Goal: Task Accomplishment & Management: Use online tool/utility

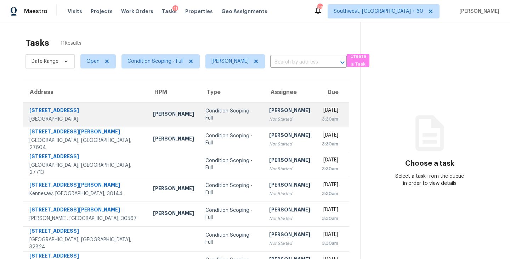
click at [264, 109] on td "Sakthivel Chandran Not Started" at bounding box center [290, 114] width 52 height 25
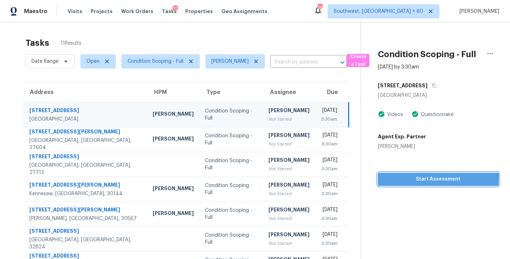
click at [435, 183] on span "Start Assessment" at bounding box center [438, 179] width 109 height 9
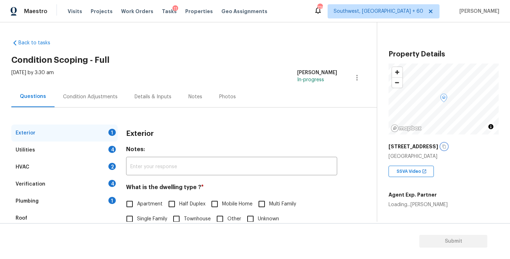
click at [442, 147] on icon "button" at bounding box center [444, 147] width 4 height 4
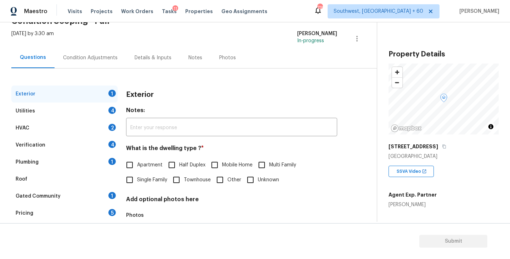
click at [148, 182] on span "Single Family" at bounding box center [152, 179] width 30 height 7
click at [137, 182] on input "Single Family" at bounding box center [129, 179] width 15 height 15
checkbox input "true"
click at [83, 118] on div "Utilities 4" at bounding box center [64, 110] width 106 height 17
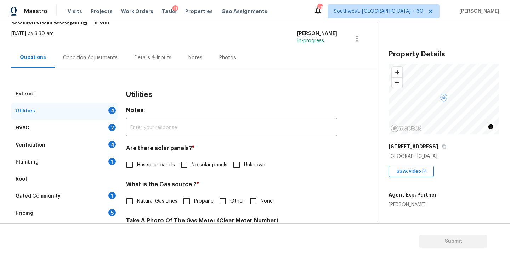
click at [183, 167] on input "No solar panels" at bounding box center [184, 164] width 15 height 15
checkbox input "true"
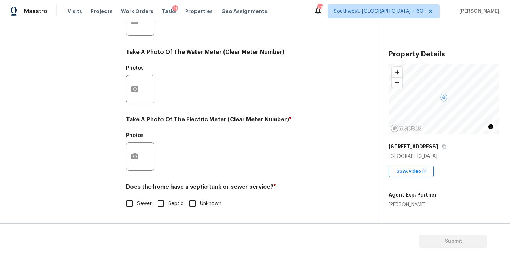
click at [146, 203] on span "Sewer" at bounding box center [144, 203] width 15 height 7
click at [137, 203] on input "Sewer" at bounding box center [129, 203] width 15 height 15
checkbox input "true"
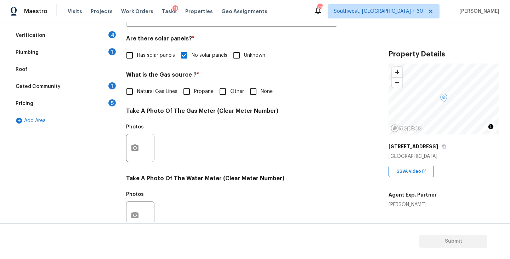
scroll to position [74, 0]
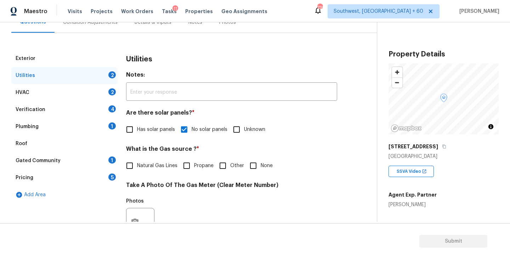
click at [76, 126] on div "Plumbing 1" at bounding box center [64, 126] width 106 height 17
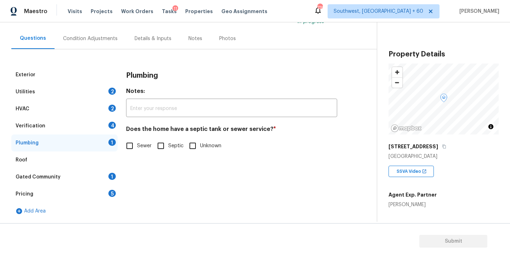
scroll to position [58, 0]
click at [131, 142] on input "Sewer" at bounding box center [129, 145] width 15 height 15
checkbox input "true"
click at [70, 177] on div "Gated Community 1" at bounding box center [64, 176] width 106 height 17
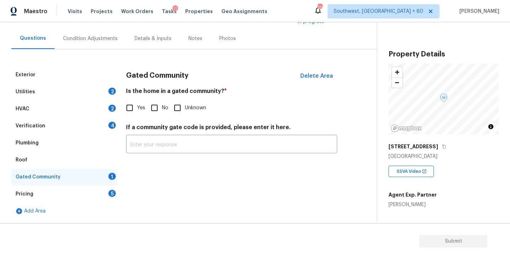
click at [154, 106] on input "No" at bounding box center [154, 107] width 15 height 15
checkbox input "true"
click at [85, 42] on div "Condition Adjustments" at bounding box center [90, 38] width 55 height 7
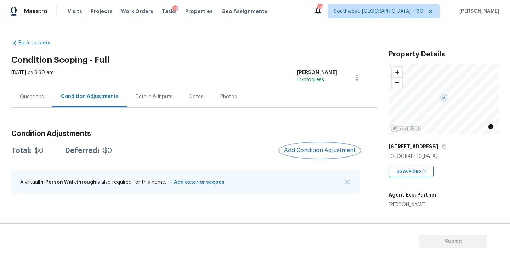
click at [312, 153] on span "Add Condition Adjustment" at bounding box center [320, 150] width 72 height 6
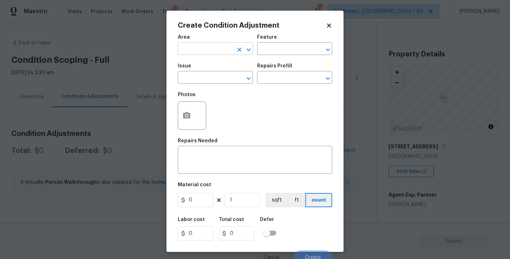
click at [205, 53] on input "text" at bounding box center [205, 49] width 55 height 11
click at [203, 77] on li "Exterior Overall" at bounding box center [215, 77] width 75 height 12
type input "Exterior Overall"
click at [215, 83] on input "text" at bounding box center [205, 78] width 55 height 11
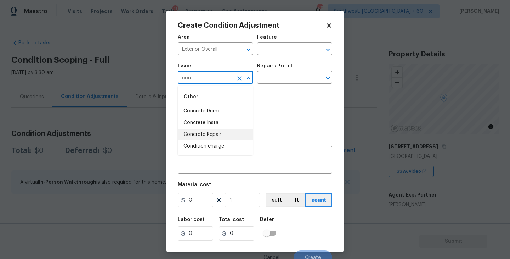
click at [217, 136] on li "Concrete Repair" at bounding box center [215, 135] width 75 height 12
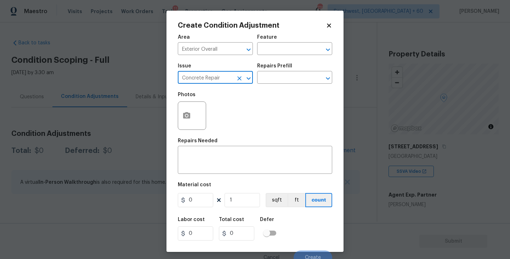
type input "Concrete Repair"
click at [312, 39] on div "Feature" at bounding box center [294, 39] width 75 height 9
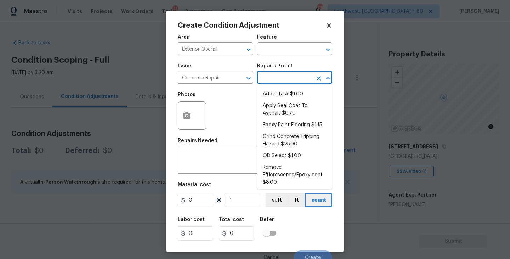
click at [281, 83] on input "text" at bounding box center [284, 78] width 55 height 11
click at [230, 153] on textarea at bounding box center [255, 160] width 146 height 15
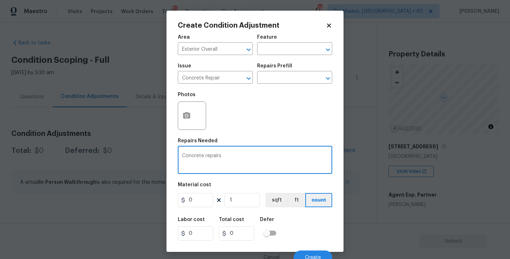
type textarea "Concrete repairs"
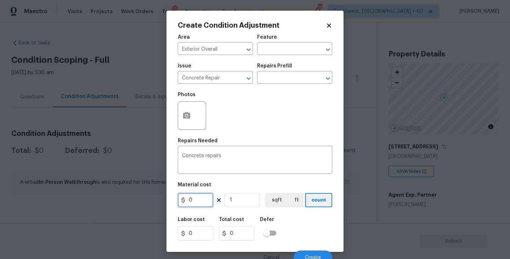
drag, startPoint x: 196, startPoint y: 203, endPoint x: 129, endPoint y: 202, distance: 66.2
click at [129, 202] on div "Create Condition Adjustment Area Exterior Overall ​ Feature ​ Issue Concrete Re…" at bounding box center [255, 129] width 510 height 259
type input "2000"
click at [185, 118] on icon "button" at bounding box center [186, 115] width 7 height 6
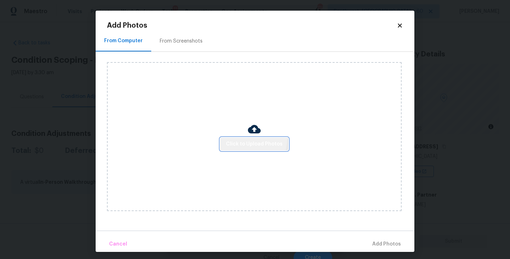
click at [237, 138] on button "Click to Upload Photos" at bounding box center [254, 143] width 68 height 13
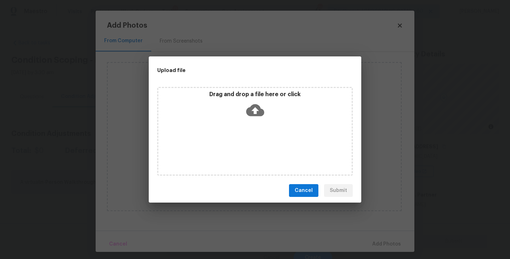
click at [263, 115] on icon at bounding box center [255, 110] width 18 height 18
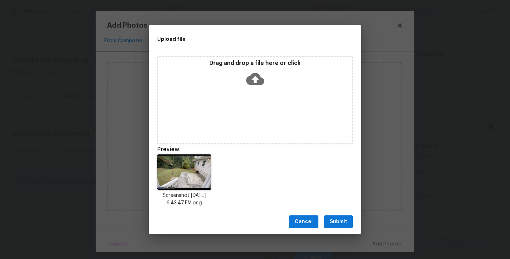
click at [338, 216] on button "Submit" at bounding box center [338, 221] width 29 height 13
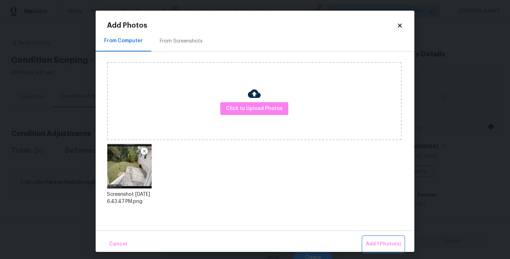
click at [369, 240] on span "Add 1 Photo(s)" at bounding box center [383, 243] width 35 height 9
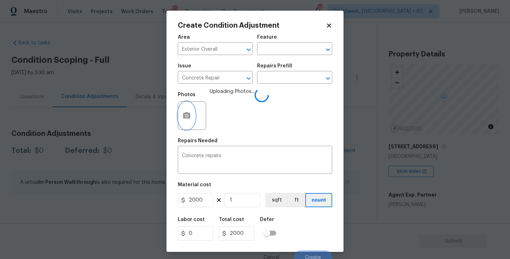
scroll to position [1, 0]
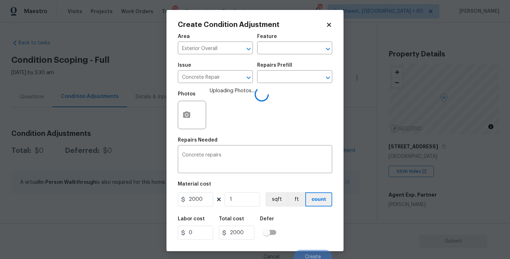
click at [329, 222] on div "Labor cost 0 Total cost 2000 Defer" at bounding box center [255, 228] width 154 height 32
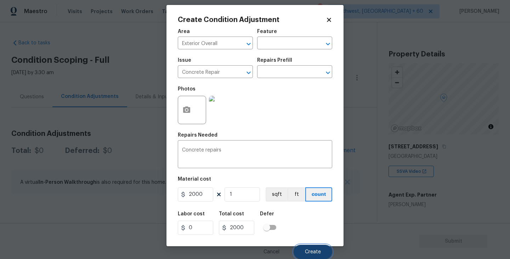
click at [315, 246] on button "Create" at bounding box center [313, 251] width 39 height 14
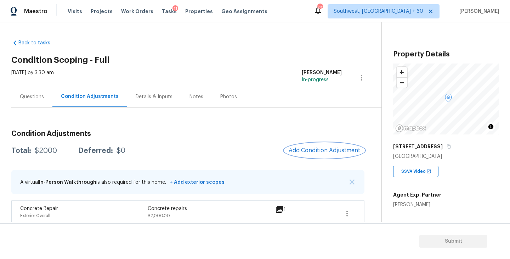
scroll to position [7, 0]
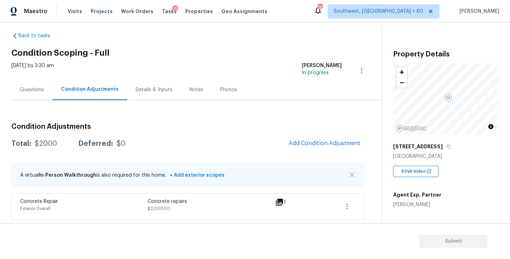
click at [265, 136] on div "Total: $2000 Deferred: $0 Add Condition Adjustment" at bounding box center [187, 144] width 353 height 16
click at [313, 144] on span "Add Condition Adjustment" at bounding box center [325, 143] width 72 height 6
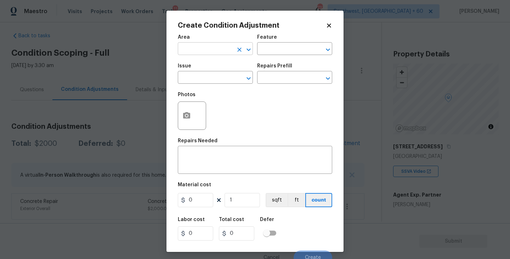
click at [213, 47] on input "text" at bounding box center [205, 49] width 55 height 11
click at [211, 76] on li "Exterior Overall" at bounding box center [215, 77] width 75 height 12
type input "Exterior Overall"
click at [283, 52] on input "text" at bounding box center [284, 49] width 55 height 11
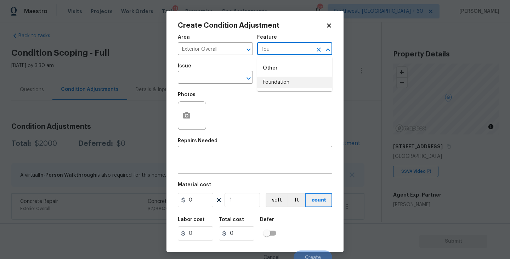
click at [283, 84] on li "Foundation" at bounding box center [294, 83] width 75 height 12
click at [221, 83] on div "​" at bounding box center [215, 78] width 75 height 11
type input "Foundation"
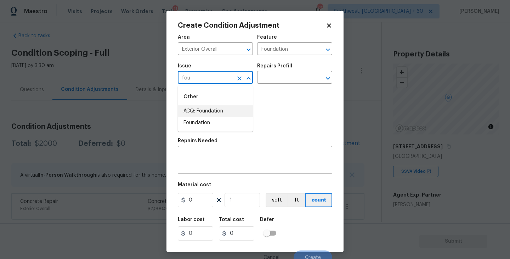
click at [217, 116] on li "ACQ: Foundation" at bounding box center [215, 111] width 75 height 12
type input "ACQ: Foundation"
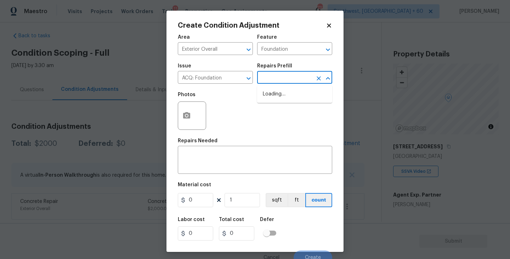
click at [298, 79] on input "text" at bounding box center [284, 78] width 55 height 11
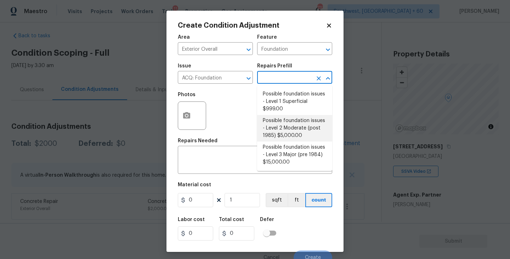
click at [293, 135] on li "Possible foundation issues - Level 2 Moderate (post 1985) $5,000.00" at bounding box center [294, 128] width 75 height 27
type input "Acquisition"
type textarea "Possible foundation issues - Level 2 Moderate: Disclaimer: This is NOT a techni…"
type input "5000"
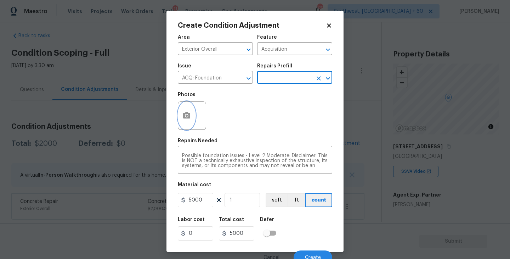
click at [187, 118] on icon "button" at bounding box center [186, 115] width 7 height 6
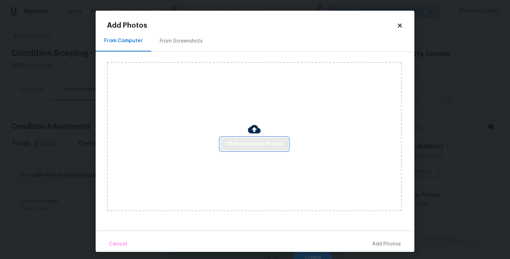
click at [235, 145] on span "Click to Upload Photos" at bounding box center [254, 144] width 57 height 9
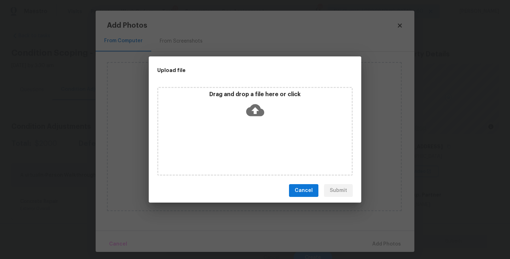
click at [260, 114] on icon at bounding box center [255, 110] width 18 height 12
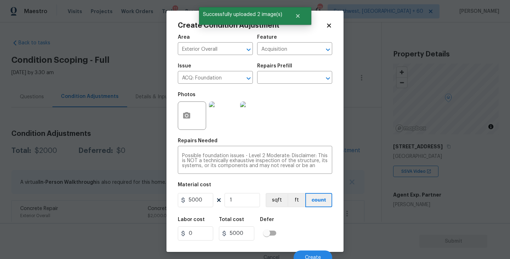
scroll to position [6, 0]
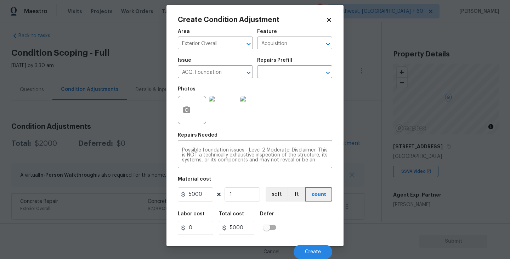
click at [300, 213] on div "Labor cost 0 Total cost 5000 Defer" at bounding box center [255, 223] width 154 height 32
click at [309, 248] on button "Create" at bounding box center [313, 251] width 39 height 14
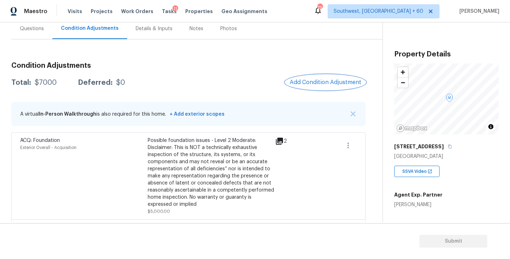
scroll to position [94, 0]
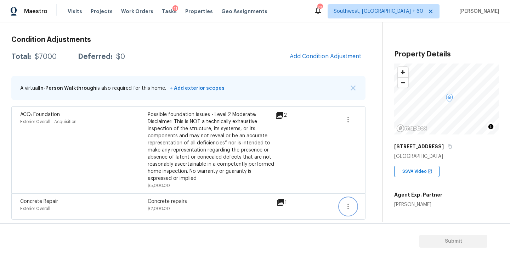
click at [350, 209] on icon "button" at bounding box center [348, 206] width 9 height 9
click at [367, 205] on div "Edit" at bounding box center [388, 204] width 55 height 7
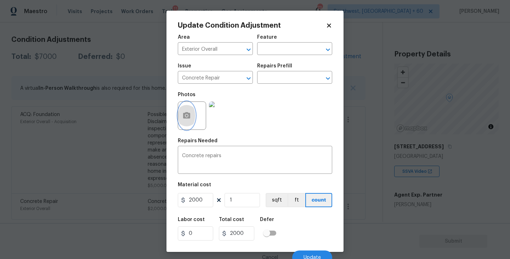
click at [193, 112] on button "button" at bounding box center [186, 116] width 17 height 28
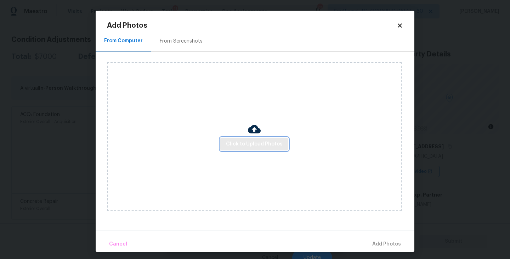
drag, startPoint x: 193, startPoint y: 112, endPoint x: 260, endPoint y: 149, distance: 76.3
click at [260, 149] on button "Click to Upload Photos" at bounding box center [254, 143] width 68 height 13
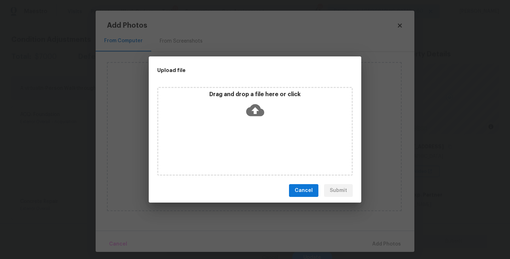
click at [259, 124] on div "Drag and drop a file here or click" at bounding box center [255, 131] width 196 height 89
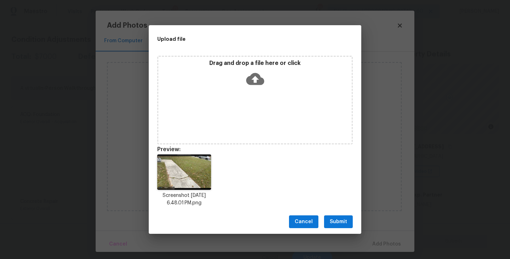
click at [337, 221] on span "Submit" at bounding box center [338, 221] width 17 height 9
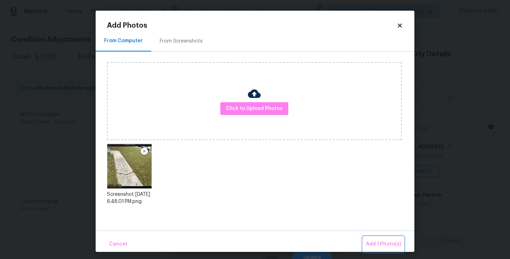
click at [373, 241] on span "Add 1 Photo(s)" at bounding box center [383, 243] width 35 height 9
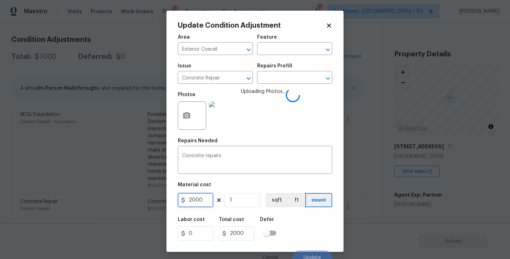
drag, startPoint x: 192, startPoint y: 200, endPoint x: 213, endPoint y: 200, distance: 20.9
click at [213, 200] on input "2000" at bounding box center [195, 200] width 35 height 14
type input "2500"
click at [305, 231] on div "Labor cost 0 Total cost 2500 Defer" at bounding box center [255, 229] width 154 height 32
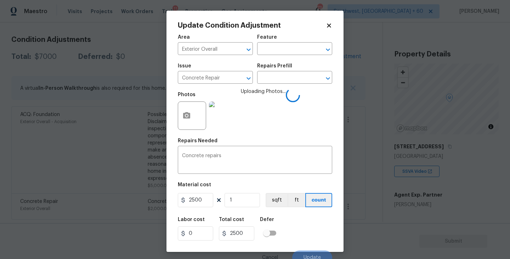
scroll to position [6, 0]
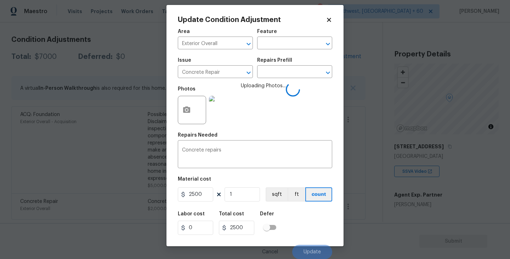
click at [305, 231] on div "Labor cost 0 Total cost 2500 Defer" at bounding box center [255, 223] width 154 height 32
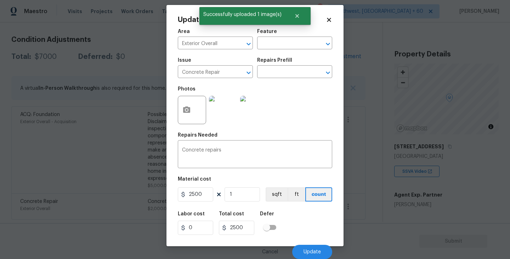
click at [305, 231] on div "Labor cost 0 Total cost 2500 Defer" at bounding box center [255, 223] width 154 height 32
click at [307, 247] on button "Update" at bounding box center [312, 251] width 40 height 14
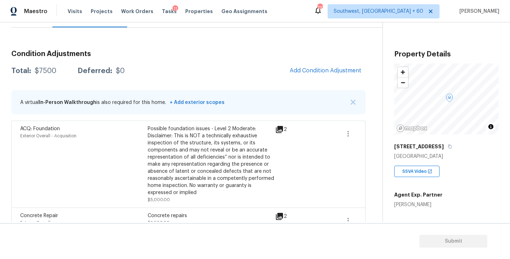
scroll to position [94, 0]
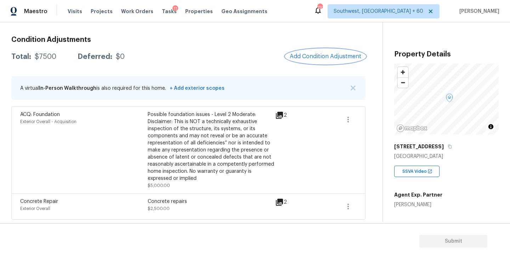
click at [320, 60] on button "Add Condition Adjustment" at bounding box center [326, 56] width 80 height 15
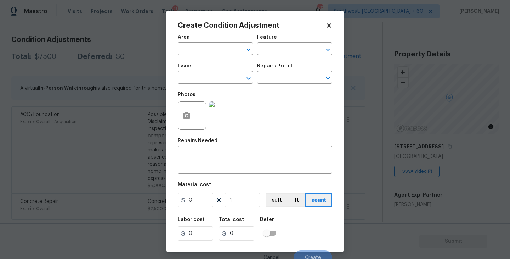
click at [216, 55] on span "Area ​" at bounding box center [215, 44] width 75 height 29
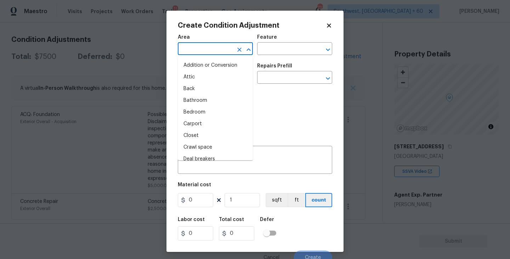
click at [207, 53] on input "text" at bounding box center [205, 49] width 55 height 11
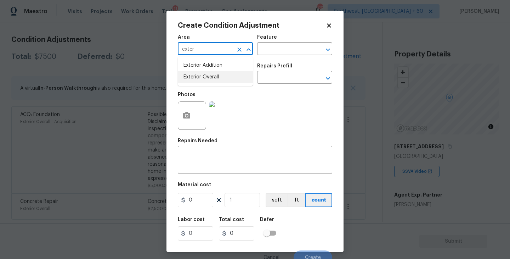
click at [209, 80] on li "Exterior Overall" at bounding box center [215, 77] width 75 height 12
type input "Exterior Overall"
click at [281, 41] on div "Feature" at bounding box center [294, 39] width 75 height 9
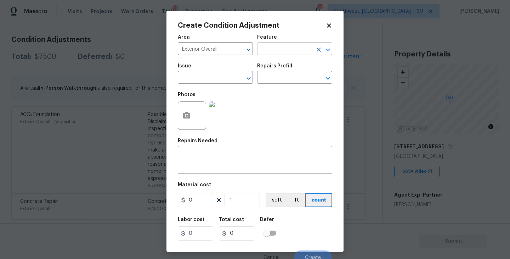
click at [277, 46] on input "text" at bounding box center [284, 49] width 55 height 11
click at [271, 82] on li "Siding" at bounding box center [294, 83] width 75 height 12
click at [230, 77] on div "​" at bounding box center [215, 78] width 75 height 11
type input "Siding"
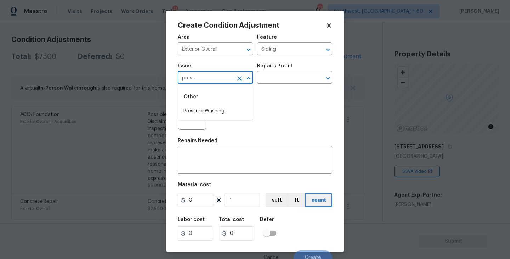
click at [214, 108] on li "Pressure Washing" at bounding box center [215, 111] width 75 height 12
type input "Pressure Washing"
click at [312, 65] on div "Repairs Prefill" at bounding box center [294, 67] width 75 height 9
click at [300, 73] on figure "Repairs Prefill ​" at bounding box center [294, 73] width 75 height 20
click at [295, 77] on input "text" at bounding box center [284, 78] width 55 height 11
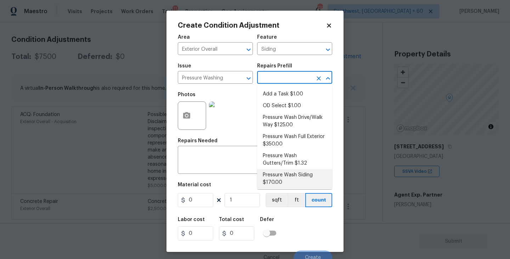
click at [285, 176] on li "Pressure Wash Siding $170.00" at bounding box center [294, 178] width 75 height 19
type textarea "Protect areas as needed for pressure washing. Pressure wash the siding on the h…"
type input "170"
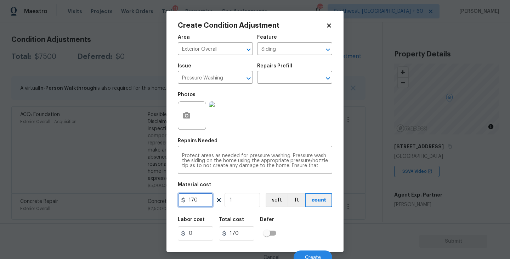
drag, startPoint x: 199, startPoint y: 200, endPoint x: 144, endPoint y: 200, distance: 55.6
click at [144, 200] on div "Create Condition Adjustment Area Exterior Overall ​ Feature Siding ​ Issue Pres…" at bounding box center [255, 129] width 510 height 259
type input "200"
click at [191, 118] on button "button" at bounding box center [186, 116] width 17 height 28
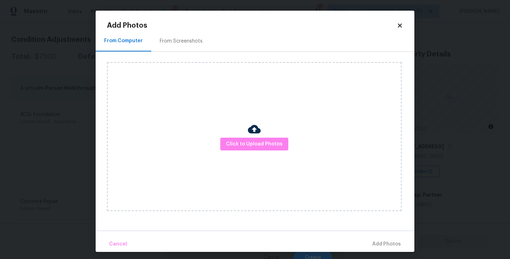
click at [261, 160] on div "Click to Upload Photos" at bounding box center [254, 136] width 295 height 149
click at [261, 147] on span "Click to Upload Photos" at bounding box center [254, 144] width 57 height 9
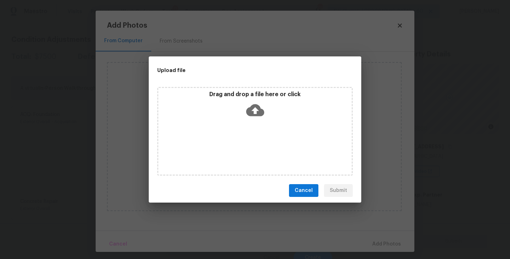
click at [261, 119] on div "Drag and drop a file here or click" at bounding box center [254, 106] width 193 height 30
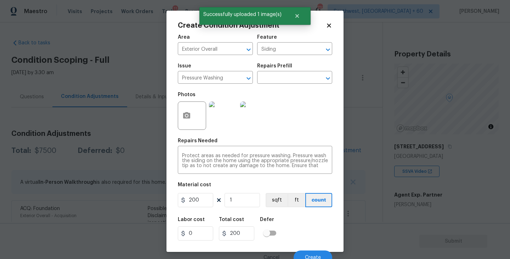
scroll to position [6, 0]
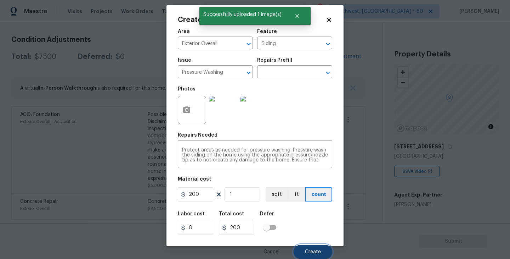
click at [312, 248] on button "Create" at bounding box center [313, 251] width 39 height 14
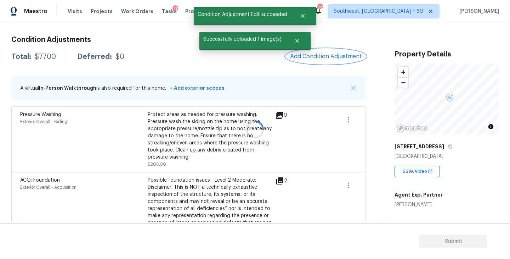
scroll to position [0, 0]
click at [311, 58] on span "Add Condition Adjustment" at bounding box center [326, 56] width 72 height 6
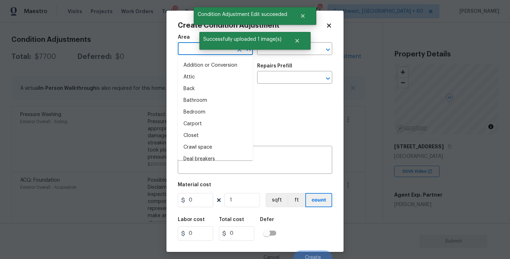
click at [195, 53] on input "text" at bounding box center [205, 49] width 55 height 11
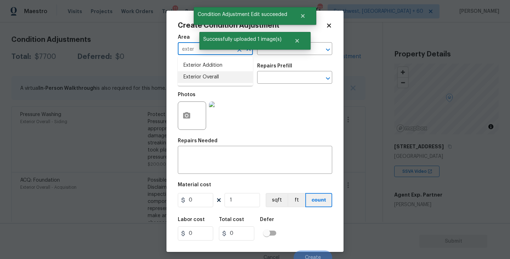
click at [205, 77] on li "Exterior Overall" at bounding box center [215, 77] width 75 height 12
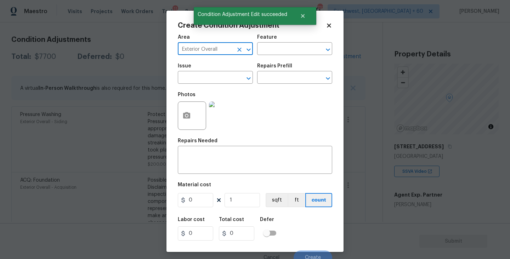
type input "Exterior Overall"
click at [276, 47] on div "Successfully uploaded 1 image(s)" at bounding box center [254, 41] width 111 height 18
click at [276, 47] on input "text" at bounding box center [284, 49] width 55 height 11
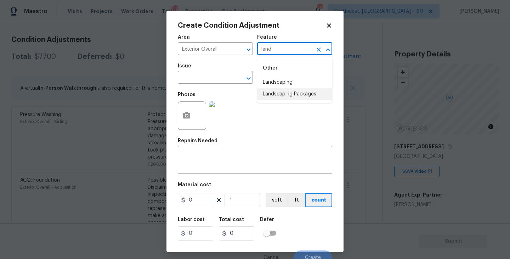
click at [283, 95] on li "Landscaping Packages" at bounding box center [294, 94] width 75 height 12
type input "Landscaping Packages"
click at [223, 77] on input "text" at bounding box center [205, 78] width 55 height 11
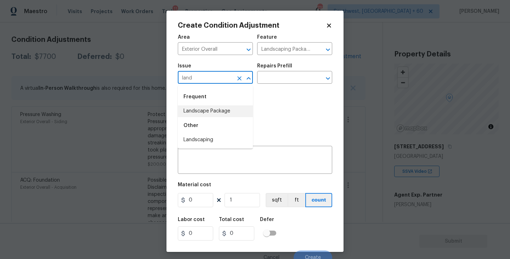
click at [225, 113] on li "Landscape Package" at bounding box center [215, 111] width 75 height 12
type input "Landscape Package"
click at [282, 73] on input "text" at bounding box center [284, 78] width 55 height 11
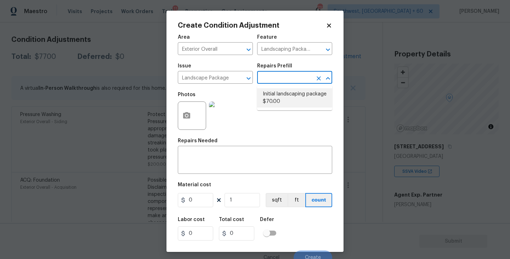
click at [282, 94] on li "Initial landscaping package $70.00" at bounding box center [294, 97] width 75 height 19
type input "Home Readiness Packages"
type textarea "Mowing of grass up to 6" in height. Mow, edge along driveways & sidewalks, trim…"
type input "70"
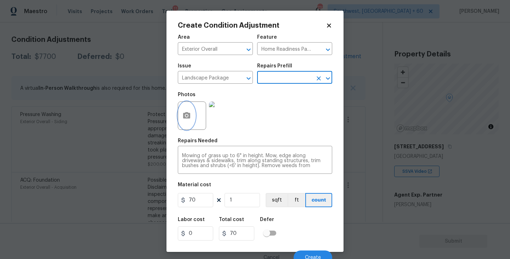
click at [187, 123] on button "button" at bounding box center [186, 116] width 17 height 28
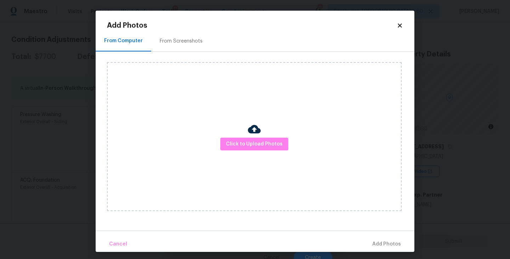
click at [256, 153] on div "Click to Upload Photos" at bounding box center [254, 136] width 295 height 149
click at [256, 145] on span "Click to Upload Photos" at bounding box center [254, 144] width 57 height 9
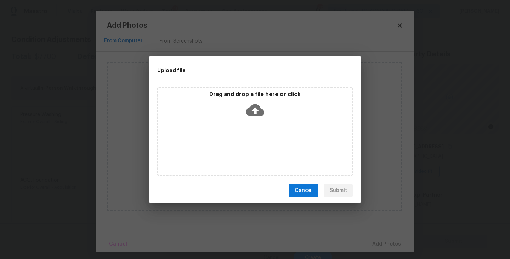
click at [256, 116] on icon at bounding box center [255, 110] width 18 height 18
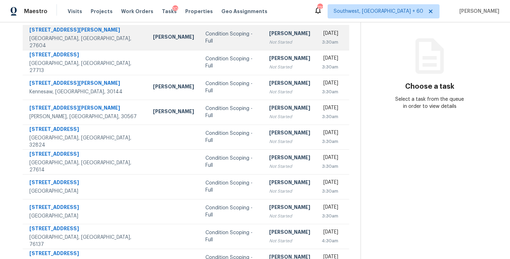
scroll to position [60, 0]
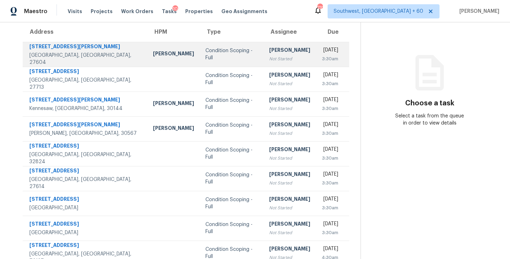
click at [269, 49] on div "[PERSON_NAME]" at bounding box center [289, 50] width 41 height 9
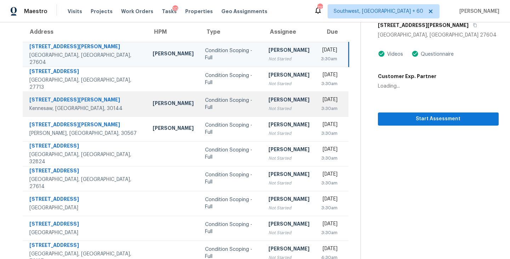
scroll to position [31, 0]
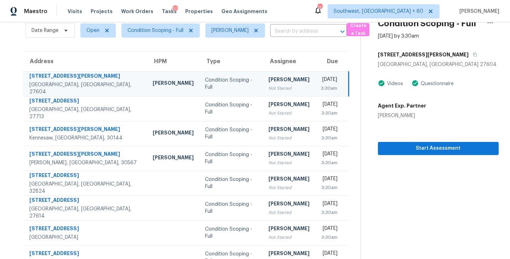
click at [269, 85] on div "Not Started" at bounding box center [289, 88] width 41 height 7
click at [405, 150] on span "Start Assessment" at bounding box center [438, 148] width 109 height 9
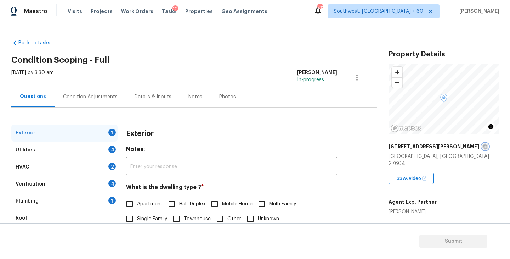
click at [482, 145] on button "button" at bounding box center [485, 146] width 6 height 6
click at [431, 148] on div "3228 Julian Dr" at bounding box center [444, 146] width 110 height 13
click at [483, 147] on icon "button" at bounding box center [485, 146] width 4 height 4
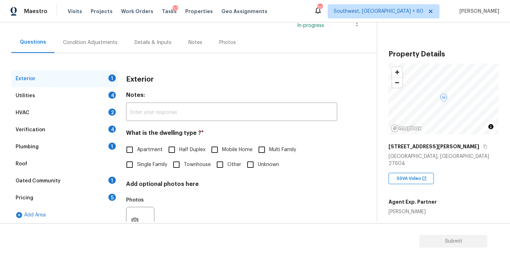
click at [152, 163] on span "Single Family" at bounding box center [152, 164] width 30 height 7
click at [137, 163] on input "Single Family" at bounding box center [129, 164] width 15 height 15
checkbox input "true"
click at [91, 97] on div "Utilities 4" at bounding box center [64, 95] width 106 height 17
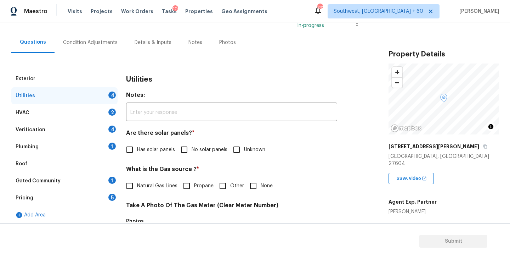
click at [199, 148] on span "No solar panels" at bounding box center [210, 149] width 36 height 7
click at [192, 148] on input "No solar panels" at bounding box center [184, 149] width 15 height 15
checkbox input "true"
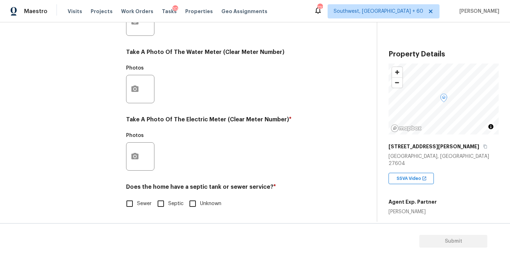
click at [137, 204] on input "Sewer" at bounding box center [129, 203] width 15 height 15
checkbox input "true"
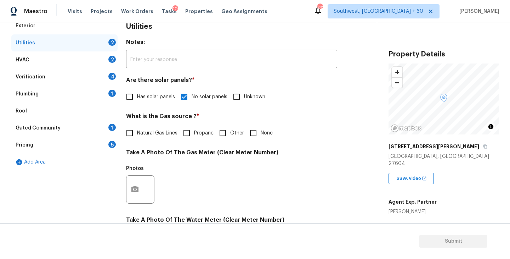
click at [82, 97] on div "Plumbing 1" at bounding box center [64, 93] width 106 height 17
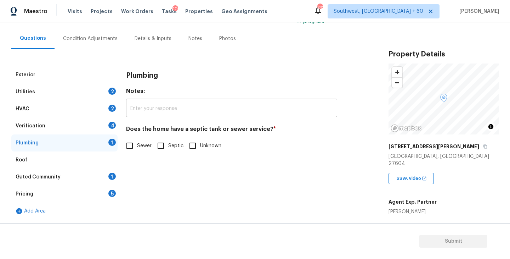
scroll to position [58, 0]
click at [133, 146] on input "Sewer" at bounding box center [129, 145] width 15 height 15
checkbox input "true"
click at [70, 172] on div "Gated Community 1" at bounding box center [64, 176] width 106 height 17
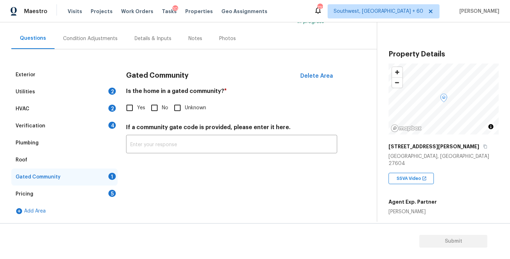
click at [153, 107] on input "No" at bounding box center [154, 107] width 15 height 15
checkbox input "true"
click at [96, 44] on div "Condition Adjustments" at bounding box center [91, 38] width 72 height 21
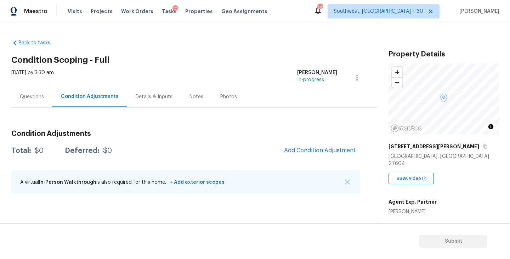
click at [41, 100] on div "Questions" at bounding box center [32, 96] width 24 height 7
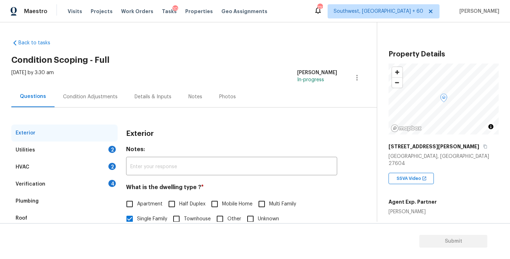
click at [101, 103] on div "Condition Adjustments" at bounding box center [91, 96] width 72 height 21
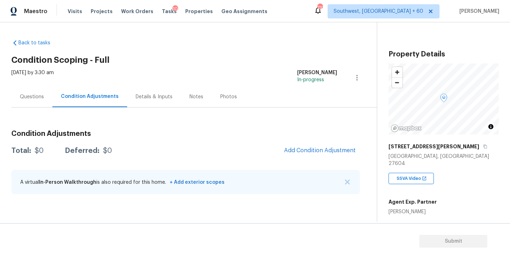
click at [305, 141] on div "Condition Adjustments Total: $0 Deferred: $0 Add Condition Adjustment A virtual…" at bounding box center [185, 162] width 349 height 76
click at [306, 153] on span "Add Condition Adjustment" at bounding box center [320, 150] width 72 height 6
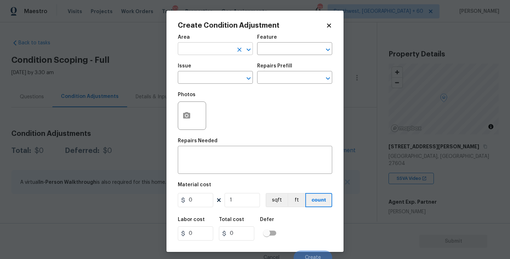
click at [207, 49] on input "text" at bounding box center [205, 49] width 55 height 11
type input "exter"
click at [216, 80] on li "Exterior Overall" at bounding box center [215, 77] width 75 height 12
type input "Exterior Overall"
click at [216, 80] on input "text" at bounding box center [205, 78] width 55 height 11
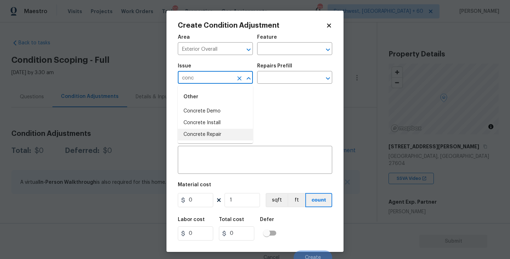
click at [205, 136] on li "Concrete Repair" at bounding box center [215, 135] width 75 height 12
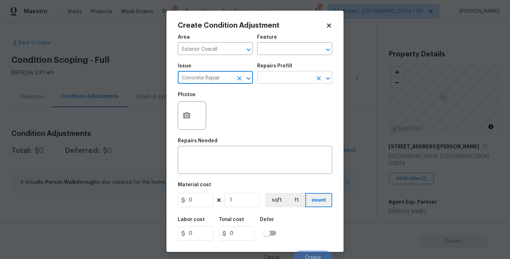
type input "Concrete Repair"
click at [267, 79] on input "text" at bounding box center [284, 78] width 55 height 11
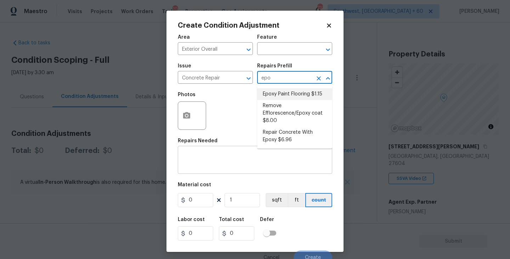
type input "epo"
click at [243, 157] on textarea at bounding box center [255, 160] width 146 height 15
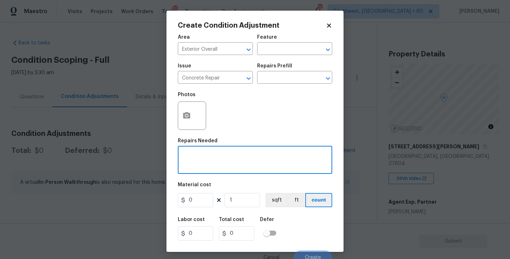
drag, startPoint x: 197, startPoint y: 78, endPoint x: 159, endPoint y: 78, distance: 37.9
click at [159, 78] on div "Create Condition Adjustment Area Exterior Overall ​ Feature ​ Issue Concrete Re…" at bounding box center [255, 129] width 510 height 259
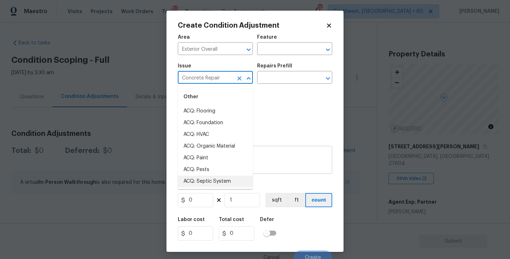
click at [284, 172] on div "x ​" at bounding box center [255, 160] width 154 height 26
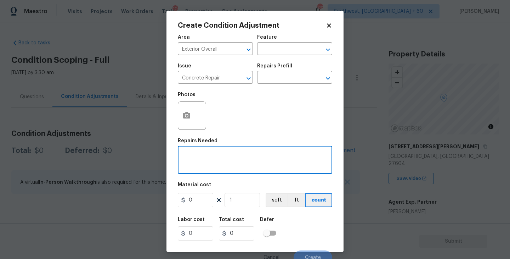
paste textarea "Concrete Repair"
type textarea "Concrete Repair"
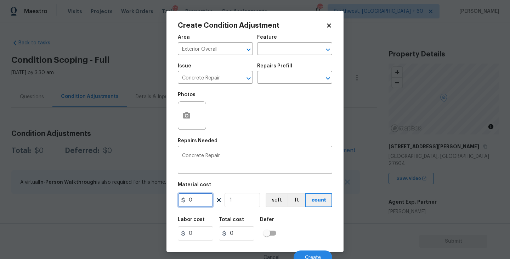
drag, startPoint x: 196, startPoint y: 204, endPoint x: 149, endPoint y: 204, distance: 46.4
click at [149, 204] on div "Create Condition Adjustment Area Exterior Overall ​ Feature ​ Issue Concrete Re…" at bounding box center [255, 129] width 510 height 259
type input "1000"
click at [186, 116] on circle "button" at bounding box center [187, 115] width 2 height 2
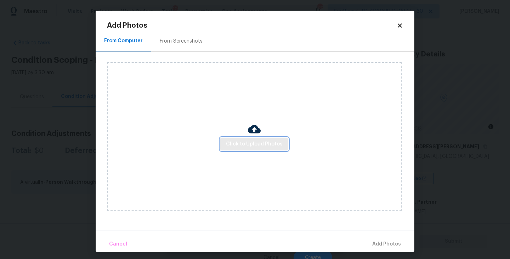
click at [250, 144] on span "Click to Upload Photos" at bounding box center [254, 144] width 57 height 9
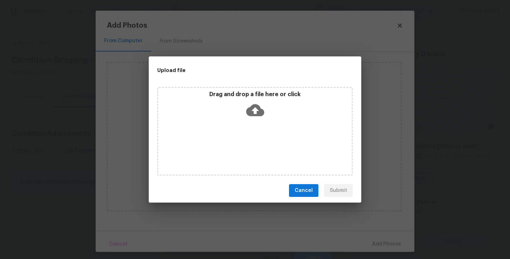
click at [252, 109] on icon at bounding box center [255, 110] width 18 height 18
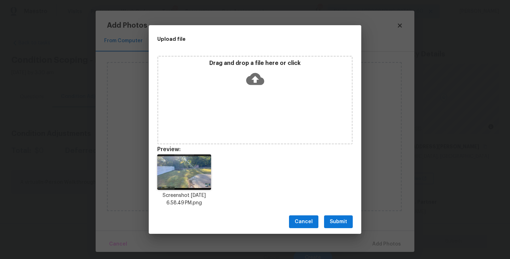
click at [342, 220] on span "Submit" at bounding box center [338, 221] width 17 height 9
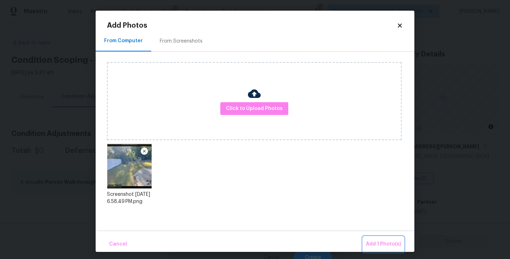
click at [378, 242] on span "Add 1 Photo(s)" at bounding box center [383, 243] width 35 height 9
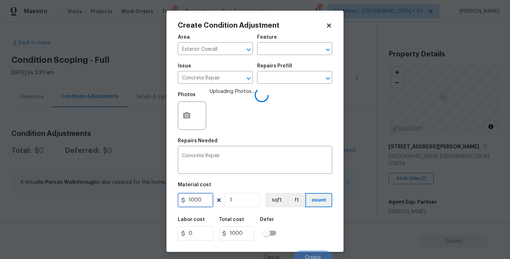
drag, startPoint x: 191, startPoint y: 201, endPoint x: 221, endPoint y: 201, distance: 30.5
click at [221, 201] on div "1000 1 sqft ft count" at bounding box center [255, 200] width 154 height 14
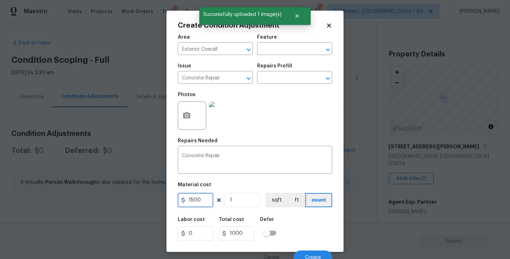
type input "1500"
click at [310, 232] on div "Labor cost 0 Total cost 1500 Defer" at bounding box center [255, 229] width 154 height 32
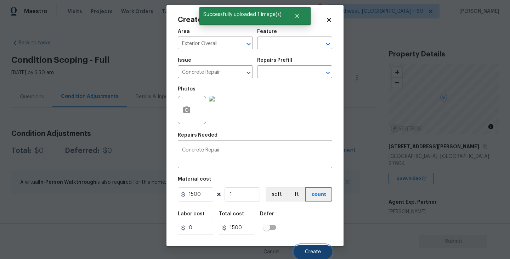
click at [314, 252] on span "Create" at bounding box center [313, 251] width 16 height 5
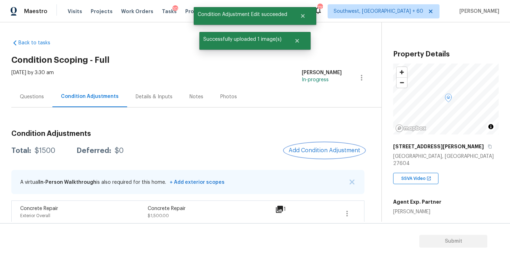
scroll to position [7, 0]
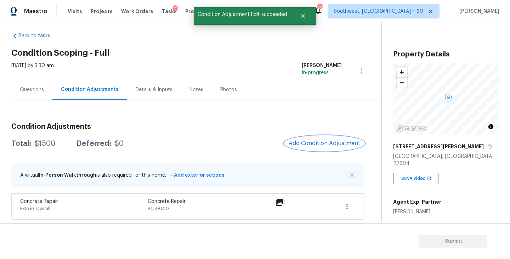
click at [332, 142] on span "Add Condition Adjustment" at bounding box center [325, 143] width 72 height 6
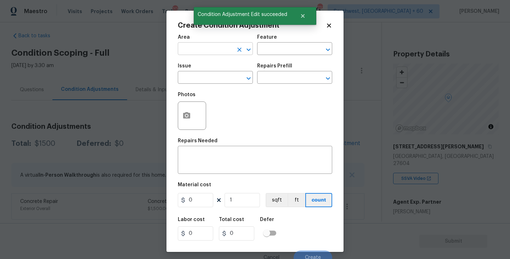
click at [195, 48] on input "text" at bounding box center [205, 49] width 55 height 11
click at [202, 74] on li "Exterior Overall" at bounding box center [215, 77] width 75 height 12
type input "Exterior Overall"
click at [280, 47] on input "text" at bounding box center [284, 49] width 55 height 11
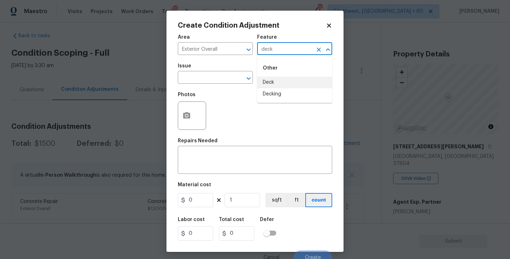
click at [271, 86] on li "Deck" at bounding box center [294, 83] width 75 height 12
type input "Deck"
click at [215, 80] on input "text" at bounding box center [205, 78] width 55 height 11
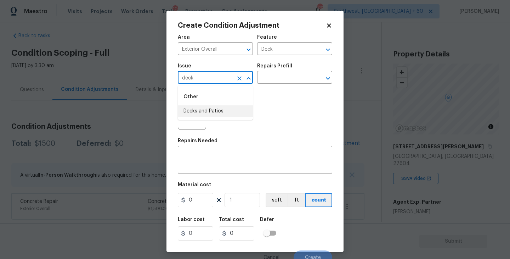
click at [214, 114] on li "Decks and Patios" at bounding box center [215, 111] width 75 height 12
type input "Decks and Patios"
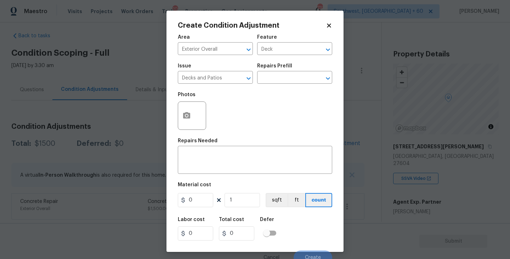
click at [207, 146] on div "Repairs Needed" at bounding box center [255, 142] width 154 height 9
click at [203, 151] on div "x ​" at bounding box center [255, 160] width 154 height 26
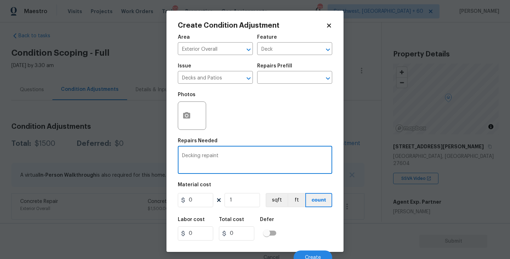
type textarea "Decking repaint"
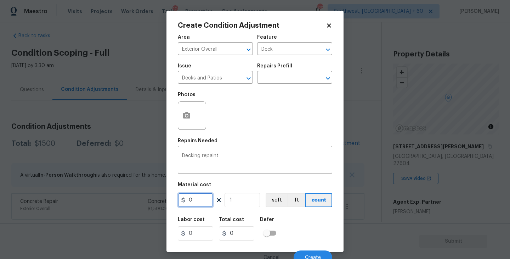
drag, startPoint x: 196, startPoint y: 200, endPoint x: 147, endPoint y: 200, distance: 48.9
click at [147, 200] on div "Create Condition Adjustment Area Exterior Overall ​ Feature Deck ​ Issue Decks …" at bounding box center [255, 129] width 510 height 259
type input "800"
click at [186, 111] on button "button" at bounding box center [186, 116] width 17 height 28
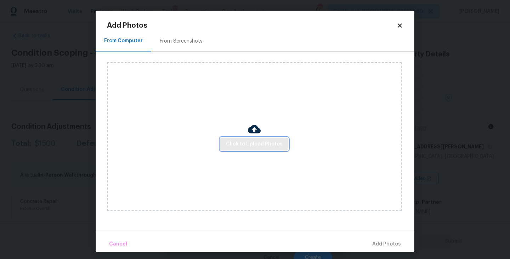
click at [249, 144] on span "Click to Upload Photos" at bounding box center [254, 144] width 57 height 9
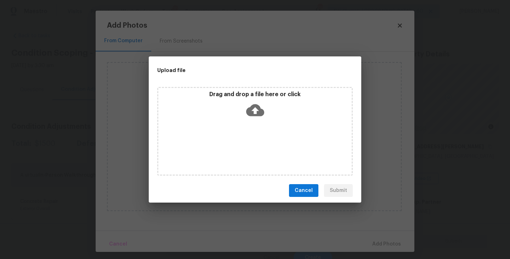
click at [256, 101] on icon at bounding box center [255, 110] width 18 height 18
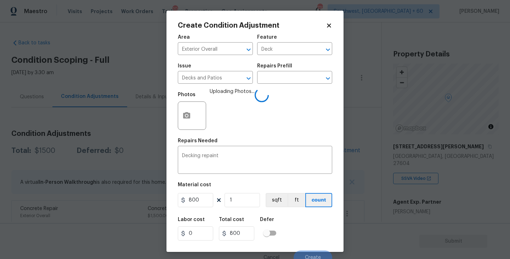
click at [316, 213] on div "Labor cost 0 Total cost 800 Defer" at bounding box center [255, 229] width 154 height 32
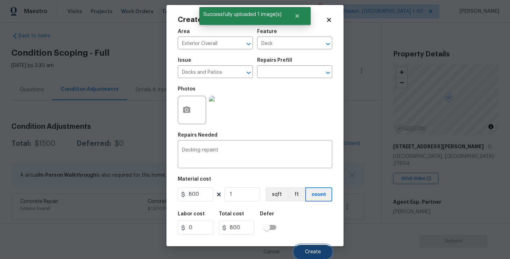
click at [314, 252] on span "Create" at bounding box center [313, 251] width 16 height 5
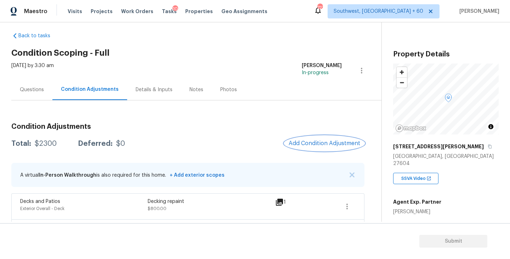
scroll to position [33, 0]
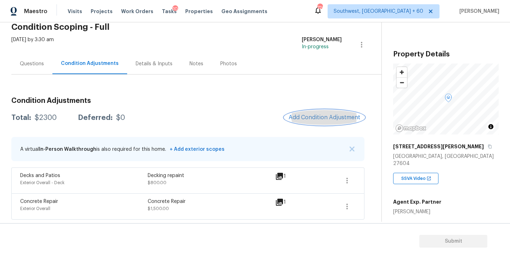
click at [298, 112] on button "Add Condition Adjustment" at bounding box center [324, 117] width 80 height 15
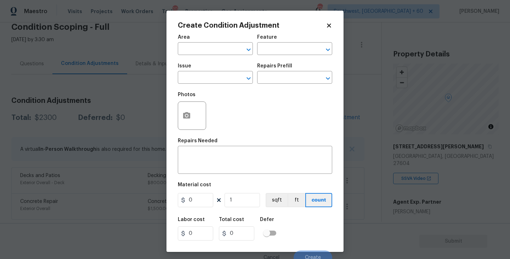
click at [198, 55] on span "Area ​" at bounding box center [215, 44] width 75 height 29
click at [198, 50] on input "text" at bounding box center [205, 49] width 55 height 11
click at [201, 75] on li "Exterior Overall" at bounding box center [215, 77] width 75 height 12
type input "Exterior Overall"
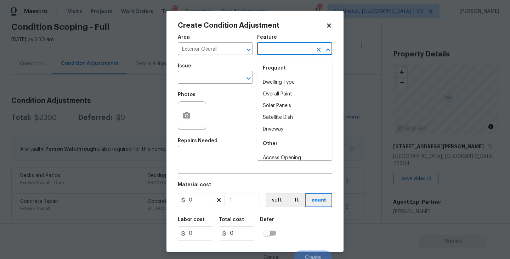
click at [276, 49] on input "text" at bounding box center [284, 49] width 55 height 11
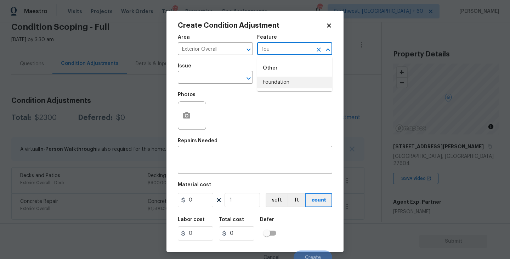
click at [278, 81] on li "Foundation" at bounding box center [294, 83] width 75 height 12
type input "Foundation"
click at [213, 75] on input "text" at bounding box center [205, 78] width 55 height 11
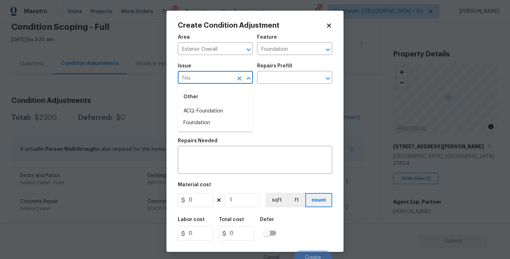
click at [214, 107] on li "ACQ: Foundation" at bounding box center [215, 111] width 75 height 12
type input "ACQ: Foundation"
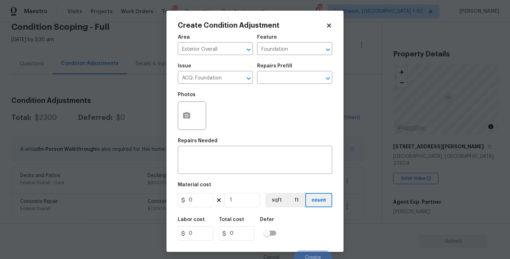
click at [305, 70] on div "Repairs Prefill" at bounding box center [294, 67] width 75 height 9
click at [300, 79] on input "text" at bounding box center [284, 78] width 55 height 11
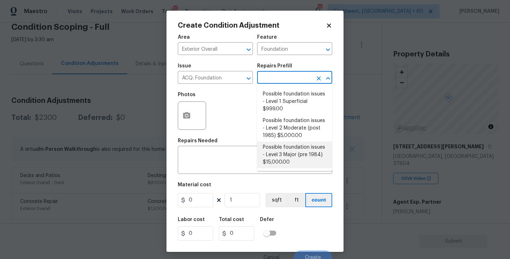
click at [292, 134] on li "Possible foundation issues - Level 2 Moderate (post 1985) $5,000.00" at bounding box center [294, 128] width 75 height 27
type input "Acquisition"
type textarea "Possible foundation issues - Level 2 Moderate: Disclaimer: This is NOT a techni…"
type input "5000"
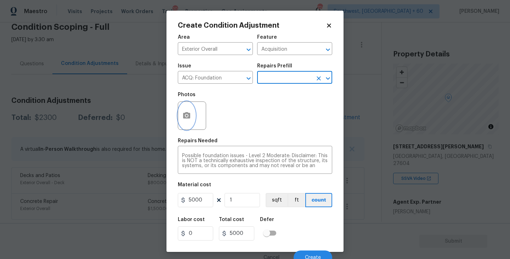
click at [191, 127] on button "button" at bounding box center [186, 116] width 17 height 28
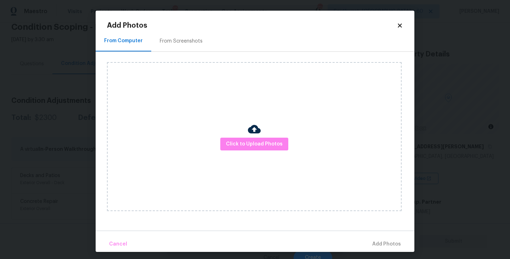
click at [247, 151] on div "Click to Upload Photos" at bounding box center [254, 136] width 295 height 149
click at [251, 144] on span "Click to Upload Photos" at bounding box center [254, 144] width 57 height 9
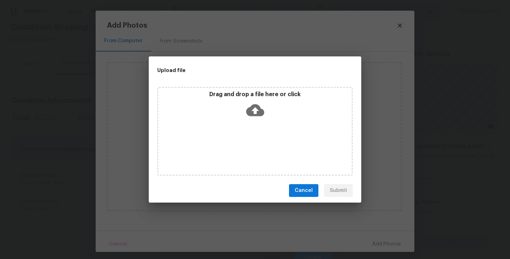
click at [255, 118] on div "Drag and drop a file here or click" at bounding box center [254, 106] width 193 height 30
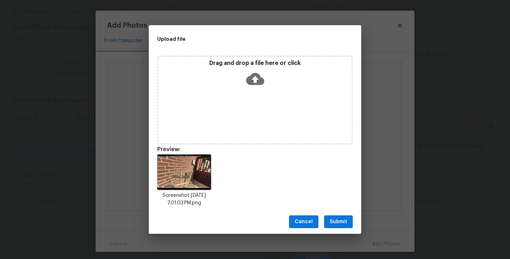
click at [344, 225] on span "Submit" at bounding box center [338, 221] width 17 height 9
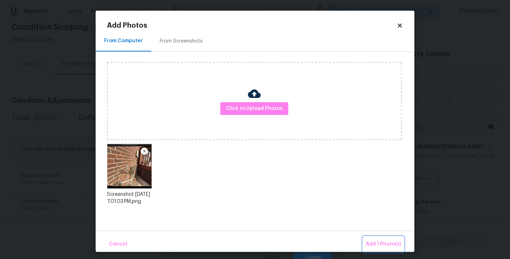
click at [381, 243] on span "Add 1 Photo(s)" at bounding box center [383, 243] width 35 height 9
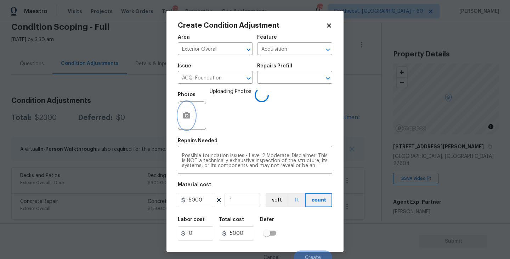
scroll to position [6, 0]
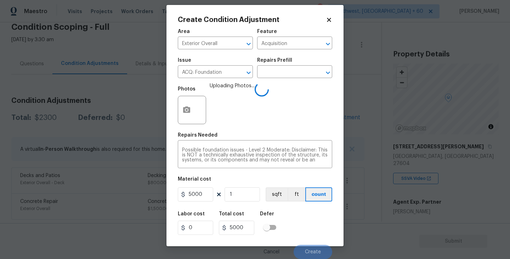
click at [301, 209] on div "Labor cost 0 Total cost 5000 Defer" at bounding box center [255, 223] width 154 height 32
click at [306, 223] on div "Labor cost 0 Total cost 5000 Defer" at bounding box center [255, 223] width 154 height 32
click at [305, 219] on div "Labor cost 0 Total cost 5000 Defer" at bounding box center [255, 223] width 154 height 32
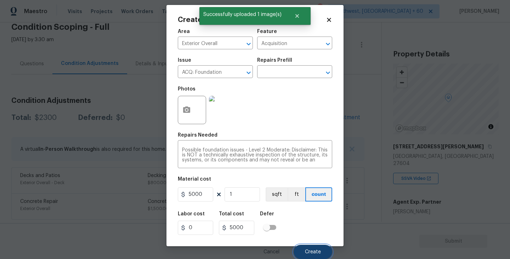
click at [312, 249] on span "Create" at bounding box center [313, 251] width 16 height 5
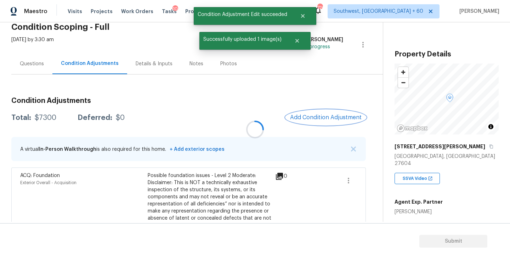
scroll to position [0, 0]
click at [34, 70] on div at bounding box center [255, 129] width 510 height 259
click at [34, 64] on div "Questions" at bounding box center [32, 63] width 24 height 7
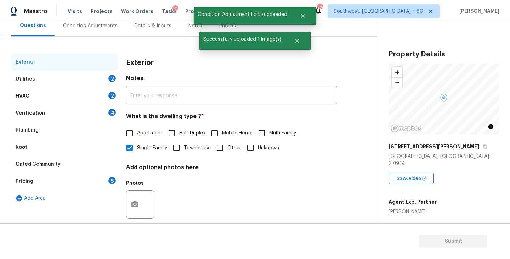
scroll to position [83, 0]
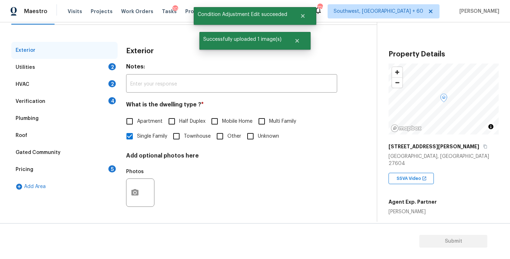
click at [33, 108] on div "Verification 4" at bounding box center [64, 101] width 106 height 17
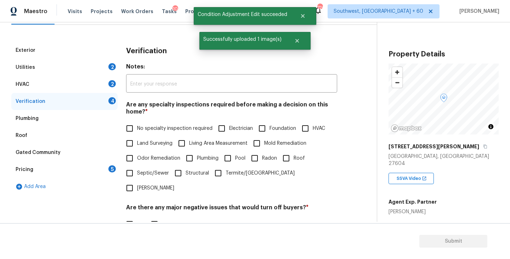
click at [266, 127] on input "Foundation" at bounding box center [262, 128] width 15 height 15
checkbox input "true"
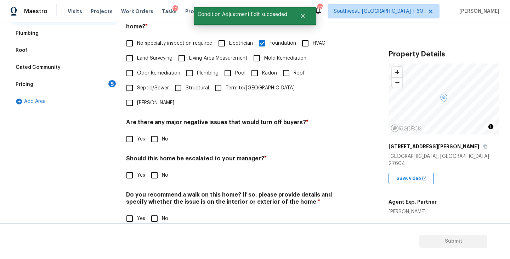
click at [153, 131] on input "No" at bounding box center [154, 138] width 15 height 15
checkbox input "true"
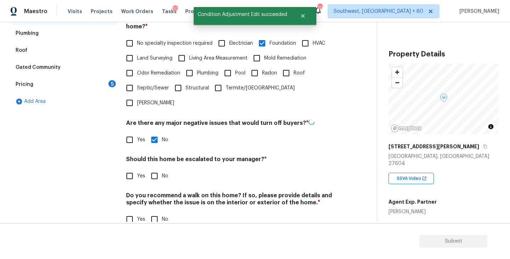
click at [158, 211] on input "No" at bounding box center [154, 218] width 15 height 15
checkbox input "true"
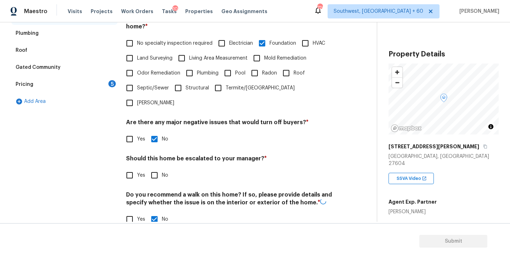
click at [125, 151] on div "Exterior Utilities 2 HVAC 2 Verification 1 Plumbing Roof Gated Community Pricin…" at bounding box center [185, 96] width 349 height 278
click at [129, 168] on input "Yes" at bounding box center [129, 175] width 15 height 15
checkbox input "true"
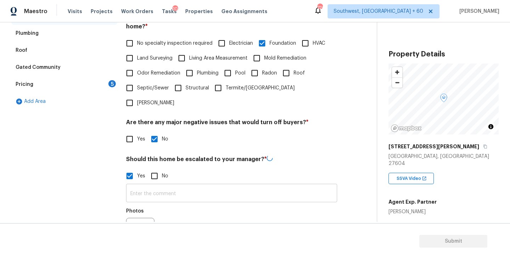
click at [165, 185] on input "text" at bounding box center [231, 193] width 211 height 17
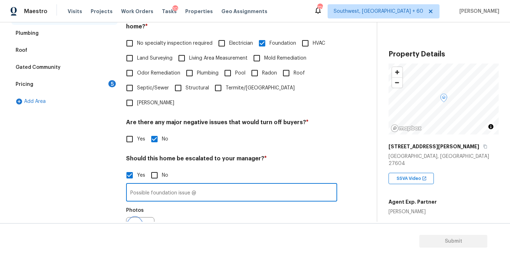
click at [137, 227] on icon "button" at bounding box center [135, 231] width 9 height 9
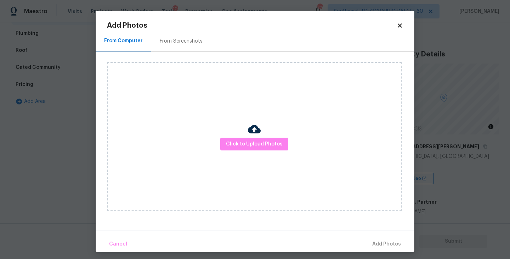
click at [251, 169] on div "Click to Upload Photos" at bounding box center [254, 136] width 295 height 149
click at [257, 150] on button "Click to Upload Photos" at bounding box center [254, 143] width 68 height 13
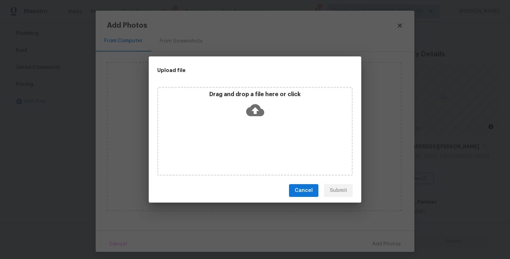
click at [255, 110] on icon at bounding box center [255, 110] width 18 height 18
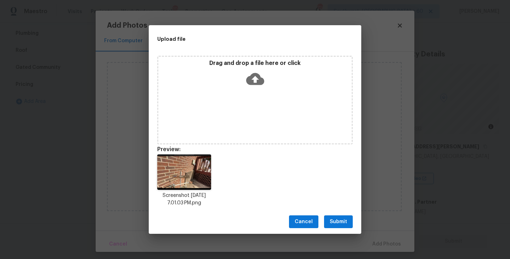
click at [337, 220] on span "Submit" at bounding box center [338, 221] width 17 height 9
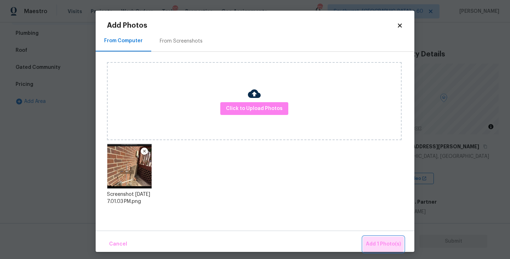
click at [369, 237] on button "Add 1 Photo(s)" at bounding box center [383, 243] width 41 height 15
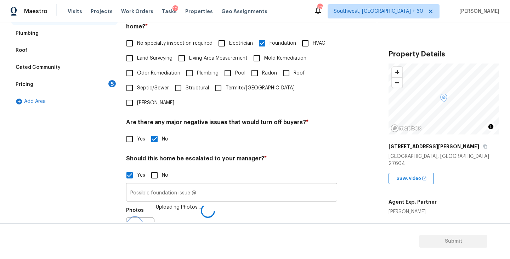
scroll to position [176, 0]
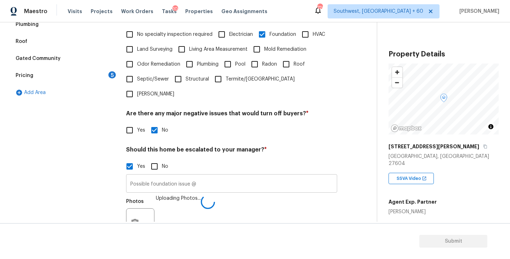
click at [258, 176] on input "Possible foundation issue @" at bounding box center [231, 184] width 211 height 17
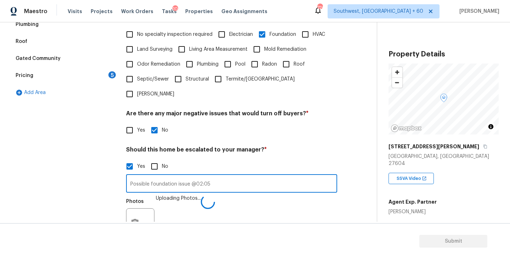
type input "Possible foundation issue @02:05"
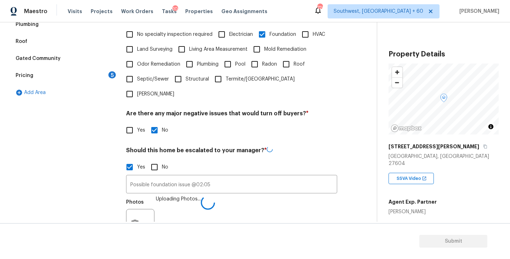
click at [278, 195] on div "Photos Uploading Photos..." at bounding box center [231, 218] width 211 height 46
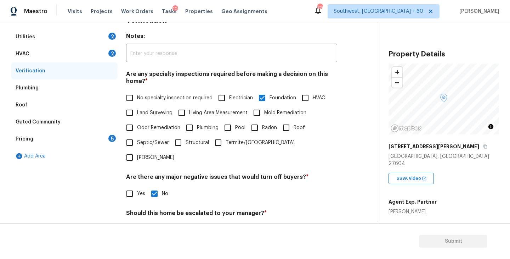
scroll to position [0, 0]
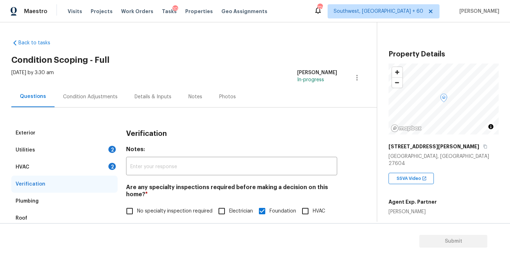
click at [108, 98] on div "Condition Adjustments" at bounding box center [90, 96] width 55 height 7
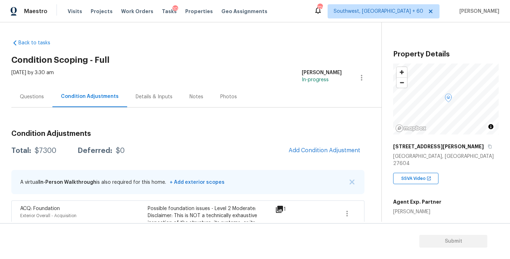
scroll to position [67, 0]
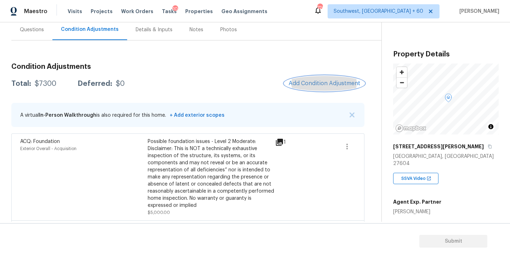
click at [332, 77] on button "Add Condition Adjustment" at bounding box center [324, 83] width 80 height 15
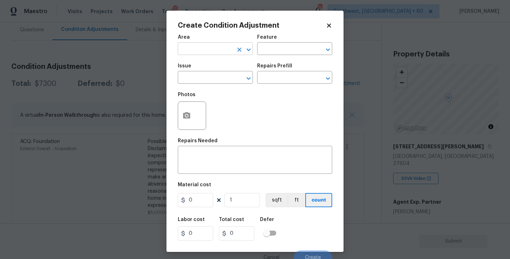
click at [207, 49] on input "text" at bounding box center [205, 49] width 55 height 11
click at [206, 67] on li "Kitchen" at bounding box center [215, 66] width 75 height 12
type input "Kitchen"
click at [294, 35] on div "Feature" at bounding box center [294, 39] width 75 height 9
click at [285, 52] on input "text" at bounding box center [284, 49] width 55 height 11
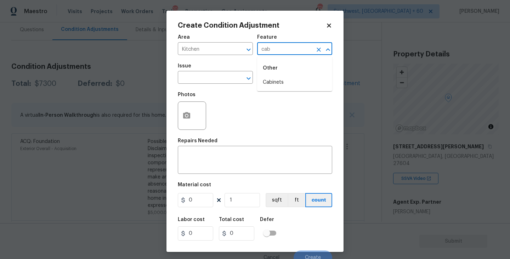
drag, startPoint x: 285, startPoint y: 52, endPoint x: 285, endPoint y: 76, distance: 24.1
click at [285, 57] on body "Maestro Visits Projects Work Orders Tasks 10 Properties Geo Assignments 726 Sou…" at bounding box center [255, 129] width 510 height 259
click at [283, 84] on li "Cabinets" at bounding box center [294, 83] width 75 height 12
type input "Cabinets"
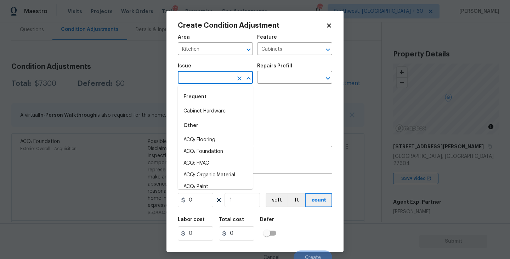
drag, startPoint x: 215, startPoint y: 75, endPoint x: 211, endPoint y: 75, distance: 3.9
click at [211, 75] on input "text" at bounding box center [205, 78] width 55 height 11
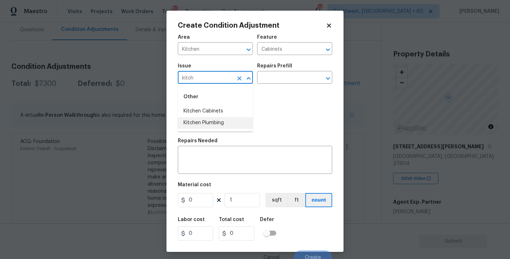
click at [223, 112] on li "Kitchen Cabinets" at bounding box center [215, 111] width 75 height 12
type input "Kitchen Cabinets"
click at [268, 87] on div "Issue Kitchen Cabinets ​ Repairs Prefill ​" at bounding box center [255, 73] width 154 height 29
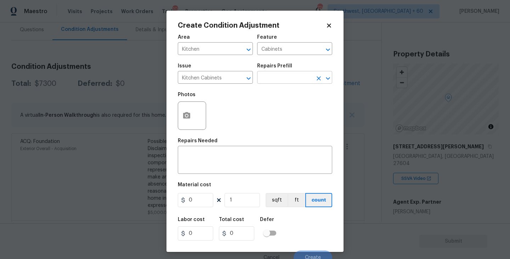
click at [275, 83] on input "text" at bounding box center [284, 78] width 55 height 11
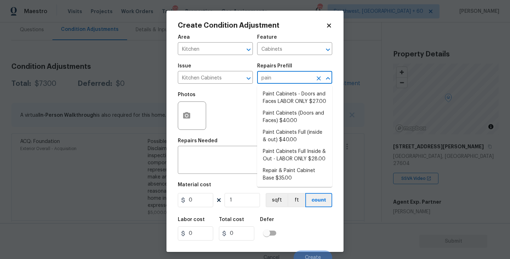
type input "paint"
click at [284, 146] on li "Paint Cabinets Full Inside & Out - LABOR ONLY $28.00" at bounding box center [294, 155] width 75 height 19
type textarea "Prep, sand, mask and apply 2 coats of paint to the kitchen cabinet doors, inter…"
type input "28"
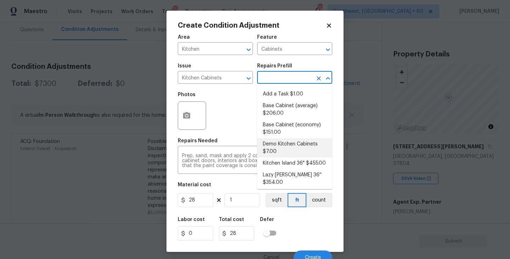
click at [284, 80] on input "text" at bounding box center [284, 78] width 55 height 11
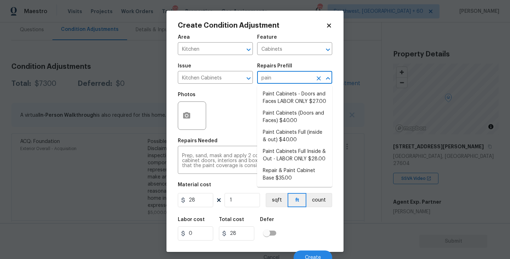
type input "paint"
click at [289, 137] on li "Paint Cabinets Full (inside & out) $40.00" at bounding box center [294, 135] width 75 height 19
type textarea "Prep, sand, mask and apply 2 coats of paint to the kitchen cabinet doors, inter…"
type input "40"
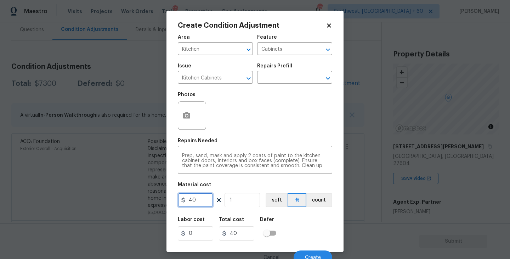
drag, startPoint x: 199, startPoint y: 202, endPoint x: 151, endPoint y: 202, distance: 47.8
click at [151, 202] on div "Create Condition Adjustment Area Kitchen ​ Feature Cabinets ​ Issue Kitchen Cab…" at bounding box center [255, 129] width 510 height 259
type input "1200"
click at [319, 197] on button "count" at bounding box center [319, 200] width 26 height 14
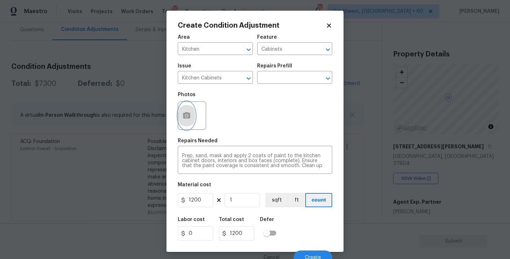
click at [188, 120] on icon "button" at bounding box center [186, 115] width 9 height 9
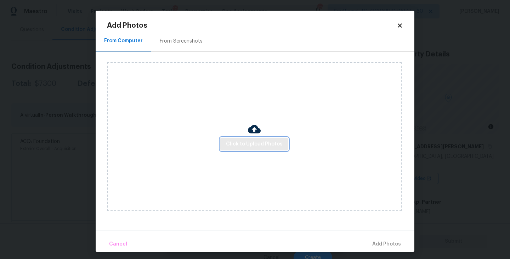
drag, startPoint x: 188, startPoint y: 120, endPoint x: 257, endPoint y: 142, distance: 72.7
click at [257, 142] on span "Click to Upload Photos" at bounding box center [254, 144] width 57 height 9
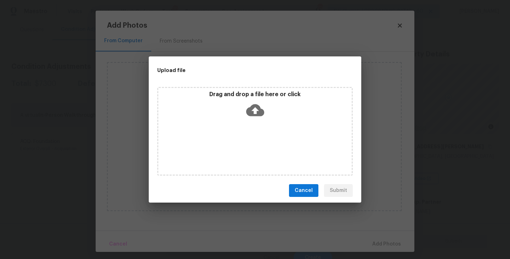
click at [257, 119] on div "Drag and drop a file here or click" at bounding box center [254, 106] width 193 height 30
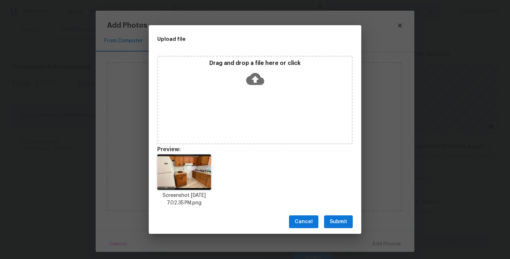
click at [330, 216] on button "Submit" at bounding box center [338, 221] width 29 height 13
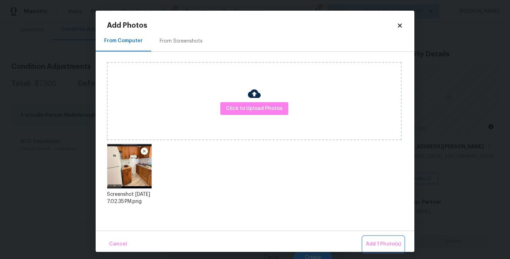
click at [371, 242] on span "Add 1 Photo(s)" at bounding box center [383, 243] width 35 height 9
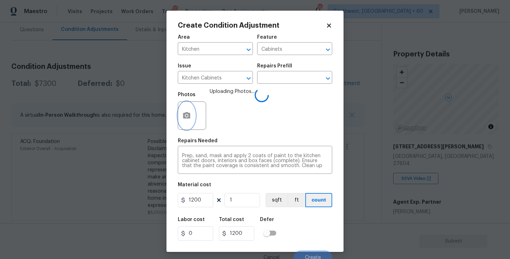
scroll to position [6, 0]
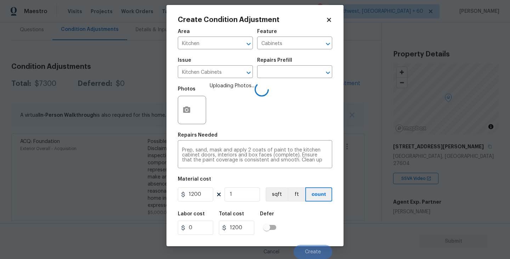
click at [317, 219] on div "Labor cost 0 Total cost 1200 Defer" at bounding box center [255, 223] width 154 height 32
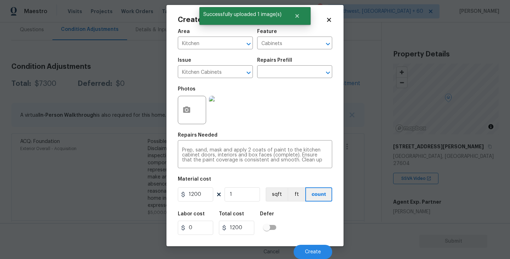
click at [317, 219] on div "Labor cost 0 Total cost 1200 Defer" at bounding box center [255, 223] width 154 height 32
click at [312, 249] on span "Create" at bounding box center [313, 251] width 16 height 5
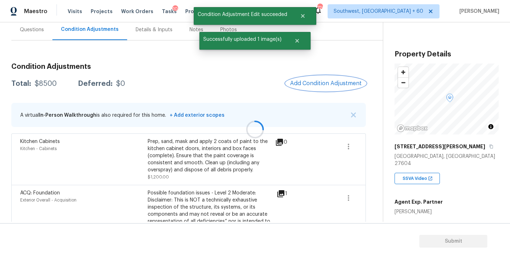
scroll to position [0, 0]
click at [329, 88] on button "Add Condition Adjustment" at bounding box center [324, 83] width 80 height 15
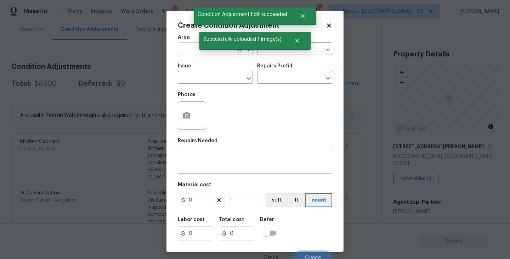
click at [192, 53] on input "text" at bounding box center [205, 49] width 55 height 11
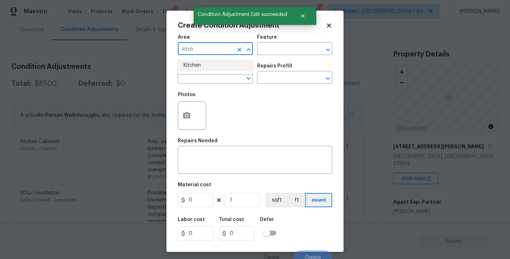
click at [192, 66] on li "Kitchen" at bounding box center [215, 66] width 75 height 12
type input "Kitchen"
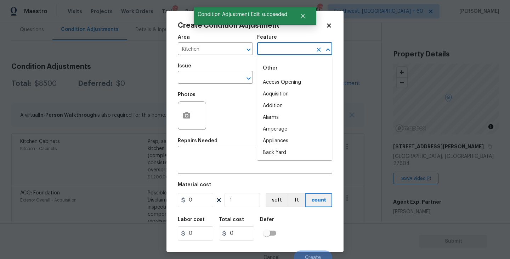
click at [266, 49] on input "text" at bounding box center [284, 49] width 55 height 11
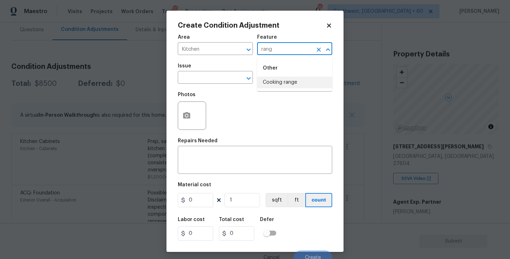
click at [273, 83] on li "Cooking range" at bounding box center [294, 83] width 75 height 12
type input "Cooking range"
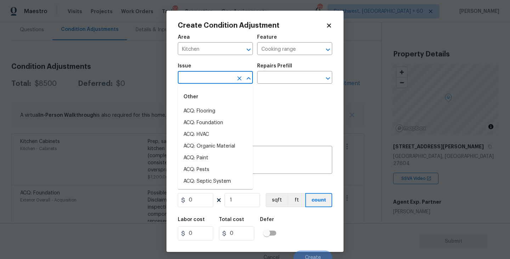
click at [214, 79] on input "text" at bounding box center [205, 78] width 55 height 11
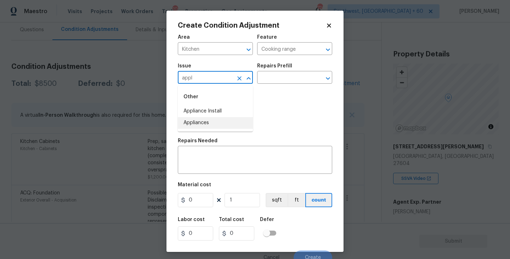
click at [201, 123] on li "Appliances" at bounding box center [215, 123] width 75 height 12
type input "Appliances"
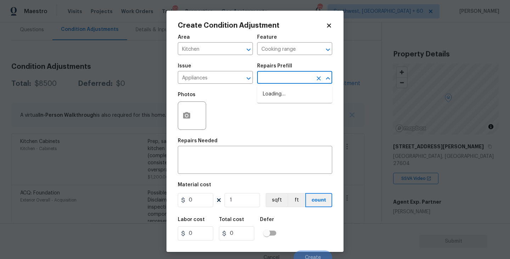
click at [268, 80] on input "text" at bounding box center [284, 78] width 55 height 11
type input "rang"
click at [283, 97] on li "Electric Range/Cooktop $750.00" at bounding box center [294, 97] width 75 height 19
type input "Appliances"
type textarea "Remove the existing electric range/cooktop and prep the area for a new unit. In…"
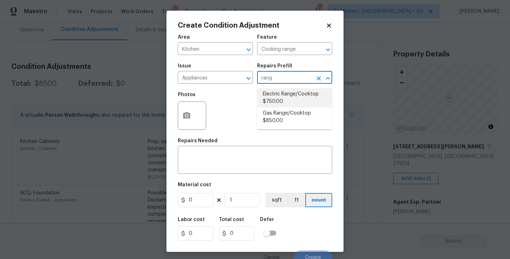
type input "750"
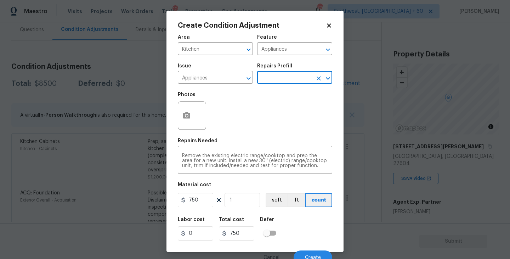
scroll to position [6, 0]
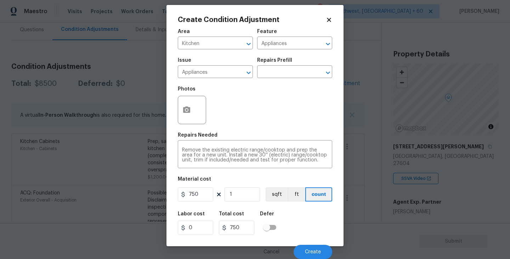
click at [317, 243] on div "Cancel Create" at bounding box center [255, 249] width 154 height 20
click at [317, 249] on button "Create" at bounding box center [313, 251] width 39 height 14
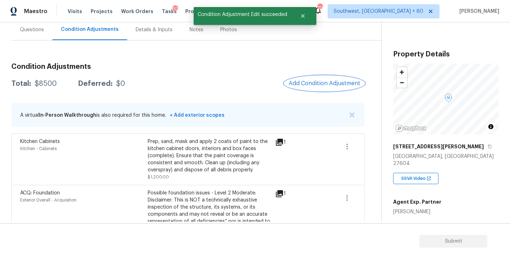
scroll to position [0, 0]
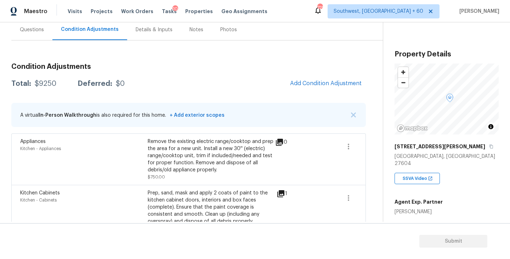
click at [25, 25] on div "Questions" at bounding box center [31, 29] width 41 height 21
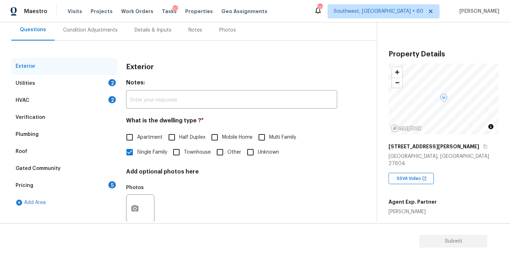
click at [36, 187] on div "Pricing 5" at bounding box center [64, 185] width 106 height 17
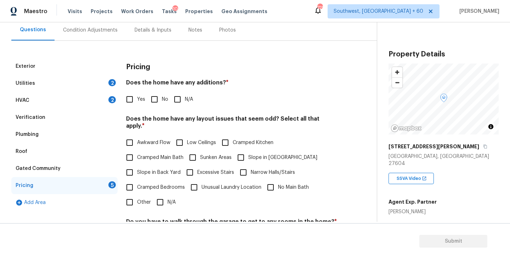
click at [138, 102] on span "Yes" at bounding box center [141, 99] width 8 height 7
click at [137, 102] on input "Yes" at bounding box center [129, 99] width 15 height 15
checkbox input "true"
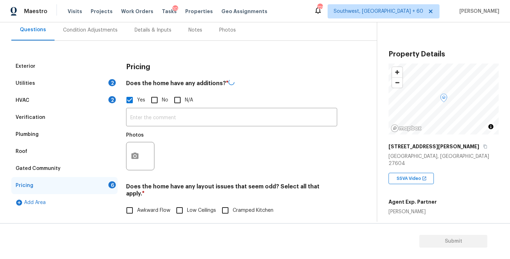
click at [150, 109] on div "​ Photos" at bounding box center [231, 140] width 211 height 67
click at [149, 118] on input "text" at bounding box center [231, 117] width 211 height 17
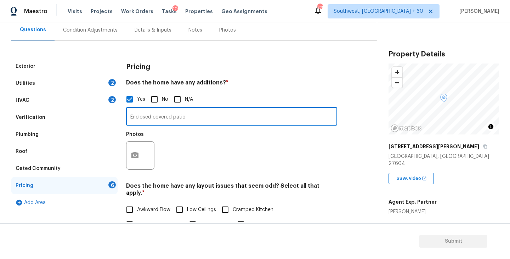
type input "Enclosed covered patio"
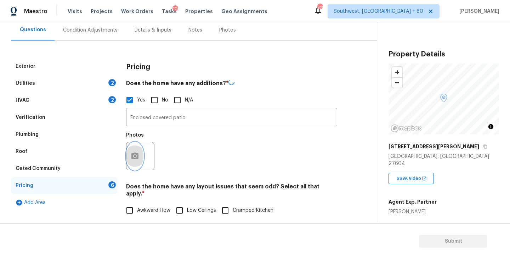
click at [139, 154] on button "button" at bounding box center [134, 156] width 17 height 28
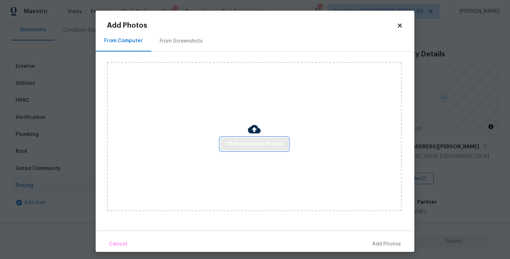
click at [242, 145] on span "Click to Upload Photos" at bounding box center [254, 144] width 57 height 9
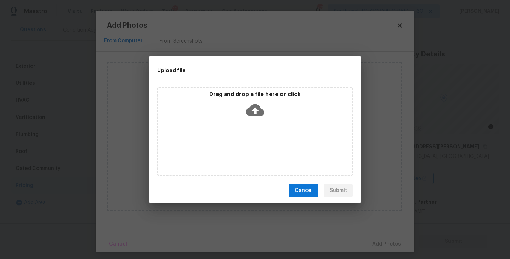
click at [253, 120] on div "Drag and drop a file here or click" at bounding box center [255, 131] width 196 height 89
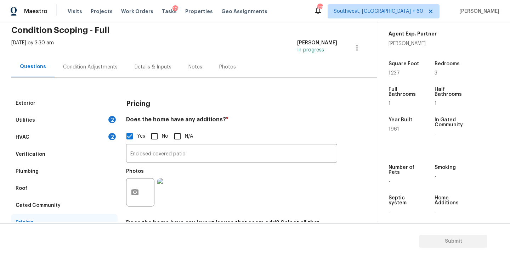
scroll to position [12, 0]
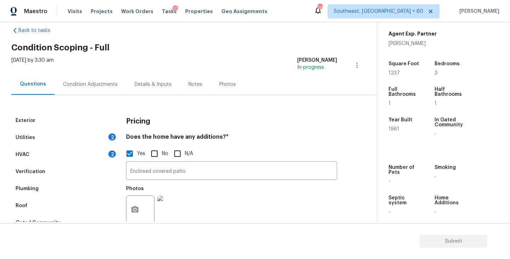
click at [86, 86] on div "Condition Adjustments" at bounding box center [90, 84] width 55 height 7
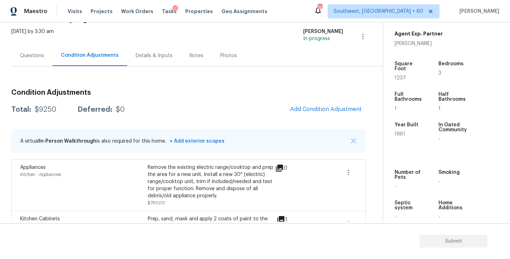
scroll to position [38, 0]
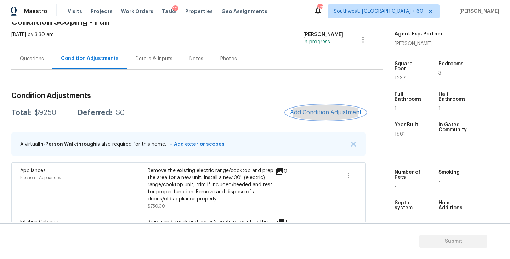
click at [319, 114] on span "Add Condition Adjustment" at bounding box center [326, 112] width 72 height 6
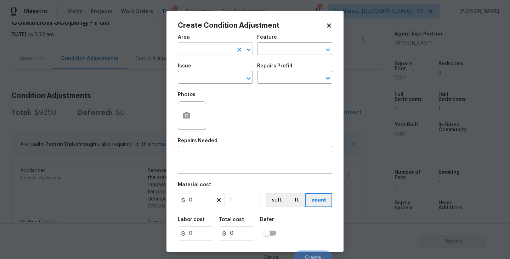
click at [213, 52] on input "text" at bounding box center [205, 49] width 55 height 11
click at [214, 77] on li "Exterior Overall" at bounding box center [215, 77] width 75 height 12
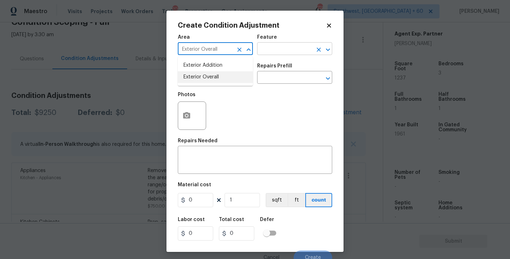
type input "Exterior Overall"
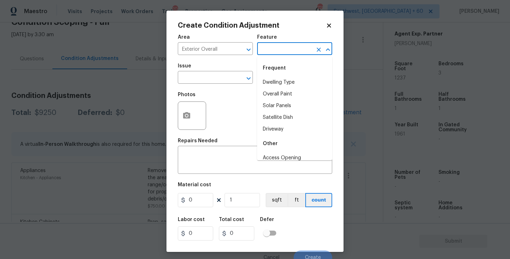
click at [281, 52] on input "text" at bounding box center [284, 49] width 55 height 11
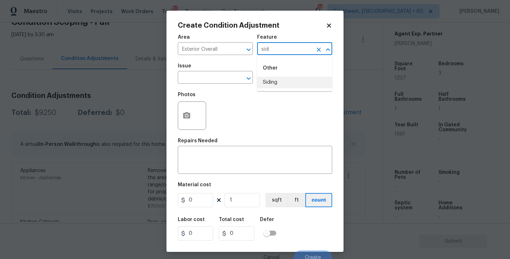
click at [275, 86] on li "Siding" at bounding box center [294, 83] width 75 height 12
type input "Siding"
click at [216, 82] on input "text" at bounding box center [205, 78] width 55 height 11
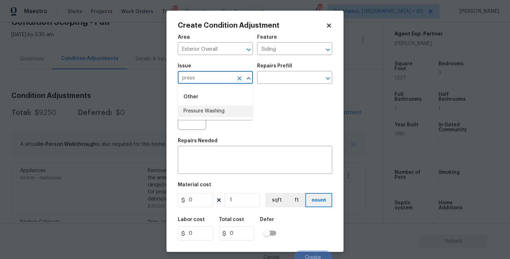
click at [216, 110] on li "Pressure Washing" at bounding box center [215, 111] width 75 height 12
type input "Pressure Washing"
click at [272, 85] on div "Issue Pressure Washing ​ Repairs Prefill ​" at bounding box center [255, 73] width 154 height 29
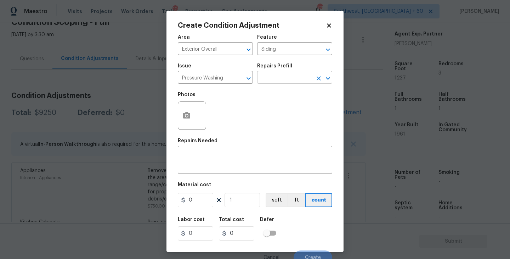
click at [281, 80] on input "text" at bounding box center [284, 78] width 55 height 11
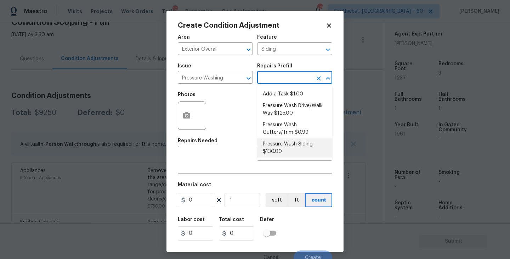
click at [287, 154] on li "Pressure Wash Siding $130.00" at bounding box center [294, 147] width 75 height 19
type textarea "Protect areas as needed for pressure washing. Pressure wash the siding on the h…"
type input "130"
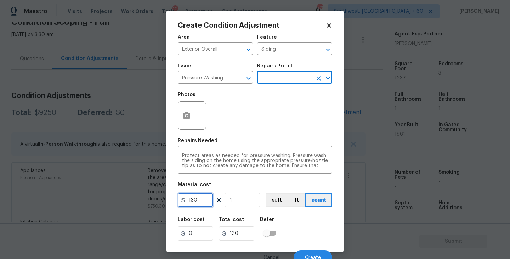
drag, startPoint x: 171, startPoint y: 204, endPoint x: 158, endPoint y: 204, distance: 13.8
click at [158, 204] on div "Create Condition Adjustment Area Exterior Overall ​ Feature Siding ​ Issue Pres…" at bounding box center [255, 129] width 510 height 259
type input "200"
click at [186, 116] on circle "button" at bounding box center [187, 115] width 2 height 2
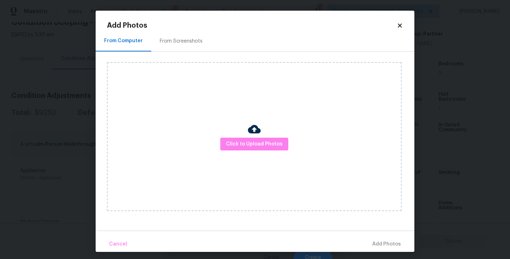
click at [221, 131] on div "Click to Upload Photos" at bounding box center [254, 136] width 295 height 149
click at [239, 145] on span "Click to Upload Photos" at bounding box center [254, 144] width 57 height 9
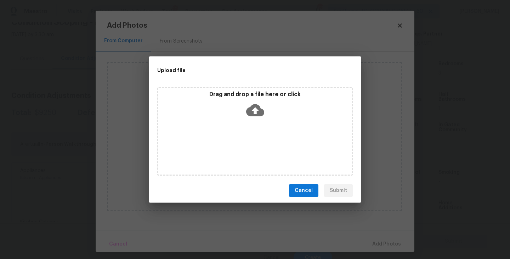
click at [252, 112] on icon at bounding box center [255, 110] width 18 height 12
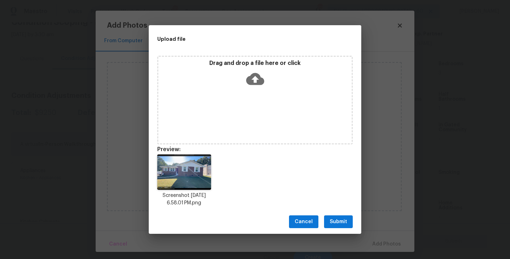
click at [340, 223] on span "Submit" at bounding box center [338, 221] width 17 height 9
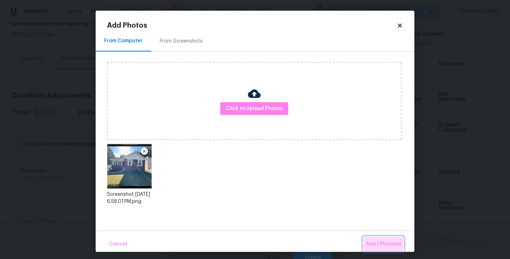
click at [372, 241] on span "Add 1 Photo(s)" at bounding box center [383, 243] width 35 height 9
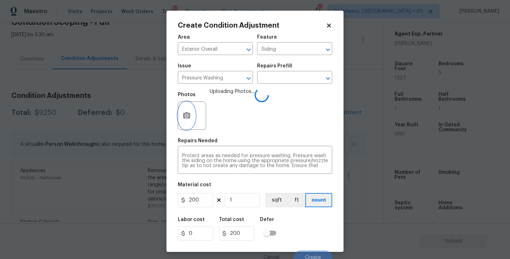
scroll to position [6, 0]
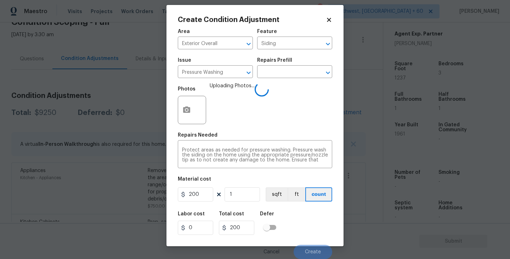
click at [302, 223] on div "Labor cost 0 Total cost 200 Defer" at bounding box center [255, 223] width 154 height 32
click at [308, 248] on button "Create" at bounding box center [313, 251] width 39 height 14
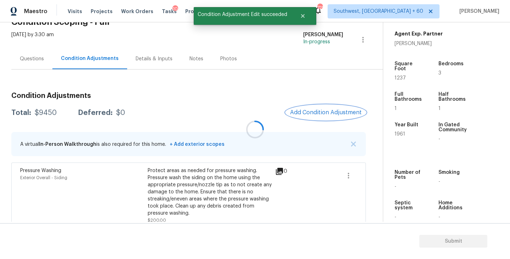
scroll to position [0, 0]
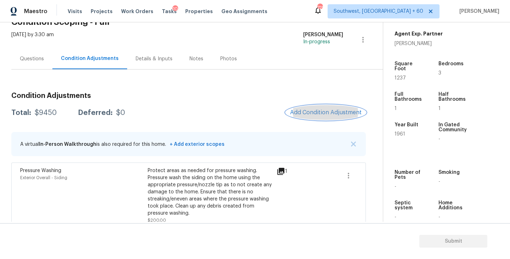
click at [324, 116] on button "Add Condition Adjustment" at bounding box center [326, 112] width 80 height 15
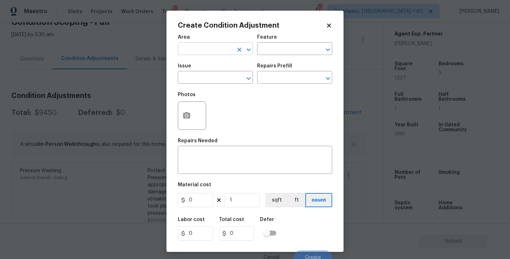
click at [191, 50] on input "text" at bounding box center [205, 49] width 55 height 11
click at [199, 84] on ul "Exterior Addition Exterior Overall" at bounding box center [215, 71] width 75 height 29
click at [211, 76] on li "Exterior Overall" at bounding box center [215, 77] width 75 height 12
type input "Exterior Overall"
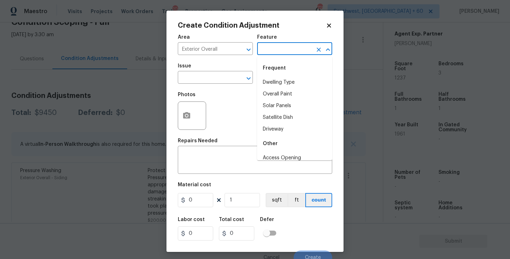
click at [259, 55] on input "text" at bounding box center [284, 49] width 55 height 11
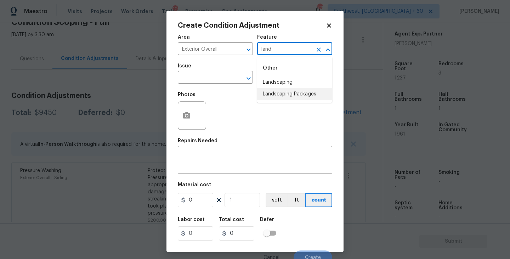
click at [267, 92] on li "Landscaping Packages" at bounding box center [294, 94] width 75 height 12
type input "Landscaping Packages"
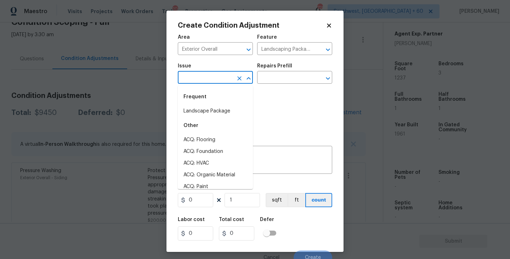
click at [205, 77] on input "text" at bounding box center [205, 78] width 55 height 11
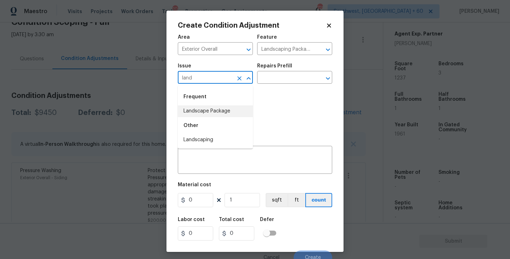
click at [212, 111] on li "Landscape Package" at bounding box center [215, 111] width 75 height 12
type input "Landscape Package"
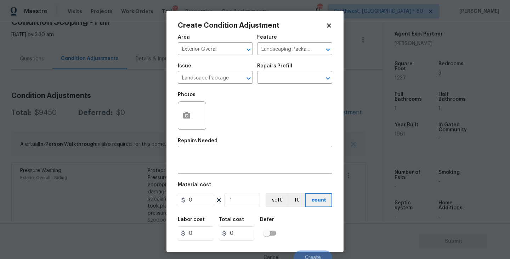
click at [264, 92] on div "Photos" at bounding box center [255, 111] width 154 height 46
click at [282, 81] on input "text" at bounding box center [284, 78] width 55 height 11
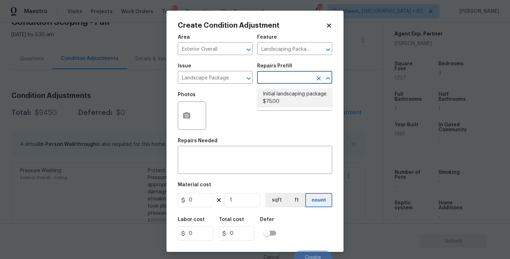
click at [292, 103] on li "Initial landscaping package $75.00" at bounding box center [294, 97] width 75 height 19
type input "Home Readiness Packages"
type textarea "Mowing of grass up to 6" in height. Mow, edge along driveways & sidewalks, trim…"
type input "75"
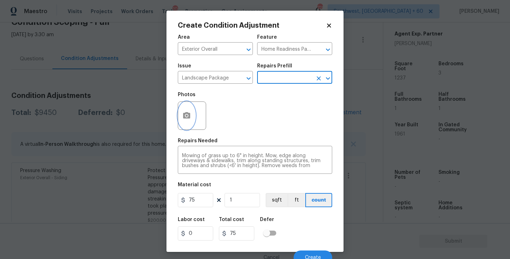
click at [191, 118] on icon "button" at bounding box center [186, 115] width 9 height 9
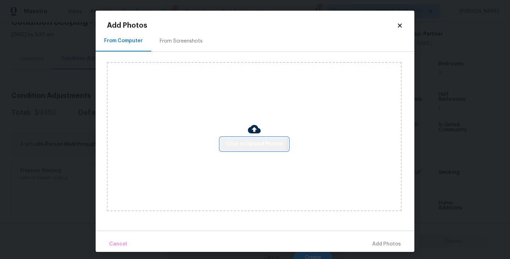
click at [228, 139] on button "Click to Upload Photos" at bounding box center [254, 143] width 68 height 13
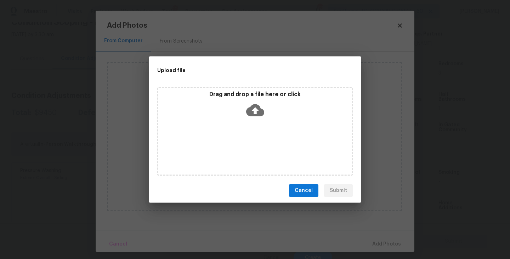
click at [250, 122] on div "Drag and drop a file here or click" at bounding box center [255, 131] width 196 height 89
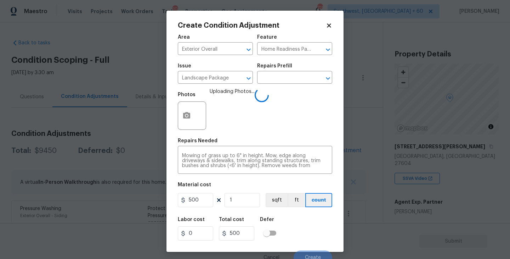
scroll to position [6, 0]
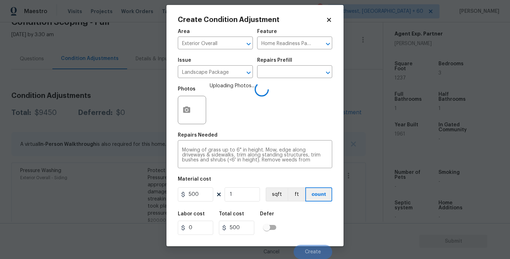
click at [302, 230] on div "Labor cost 0 Total cost 500 Defer" at bounding box center [255, 223] width 154 height 32
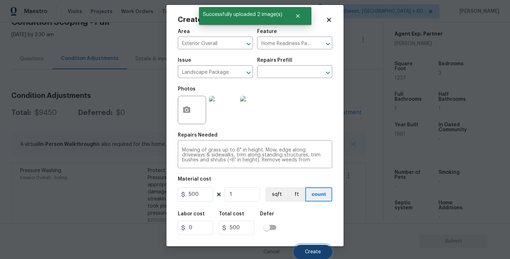
click at [314, 250] on span "Create" at bounding box center [313, 251] width 16 height 5
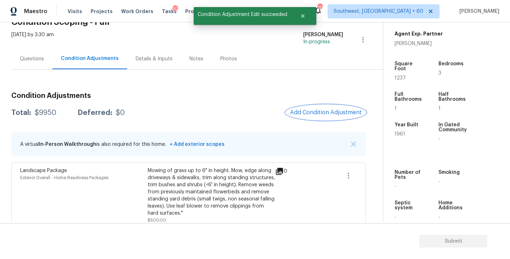
scroll to position [0, 0]
click at [328, 109] on span "Add Condition Adjustment" at bounding box center [326, 112] width 72 height 6
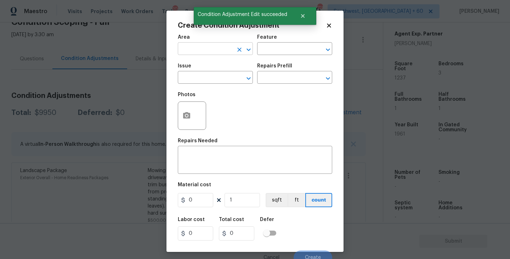
click at [191, 52] on input "text" at bounding box center [205, 49] width 55 height 11
click at [199, 77] on li "Exterior Overall" at bounding box center [215, 77] width 75 height 12
type input "Exterior Overall"
click at [199, 77] on input "text" at bounding box center [205, 78] width 55 height 11
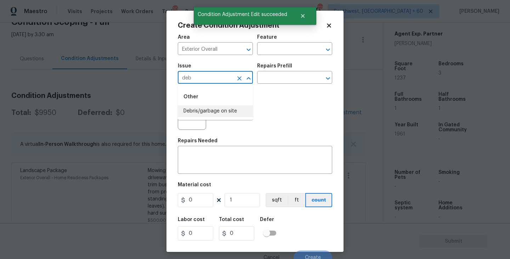
click at [207, 111] on li "Debris/garbage on site" at bounding box center [215, 111] width 75 height 12
type input "Debris/garbage on site"
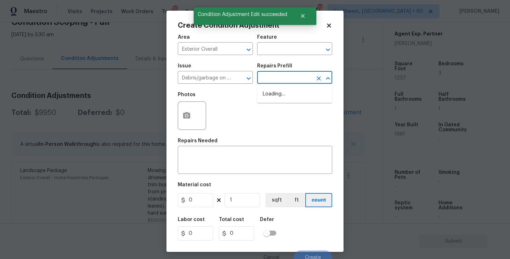
click at [284, 78] on input "text" at bounding box center [284, 78] width 55 height 11
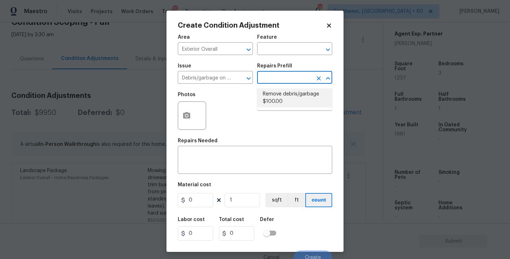
click at [287, 99] on li "Remove debris/garbage $100.00" at bounding box center [294, 97] width 75 height 19
type textarea "Remove, haul off, and properly dispose of any debris left by seller to offsite …"
type input "100"
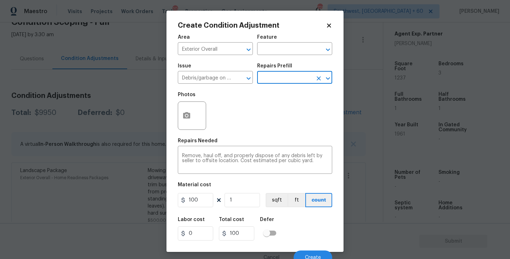
click at [195, 121] on div at bounding box center [192, 115] width 28 height 28
click at [194, 121] on div at bounding box center [192, 115] width 28 height 28
click at [184, 116] on icon "button" at bounding box center [186, 115] width 7 height 6
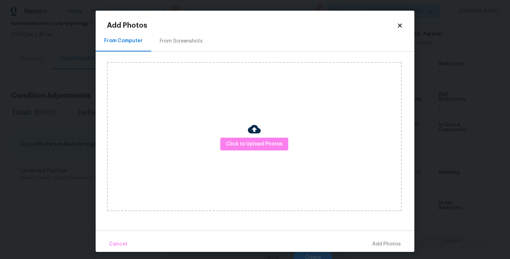
click at [284, 156] on div "Click to Upload Photos" at bounding box center [254, 136] width 295 height 149
click at [278, 121] on div "Click to Upload Photos" at bounding box center [254, 136] width 295 height 149
click at [258, 138] on button "Click to Upload Photos" at bounding box center [254, 143] width 68 height 13
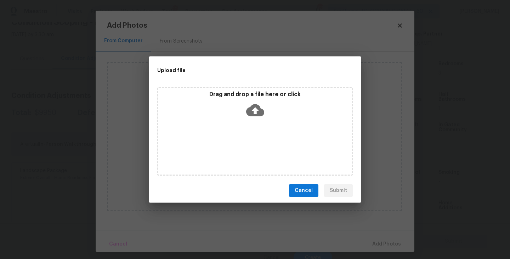
click at [255, 121] on div "Drag and drop a file here or click" at bounding box center [255, 131] width 196 height 89
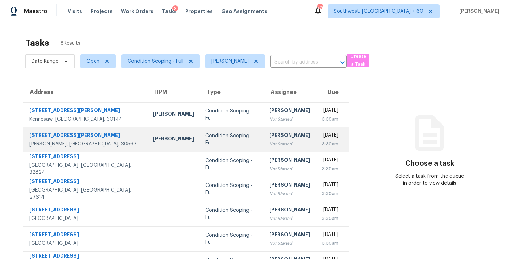
scroll to position [47, 0]
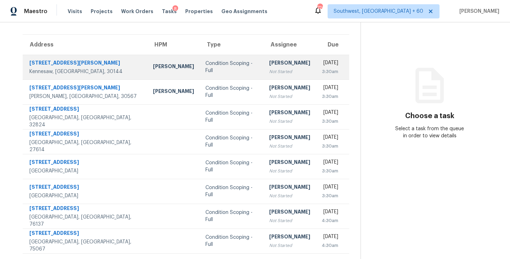
click at [275, 66] on div "[PERSON_NAME]" at bounding box center [289, 63] width 41 height 9
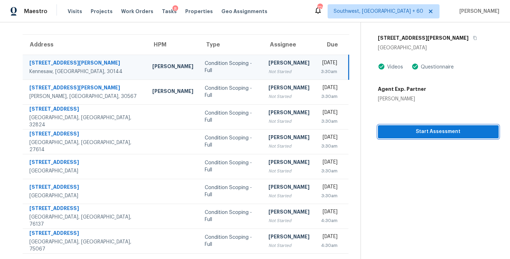
click at [425, 130] on span "Start Assessment" at bounding box center [438, 131] width 109 height 9
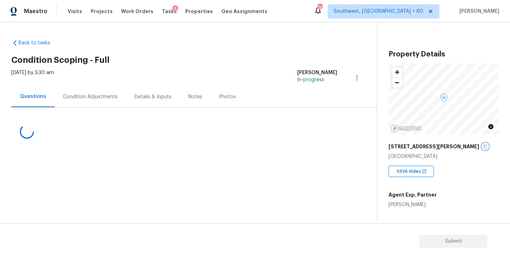
click at [483, 146] on icon "button" at bounding box center [485, 146] width 4 height 4
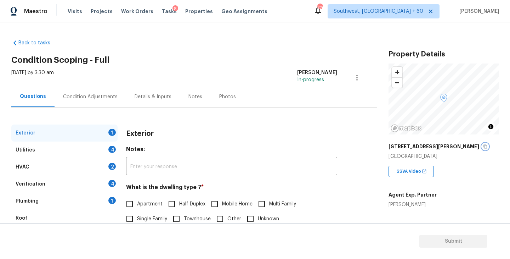
scroll to position [39, 0]
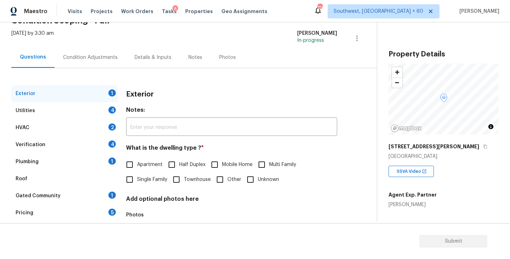
click at [185, 184] on label "Townhouse" at bounding box center [190, 179] width 42 height 15
click at [184, 184] on input "Townhouse" at bounding box center [176, 179] width 15 height 15
checkbox input "true"
click at [113, 126] on div "2" at bounding box center [111, 126] width 7 height 7
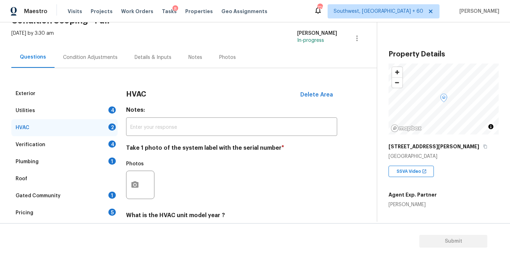
click at [101, 108] on div "Utilities 4" at bounding box center [64, 110] width 106 height 17
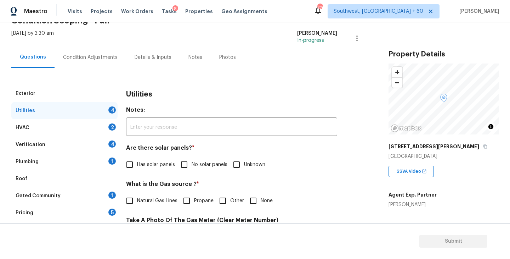
click at [198, 160] on label "No solar panels" at bounding box center [202, 164] width 51 height 15
click at [192, 160] on input "No solar panels" at bounding box center [184, 164] width 15 height 15
checkbox input "true"
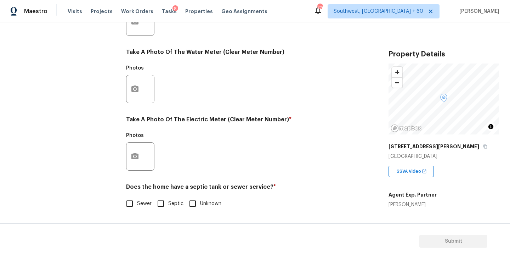
click at [142, 199] on label "Sewer" at bounding box center [136, 203] width 29 height 15
click at [137, 199] on input "Sewer" at bounding box center [129, 203] width 15 height 15
checkbox input "true"
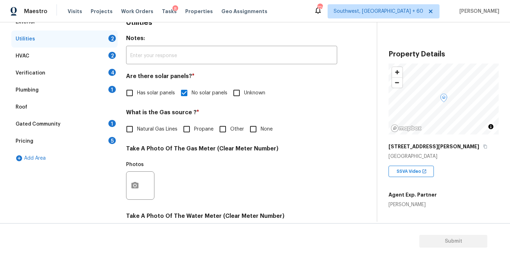
scroll to position [66, 0]
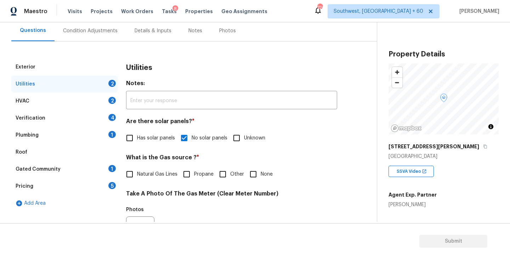
click at [67, 134] on div "Plumbing 1" at bounding box center [64, 134] width 106 height 17
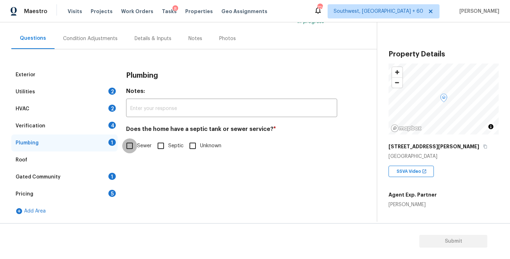
click at [128, 150] on input "Sewer" at bounding box center [129, 145] width 15 height 15
checkbox input "true"
click at [83, 171] on div "Gated Community 1" at bounding box center [64, 176] width 106 height 17
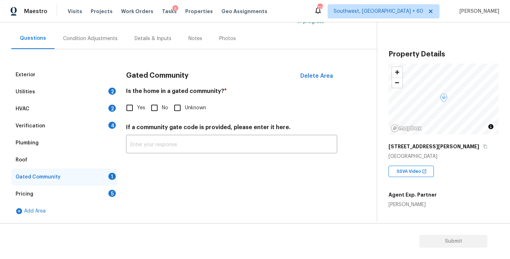
click at [156, 108] on input "No" at bounding box center [154, 107] width 15 height 15
checkbox input "true"
click at [91, 42] on div "Condition Adjustments" at bounding box center [90, 38] width 55 height 7
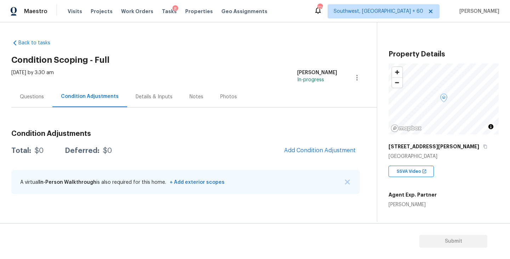
click at [27, 98] on div "Questions" at bounding box center [32, 96] width 24 height 7
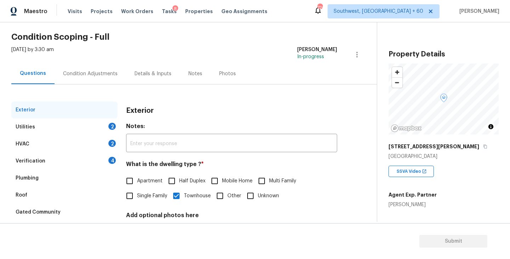
scroll to position [37, 0]
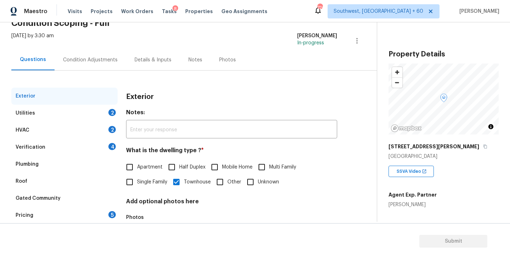
click at [39, 115] on div "Utilities 2" at bounding box center [64, 113] width 106 height 17
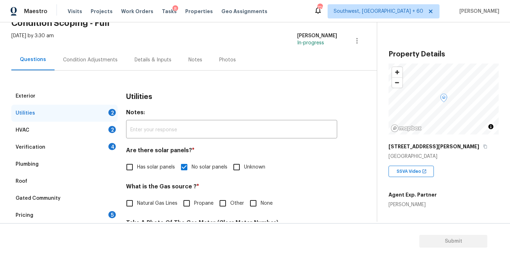
click at [148, 197] on label "Natural Gas Lines" at bounding box center [149, 203] width 55 height 15
click at [137, 197] on input "Natural Gas Lines" at bounding box center [129, 203] width 15 height 15
checkbox input "true"
click at [102, 62] on div "Condition Adjustments" at bounding box center [90, 59] width 55 height 7
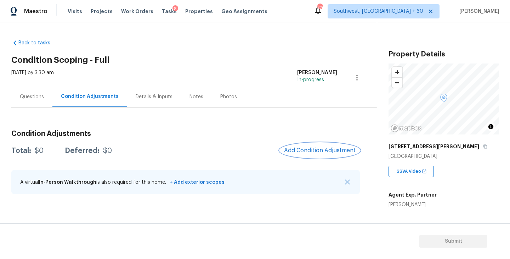
click at [321, 145] on button "Add Condition Adjustment" at bounding box center [320, 150] width 80 height 15
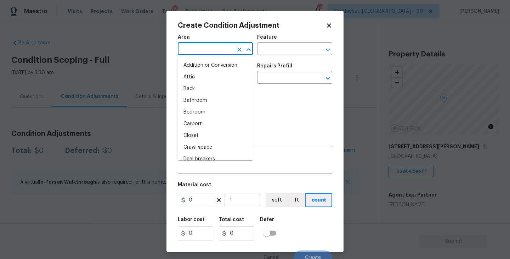
click at [216, 55] on input "text" at bounding box center [205, 49] width 55 height 11
type input "e"
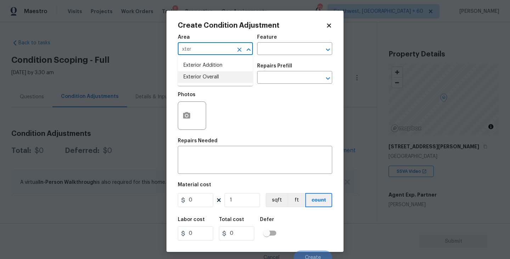
click at [221, 77] on li "Exterior Overall" at bounding box center [215, 77] width 75 height 12
type input "Exterior Overall"
click at [273, 55] on input "text" at bounding box center [284, 49] width 55 height 11
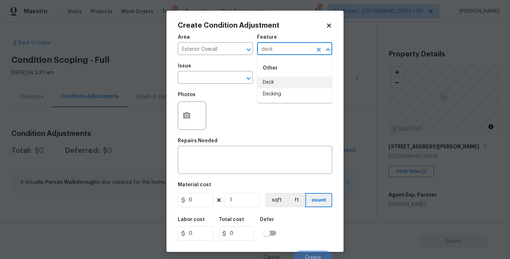
click at [273, 84] on li "Deck" at bounding box center [294, 83] width 75 height 12
type input "Deck"
click at [219, 79] on input "text" at bounding box center [205, 78] width 55 height 11
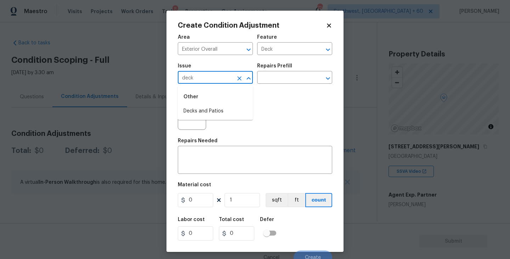
click at [218, 104] on div "Other" at bounding box center [215, 96] width 75 height 17
click at [218, 108] on li "Decks and Patios" at bounding box center [215, 111] width 75 height 12
type input "Decks and Patios"
click at [209, 128] on div "Photos" at bounding box center [255, 111] width 154 height 46
click at [202, 145] on div "Repairs Needed" at bounding box center [255, 142] width 154 height 9
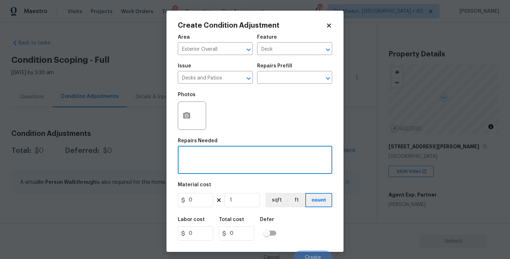
click at [196, 154] on textarea at bounding box center [255, 160] width 146 height 15
type textarea "Deck repaint"
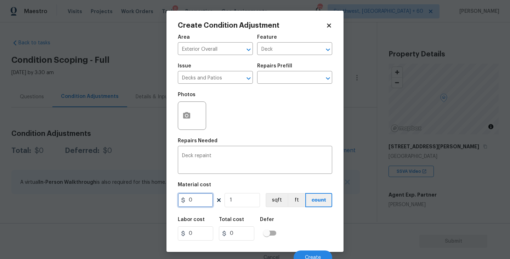
drag, startPoint x: 194, startPoint y: 202, endPoint x: 161, endPoint y: 203, distance: 33.0
click at [161, 203] on div "Create Condition Adjustment Area Exterior Overall ​ Feature Deck ​ Issue Decks …" at bounding box center [255, 129] width 510 height 259
type input "800"
click at [188, 117] on icon "button" at bounding box center [186, 115] width 7 height 6
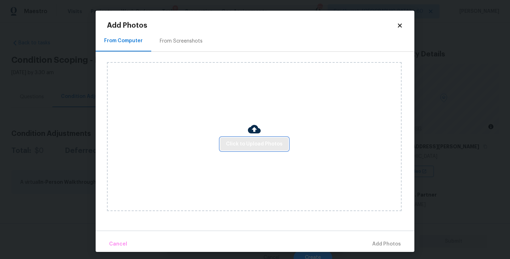
click at [244, 137] on button "Click to Upload Photos" at bounding box center [254, 143] width 68 height 13
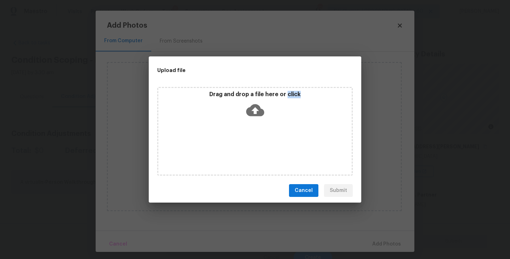
click at [244, 137] on div "Drag and drop a file here or click" at bounding box center [255, 131] width 196 height 89
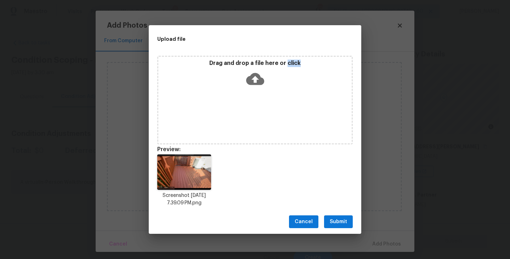
click at [332, 218] on span "Submit" at bounding box center [338, 221] width 17 height 9
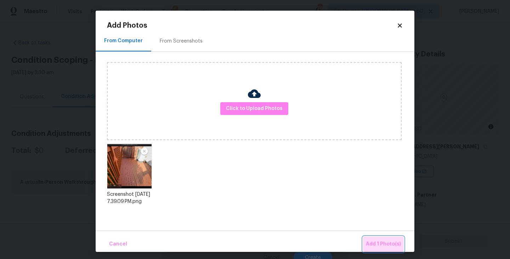
click at [374, 239] on button "Add 1 Photo(s)" at bounding box center [383, 243] width 41 height 15
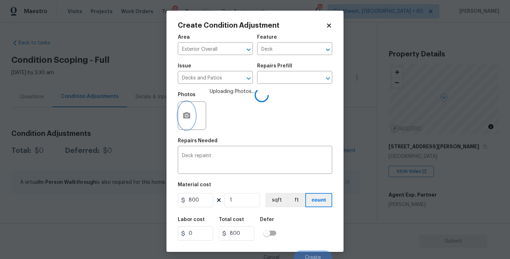
scroll to position [6, 0]
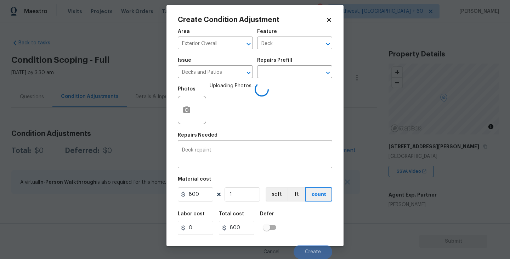
click at [303, 226] on div "Labor cost 0 Total cost 800 Defer" at bounding box center [255, 223] width 154 height 32
click at [297, 226] on div "Labor cost 0 Total cost 800 Defer" at bounding box center [255, 223] width 154 height 32
click at [308, 248] on button "Create" at bounding box center [313, 251] width 39 height 14
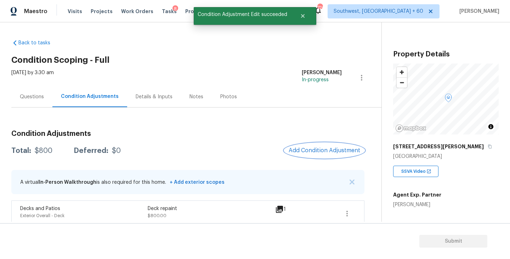
scroll to position [7, 0]
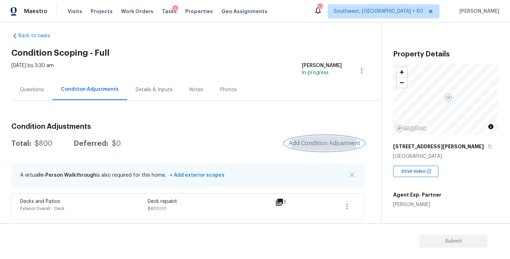
click at [320, 138] on button "Add Condition Adjustment" at bounding box center [324, 143] width 80 height 15
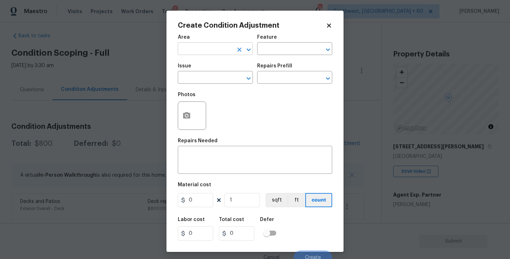
click at [209, 45] on input "text" at bounding box center [205, 49] width 55 height 11
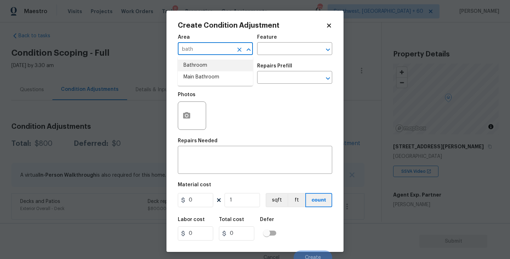
click at [210, 65] on li "Bathroom" at bounding box center [215, 66] width 75 height 12
type input "Bathroom"
click at [291, 41] on div "Feature" at bounding box center [294, 39] width 75 height 9
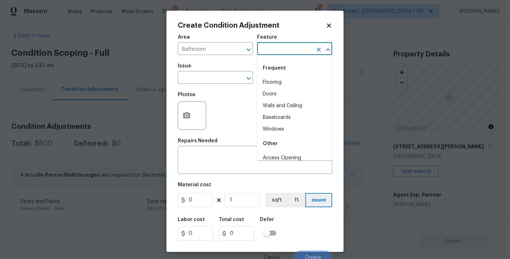
click at [284, 46] on input "text" at bounding box center [284, 49] width 55 height 11
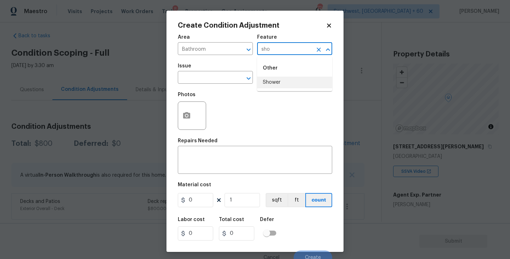
click at [280, 80] on li "Shower" at bounding box center [294, 83] width 75 height 12
type input "Shower"
click at [216, 79] on input "text" at bounding box center [205, 78] width 55 height 11
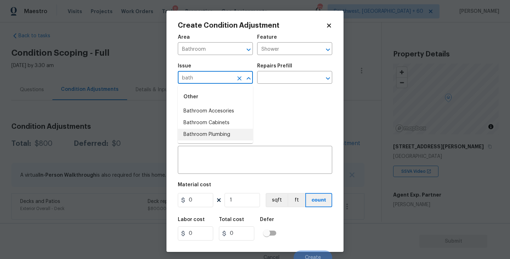
click at [214, 130] on li "Bathroom Plumbing" at bounding box center [215, 135] width 75 height 12
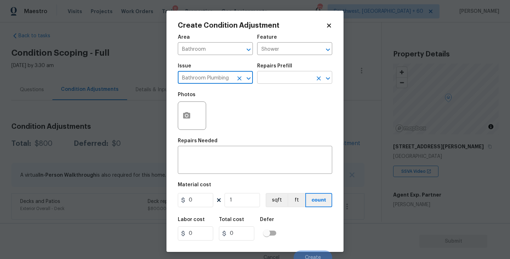
type input "Bathroom Plumbing"
click at [275, 77] on input "text" at bounding box center [284, 78] width 55 height 11
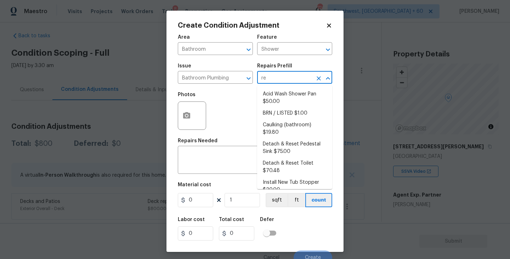
type input "ref"
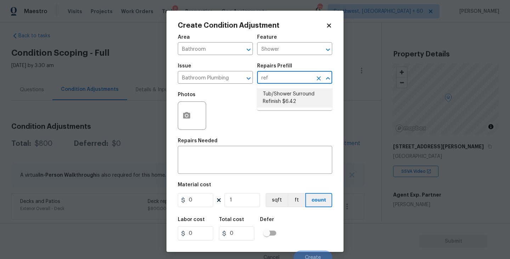
click at [281, 92] on li "Tub/Shower Surround Refinish $6.42" at bounding box center [294, 97] width 75 height 19
type input "Plumbing"
type textarea "Prep, mask, clean and refinish the tub/shower tile surround both all sides ensu…"
type input "6.42"
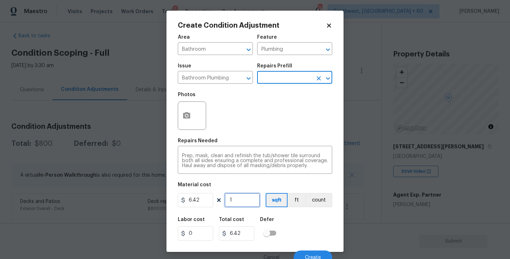
click at [248, 199] on input "1" at bounding box center [242, 200] width 35 height 14
type input "0"
type input "5"
type input "32.1"
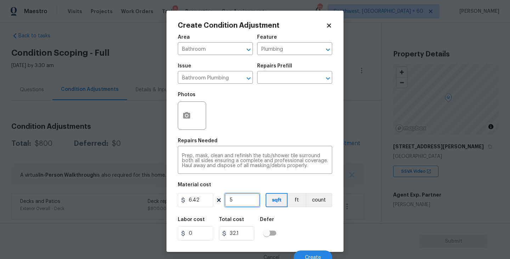
type input "56"
type input "359.52"
type input "5"
type input "32.1"
type input "0"
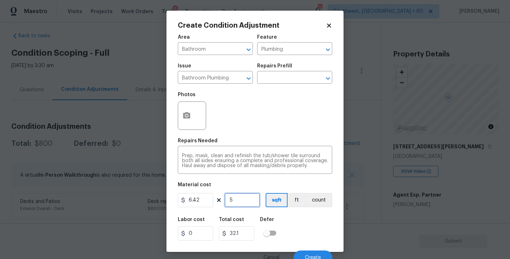
type input "0"
click at [269, 81] on input "text" at bounding box center [284, 78] width 55 height 11
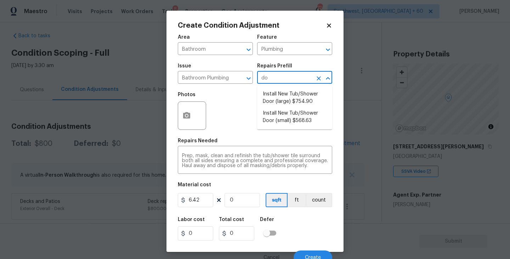
type input "doo"
click at [310, 120] on li "Install New Tub/Shower Door (small) $568.63" at bounding box center [294, 116] width 75 height 19
type textarea "Prep the tub/shower surround and install a new 32''-36'' tempered shower door. …"
type input "568.63"
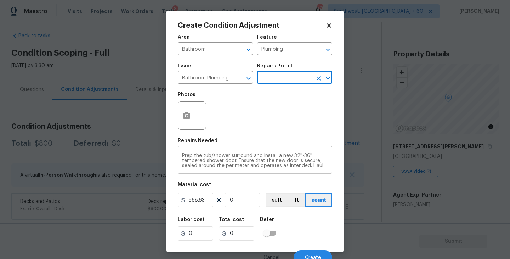
scroll to position [5, 0]
click at [238, 194] on input "0" at bounding box center [242, 200] width 35 height 14
type input "1"
type input "568.63"
type input "1"
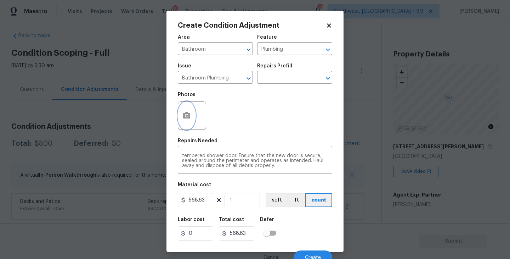
click at [188, 120] on button "button" at bounding box center [186, 116] width 17 height 28
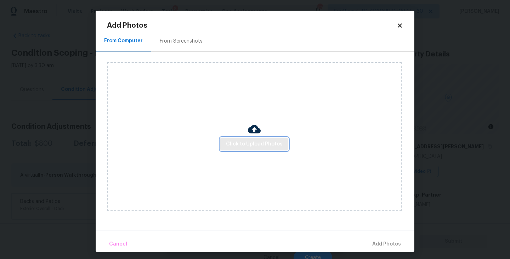
click at [235, 152] on div "Click to Upload Photos" at bounding box center [254, 136] width 295 height 149
click at [243, 140] on span "Click to Upload Photos" at bounding box center [254, 144] width 57 height 9
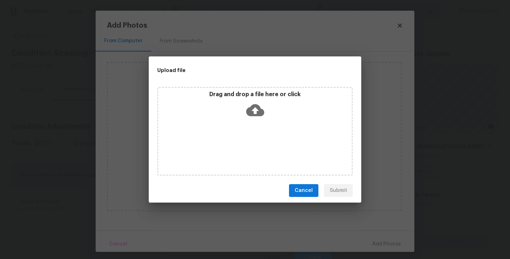
click at [248, 122] on div "Drag and drop a file here or click" at bounding box center [255, 131] width 196 height 89
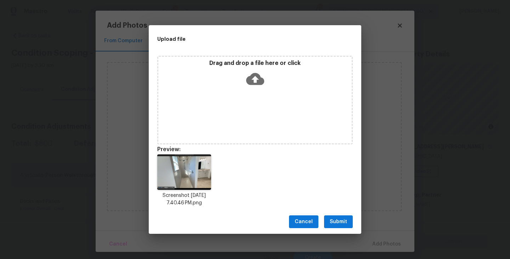
click at [342, 223] on span "Submit" at bounding box center [338, 221] width 17 height 9
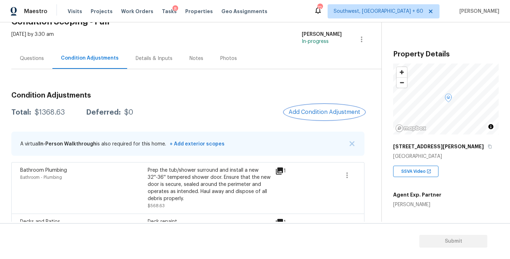
scroll to position [58, 0]
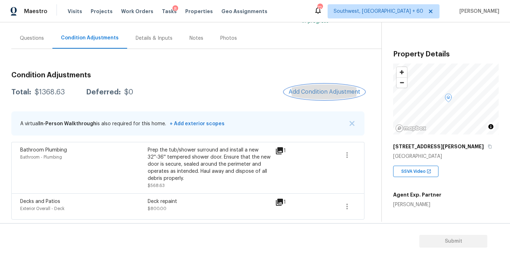
click at [330, 91] on span "Add Condition Adjustment" at bounding box center [325, 92] width 72 height 6
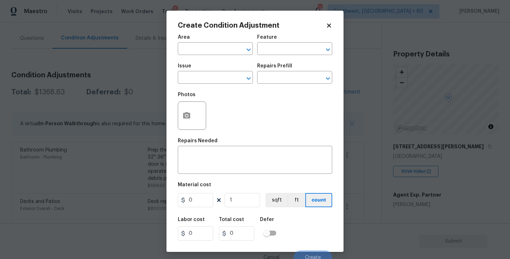
click at [212, 61] on span "Issue ​" at bounding box center [215, 73] width 75 height 29
click at [211, 57] on span "Area ​" at bounding box center [215, 44] width 75 height 29
click at [211, 56] on span "Area ​" at bounding box center [215, 44] width 75 height 29
click at [209, 54] on input "text" at bounding box center [205, 49] width 55 height 11
click at [224, 82] on li "Interior Overall" at bounding box center [215, 77] width 75 height 12
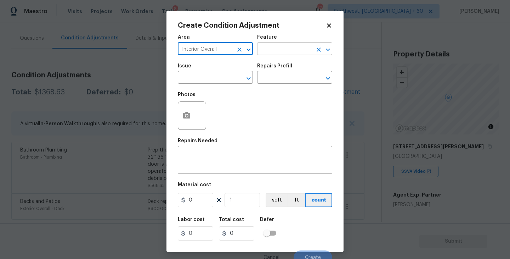
type input "Interior Overall"
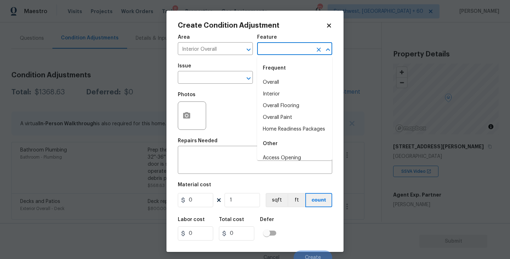
click at [276, 51] on input "text" at bounding box center [284, 49] width 55 height 11
click at [281, 117] on li "Overall Paint" at bounding box center [294, 118] width 75 height 12
type input "Overall Paint"
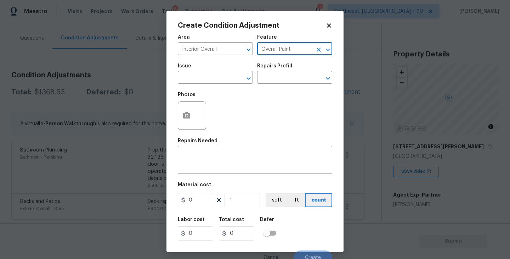
click at [222, 93] on div "Photos" at bounding box center [255, 111] width 154 height 46
click at [213, 85] on span "Issue ​" at bounding box center [215, 73] width 75 height 29
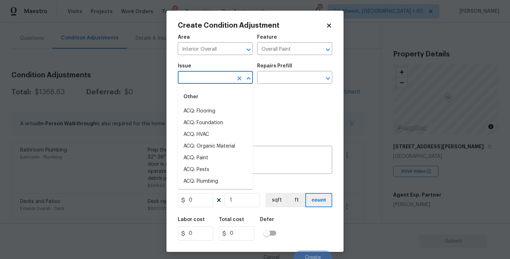
click at [207, 80] on input "text" at bounding box center [205, 78] width 55 height 11
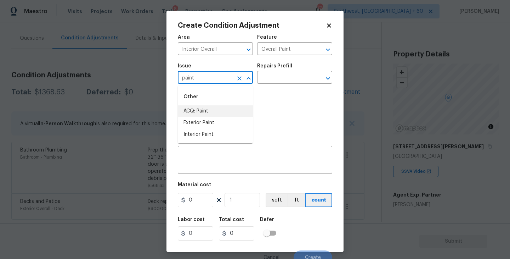
click at [204, 108] on li "ACQ: Paint" at bounding box center [215, 111] width 75 height 12
type input "ACQ: Paint"
click at [292, 75] on input "text" at bounding box center [284, 78] width 55 height 11
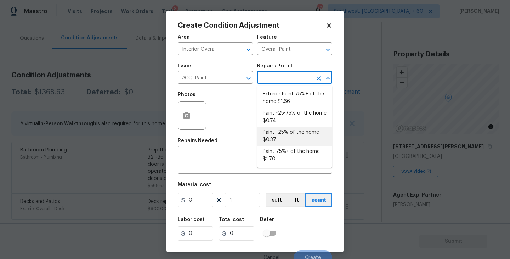
click at [287, 137] on li "Paint ~25% of the home $0.37" at bounding box center [294, 135] width 75 height 19
type input "Acquisition"
type textarea "Acquisition Scope: ~25% of the home needs interior paint"
type input "0.37"
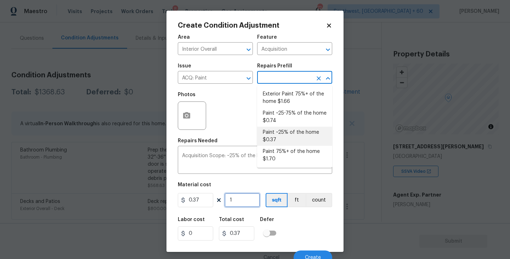
click at [238, 201] on input "1" at bounding box center [242, 200] width 35 height 14
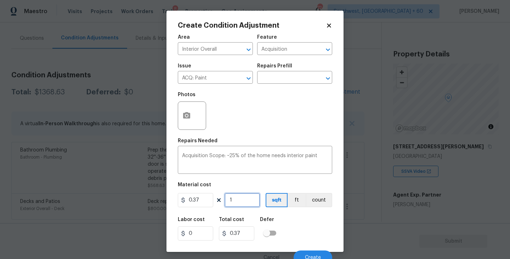
type input "18"
type input "6.66"
type input "182"
type input "67.34"
type input "1825"
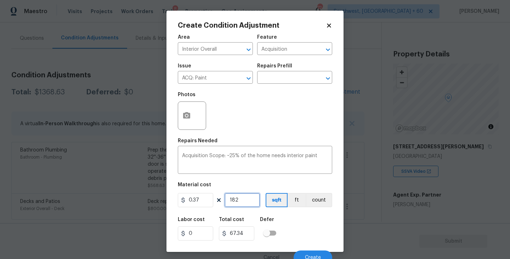
type input "675.25"
type input "1825"
click at [292, 222] on div "Labor cost 0 Total cost 675.25 Defer" at bounding box center [255, 229] width 154 height 32
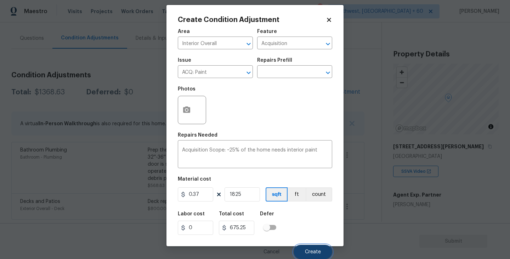
click at [305, 246] on button "Create" at bounding box center [313, 251] width 39 height 14
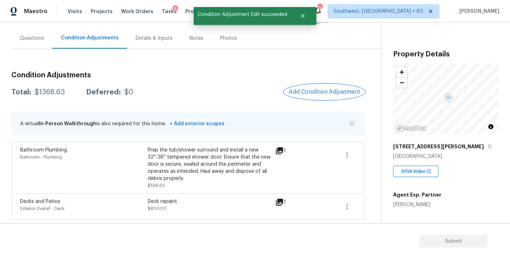
scroll to position [0, 0]
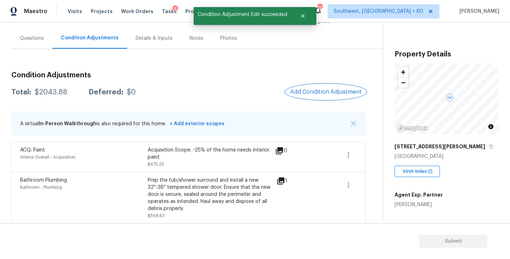
click at [312, 88] on button "Add Condition Adjustment" at bounding box center [326, 91] width 80 height 15
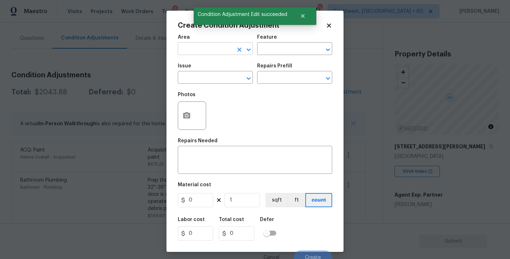
click at [204, 52] on input "text" at bounding box center [205, 49] width 55 height 11
click at [207, 81] on li "Interior Overall" at bounding box center [215, 77] width 75 height 12
type input "Interior Overall"
click at [261, 61] on div "Issue ​ Repairs Prefill ​" at bounding box center [255, 73] width 154 height 29
click at [286, 50] on input "text" at bounding box center [284, 49] width 55 height 11
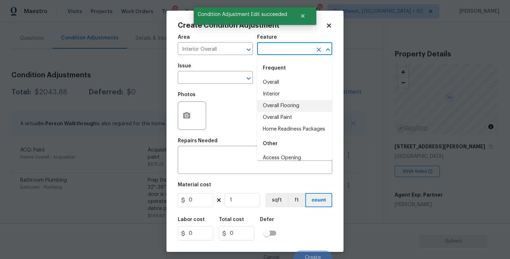
click at [292, 110] on li "Overall Flooring" at bounding box center [294, 106] width 75 height 12
type input "Overall Flooring"
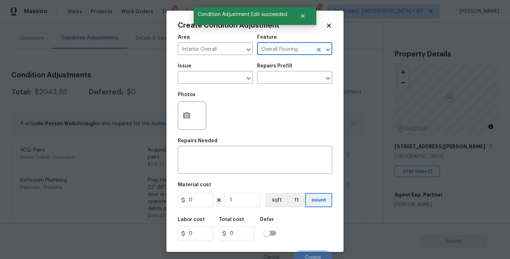
click at [196, 71] on div "Issue" at bounding box center [215, 67] width 75 height 9
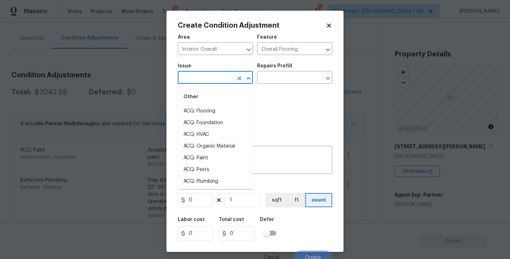
click at [196, 76] on input "text" at bounding box center [205, 78] width 55 height 11
click at [199, 109] on li "ACQ: Flooring" at bounding box center [215, 111] width 75 height 12
type input "ACQ: Flooring"
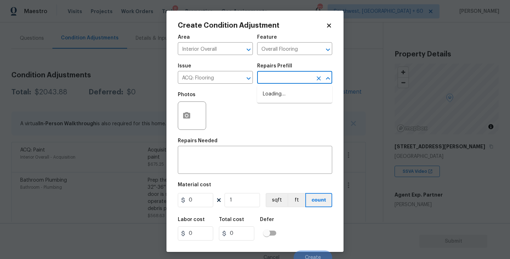
click at [290, 76] on input "text" at bounding box center [284, 78] width 55 height 11
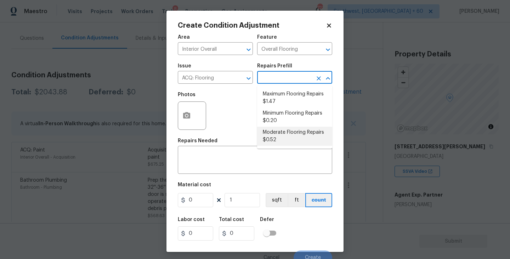
click at [276, 140] on li "Moderate Flooring Repairs $0.52" at bounding box center [294, 135] width 75 height 19
type input "Acquisition"
type textarea "Acquisition Scope: Moderate flooring repairs"
type input "0.52"
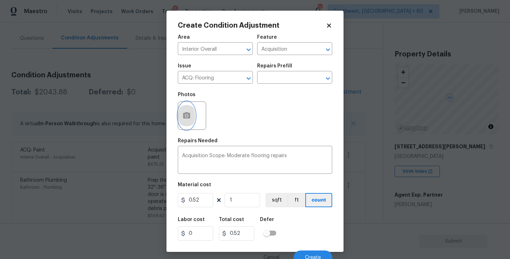
click at [188, 110] on button "button" at bounding box center [186, 116] width 17 height 28
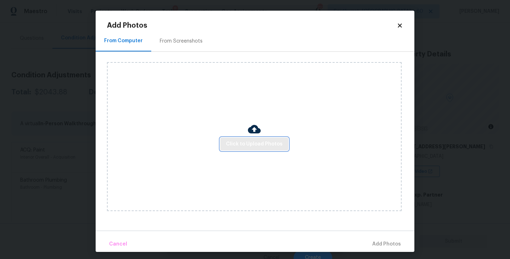
click at [259, 143] on span "Click to Upload Photos" at bounding box center [254, 144] width 57 height 9
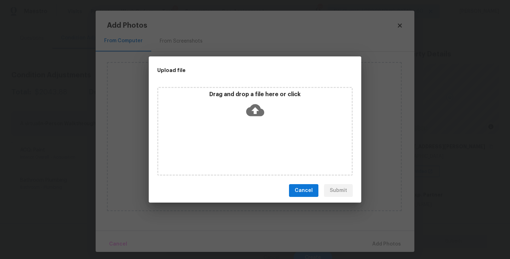
click at [259, 128] on div "Drag and drop a file here or click" at bounding box center [255, 131] width 196 height 89
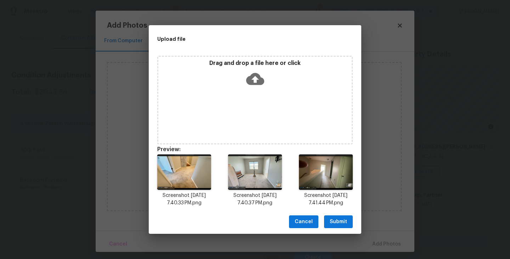
click at [339, 228] on div "Cancel Submit" at bounding box center [255, 221] width 213 height 24
click at [342, 222] on span "Submit" at bounding box center [338, 221] width 17 height 9
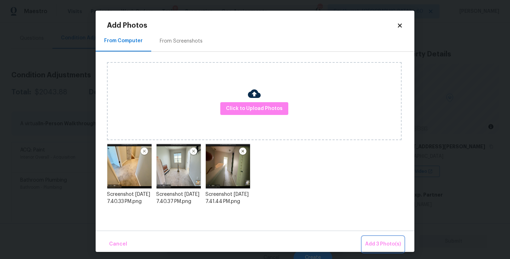
click at [376, 243] on span "Add 3 Photo(s)" at bounding box center [383, 243] width 36 height 9
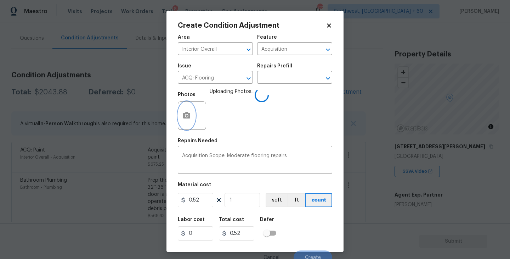
scroll to position [6, 0]
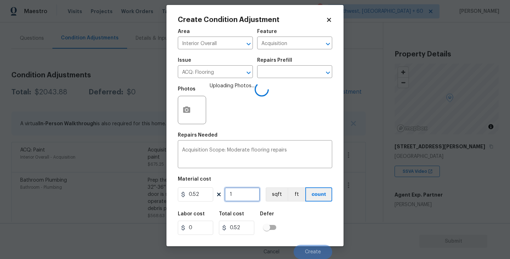
click at [241, 192] on input "1" at bounding box center [242, 194] width 35 height 14
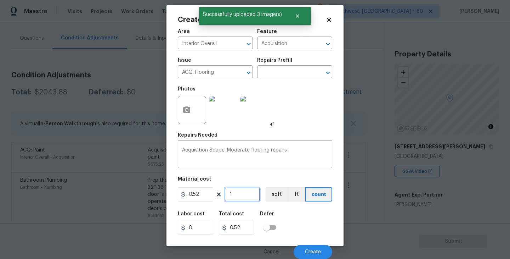
type input "18"
type input "9.36"
type input "182"
type input "94.64"
type input "1825"
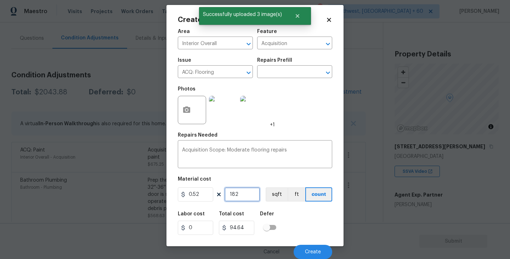
type input "949"
type input "1825"
click at [272, 197] on button "sqft" at bounding box center [277, 194] width 22 height 14
click at [283, 205] on div "Area Interior Overall ​ Feature Acquisition ​ Issue ACQ: Flooring ​ Repairs Pre…" at bounding box center [255, 142] width 154 height 234
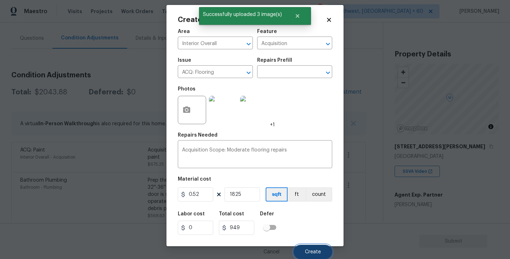
click at [308, 249] on span "Create" at bounding box center [313, 251] width 16 height 5
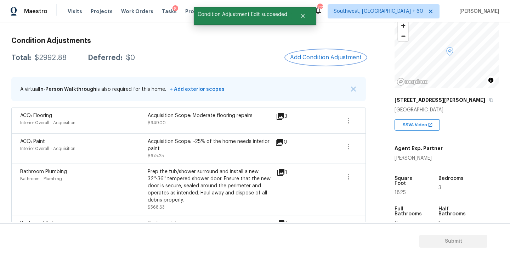
scroll to position [74, 0]
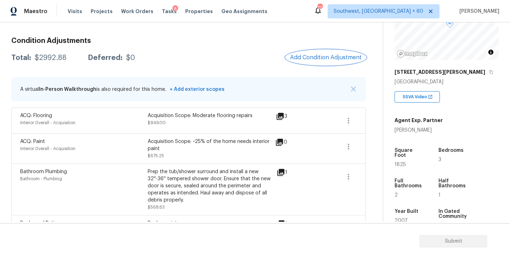
click at [323, 61] on button "Add Condition Adjustment" at bounding box center [326, 57] width 80 height 15
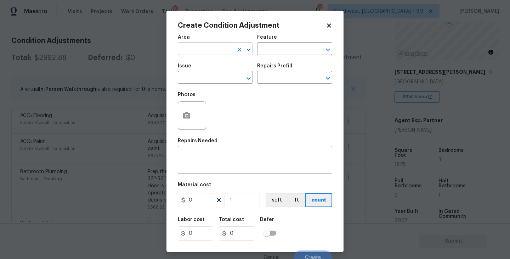
click at [215, 49] on input "text" at bounding box center [205, 49] width 55 height 11
click at [222, 81] on li "Interior Overall" at bounding box center [215, 77] width 75 height 12
type input "Interior Overall"
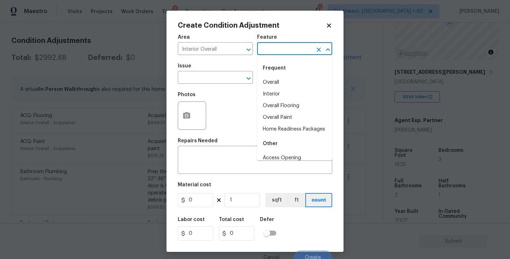
click at [279, 54] on input "text" at bounding box center [284, 49] width 55 height 11
click at [288, 117] on li "Overall Paint" at bounding box center [294, 118] width 75 height 12
type input "Overall Paint"
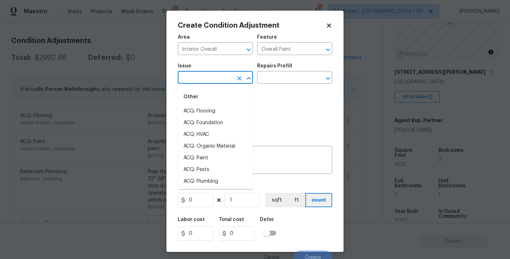
click at [220, 79] on input "text" at bounding box center [205, 78] width 55 height 11
click at [212, 170] on li "Interior Paint" at bounding box center [215, 170] width 75 height 12
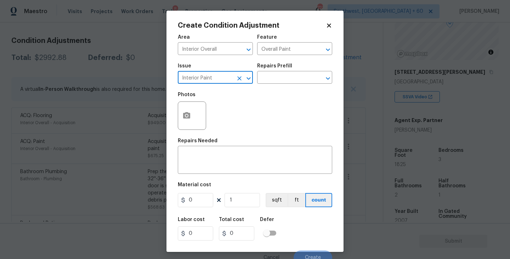
type input "Interior Paint"
click at [281, 71] on div "Repairs Prefill" at bounding box center [294, 67] width 75 height 9
click at [277, 73] on figure "Repairs Prefill ​" at bounding box center [294, 73] width 75 height 20
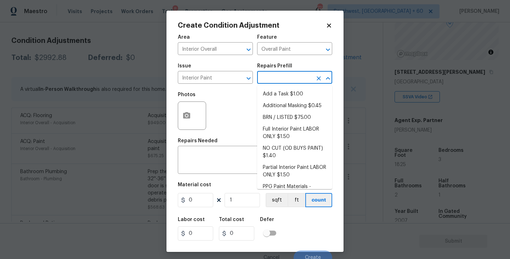
click at [277, 75] on input "text" at bounding box center [284, 78] width 55 height 11
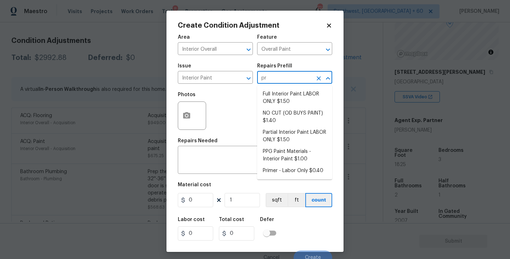
type input "pri"
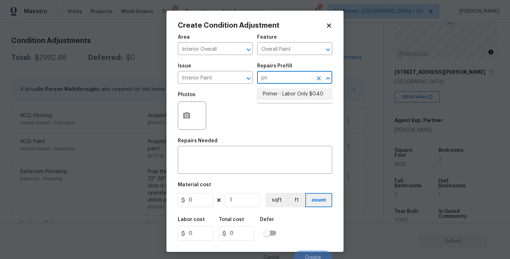
click at [271, 93] on li "Primer - Labor Only $0.40" at bounding box center [294, 94] width 75 height 12
type textarea "Interior primer - PRIMER PROVIDED BY OPENDOOR - All nails, screws, drywall anch…"
type input "0.4"
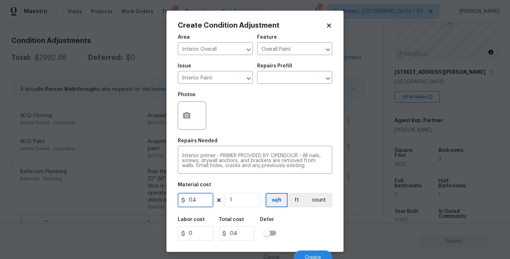
drag, startPoint x: 199, startPoint y: 204, endPoint x: 144, endPoint y: 210, distance: 54.9
click at [144, 210] on div "Create Condition Adjustment Area Interior Overall ​ Feature Overall Paint ​ Iss…" at bounding box center [255, 129] width 510 height 259
type input "200"
click at [192, 119] on button "button" at bounding box center [186, 116] width 17 height 28
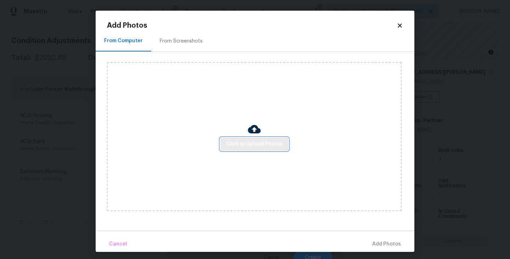
click at [230, 139] on button "Click to Upload Photos" at bounding box center [254, 143] width 68 height 13
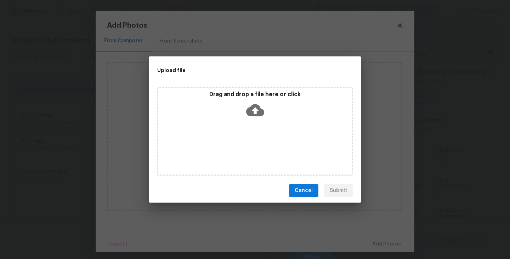
click at [249, 121] on div "Drag and drop a file here or click" at bounding box center [255, 131] width 196 height 89
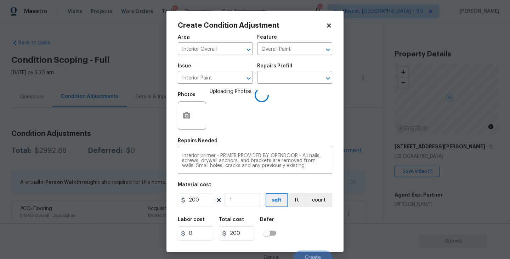
scroll to position [6, 0]
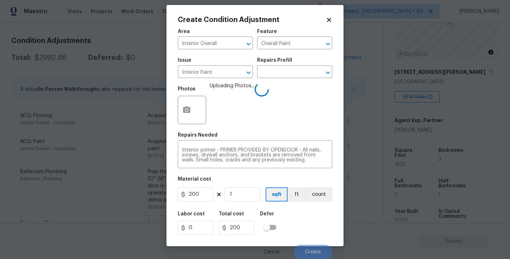
click at [325, 210] on div "Labor cost 0 Total cost 200 Defer" at bounding box center [255, 223] width 154 height 32
click at [320, 226] on div "Labor cost 0 Total cost 200 Defer" at bounding box center [255, 223] width 154 height 32
click at [320, 227] on div "Labor cost 0 Total cost 200 Defer" at bounding box center [255, 223] width 154 height 32
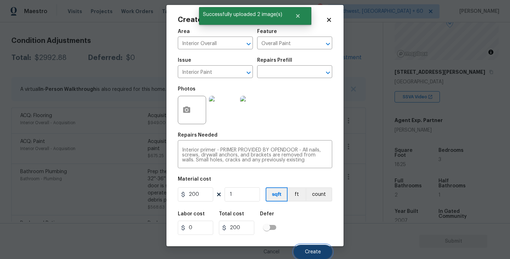
click at [314, 252] on span "Create" at bounding box center [313, 251] width 16 height 5
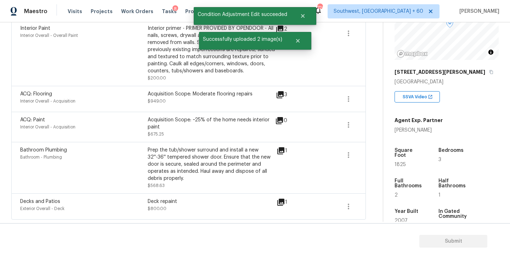
scroll to position [0, 0]
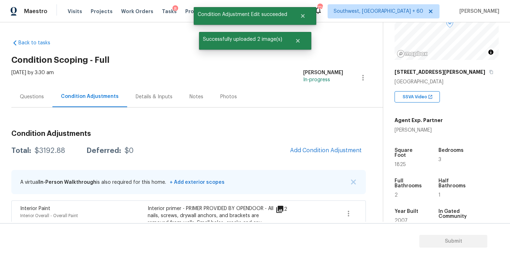
click at [31, 97] on div "Questions" at bounding box center [32, 96] width 24 height 7
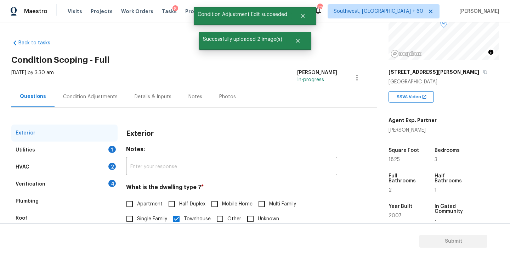
scroll to position [3, 0]
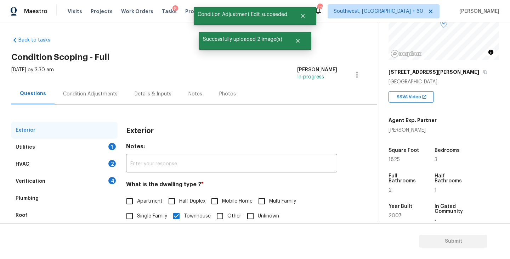
click at [86, 148] on div "Utilities 1" at bounding box center [64, 147] width 106 height 17
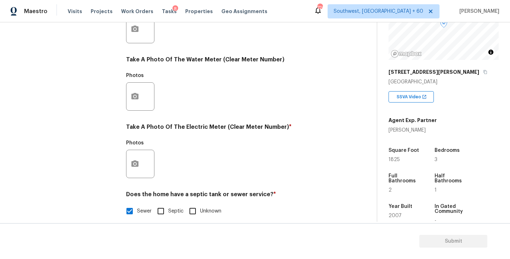
scroll to position [275, 0]
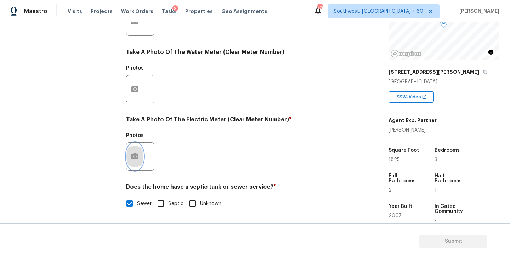
click at [131, 164] on button "button" at bounding box center [134, 156] width 17 height 28
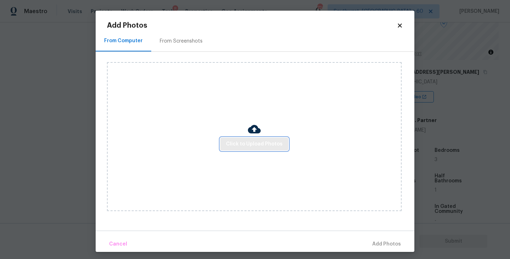
click at [235, 143] on span "Click to Upload Photos" at bounding box center [254, 144] width 57 height 9
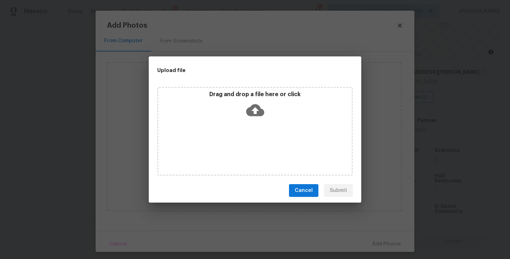
click at [253, 127] on div "Drag and drop a file here or click" at bounding box center [255, 131] width 196 height 89
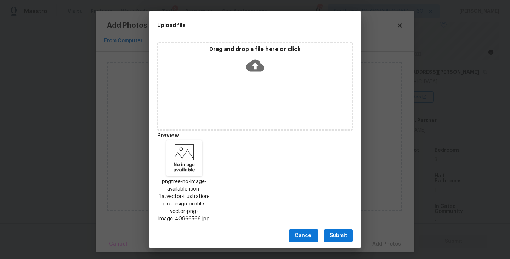
click at [333, 227] on div "Cancel Submit" at bounding box center [255, 235] width 213 height 24
click at [335, 235] on span "Submit" at bounding box center [338, 235] width 17 height 9
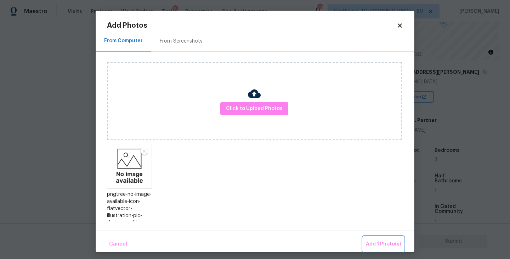
click at [370, 242] on span "Add 1 Photo(s)" at bounding box center [383, 243] width 35 height 9
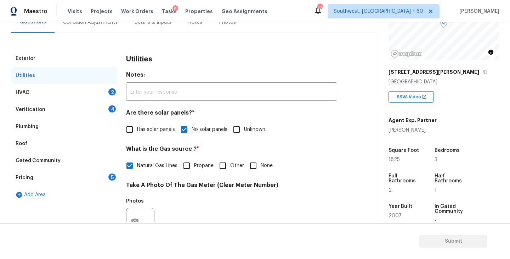
scroll to position [62, 0]
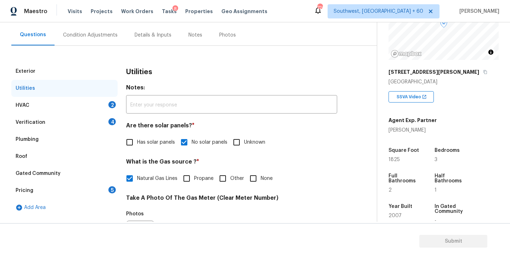
click at [87, 103] on div "HVAC 2" at bounding box center [64, 105] width 106 height 17
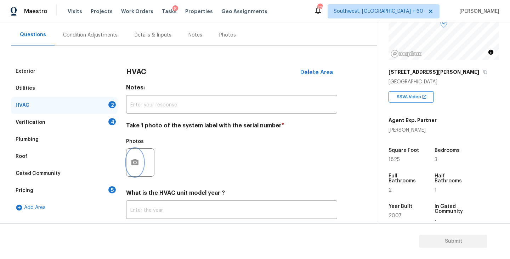
click at [138, 166] on icon "button" at bounding box center [135, 162] width 9 height 9
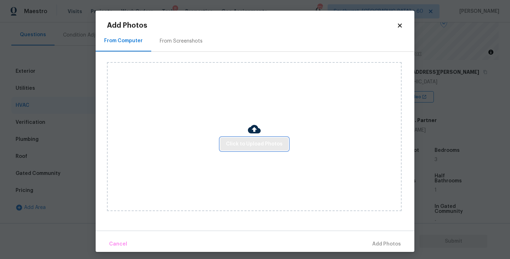
click at [239, 145] on span "Click to Upload Photos" at bounding box center [254, 144] width 57 height 9
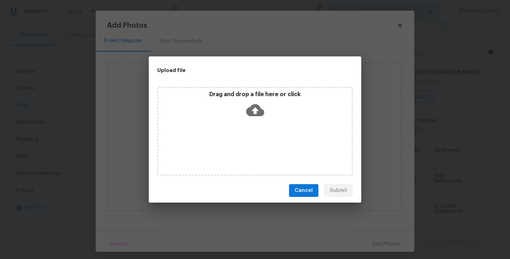
click at [250, 118] on div "Drag and drop a file here or click" at bounding box center [254, 106] width 193 height 30
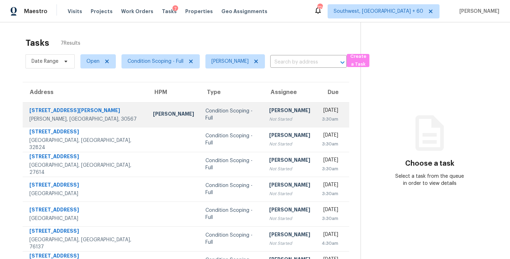
click at [269, 115] on div "Not Started" at bounding box center [289, 118] width 41 height 7
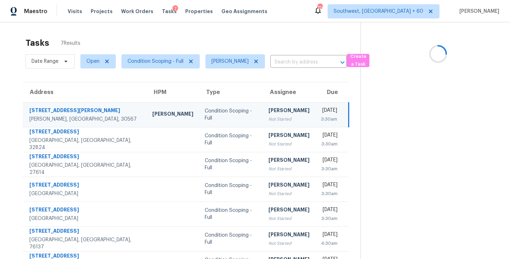
scroll to position [23, 0]
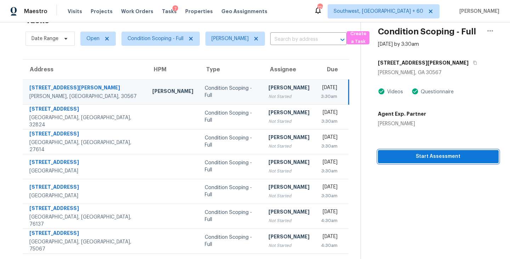
click at [414, 162] on button "Start Assessment" at bounding box center [438, 156] width 121 height 13
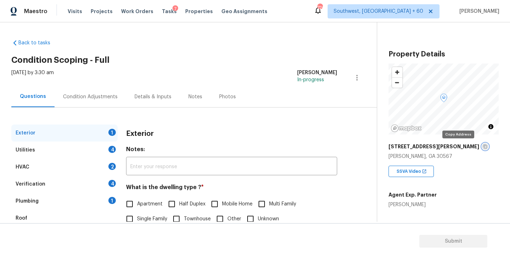
click at [483, 145] on icon "button" at bounding box center [485, 146] width 4 height 4
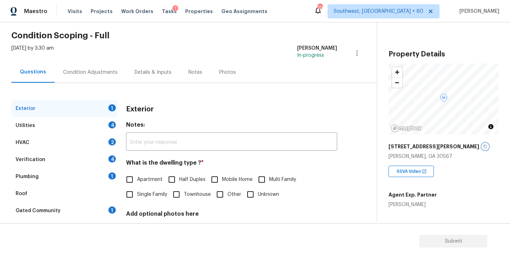
scroll to position [52, 0]
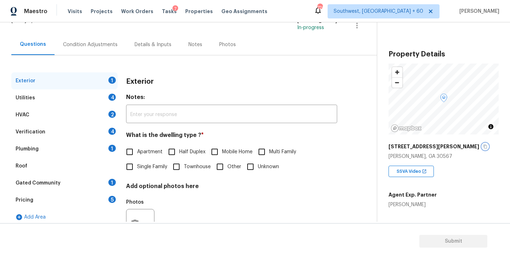
click at [483, 145] on icon "button" at bounding box center [485, 146] width 4 height 4
click at [151, 166] on span "Single Family" at bounding box center [152, 166] width 30 height 7
click at [137, 166] on input "Single Family" at bounding box center [129, 166] width 15 height 15
checkbox input "true"
click at [73, 100] on div "Utilities 4" at bounding box center [64, 97] width 106 height 17
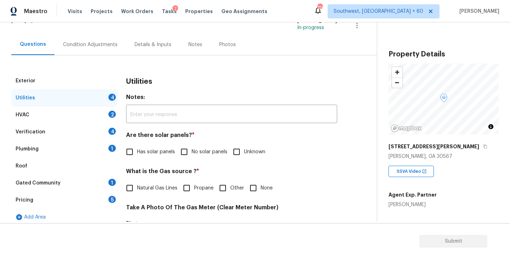
click at [197, 154] on span "No solar panels" at bounding box center [210, 151] width 36 height 7
click at [192, 154] on input "No solar panels" at bounding box center [184, 151] width 15 height 15
checkbox input "true"
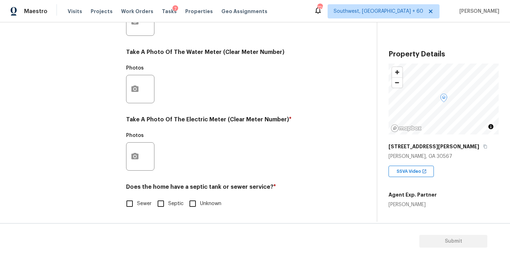
click at [128, 206] on input "Sewer" at bounding box center [129, 203] width 15 height 15
checkbox input "true"
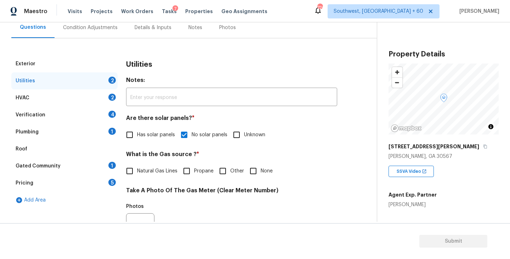
scroll to position [57, 0]
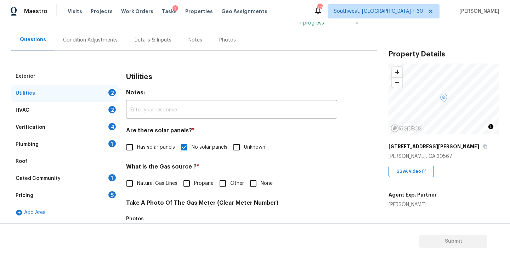
click at [82, 141] on div "Plumbing 1" at bounding box center [64, 144] width 106 height 17
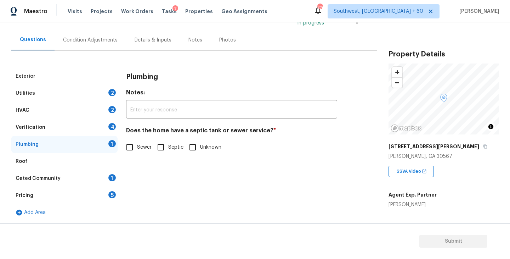
click at [135, 148] on input "Sewer" at bounding box center [129, 147] width 15 height 15
checkbox input "true"
click at [74, 185] on div "Gated Community 1" at bounding box center [64, 178] width 106 height 17
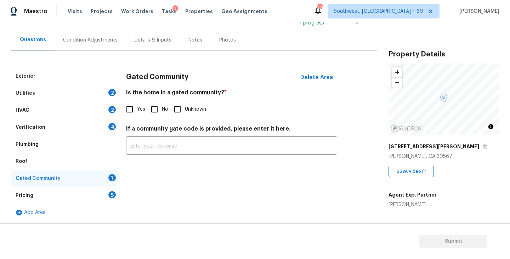
click at [158, 108] on input "No" at bounding box center [154, 109] width 15 height 15
checkbox input "true"
click at [92, 45] on div "Condition Adjustments" at bounding box center [91, 39] width 72 height 21
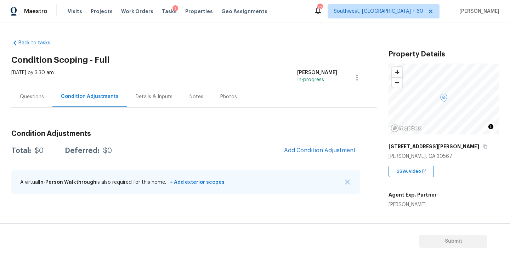
click at [202, 71] on div "Wed, Oct 08 2025 by 3:30 am Sakthivel Chandran In-progress" at bounding box center [194, 77] width 366 height 17
click at [289, 156] on span "Add Condition Adjustment" at bounding box center [320, 151] width 80 height 16
click at [315, 145] on button "Add Condition Adjustment" at bounding box center [320, 150] width 80 height 15
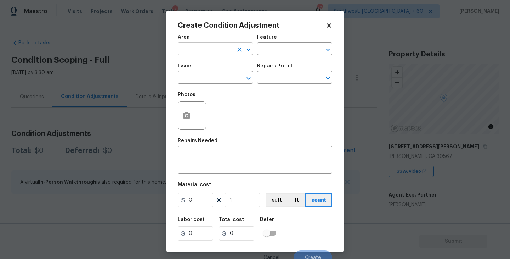
click at [199, 51] on input "text" at bounding box center [205, 49] width 55 height 11
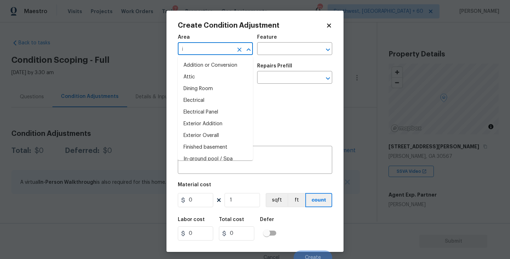
type input "in"
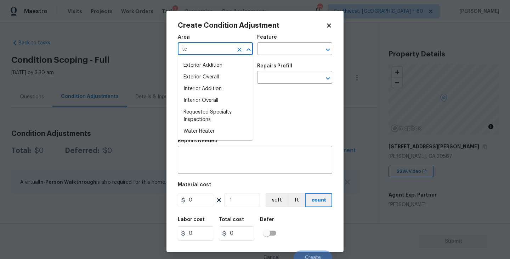
type input "t"
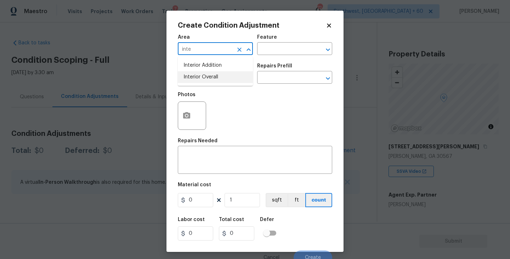
click at [200, 73] on li "Interior Overall" at bounding box center [215, 77] width 75 height 12
type input "Interior Overall"
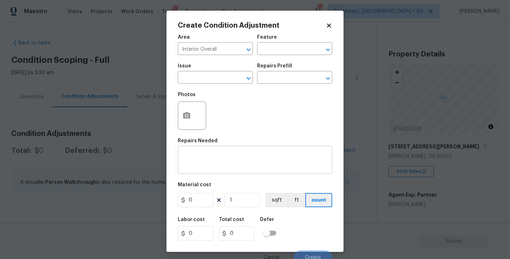
click at [219, 153] on div "x ​" at bounding box center [255, 160] width 154 height 26
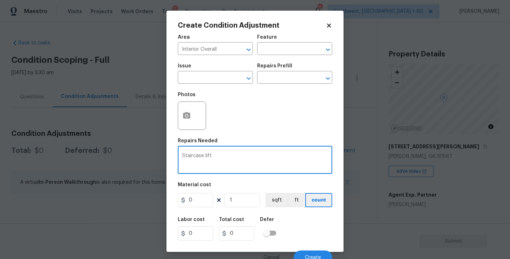
type textarea "Staircase lift"
click at [196, 199] on input "0" at bounding box center [195, 200] width 35 height 14
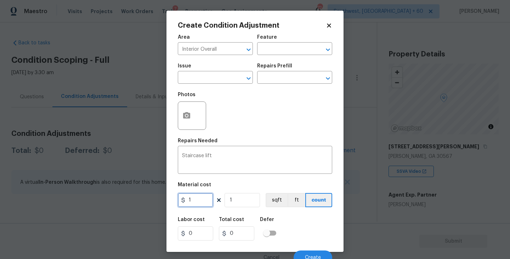
type input "1"
click at [194, 106] on div at bounding box center [192, 115] width 28 height 28
click at [193, 114] on button "button" at bounding box center [186, 116] width 17 height 28
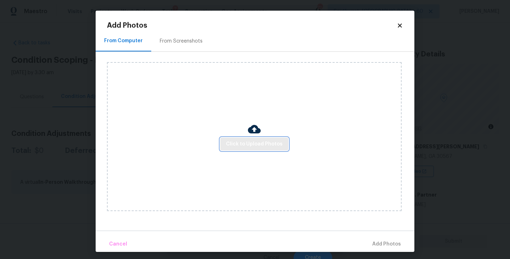
click at [246, 137] on button "Click to Upload Photos" at bounding box center [254, 143] width 68 height 13
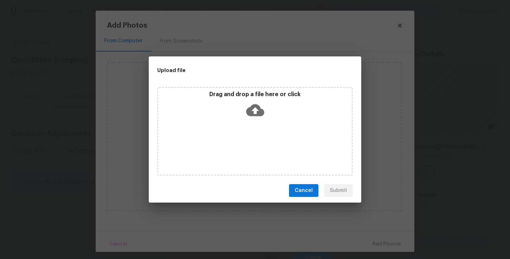
click at [248, 124] on div "Drag and drop a file here or click" at bounding box center [255, 131] width 196 height 89
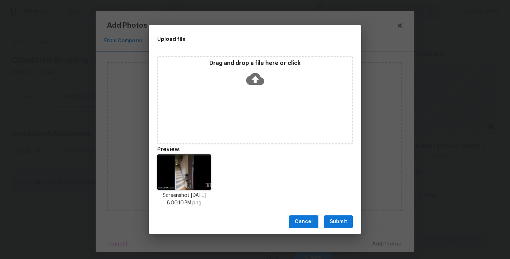
click at [334, 222] on span "Submit" at bounding box center [338, 221] width 17 height 9
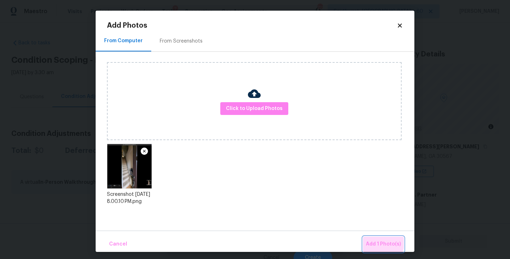
click at [369, 239] on button "Add 1 Photo(s)" at bounding box center [383, 243] width 41 height 15
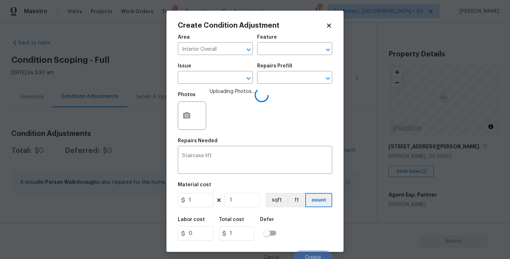
click at [333, 231] on div "Create Condition Adjustment Area Interior Overall ​ Feature ​ Issue ​ Repairs P…" at bounding box center [255, 131] width 177 height 241
click at [323, 227] on div "Labor cost 0 Total cost 1 Defer" at bounding box center [255, 229] width 154 height 32
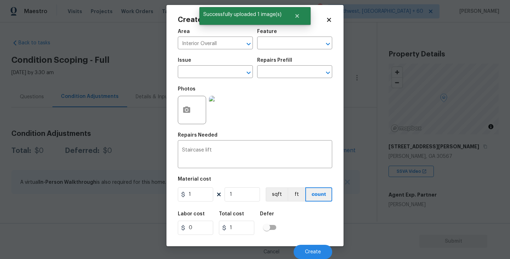
click at [323, 227] on div "Labor cost 0 Total cost 1 Defer" at bounding box center [255, 223] width 154 height 32
click at [320, 252] on span "Create" at bounding box center [313, 251] width 16 height 5
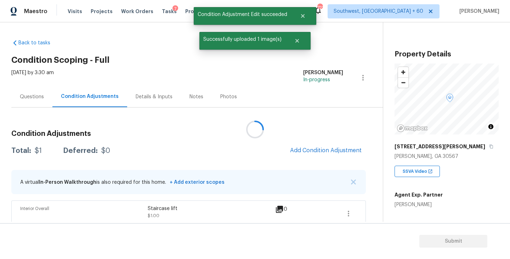
scroll to position [0, 0]
click at [36, 101] on div "Questions" at bounding box center [31, 96] width 41 height 21
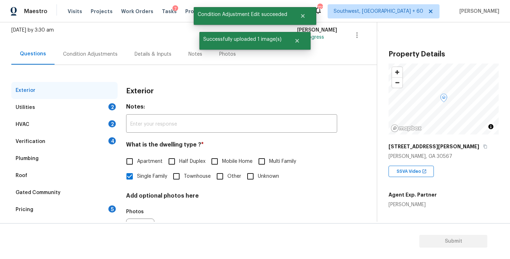
scroll to position [76, 0]
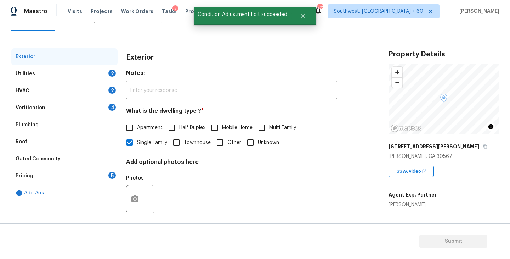
click at [52, 109] on div "Verification 4" at bounding box center [64, 107] width 106 height 17
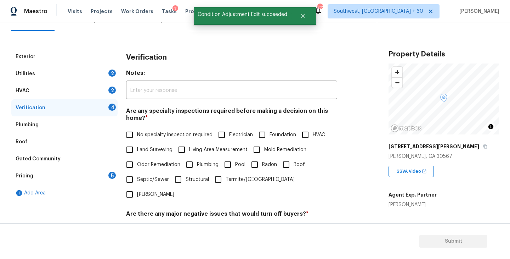
click at [173, 135] on span "No specialty inspection required" at bounding box center [174, 134] width 75 height 7
click at [137, 135] on input "No specialty inspection required" at bounding box center [129, 134] width 15 height 15
checkbox input "true"
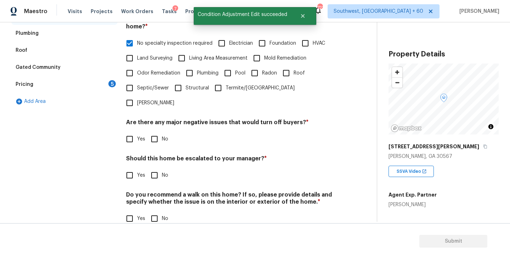
click at [156, 131] on input "No" at bounding box center [154, 138] width 15 height 15
checkbox input "true"
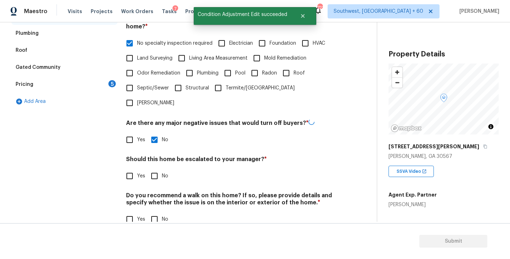
click at [153, 211] on input "No" at bounding box center [154, 218] width 15 height 15
checkbox input "true"
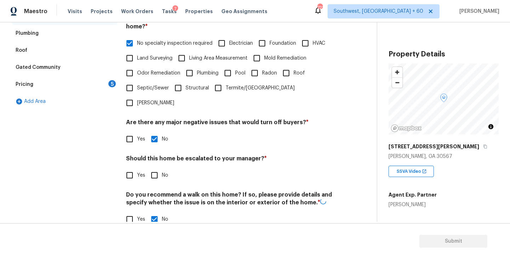
click at [130, 169] on div "Verification Notes: ​ Are any specialty inspections required before making a de…" at bounding box center [231, 96] width 211 height 278
click at [133, 168] on input "Yes" at bounding box center [129, 175] width 15 height 15
checkbox input "true"
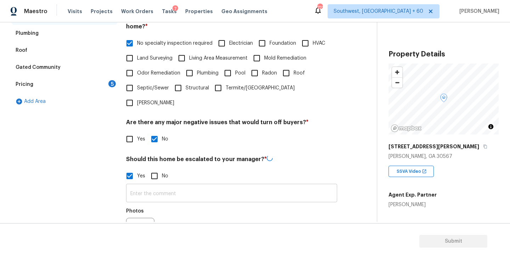
click at [142, 183] on div "​ Photos" at bounding box center [231, 216] width 211 height 67
click at [143, 185] on input "text" at bounding box center [231, 193] width 211 height 17
click at [146, 218] on div at bounding box center [140, 232] width 28 height 28
click at [143, 218] on div at bounding box center [140, 232] width 28 height 28
click at [138, 227] on icon "button" at bounding box center [134, 230] width 7 height 6
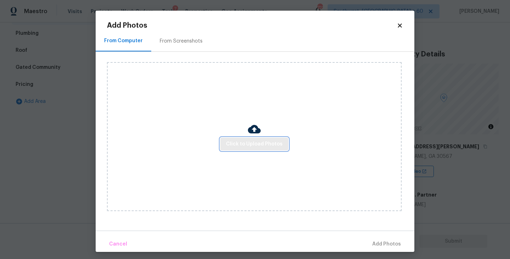
click at [244, 148] on button "Click to Upload Photos" at bounding box center [254, 143] width 68 height 13
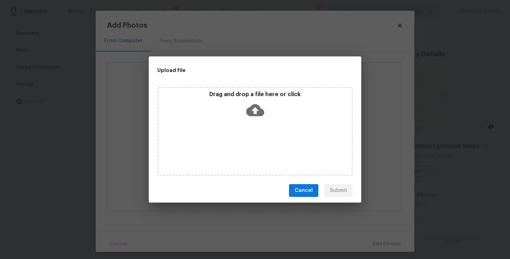
click at [256, 118] on div "Drag and drop a file here or click" at bounding box center [254, 106] width 193 height 30
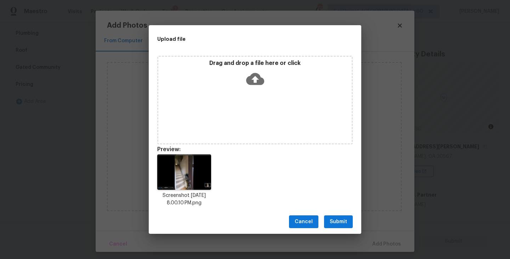
click at [342, 218] on span "Submit" at bounding box center [338, 221] width 17 height 9
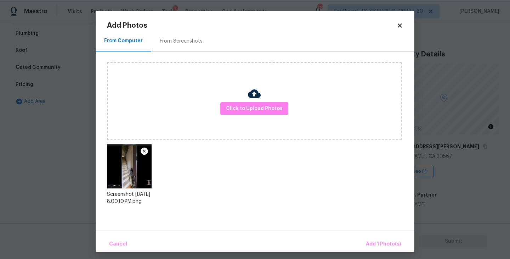
click at [342, 218] on div "Upload file Drag and drop a file here or click Cancel Submit" at bounding box center [255, 129] width 510 height 259
click at [374, 241] on span "Add 1 Photo(s)" at bounding box center [383, 243] width 35 height 9
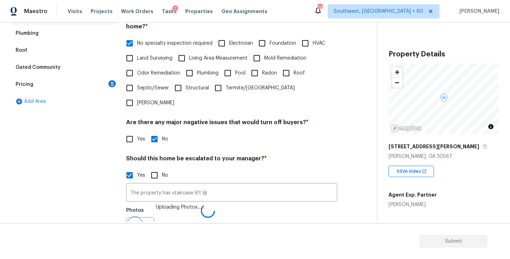
scroll to position [176, 0]
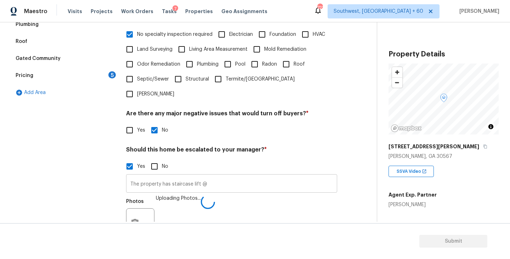
click at [253, 176] on input "The property has staircase lift @" at bounding box center [231, 184] width 211 height 17
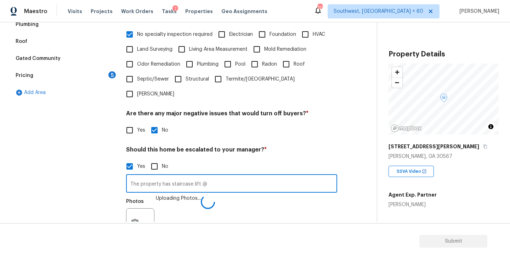
click at [230, 176] on input "The property has staircase lift @" at bounding box center [231, 184] width 211 height 17
click at [246, 205] on div "Photos Uploading Photos..." at bounding box center [231, 217] width 211 height 46
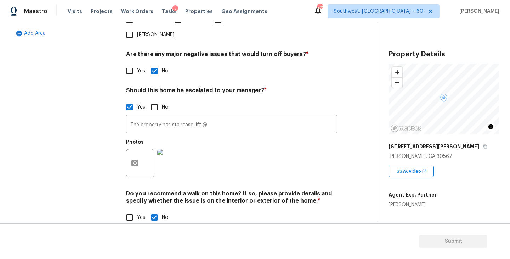
type input "The property has staircase lift @01:48"
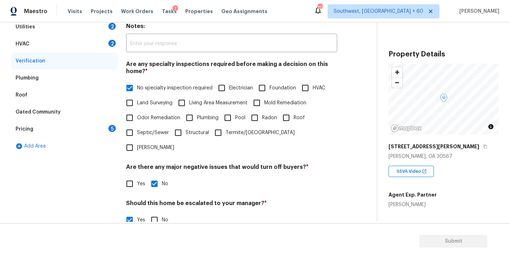
scroll to position [0, 0]
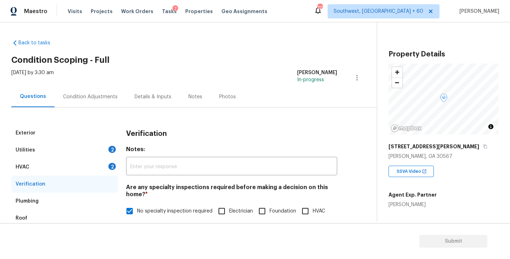
click at [92, 90] on div "Condition Adjustments" at bounding box center [91, 96] width 72 height 21
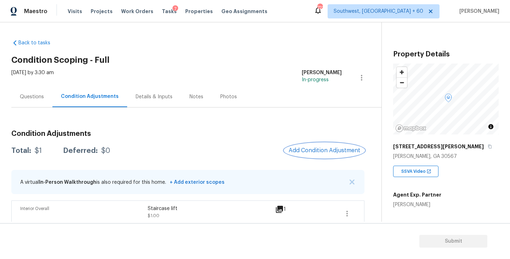
click at [298, 147] on span "Add Condition Adjustment" at bounding box center [325, 150] width 72 height 6
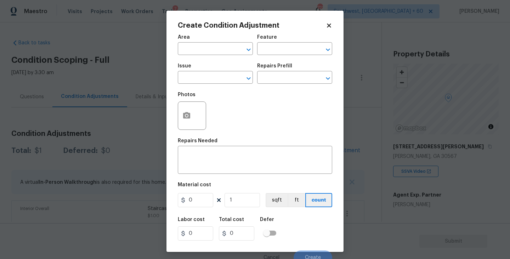
click at [184, 40] on div "Area" at bounding box center [215, 39] width 75 height 9
click at [190, 52] on input "text" at bounding box center [205, 49] width 55 height 11
click at [194, 63] on li "Bathroom" at bounding box center [215, 66] width 75 height 12
type input "Bathroom"
click at [275, 57] on div "Area Bathroom ​ Feature ​" at bounding box center [255, 44] width 154 height 29
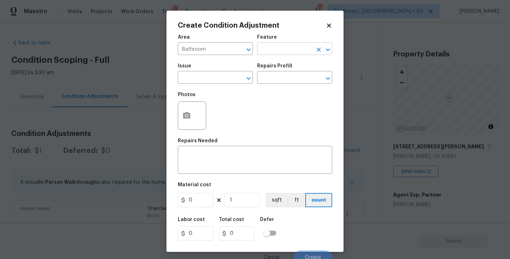
click at [285, 52] on input "text" at bounding box center [284, 49] width 55 height 11
click at [292, 89] on ul "Other Cabinets" at bounding box center [294, 74] width 75 height 34
click at [293, 85] on li "Cabinets" at bounding box center [294, 83] width 75 height 12
type input "Cabinets"
click at [177, 61] on div "Create Condition Adjustment Area Bathroom ​ Feature Cabinets ​ Issue ​ Repairs …" at bounding box center [255, 131] width 177 height 241
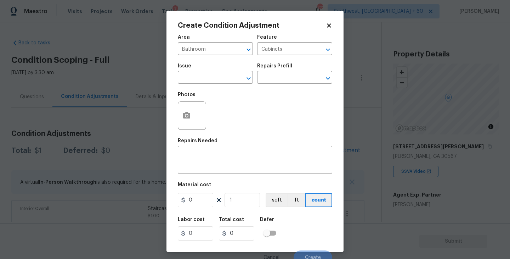
click at [204, 85] on span "Issue ​" at bounding box center [215, 73] width 75 height 29
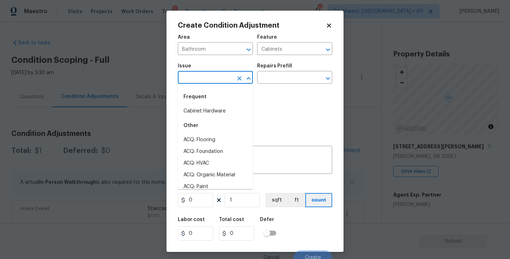
click at [215, 77] on input "text" at bounding box center [205, 78] width 55 height 11
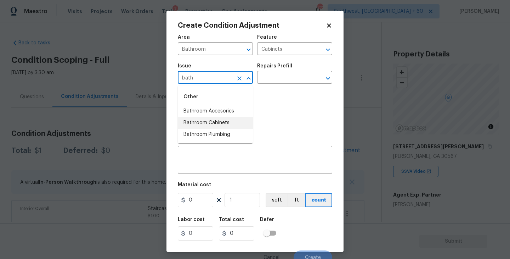
click at [223, 119] on li "Bathroom Cabinets" at bounding box center [215, 123] width 75 height 12
type input "Bathroom Cabinets"
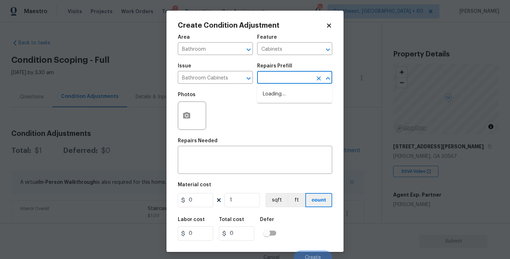
click at [269, 82] on input "text" at bounding box center [284, 78] width 55 height 11
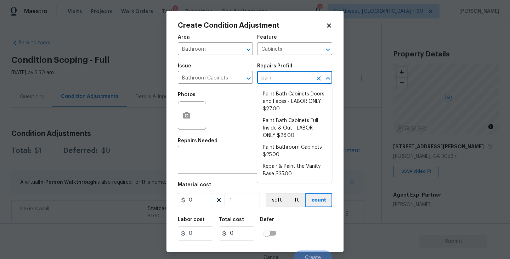
type input "paint"
click at [279, 153] on li "Paint Bathroom Cabinets $25.00" at bounding box center [294, 150] width 75 height 19
type textarea "Prep, sand, mask and apply 2 coats of paint to the bathroom cabinet doors, inte…"
type input "25"
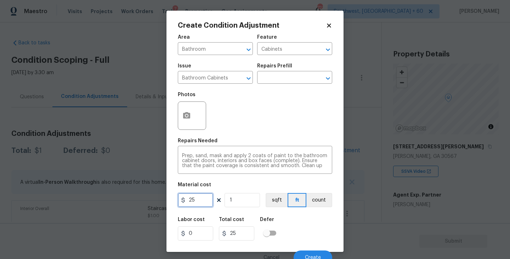
drag, startPoint x: 196, startPoint y: 201, endPoint x: 118, endPoint y: 199, distance: 78.7
click at [118, 199] on div "Create Condition Adjustment Area Bathroom ​ Feature Cabinets ​ Issue Bathroom C…" at bounding box center [255, 129] width 510 height 259
type input "1000"
click at [321, 203] on button "count" at bounding box center [319, 200] width 26 height 14
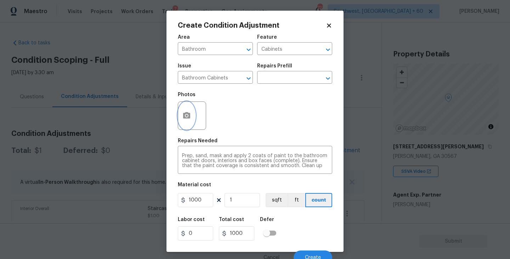
click at [183, 117] on icon "button" at bounding box center [186, 115] width 9 height 9
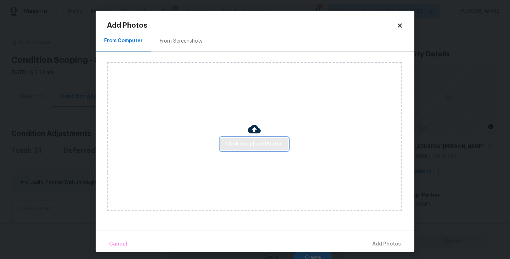
click at [233, 141] on span "Click to Upload Photos" at bounding box center [254, 144] width 57 height 9
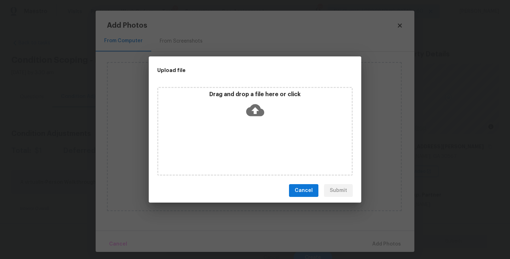
click at [250, 128] on div "Drag and drop a file here or click" at bounding box center [255, 131] width 196 height 89
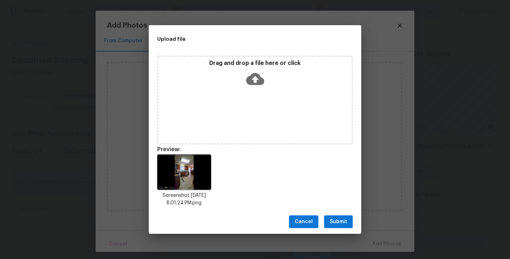
click at [339, 222] on span "Submit" at bounding box center [338, 221] width 17 height 9
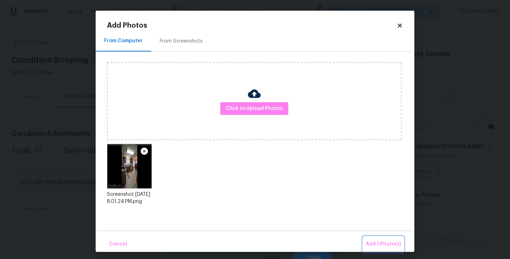
click at [373, 238] on button "Add 1 Photo(s)" at bounding box center [383, 243] width 41 height 15
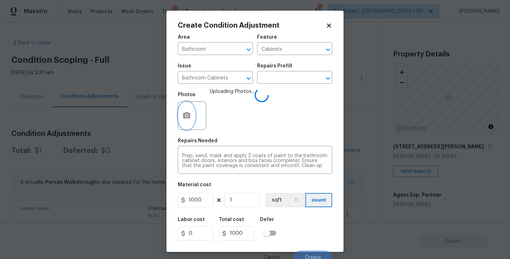
scroll to position [6, 0]
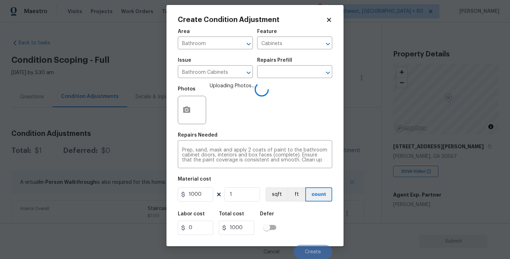
click at [303, 217] on div "Labor cost 0 Total cost 1000 Defer" at bounding box center [255, 223] width 154 height 32
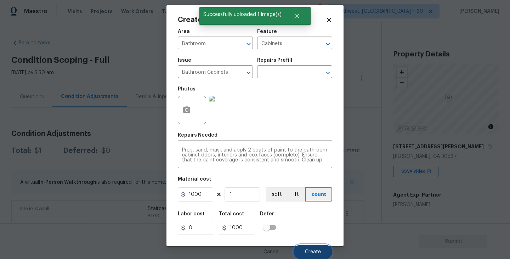
click at [311, 253] on span "Create" at bounding box center [313, 251] width 16 height 5
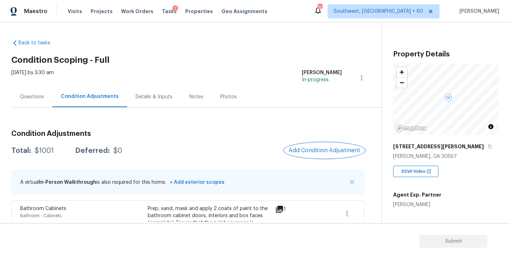
scroll to position [58, 0]
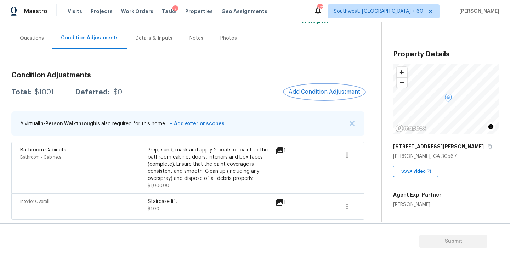
click at [330, 93] on span "Add Condition Adjustment" at bounding box center [325, 92] width 72 height 6
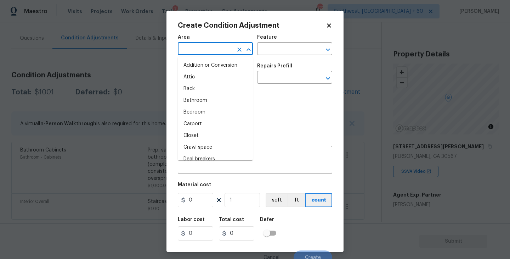
click at [220, 50] on input "text" at bounding box center [205, 49] width 55 height 11
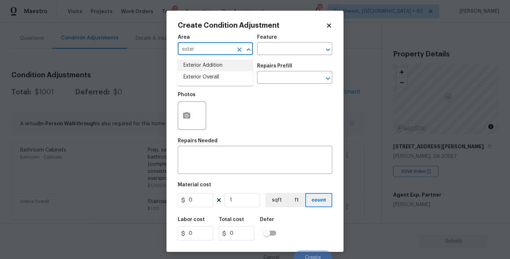
click at [220, 79] on li "Exterior Overall" at bounding box center [215, 77] width 75 height 12
type input "Exterior Overall"
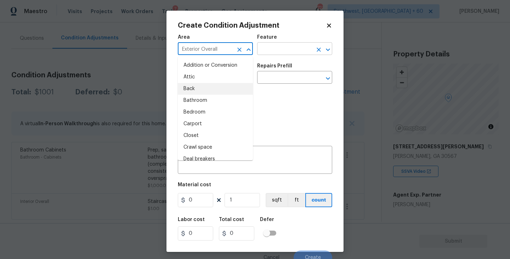
click at [279, 48] on input "text" at bounding box center [284, 49] width 55 height 11
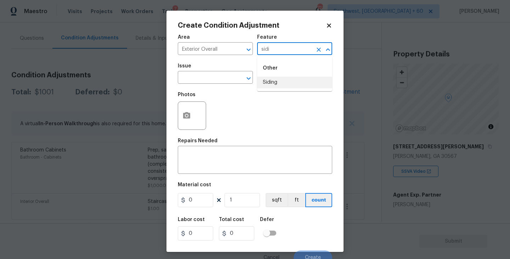
click at [273, 80] on li "Siding" at bounding box center [294, 83] width 75 height 12
click at [230, 80] on div "​" at bounding box center [215, 78] width 75 height 11
type input "Siding"
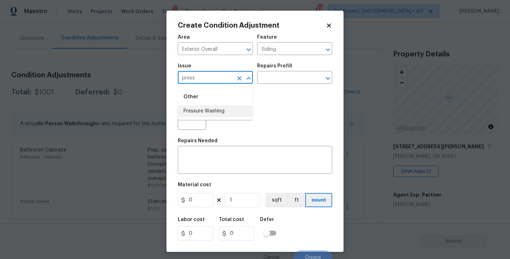
click at [220, 106] on li "Pressure Washing" at bounding box center [215, 111] width 75 height 12
type input "Pressure Washing"
click at [263, 93] on div "Photos" at bounding box center [255, 111] width 154 height 46
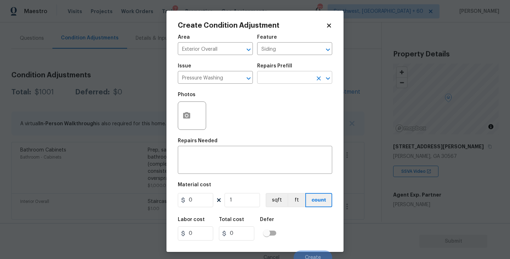
click at [286, 83] on input "text" at bounding box center [284, 78] width 55 height 11
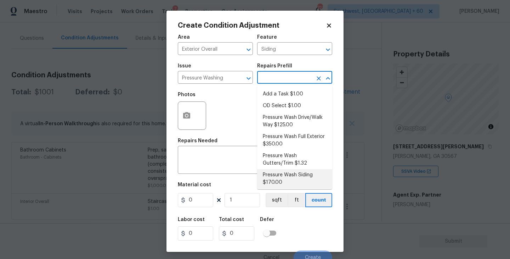
click at [278, 180] on li "Pressure Wash Siding $170.00" at bounding box center [294, 178] width 75 height 19
type textarea "Protect areas as needed for pressure washing. Pressure wash the siding on the h…"
type input "170"
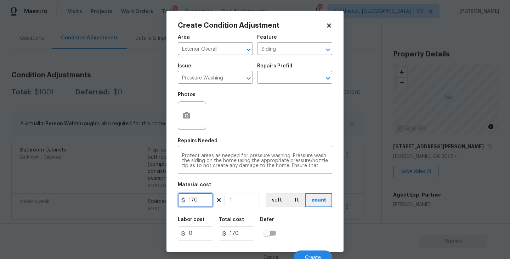
drag, startPoint x: 205, startPoint y: 198, endPoint x: 115, endPoint y: 198, distance: 90.0
click at [115, 198] on div "Create Condition Adjustment Area Exterior Overall ​ Feature Siding ​ Issue Pres…" at bounding box center [255, 129] width 510 height 259
type input "200"
click at [187, 108] on button "button" at bounding box center [186, 116] width 17 height 28
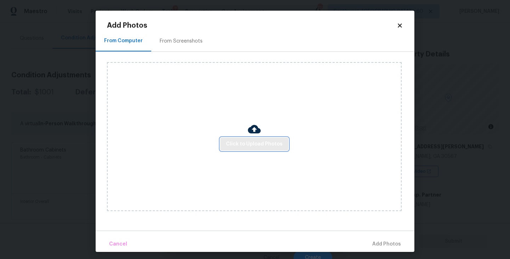
click at [245, 144] on span "Click to Upload Photos" at bounding box center [254, 144] width 57 height 9
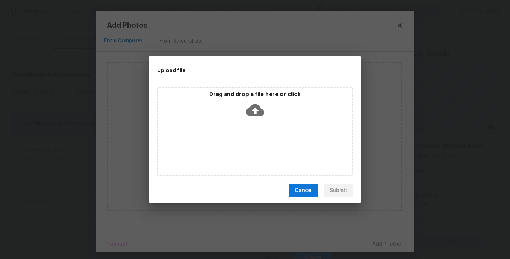
click at [253, 117] on icon at bounding box center [255, 110] width 18 height 18
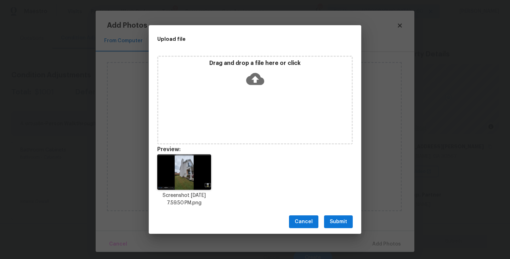
click at [336, 224] on span "Submit" at bounding box center [338, 221] width 17 height 9
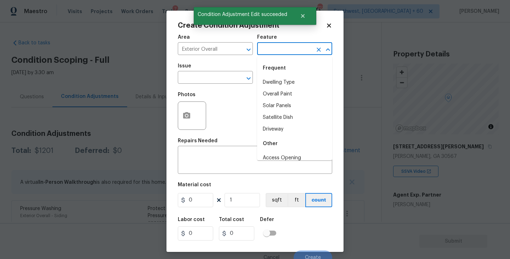
click at [277, 54] on input "text" at bounding box center [284, 49] width 55 height 11
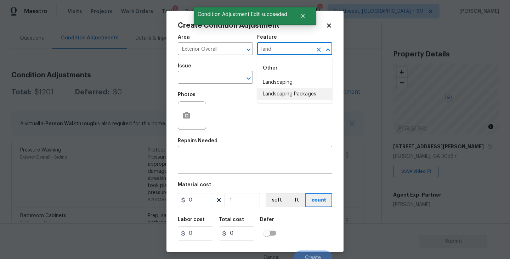
click at [294, 92] on li "Landscaping Packages" at bounding box center [294, 94] width 75 height 12
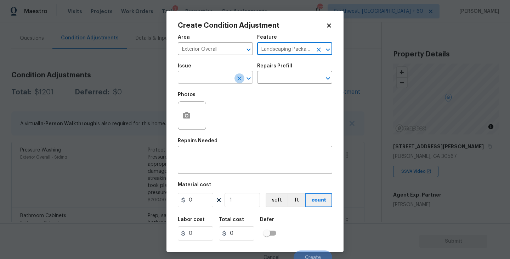
click at [239, 81] on icon "Clear" at bounding box center [239, 78] width 7 height 7
type input "Landscaping Packages"
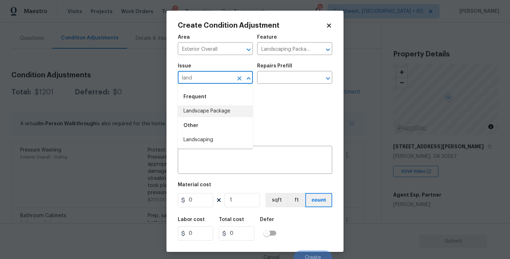
click at [215, 111] on li "Landscape Package" at bounding box center [215, 111] width 75 height 12
type input "Landscape Package"
click at [258, 92] on div "Photos" at bounding box center [255, 111] width 154 height 46
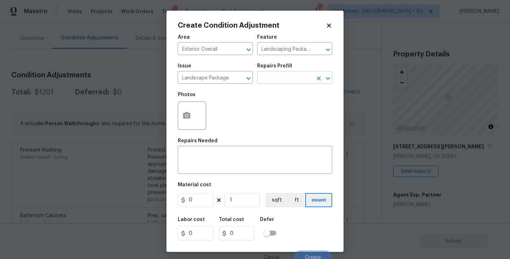
click at [289, 79] on input "text" at bounding box center [284, 78] width 55 height 11
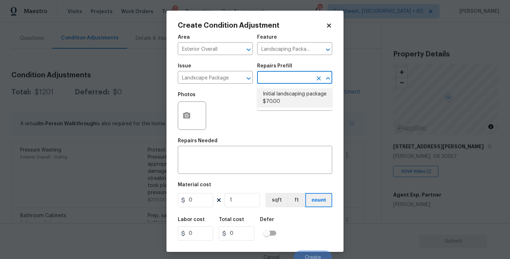
click at [289, 90] on li "Initial landscaping package $70.00" at bounding box center [294, 97] width 75 height 19
type input "Home Readiness Packages"
type input "70"
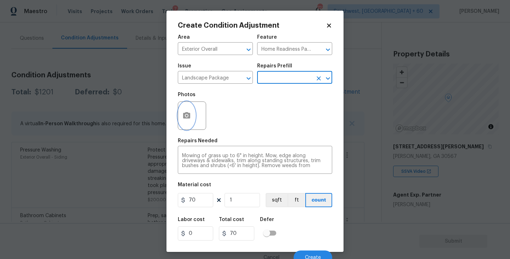
click at [181, 114] on button "button" at bounding box center [186, 116] width 17 height 28
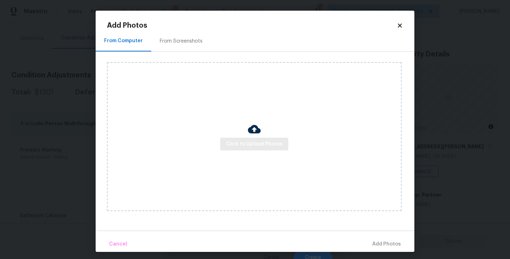
click at [225, 137] on div "Click to Upload Photos" at bounding box center [254, 136] width 295 height 149
click at [256, 130] on img at bounding box center [254, 129] width 13 height 13
click at [251, 144] on span "Click to Upload Photos" at bounding box center [254, 144] width 57 height 9
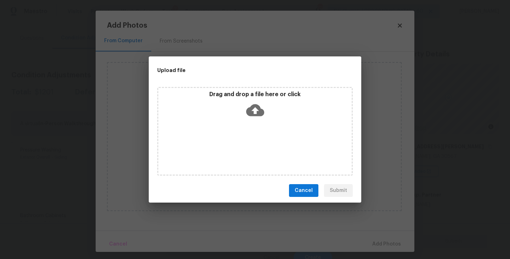
click at [253, 131] on div "Drag and drop a file here or click" at bounding box center [255, 131] width 196 height 89
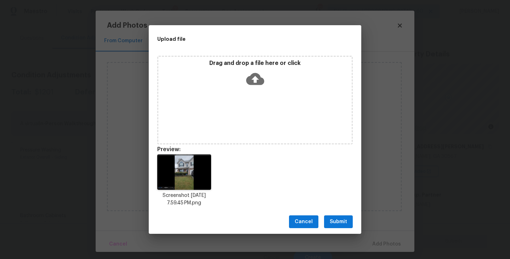
click at [337, 229] on div "Cancel Submit" at bounding box center [255, 221] width 213 height 24
click at [388, 246] on div "Upload file Drag and drop a file here or click Preview: Screenshot [DATE] 7.59.…" at bounding box center [255, 129] width 510 height 259
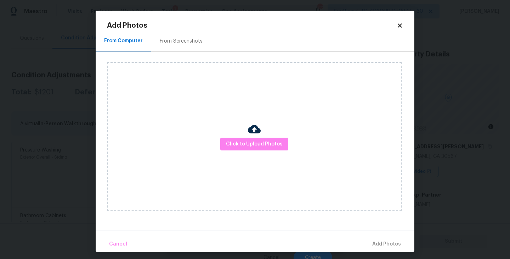
click at [257, 136] on div at bounding box center [254, 130] width 13 height 15
click at [257, 144] on span "Click to Upload Photos" at bounding box center [254, 144] width 57 height 9
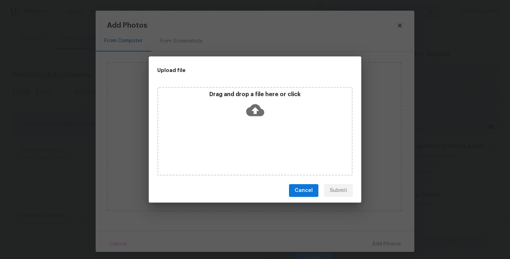
click at [257, 129] on div "Drag and drop a file here or click" at bounding box center [255, 131] width 196 height 89
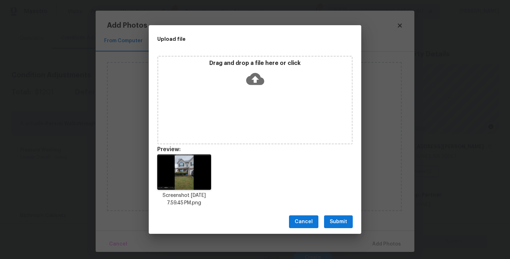
click at [337, 221] on span "Submit" at bounding box center [338, 221] width 17 height 9
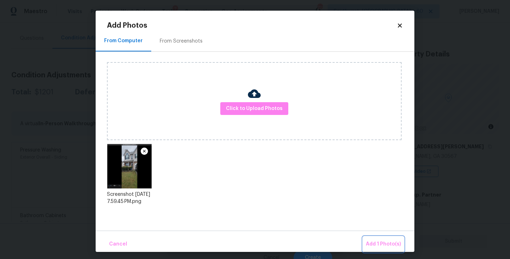
click at [371, 240] on span "Add 1 Photo(s)" at bounding box center [383, 243] width 35 height 9
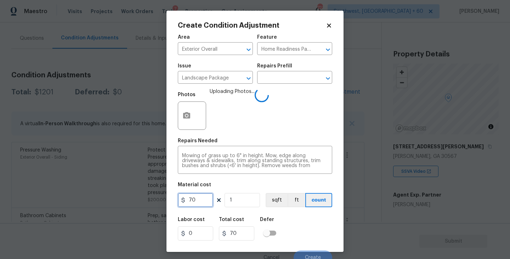
drag, startPoint x: 202, startPoint y: 203, endPoint x: 139, endPoint y: 205, distance: 63.4
click at [139, 205] on div "Create Condition Adjustment Area Exterior Overall ​ Feature Home Readiness Pack…" at bounding box center [255, 129] width 510 height 259
type input "300"
click at [319, 232] on div "Labor cost 0 Total cost 300 Defer" at bounding box center [255, 229] width 154 height 32
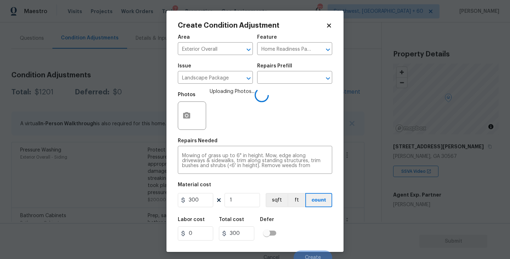
scroll to position [6, 0]
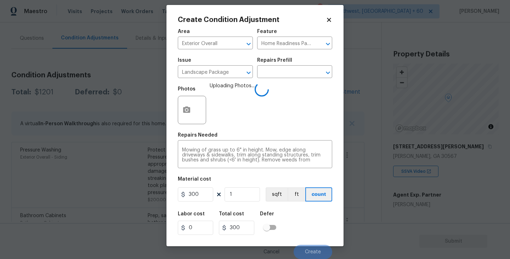
click at [316, 232] on div "Labor cost 0 Total cost 300 Defer" at bounding box center [255, 223] width 154 height 32
click at [314, 228] on div "Labor cost 0 Total cost 300 Defer" at bounding box center [255, 223] width 154 height 32
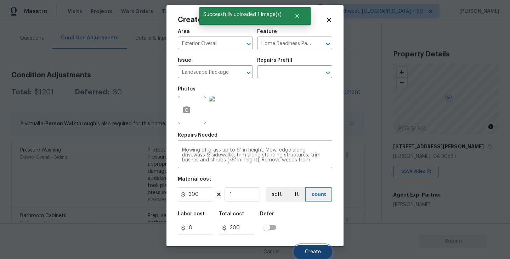
click at [312, 256] on button "Create" at bounding box center [313, 251] width 39 height 14
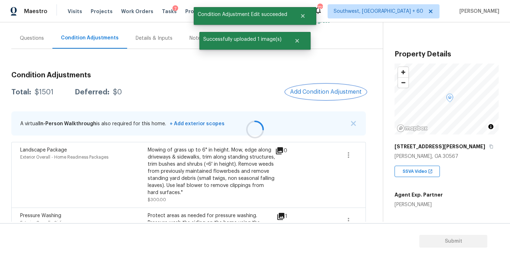
scroll to position [0, 0]
click at [317, 99] on button "Add Condition Adjustment" at bounding box center [324, 91] width 80 height 15
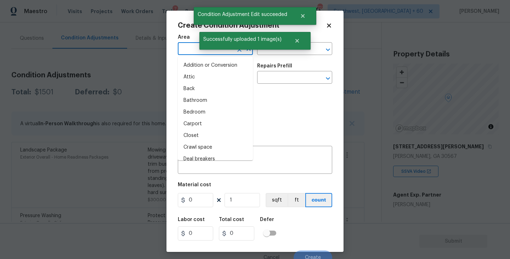
click at [194, 49] on input "text" at bounding box center [205, 49] width 55 height 11
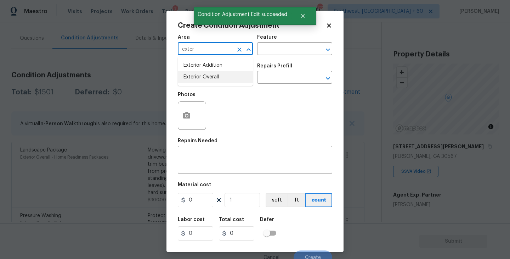
click at [213, 77] on li "Exterior Overall" at bounding box center [215, 77] width 75 height 12
type input "Exterior Overall"
click at [213, 77] on input "text" at bounding box center [205, 78] width 55 height 11
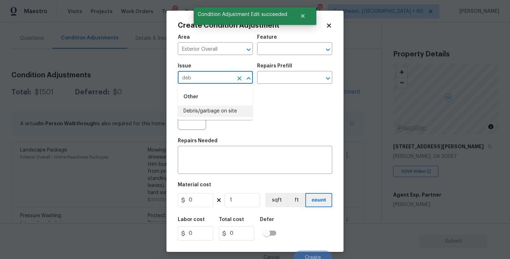
click at [215, 107] on li "Debris/garbage on site" at bounding box center [215, 111] width 75 height 12
type input "Debris/garbage on site"
click at [311, 69] on div "Repairs Prefill" at bounding box center [294, 67] width 75 height 9
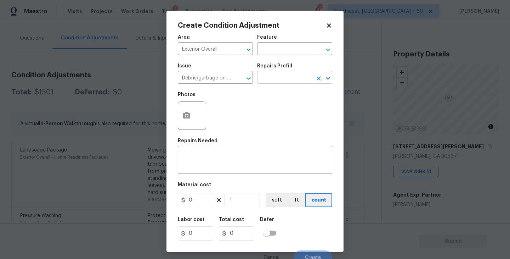
click at [298, 77] on input "text" at bounding box center [284, 78] width 55 height 11
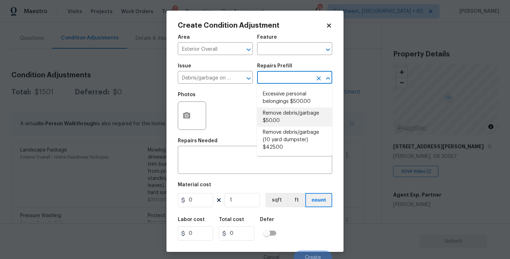
click at [284, 119] on li "Remove debris/garbage $50.00" at bounding box center [294, 116] width 75 height 19
type textarea "Remove, haul off, and properly dispose of any debris left by seller to offsite …"
type input "50"
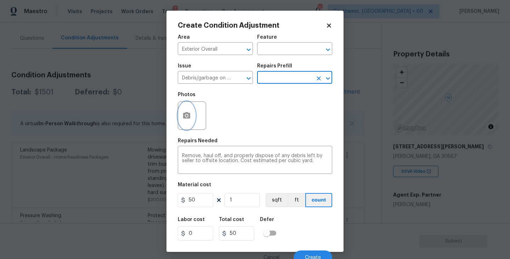
click at [193, 122] on button "button" at bounding box center [186, 116] width 17 height 28
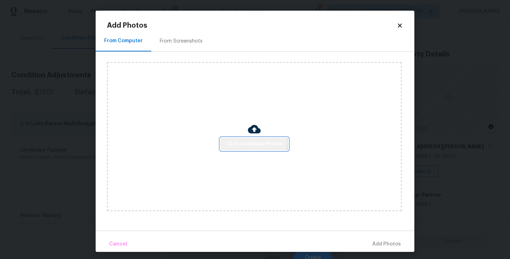
click at [227, 139] on button "Click to Upload Photos" at bounding box center [254, 143] width 68 height 13
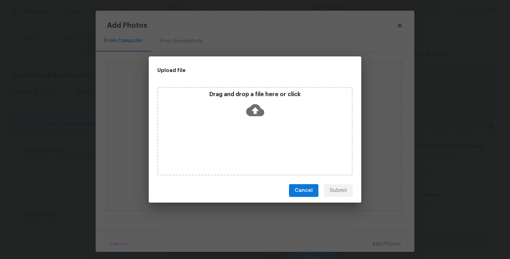
click at [250, 118] on icon at bounding box center [255, 110] width 18 height 18
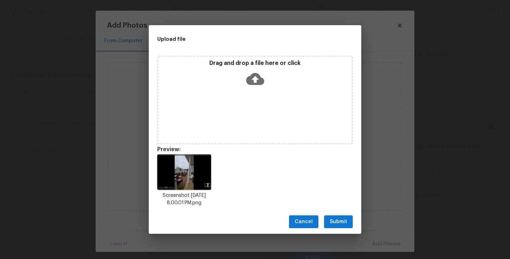
click at [329, 227] on button "Submit" at bounding box center [338, 221] width 29 height 13
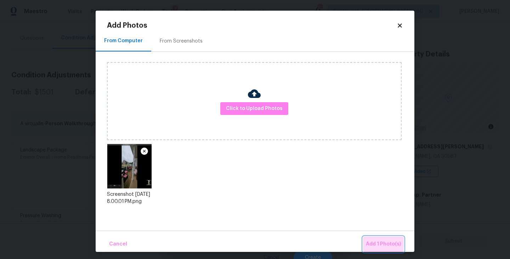
click at [370, 242] on span "Add 1 Photo(s)" at bounding box center [383, 243] width 35 height 9
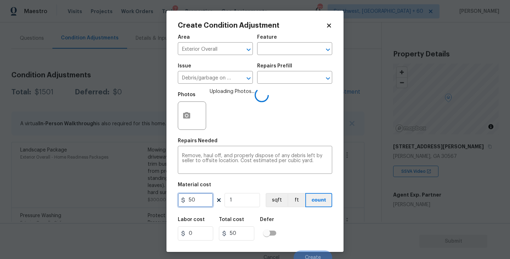
click at [190, 198] on input "50" at bounding box center [195, 200] width 35 height 14
type input "250"
click at [314, 227] on div "Labor cost 0 Total cost 250 Defer" at bounding box center [255, 229] width 154 height 32
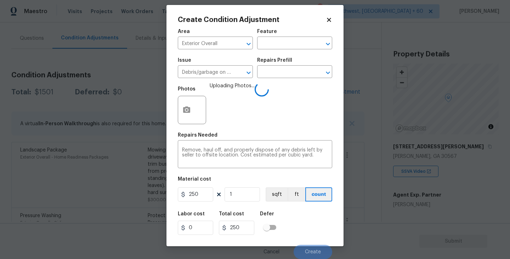
click at [314, 227] on div "Labor cost 0 Total cost 250 Defer" at bounding box center [255, 223] width 154 height 32
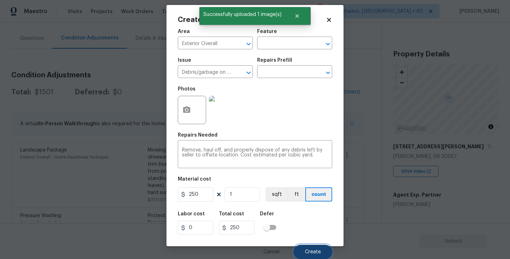
click at [313, 255] on button "Create" at bounding box center [313, 251] width 39 height 14
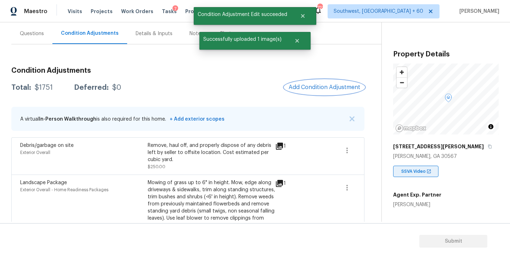
scroll to position [94, 0]
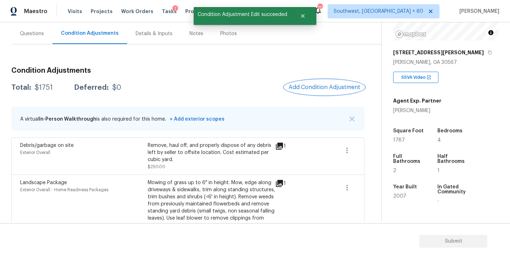
click at [328, 86] on span "Add Condition Adjustment" at bounding box center [325, 87] width 72 height 6
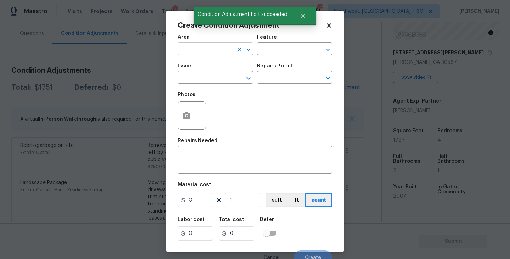
click at [204, 53] on input "text" at bounding box center [205, 49] width 55 height 11
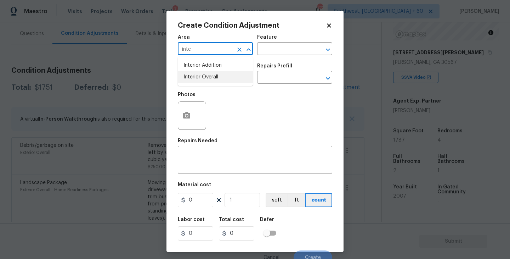
click at [203, 76] on li "Interior Overall" at bounding box center [215, 77] width 75 height 12
type input "Interior Overall"
click at [284, 55] on input "text" at bounding box center [284, 49] width 55 height 11
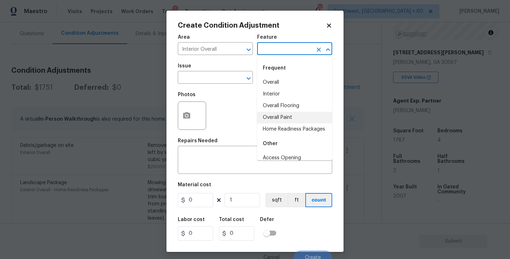
click at [290, 121] on li "Overall Paint" at bounding box center [294, 118] width 75 height 12
type input "Overall Paint"
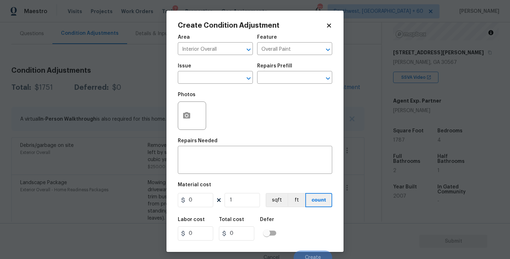
click at [210, 84] on span "Issue ​" at bounding box center [215, 73] width 75 height 29
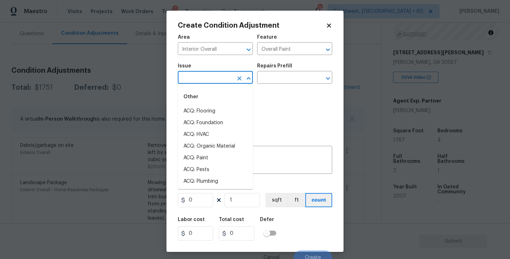
click at [197, 78] on input "text" at bounding box center [205, 78] width 55 height 11
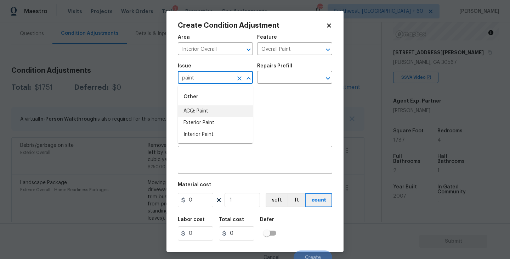
click at [197, 109] on li "ACQ: Paint" at bounding box center [215, 111] width 75 height 12
type input "ACQ: Paint"
click at [306, 70] on div "Repairs Prefill" at bounding box center [294, 67] width 75 height 9
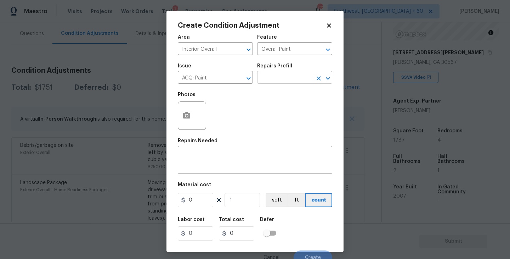
click at [301, 76] on input "text" at bounding box center [284, 78] width 55 height 11
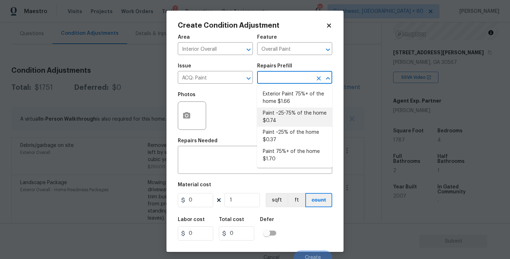
click at [293, 114] on li "Paint ~25-75% of the home $0.74" at bounding box center [294, 116] width 75 height 19
type input "Acquisition"
type textarea "Acquisition Scope: ~25 - 75% of the home needs interior paint"
type input "0.74"
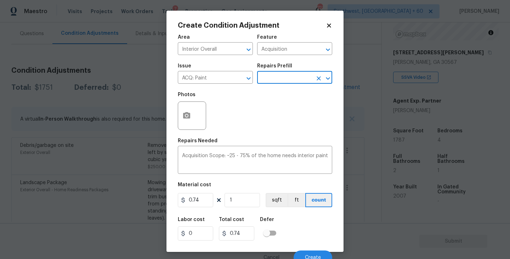
click at [198, 121] on div at bounding box center [192, 115] width 28 height 28
click at [191, 120] on button "button" at bounding box center [186, 116] width 17 height 28
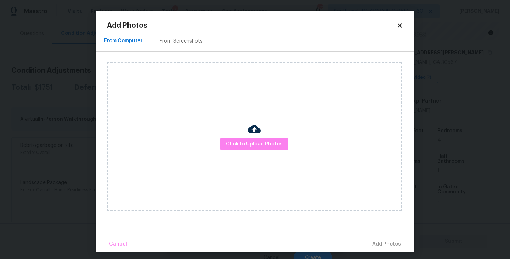
click at [227, 136] on div "Click to Upload Photos" at bounding box center [254, 136] width 295 height 149
click at [243, 138] on button "Click to Upload Photos" at bounding box center [254, 143] width 68 height 13
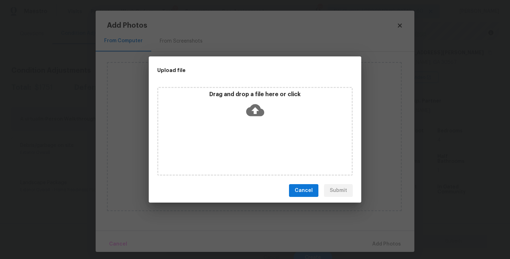
click at [248, 127] on div "Drag and drop a file here or click" at bounding box center [255, 131] width 196 height 89
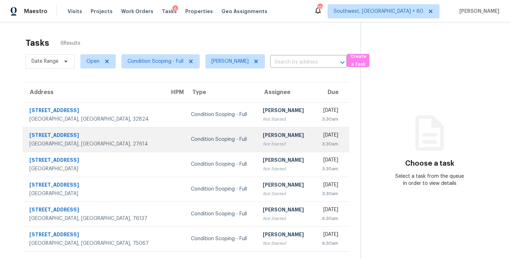
scroll to position [22, 0]
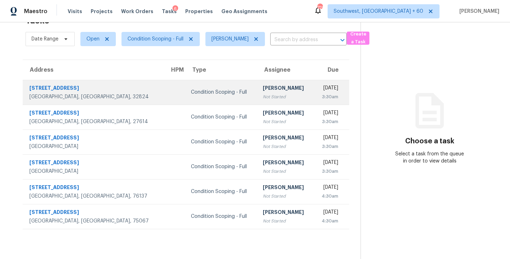
click at [263, 92] on div "[PERSON_NAME]" at bounding box center [285, 88] width 45 height 9
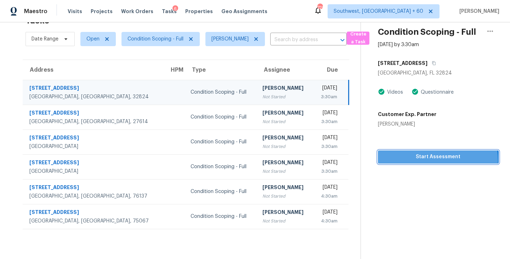
click at [431, 160] on span "Start Assessment" at bounding box center [438, 156] width 109 height 9
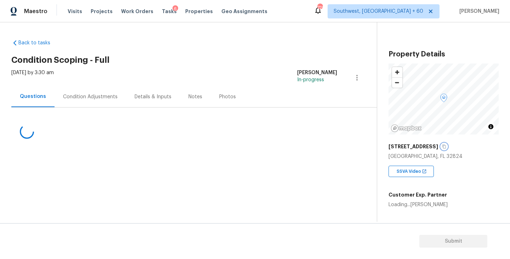
click at [442, 147] on icon "button" at bounding box center [444, 146] width 4 height 4
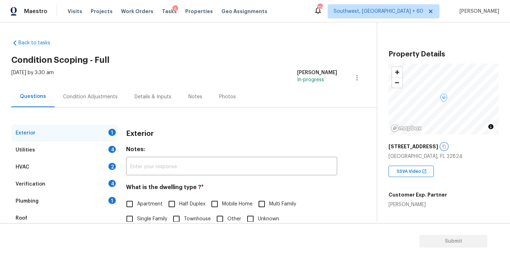
scroll to position [44, 0]
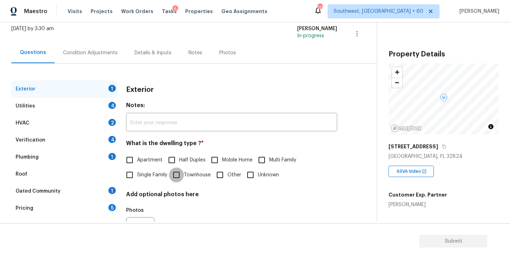
click at [181, 176] on input "Townhouse" at bounding box center [176, 174] width 15 height 15
checkbox input "true"
click at [92, 110] on div "Utilities 4" at bounding box center [64, 105] width 106 height 17
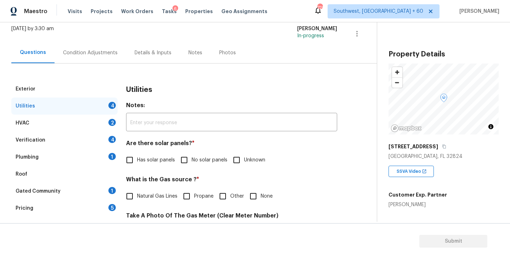
click at [216, 162] on span "No solar panels" at bounding box center [210, 159] width 36 height 7
click at [192, 162] on input "No solar panels" at bounding box center [184, 159] width 15 height 15
checkbox input "true"
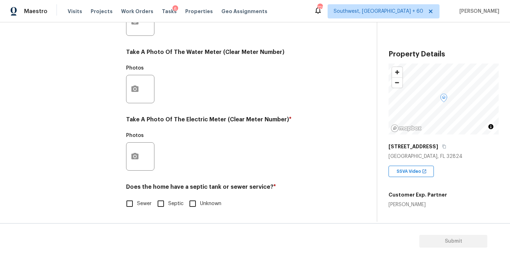
click at [135, 199] on input "Sewer" at bounding box center [129, 203] width 15 height 15
checkbox input "true"
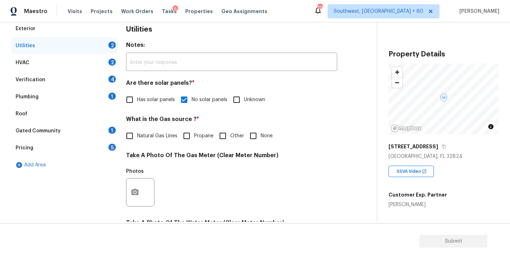
click at [76, 102] on div "Plumbing 1" at bounding box center [64, 96] width 106 height 17
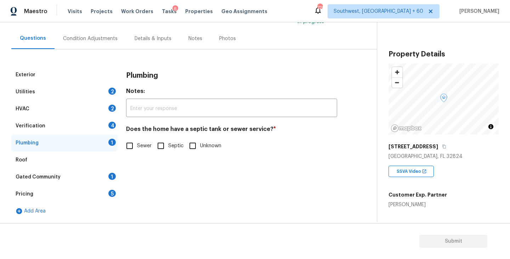
scroll to position [58, 0]
click at [137, 147] on input "Sewer" at bounding box center [129, 145] width 15 height 15
checkbox input "true"
click at [89, 174] on div "Gated Community 1" at bounding box center [64, 176] width 106 height 17
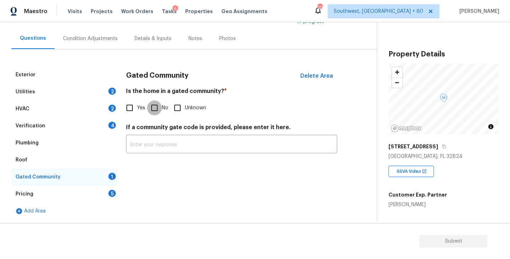
click at [155, 106] on input "No" at bounding box center [154, 107] width 15 height 15
checkbox input "true"
click at [54, 27] on div "[DATE] by 3:30 am" at bounding box center [32, 19] width 43 height 17
click at [85, 43] on div "Condition Adjustments" at bounding box center [91, 38] width 72 height 21
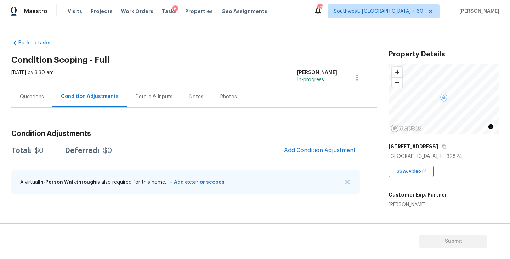
click at [33, 97] on div "Questions" at bounding box center [32, 96] width 24 height 7
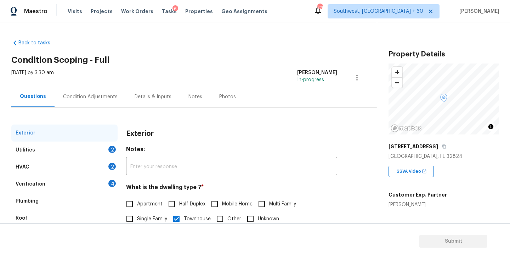
click at [40, 190] on div "Verification 4" at bounding box center [64, 183] width 106 height 17
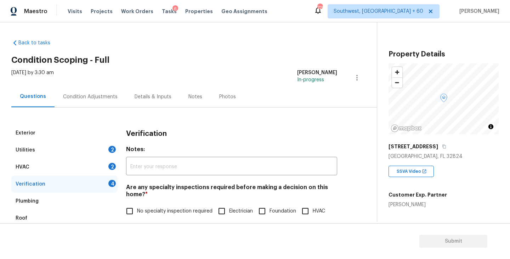
scroll to position [168, 0]
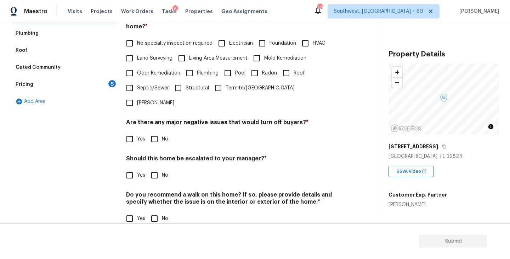
click at [152, 87] on span "Septic/Sewer" at bounding box center [153, 87] width 32 height 7
click at [137, 87] on input "Septic/Sewer" at bounding box center [129, 87] width 15 height 15
checkbox input "true"
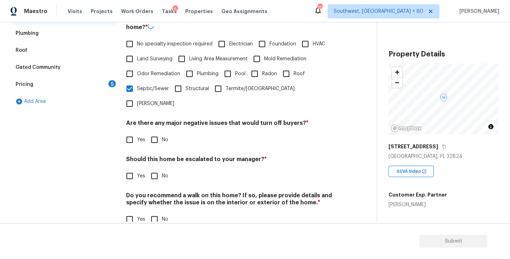
click at [151, 132] on input "No" at bounding box center [154, 139] width 15 height 15
checkbox input "true"
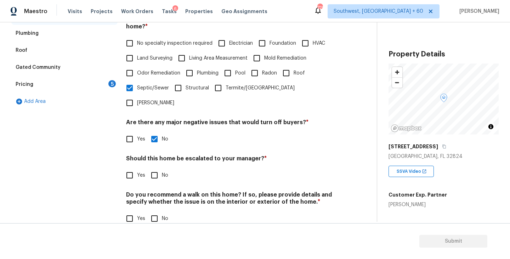
click at [153, 211] on input "No" at bounding box center [154, 218] width 15 height 15
checkbox input "true"
click at [136, 191] on h4 "Do you recommend a walk on this home? If so, please provide details and specify…" at bounding box center [231, 200] width 211 height 18
click at [134, 168] on input "Yes" at bounding box center [129, 175] width 15 height 15
checkbox input "true"
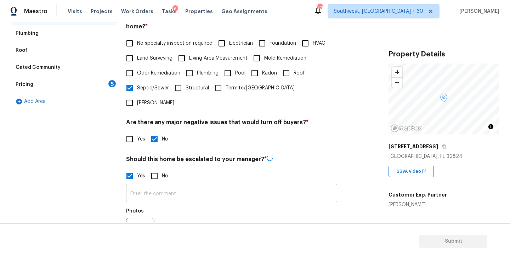
click at [141, 185] on input "text" at bounding box center [231, 193] width 211 height 17
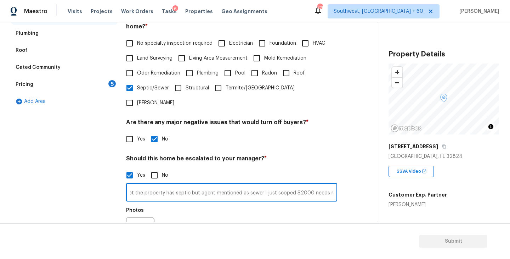
scroll to position [0, 50]
type input "As per permit sheet the property has septic but agent mentioned as sewer i just…"
click at [278, 155] on h4 "Should this home be escalated to your manager? *" at bounding box center [231, 160] width 211 height 10
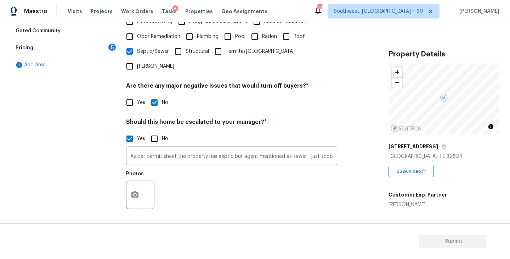
scroll to position [218, 0]
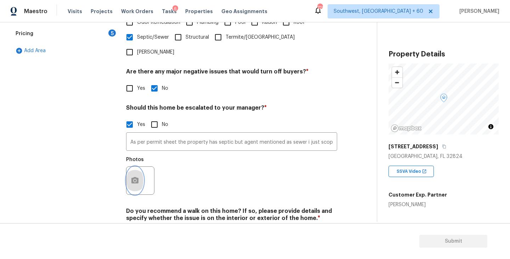
click at [136, 176] on icon "button" at bounding box center [135, 180] width 9 height 9
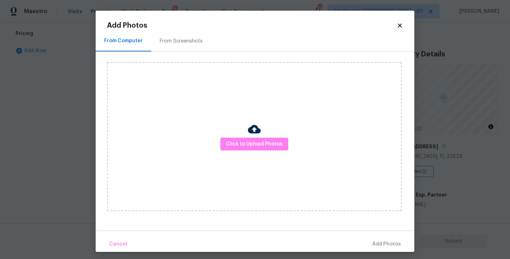
click at [265, 157] on div "Click to Upload Photos" at bounding box center [254, 136] width 295 height 149
click at [265, 141] on span "Click to Upload Photos" at bounding box center [254, 144] width 57 height 9
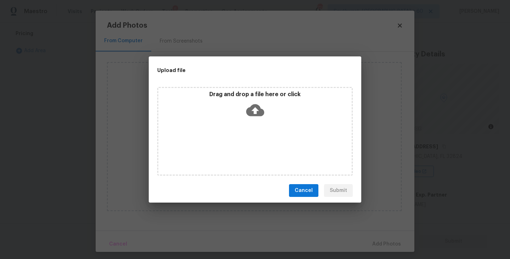
click at [258, 117] on icon at bounding box center [255, 110] width 18 height 18
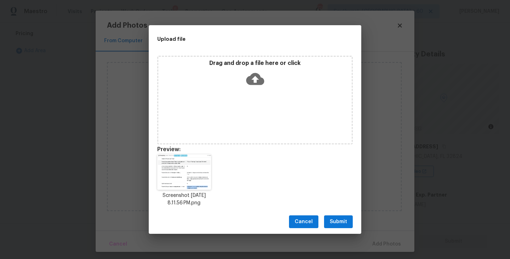
click at [333, 228] on div "Cancel Submit" at bounding box center [255, 221] width 213 height 24
click at [342, 223] on span "Submit" at bounding box center [338, 221] width 17 height 9
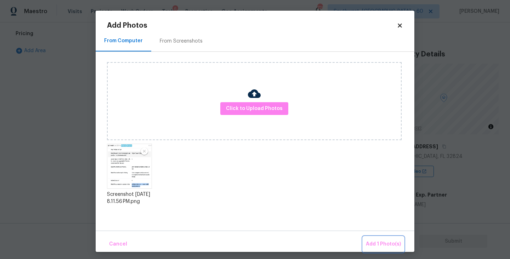
click at [372, 241] on span "Add 1 Photo(s)" at bounding box center [383, 243] width 35 height 9
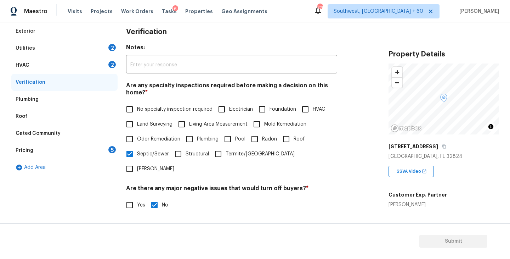
scroll to position [45, 0]
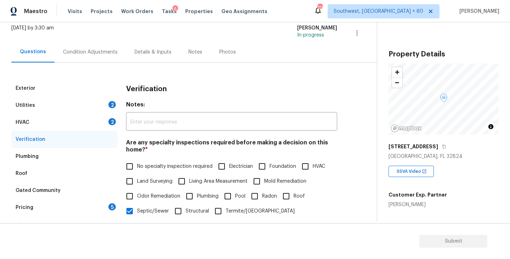
click at [89, 54] on div "Condition Adjustments" at bounding box center [90, 52] width 55 height 7
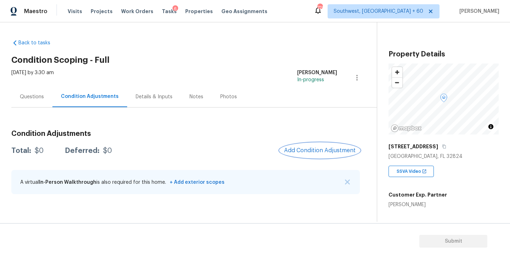
click at [287, 152] on span "Add Condition Adjustment" at bounding box center [320, 150] width 72 height 6
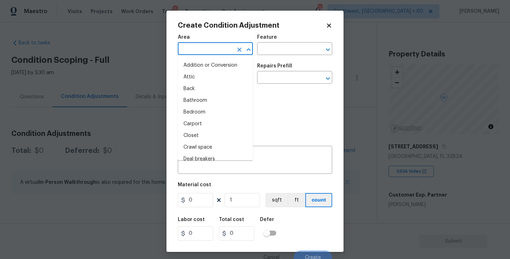
click at [215, 50] on input "text" at bounding box center [205, 49] width 55 height 11
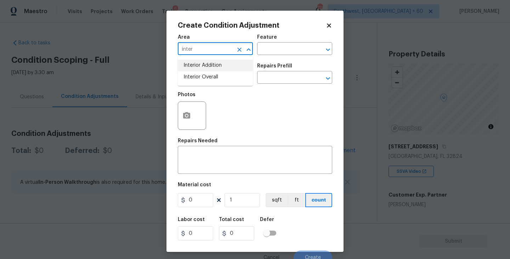
click at [218, 73] on li "Interior Overall" at bounding box center [215, 77] width 75 height 12
type input "Interior Overall"
click at [218, 73] on input "text" at bounding box center [205, 78] width 55 height 11
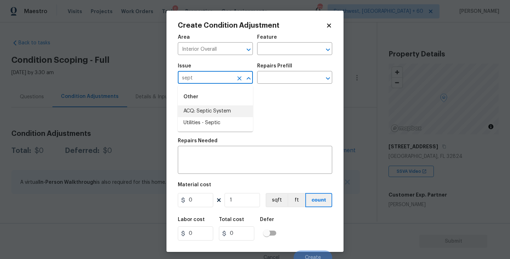
click at [214, 108] on li "ACQ: Septic System" at bounding box center [215, 111] width 75 height 12
type input "ACQ: Septic System"
click at [213, 163] on textarea at bounding box center [255, 160] width 146 height 15
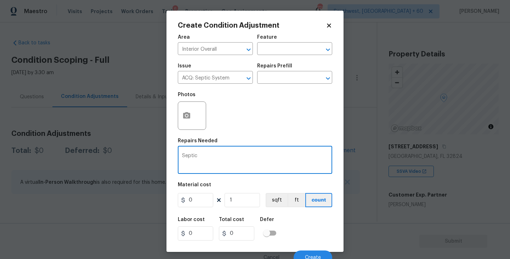
type textarea "Septic"
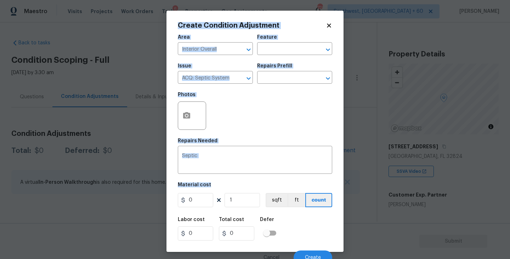
drag, startPoint x: 199, startPoint y: 191, endPoint x: 155, endPoint y: 196, distance: 43.8
click at [155, 196] on div "Create Condition Adjustment Area Interior Overall ​ Feature ​ Issue ACQ: Septic…" at bounding box center [255, 129] width 510 height 259
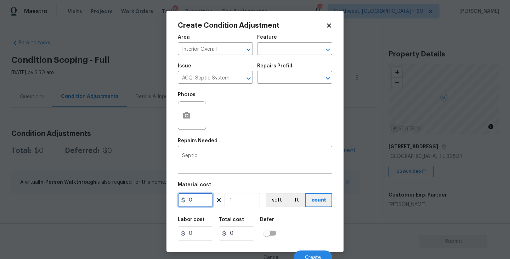
drag, startPoint x: 193, startPoint y: 202, endPoint x: 135, endPoint y: 202, distance: 58.8
click at [135, 202] on div "Create Condition Adjustment Area Interior Overall ​ Feature ​ Issue ACQ: Septic…" at bounding box center [255, 129] width 510 height 259
type input "2000"
click at [311, 228] on div "Labor cost 0 Total cost 2000 Defer" at bounding box center [255, 229] width 154 height 32
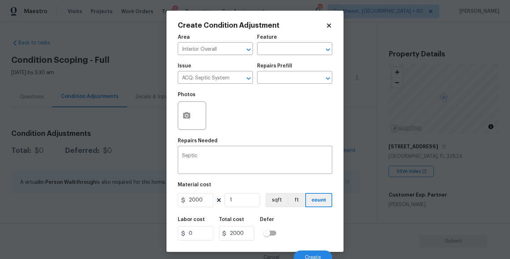
scroll to position [6, 0]
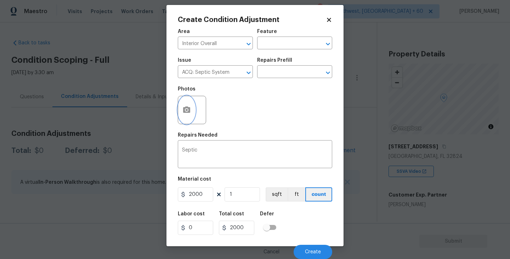
click at [184, 114] on button "button" at bounding box center [186, 110] width 17 height 28
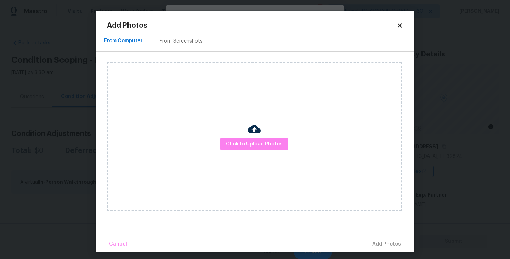
click at [243, 131] on div "Click to Upload Photos" at bounding box center [254, 136] width 295 height 149
click at [248, 143] on span "Click to Upload Photos" at bounding box center [254, 144] width 57 height 9
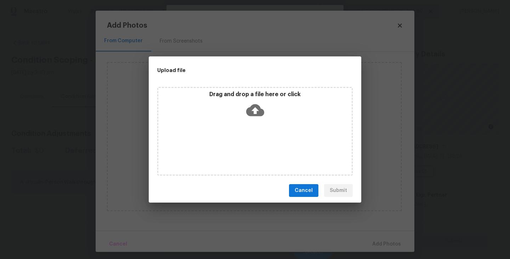
click at [258, 109] on icon at bounding box center [255, 110] width 18 height 12
click at [313, 186] on span "Cancel" at bounding box center [304, 190] width 18 height 9
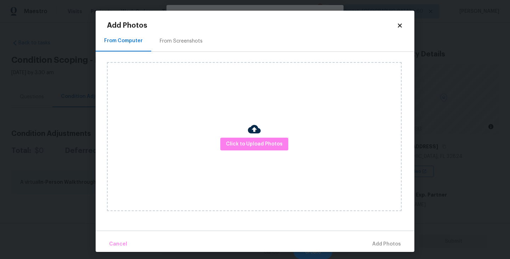
click at [363, 222] on div "From Computer From Screenshots Click to Upload Photos" at bounding box center [255, 130] width 319 height 200
click at [402, 23] on icon at bounding box center [400, 25] width 6 height 6
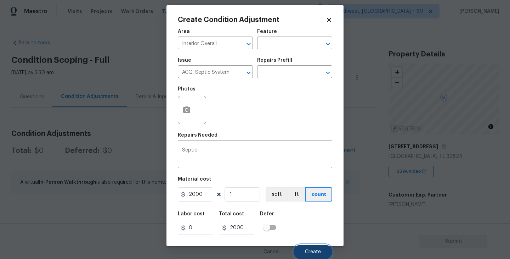
click at [314, 249] on span "Create" at bounding box center [313, 251] width 16 height 5
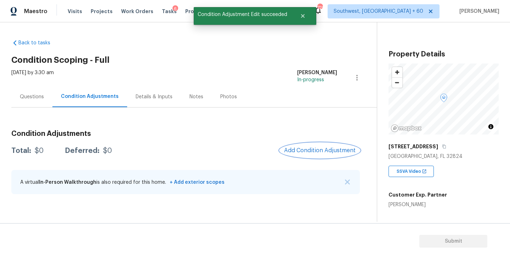
scroll to position [0, 0]
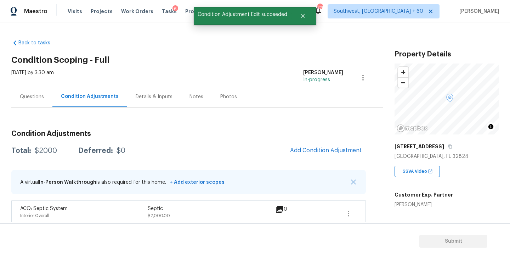
click at [32, 95] on div "Questions" at bounding box center [32, 96] width 24 height 7
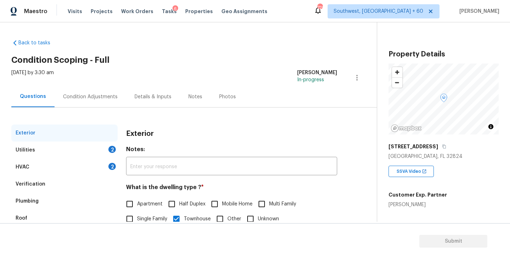
click at [62, 153] on div "Utilities 2" at bounding box center [64, 149] width 106 height 17
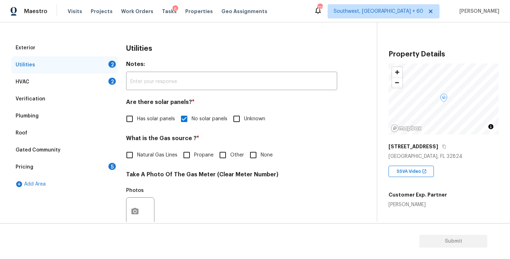
scroll to position [59, 0]
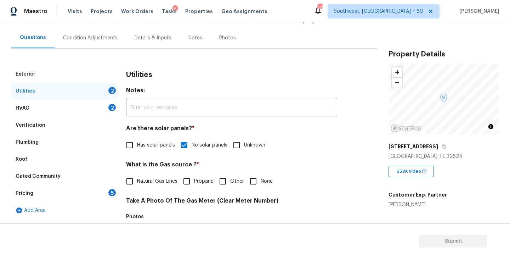
click at [47, 127] on div "Verification" at bounding box center [64, 125] width 106 height 17
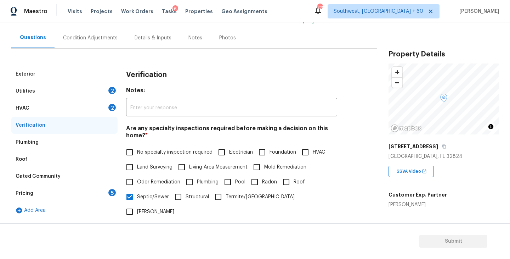
scroll to position [235, 0]
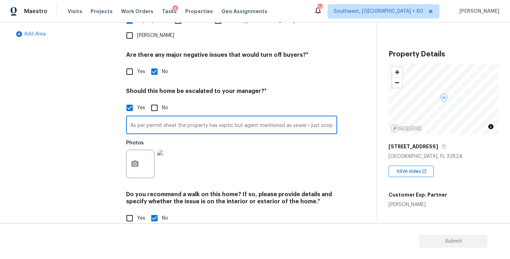
click at [316, 117] on input "As per permit sheet the property has septic but agent mentioned as sewer i just…" at bounding box center [231, 125] width 211 height 17
type input "As per permit sheet the property has septic but agent mentioned as sewer i just…"
click at [323, 148] on div "Photos" at bounding box center [231, 159] width 211 height 46
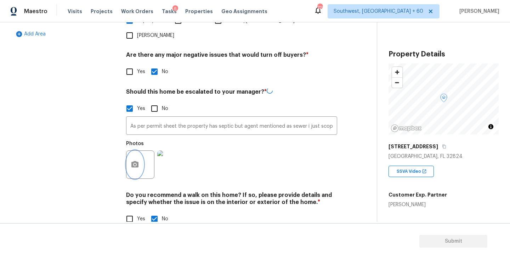
click at [135, 160] on icon "button" at bounding box center [135, 164] width 9 height 9
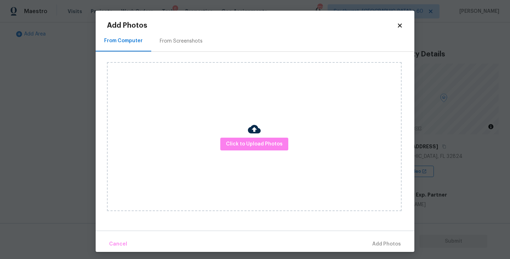
click at [461, 129] on body "Maestro Visits Projects Work Orders Tasks 6 Properties Geo Assignments 728 Sout…" at bounding box center [255, 129] width 510 height 259
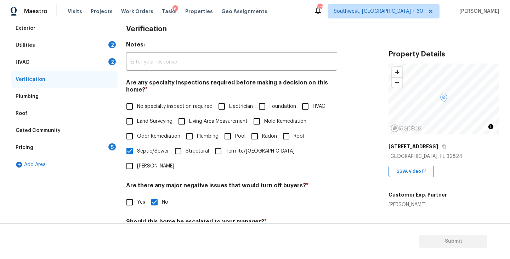
scroll to position [51, 0]
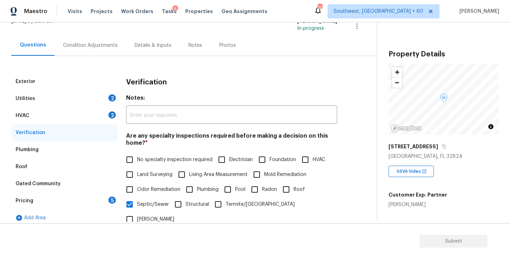
click at [102, 48] on div "Condition Adjustments" at bounding box center [90, 45] width 55 height 7
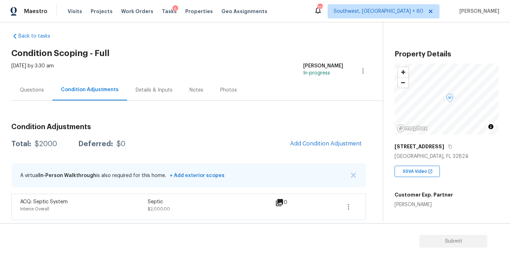
scroll to position [7, 0]
click at [332, 152] on div "Condition Adjustments Total: $2000 Deferred: $0 Add Condition Adjustment A virt…" at bounding box center [188, 168] width 355 height 102
click at [330, 144] on span "Add Condition Adjustment" at bounding box center [326, 143] width 72 height 6
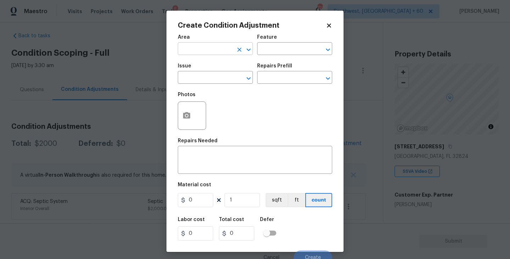
click at [214, 46] on input "text" at bounding box center [205, 49] width 55 height 11
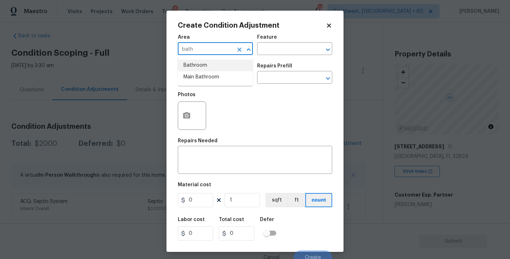
click at [215, 61] on li "Bathroom" at bounding box center [215, 66] width 75 height 12
type input "Bathroom"
click at [262, 51] on input "text" at bounding box center [284, 49] width 55 height 11
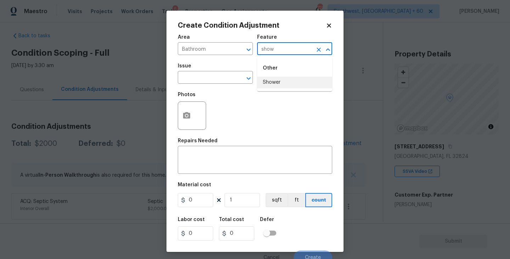
click at [272, 79] on li "Shower" at bounding box center [294, 83] width 75 height 12
type input "Shower"
drag, startPoint x: 226, startPoint y: 79, endPoint x: 218, endPoint y: 79, distance: 8.1
click at [218, 79] on input "text" at bounding box center [205, 78] width 55 height 11
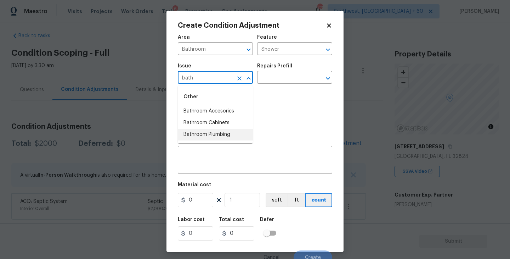
click at [225, 137] on li "Bathroom Plumbing" at bounding box center [215, 135] width 75 height 12
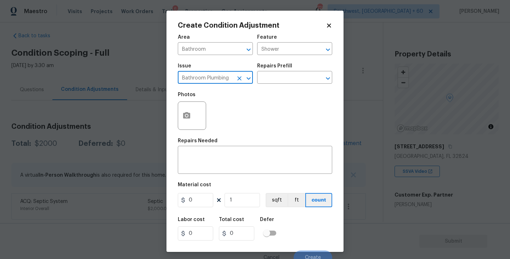
type input "Bathroom Plumbing"
click at [284, 88] on div "Photos" at bounding box center [255, 111] width 154 height 46
click at [292, 77] on input "text" at bounding box center [284, 78] width 55 height 11
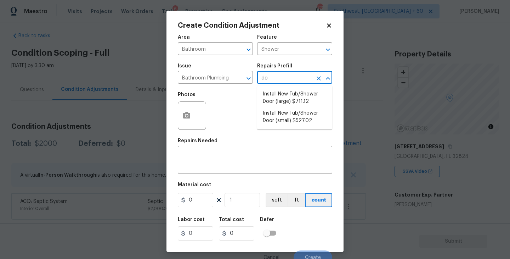
type input "doo"
click at [296, 120] on li "Install New Tub/Shower Door (small) $527.02" at bounding box center [294, 116] width 75 height 19
type input "Plumbing"
type textarea "Prep the tub/shower surround and install a new 32''-36'' tempered shower door. …"
type input "527.02"
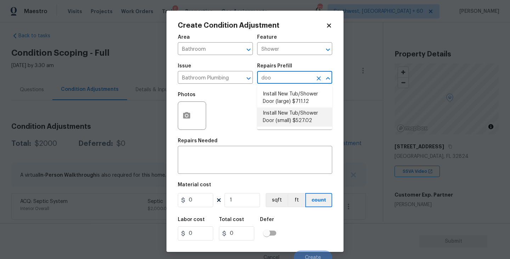
type input "527.02"
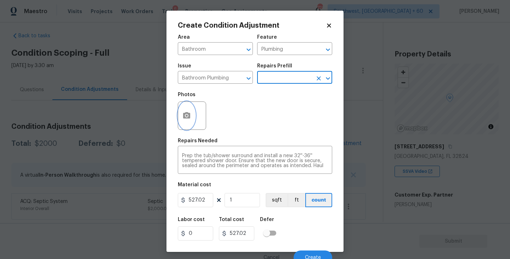
click at [190, 120] on button "button" at bounding box center [186, 116] width 17 height 28
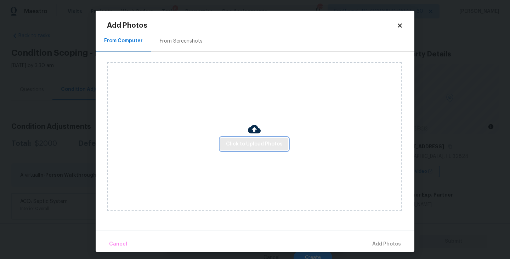
click at [239, 141] on span "Click to Upload Photos" at bounding box center [254, 144] width 57 height 9
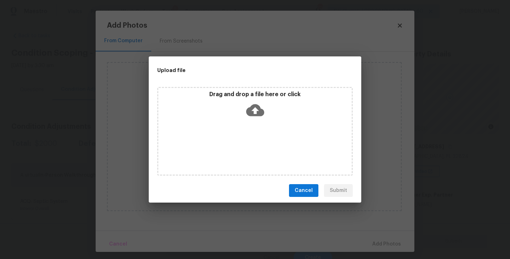
click at [245, 132] on div "Drag and drop a file here or click" at bounding box center [255, 131] width 196 height 89
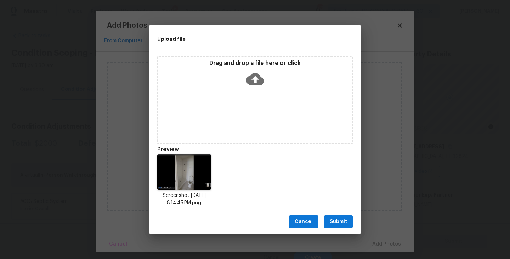
click at [343, 231] on div "Cancel Submit" at bounding box center [255, 221] width 213 height 24
click at [343, 224] on span "Submit" at bounding box center [338, 221] width 17 height 9
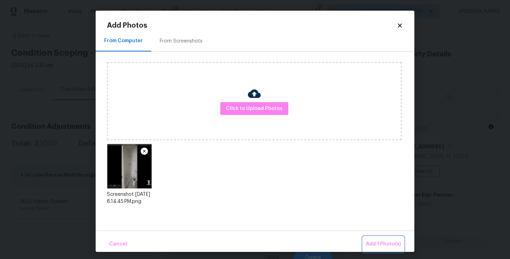
click at [374, 242] on span "Add 1 Photo(s)" at bounding box center [383, 243] width 35 height 9
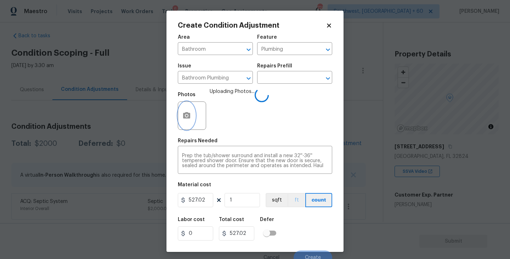
scroll to position [6, 0]
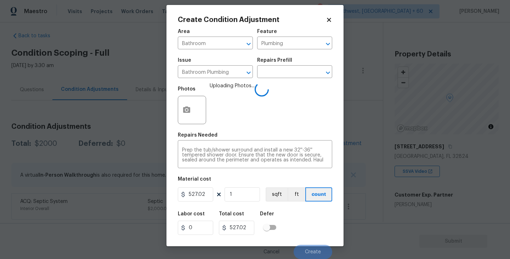
click at [306, 222] on div "Labor cost 0 Total cost 527.02 Defer" at bounding box center [255, 223] width 154 height 32
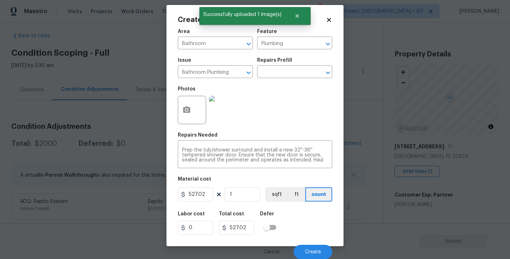
click at [309, 226] on div "Labor cost 0 Total cost 527.02 Defer" at bounding box center [255, 223] width 154 height 32
click at [315, 248] on button "Create" at bounding box center [313, 251] width 39 height 14
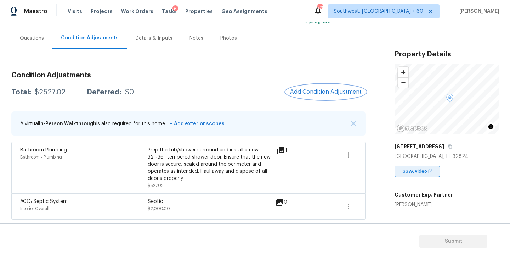
scroll to position [105, 0]
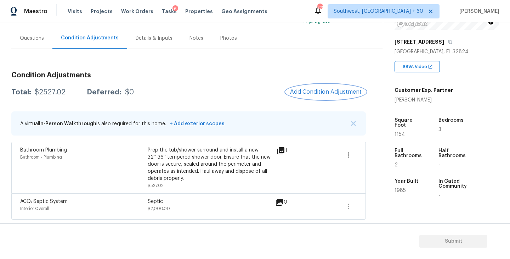
click at [333, 91] on span "Add Condition Adjustment" at bounding box center [326, 92] width 72 height 6
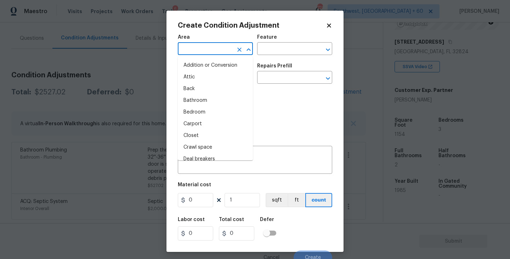
click at [199, 52] on input "text" at bounding box center [205, 49] width 55 height 11
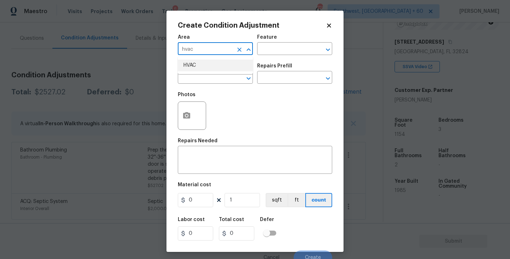
click at [198, 68] on li "HVAC" at bounding box center [215, 66] width 75 height 12
type input "HVAC"
click at [276, 43] on div "Feature" at bounding box center [294, 39] width 75 height 9
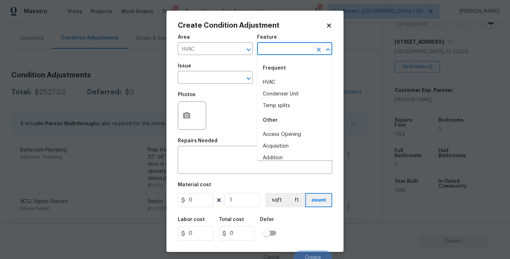
click at [273, 46] on input "text" at bounding box center [284, 49] width 55 height 11
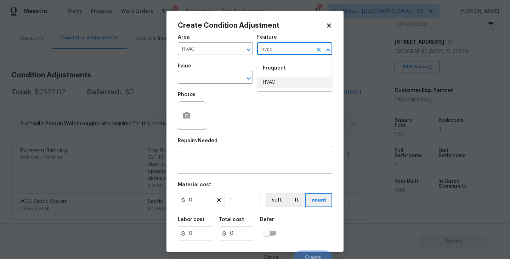
click at [266, 83] on li "HVAC" at bounding box center [294, 83] width 75 height 12
click at [230, 81] on div "​" at bounding box center [215, 78] width 75 height 11
type input "HVAC"
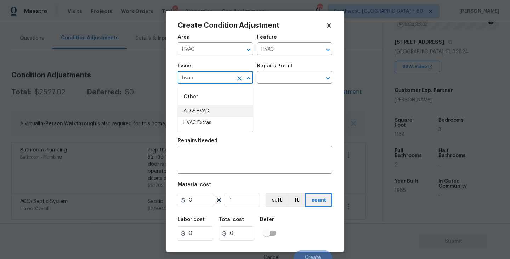
click at [216, 113] on li "ACQ: HVAC" at bounding box center [215, 111] width 75 height 12
type input "ACQ: HVAC"
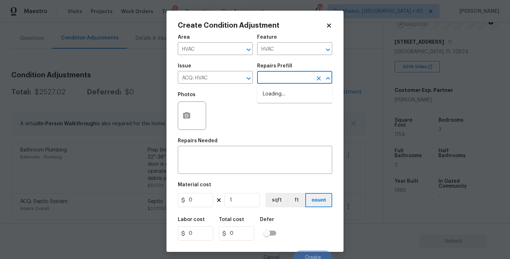
click at [281, 78] on input "text" at bounding box center [284, 78] width 55 height 11
click at [288, 102] on li "Non-Functional HVAC. Full System Replacement $5,550.00" at bounding box center [294, 101] width 75 height 27
type input "Acquisition"
type textarea "Acquisition Scope: Full System Replacement"
type input "5550"
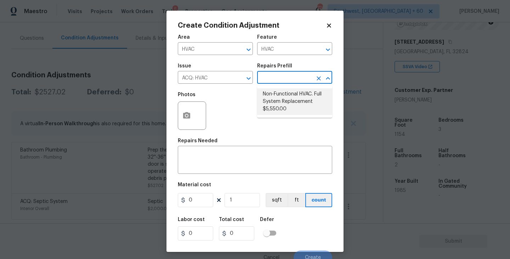
type input "5550"
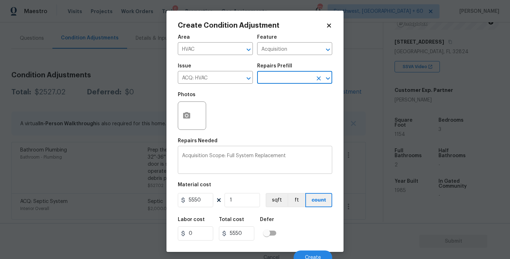
scroll to position [6, 0]
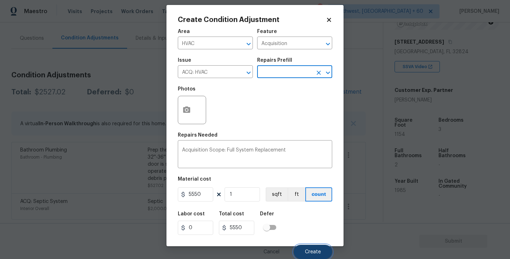
click at [309, 256] on button "Create" at bounding box center [313, 251] width 39 height 14
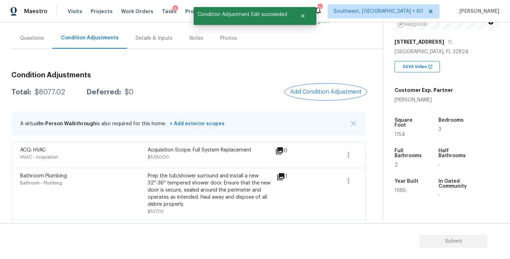
scroll to position [60, 0]
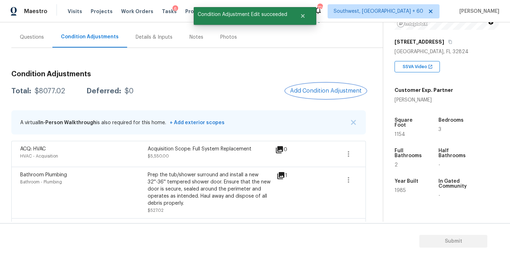
click at [318, 88] on span "Add Condition Adjustment" at bounding box center [326, 91] width 72 height 6
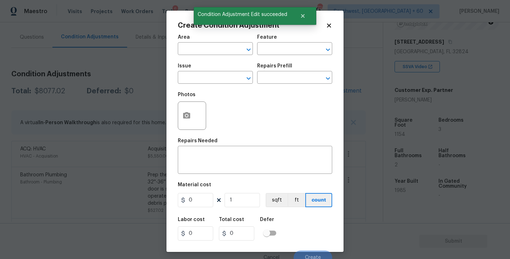
click at [167, 43] on div "Create Condition Adjustment Area ​ Feature ​ Issue ​ Repairs Prefill ​ Photos R…" at bounding box center [255, 131] width 177 height 241
click at [185, 43] on div "Area" at bounding box center [215, 39] width 75 height 9
click at [188, 52] on input "text" at bounding box center [205, 49] width 55 height 11
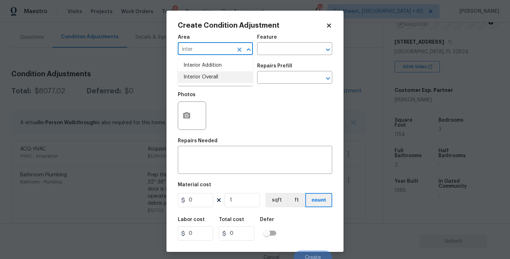
click at [198, 78] on li "Interior Overall" at bounding box center [215, 77] width 75 height 12
type input "Interior Overall"
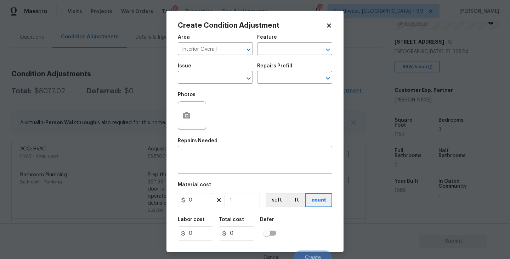
click at [249, 62] on span "Issue ​" at bounding box center [215, 73] width 75 height 29
click at [280, 48] on input "text" at bounding box center [284, 49] width 55 height 11
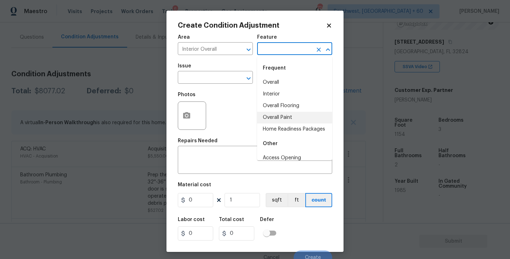
click at [280, 120] on li "Overall Paint" at bounding box center [294, 118] width 75 height 12
type input "Overall Paint"
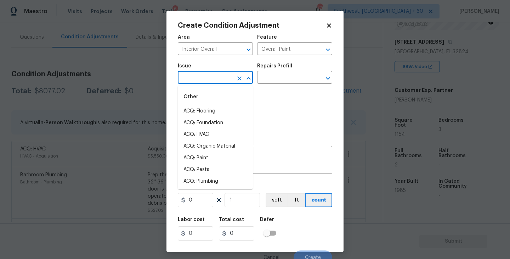
click at [207, 77] on input "text" at bounding box center [205, 78] width 55 height 11
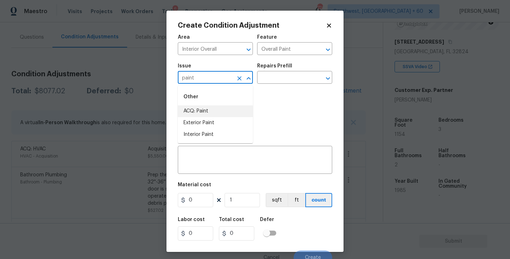
click at [208, 114] on li "ACQ: Paint" at bounding box center [215, 111] width 75 height 12
type input "ACQ: Paint"
drag, startPoint x: 304, startPoint y: 71, endPoint x: 308, endPoint y: 70, distance: 4.0
click at [308, 70] on div "Repairs Prefill" at bounding box center [294, 67] width 75 height 9
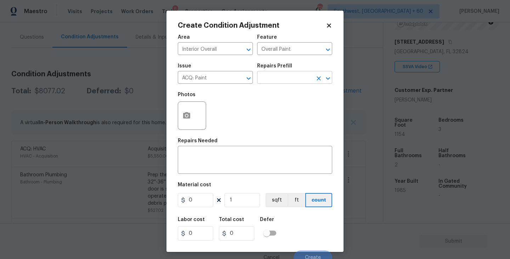
click at [294, 84] on body "Maestro Visits Projects Work Orders Tasks 6 Properties Geo Assignments 726 Sout…" at bounding box center [255, 129] width 510 height 259
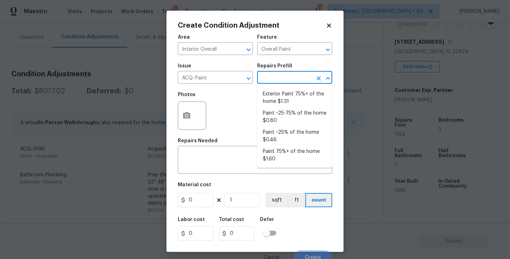
drag, startPoint x: 295, startPoint y: 84, endPoint x: 293, endPoint y: 94, distance: 10.4
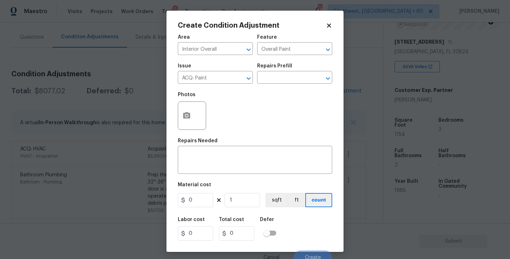
click at [290, 70] on div "Repairs Prefill" at bounding box center [294, 67] width 75 height 9
click at [288, 75] on input "text" at bounding box center [284, 78] width 55 height 11
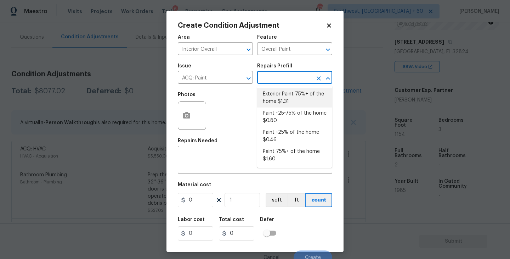
click at [281, 116] on li "Paint ~25-75% of the home $0.80" at bounding box center [294, 116] width 75 height 19
type input "Acquisition"
type textarea "Acquisition Scope: ~25 - 75% of the home needs interior paint"
type input "0.8"
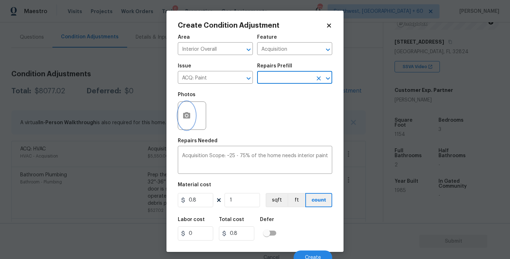
click at [186, 121] on button "button" at bounding box center [186, 116] width 17 height 28
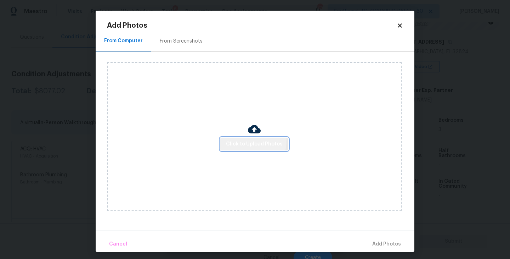
click at [229, 140] on button "Click to Upload Photos" at bounding box center [254, 143] width 68 height 13
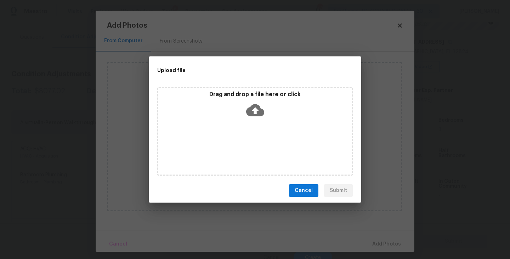
click at [249, 127] on div "Drag and drop a file here or click" at bounding box center [255, 131] width 196 height 89
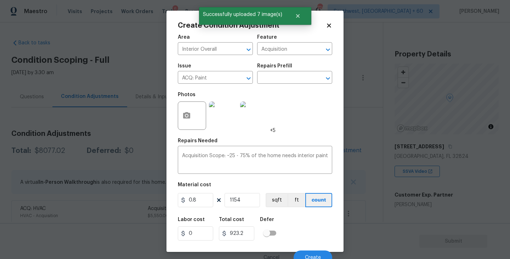
scroll to position [6, 0]
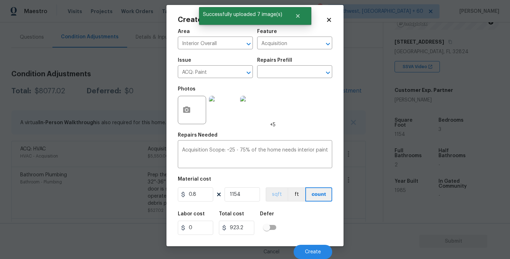
type input "1154"
click at [268, 193] on button "sqft" at bounding box center [277, 194] width 22 height 14
click at [295, 215] on div "Labor cost 0 Total cost 923.2 Defer" at bounding box center [255, 223] width 154 height 32
click at [304, 244] on button "Create" at bounding box center [313, 251] width 39 height 14
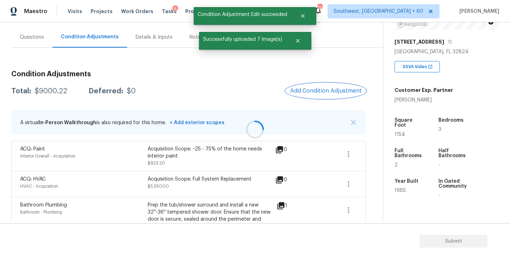
scroll to position [0, 0]
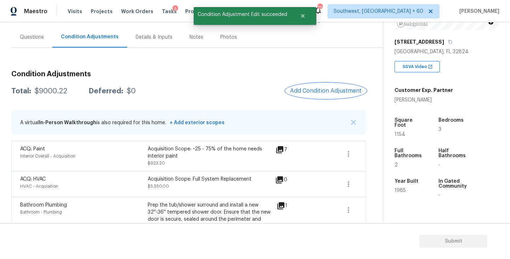
click at [327, 89] on span "Add Condition Adjustment" at bounding box center [326, 91] width 72 height 6
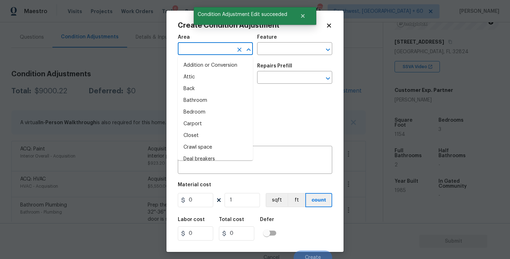
click at [212, 52] on input "text" at bounding box center [205, 49] width 55 height 11
type input "o"
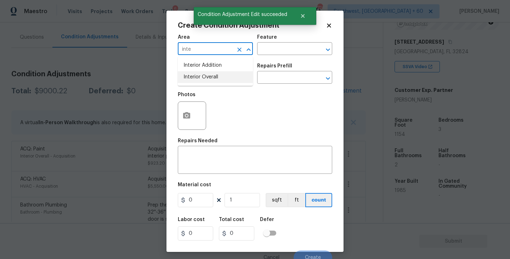
click at [231, 78] on li "Interior Overall" at bounding box center [215, 77] width 75 height 12
type input "Interior Overall"
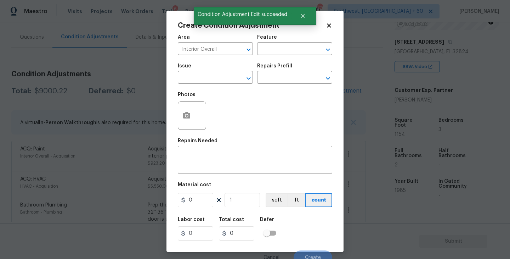
click at [262, 61] on div "Issue ​ Repairs Prefill ​" at bounding box center [255, 73] width 154 height 29
click at [277, 53] on input "text" at bounding box center [284, 49] width 55 height 11
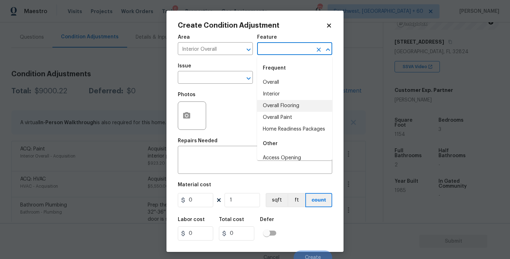
click at [294, 104] on li "Overall Flooring" at bounding box center [294, 106] width 75 height 12
type input "Overall Flooring"
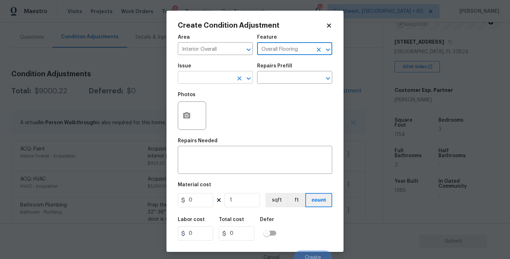
click at [209, 83] on input "text" at bounding box center [205, 78] width 55 height 11
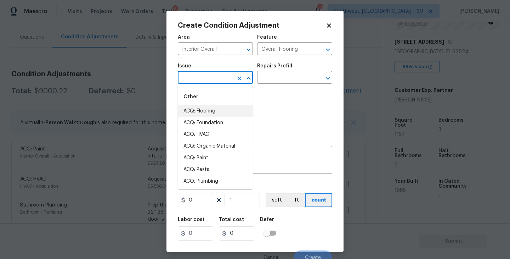
click at [209, 112] on li "ACQ: Flooring" at bounding box center [215, 111] width 75 height 12
type input "ACQ: Flooring"
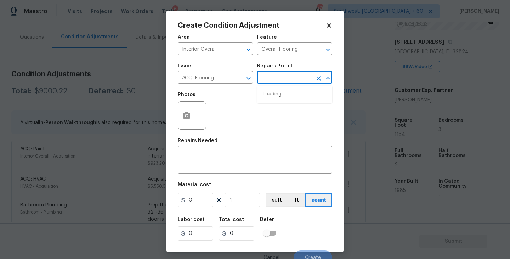
click at [293, 75] on input "text" at bounding box center [284, 78] width 55 height 11
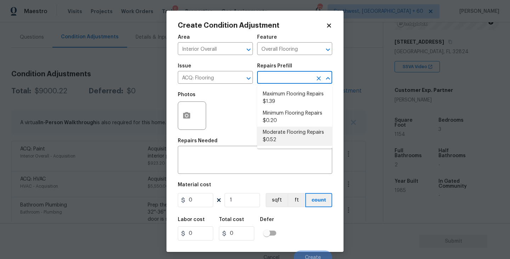
click at [282, 135] on li "Moderate Flooring Repairs $0.52" at bounding box center [294, 135] width 75 height 19
type input "Acquisition"
type textarea "Acquisition Scope: Moderate flooring repairs"
type input "0.52"
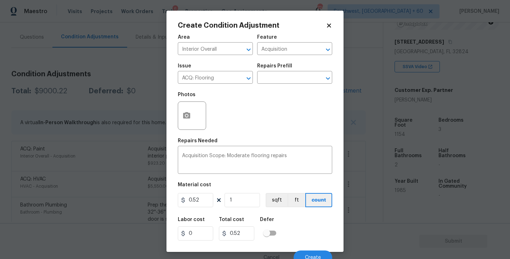
click at [249, 192] on figure "Material cost 0.52 1 sqft ft count" at bounding box center [255, 195] width 154 height 26
click at [245, 196] on input "1" at bounding box center [242, 200] width 35 height 14
type input "11"
type input "5.72"
type input "115"
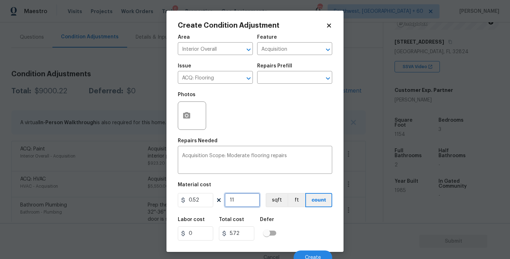
type input "59.8"
type input "1154"
type input "600.08"
type input "1154"
click at [197, 115] on div at bounding box center [192, 115] width 28 height 28
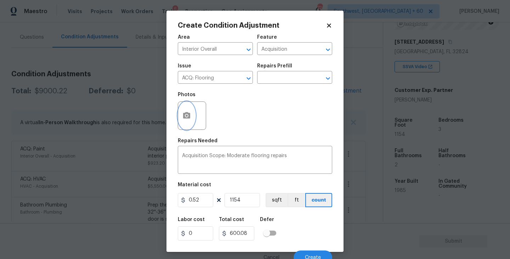
click at [190, 119] on icon "button" at bounding box center [186, 115] width 9 height 9
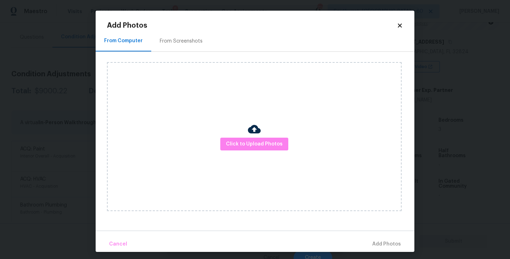
click at [260, 153] on div "Click to Upload Photos" at bounding box center [254, 136] width 295 height 149
click at [260, 145] on span "Click to Upload Photos" at bounding box center [254, 144] width 57 height 9
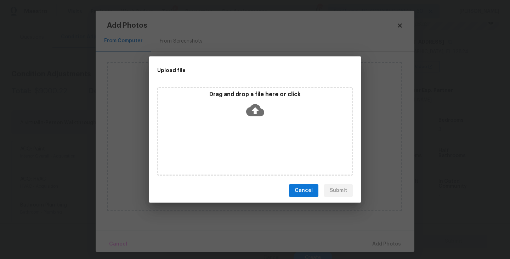
drag, startPoint x: 260, startPoint y: 145, endPoint x: 260, endPoint y: 123, distance: 21.3
click at [260, 123] on div "Drag and drop a file here or click" at bounding box center [255, 131] width 196 height 89
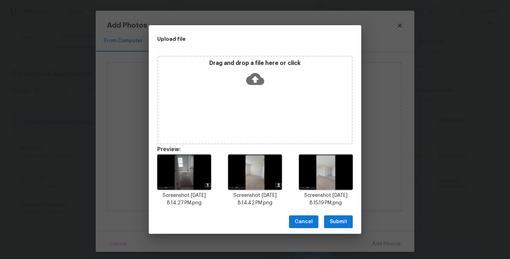
click at [333, 225] on span "Submit" at bounding box center [338, 221] width 17 height 9
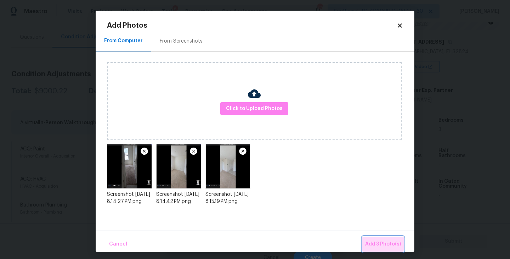
click at [370, 243] on span "Add 3 Photo(s)" at bounding box center [383, 243] width 36 height 9
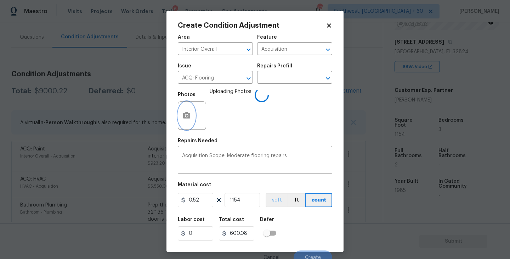
scroll to position [6, 0]
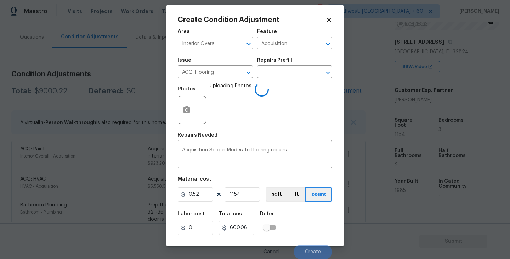
click at [274, 202] on figure "Material cost 0.52 1154 sqft ft count" at bounding box center [255, 189] width 154 height 26
click at [277, 201] on figure "Material cost 0.52 1154 sqft ft count" at bounding box center [255, 189] width 154 height 26
click at [289, 206] on div "Area Interior Overall ​ Feature Acquisition ​ Issue ACQ: Flooring ​ Repairs Pre…" at bounding box center [255, 142] width 154 height 234
click at [274, 192] on button "sqft" at bounding box center [277, 194] width 22 height 14
click at [297, 210] on div "Labor cost 0 Total cost 600.08 Defer" at bounding box center [255, 223] width 154 height 32
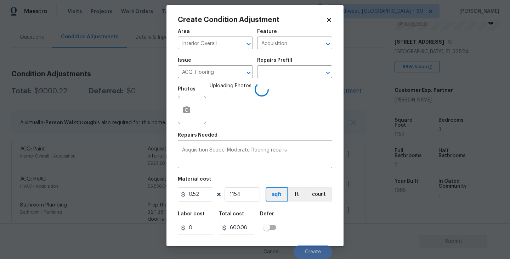
click at [297, 210] on div "Labor cost 0 Total cost 600.08 Defer" at bounding box center [255, 223] width 154 height 32
click at [317, 233] on div "Labor cost 0 Total cost 600.08 Defer" at bounding box center [255, 223] width 154 height 32
click at [315, 232] on div "Labor cost 0 Total cost 600.08 Defer" at bounding box center [255, 223] width 154 height 32
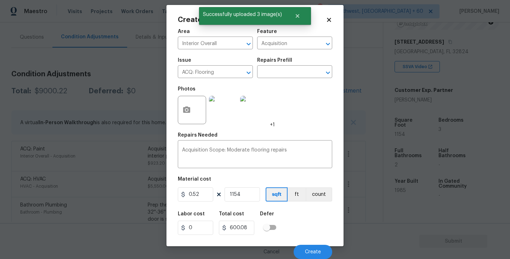
click at [315, 232] on div "Labor cost 0 Total cost 600.08 Defer" at bounding box center [255, 223] width 154 height 32
click at [311, 246] on button "Create" at bounding box center [313, 251] width 39 height 14
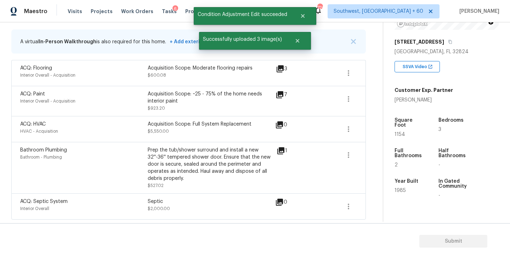
scroll to position [48, 0]
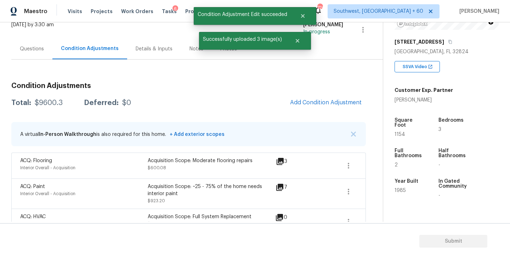
click at [36, 54] on div "Questions" at bounding box center [31, 48] width 41 height 21
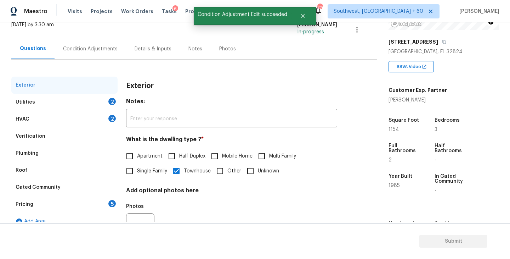
click at [90, 99] on div "Utilities 2" at bounding box center [64, 102] width 106 height 17
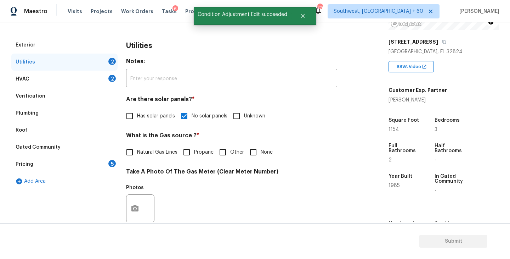
scroll to position [104, 0]
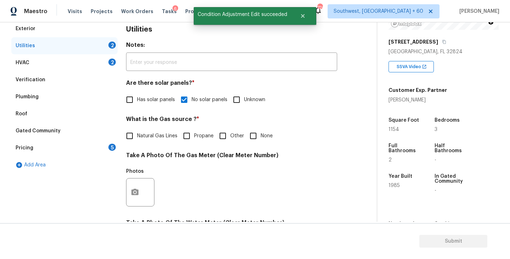
click at [250, 137] on input "None" at bounding box center [253, 135] width 15 height 15
checkbox input "true"
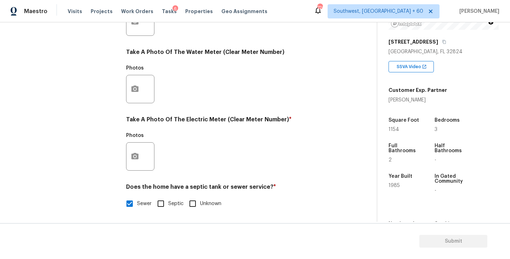
scroll to position [275, 0]
click at [132, 151] on button "button" at bounding box center [134, 156] width 17 height 28
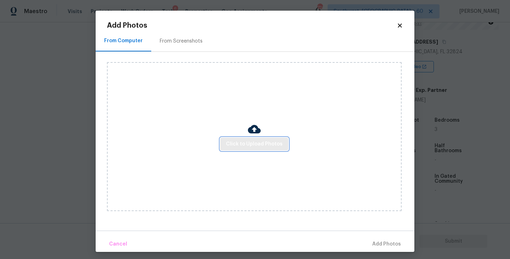
click at [254, 142] on span "Click to Upload Photos" at bounding box center [254, 144] width 57 height 9
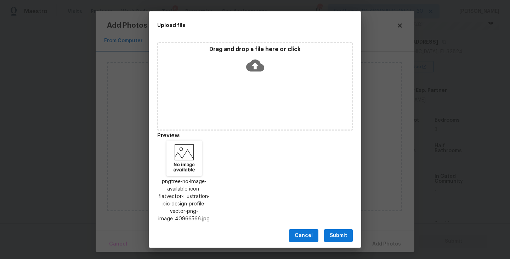
click at [338, 233] on span "Submit" at bounding box center [338, 235] width 17 height 9
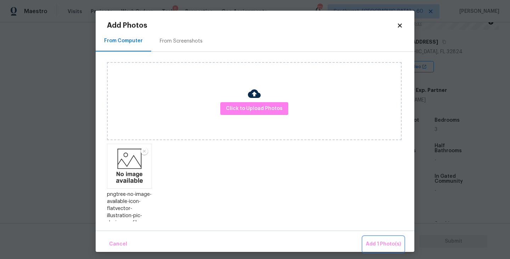
click at [379, 241] on span "Add 1 Photo(s)" at bounding box center [383, 243] width 35 height 9
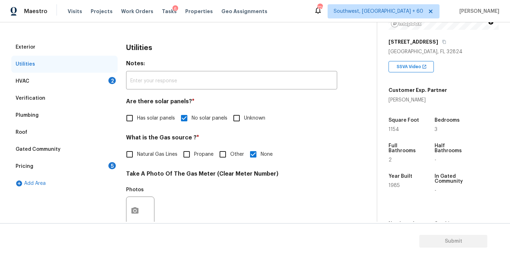
scroll to position [78, 0]
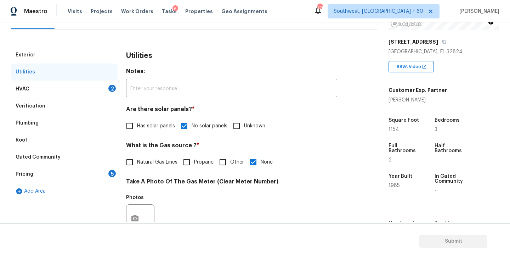
click at [89, 91] on div "HVAC 2" at bounding box center [64, 88] width 106 height 17
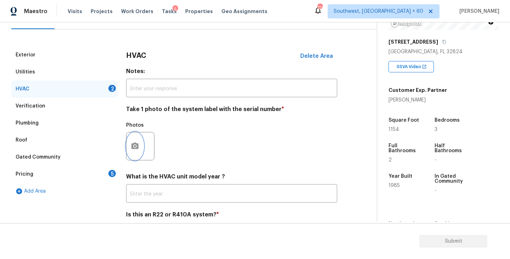
click at [133, 141] on button "button" at bounding box center [134, 146] width 17 height 28
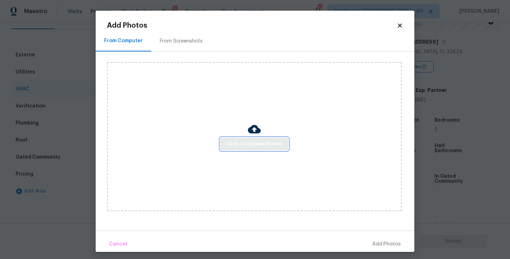
click at [236, 144] on span "Click to Upload Photos" at bounding box center [254, 144] width 57 height 9
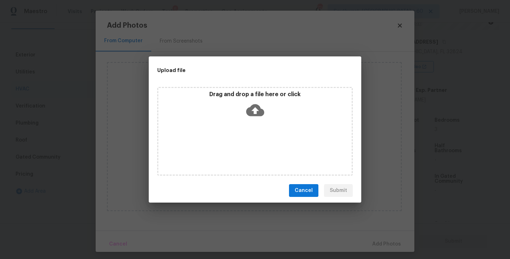
click at [246, 123] on div "Drag and drop a file here or click" at bounding box center [255, 131] width 196 height 89
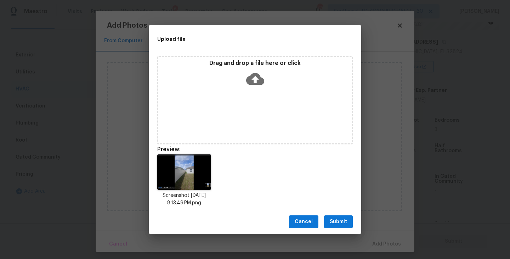
click at [341, 219] on span "Submit" at bounding box center [338, 221] width 17 height 9
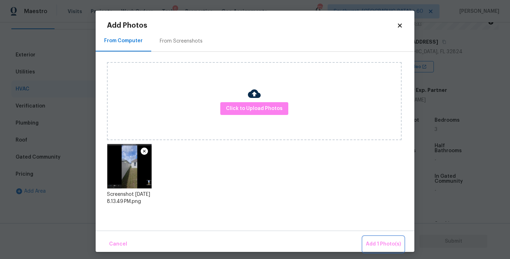
click at [377, 246] on span "Add 1 Photo(s)" at bounding box center [383, 243] width 35 height 9
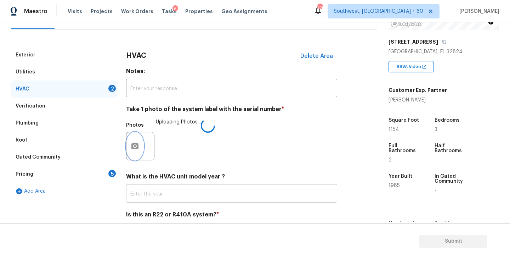
scroll to position [106, 0]
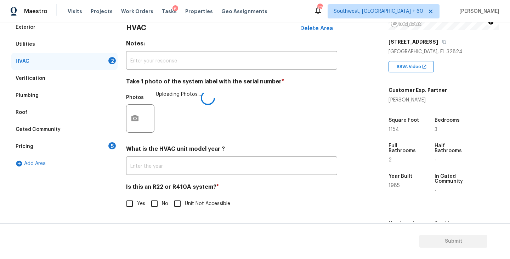
click at [157, 209] on input "No" at bounding box center [154, 203] width 15 height 15
checkbox input "true"
click at [83, 145] on div "Pricing 5" at bounding box center [64, 146] width 106 height 17
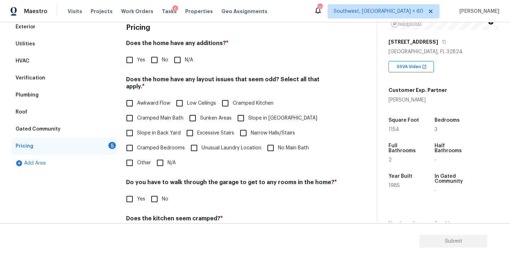
click at [175, 63] on input "N/A" at bounding box center [177, 59] width 15 height 15
checkbox input "true"
click at [240, 111] on input "Slope in Front Yard" at bounding box center [240, 118] width 15 height 15
checkbox input "true"
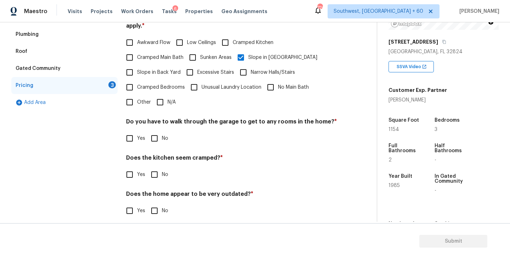
click at [162, 135] on span "No" at bounding box center [165, 138] width 6 height 7
click at [162, 134] on input "No" at bounding box center [154, 138] width 15 height 15
checkbox input "true"
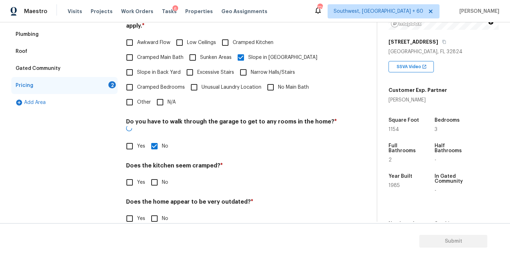
click at [158, 162] on div "Does the kitchen seem cramped? * Yes No" at bounding box center [231, 176] width 211 height 28
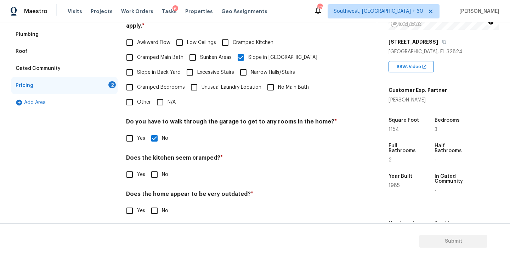
click at [157, 167] on input "No" at bounding box center [154, 174] width 15 height 15
checkbox input "true"
click at [151, 208] on input "No" at bounding box center [154, 211] width 15 height 15
checkbox input "true"
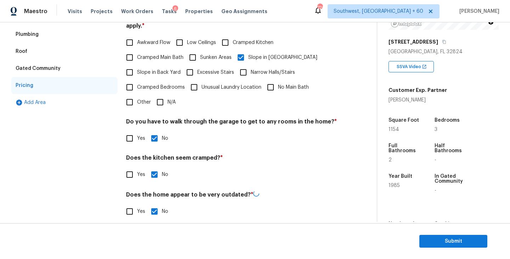
scroll to position [45, 0]
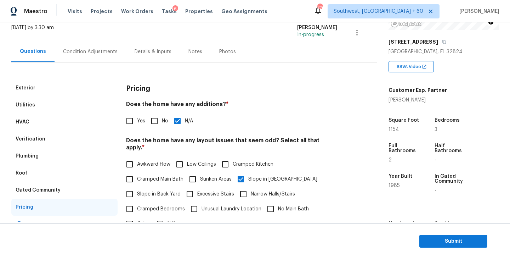
click at [92, 50] on div "Condition Adjustments" at bounding box center [90, 51] width 55 height 7
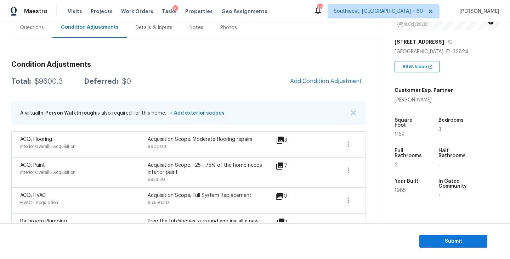
scroll to position [79, 0]
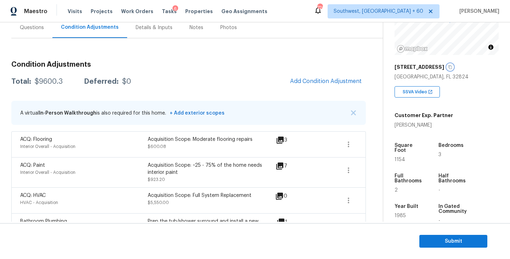
click at [448, 67] on icon "button" at bounding box center [450, 67] width 4 height 4
click at [175, 57] on div "Condition Adjustments Total: $9600.3 Deferred: $0 Add Condition Adjustment A vi…" at bounding box center [188, 172] width 355 height 235
click at [60, 86] on div "Total: $9600.3 Deferred: $0 Add Condition Adjustment" at bounding box center [188, 82] width 355 height 16
click at [56, 84] on div "$9600.3" at bounding box center [49, 81] width 28 height 7
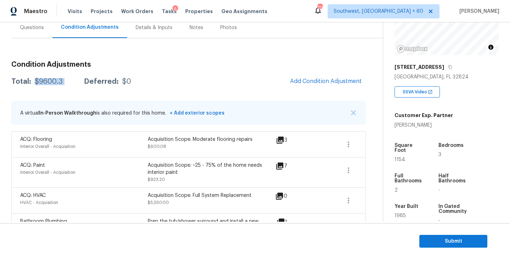
click at [56, 84] on div "$9600.3" at bounding box center [49, 81] width 28 height 7
copy div "$9600.3"
click at [253, 82] on div "Total: $9600.3 Deferred: $0 Add Condition Adjustment" at bounding box center [188, 82] width 355 height 16
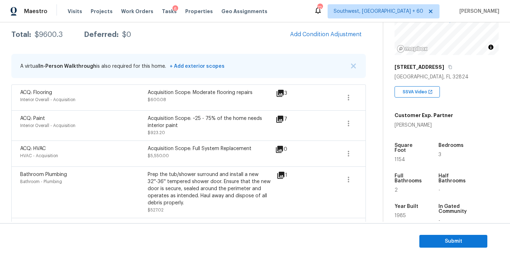
scroll to position [123, 0]
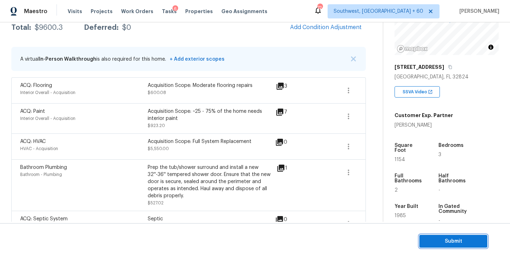
click at [435, 236] on button "Submit" at bounding box center [453, 241] width 68 height 13
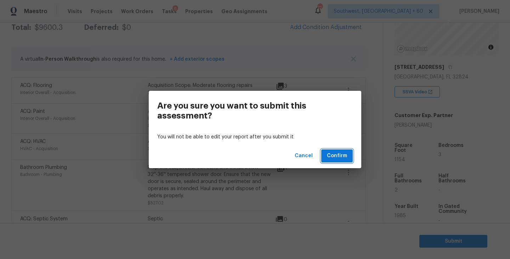
click at [342, 153] on span "Confirm" at bounding box center [337, 155] width 20 height 9
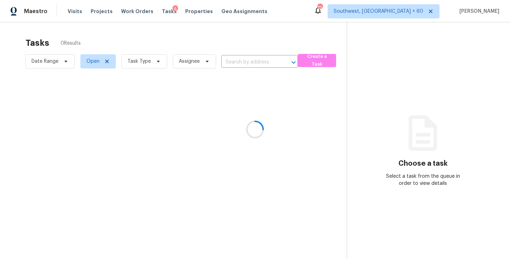
click at [151, 68] on div at bounding box center [255, 129] width 510 height 259
click at [152, 60] on div at bounding box center [255, 129] width 510 height 259
click at [150, 63] on div at bounding box center [255, 129] width 510 height 259
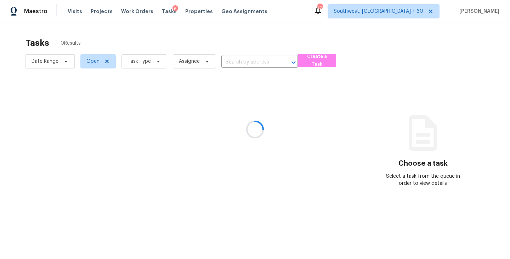
click at [150, 63] on div at bounding box center [255, 129] width 510 height 259
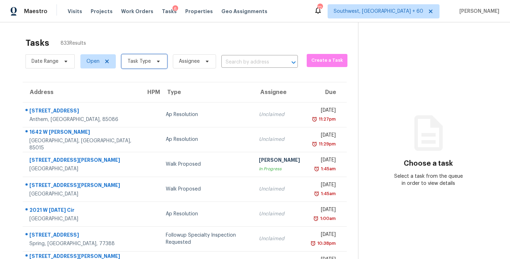
click at [150, 63] on span "Task Type" at bounding box center [145, 61] width 46 height 14
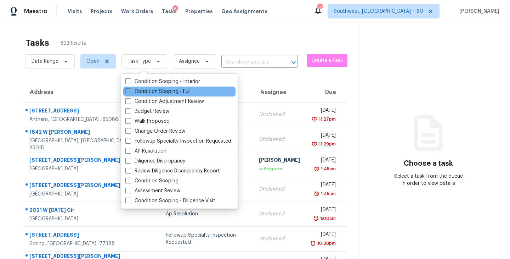
click at [151, 91] on label "Condition Scoping - Full" at bounding box center [157, 91] width 65 height 7
click at [130, 91] on input "Condition Scoping - Full" at bounding box center [127, 90] width 5 height 5
checkbox input "true"
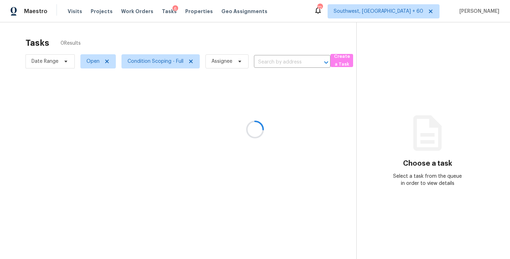
click at [214, 61] on div at bounding box center [255, 129] width 510 height 259
click at [225, 61] on div at bounding box center [255, 129] width 510 height 259
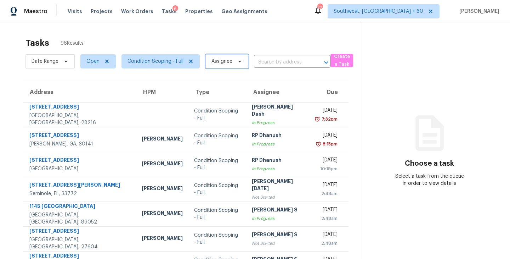
click at [225, 61] on span "Assignee" at bounding box center [221, 61] width 21 height 7
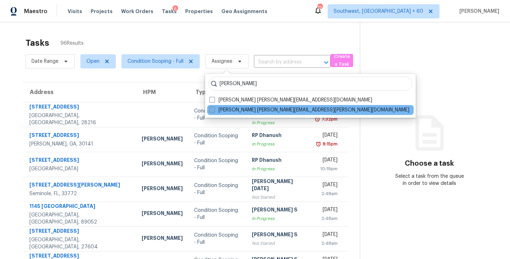
type input "sakthivel"
click at [220, 108] on label "Sakthivel Chandran sakthivel.chandran@opendoor.com" at bounding box center [309, 109] width 200 height 7
click at [214, 108] on input "Sakthivel Chandran sakthivel.chandran@opendoor.com" at bounding box center [211, 108] width 5 height 5
checkbox input "true"
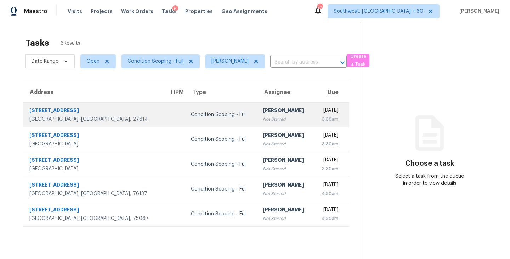
click at [263, 112] on div "[PERSON_NAME]" at bounding box center [285, 111] width 45 height 9
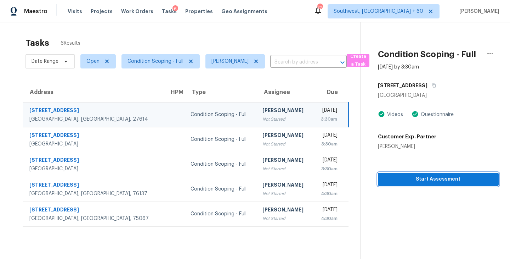
click at [426, 179] on span "Start Assessment" at bounding box center [438, 179] width 109 height 9
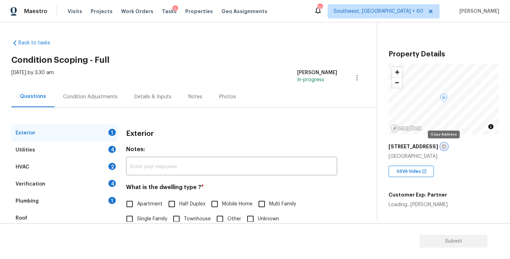
click at [442, 147] on icon "button" at bounding box center [444, 146] width 4 height 4
click at [444, 146] on icon "button" at bounding box center [444, 146] width 4 height 4
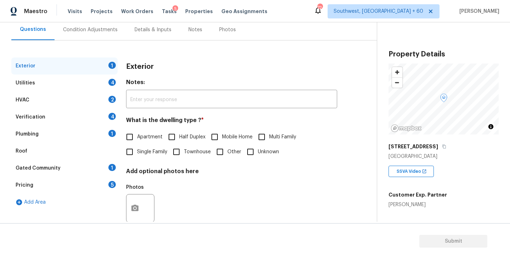
click at [155, 154] on span "Single Family" at bounding box center [152, 151] width 30 height 7
click at [137, 154] on input "Single Family" at bounding box center [129, 151] width 15 height 15
checkbox input "true"
click at [94, 87] on div "Utilities 4" at bounding box center [64, 82] width 106 height 17
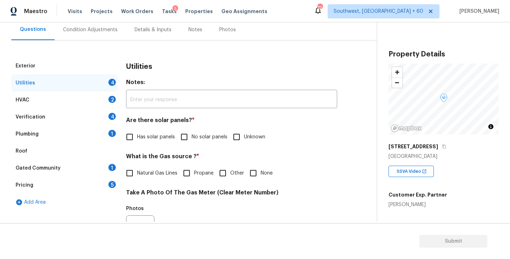
click at [194, 136] on span "No solar panels" at bounding box center [210, 136] width 36 height 7
click at [192, 136] on input "No solar panels" at bounding box center [184, 136] width 15 height 15
checkbox input "true"
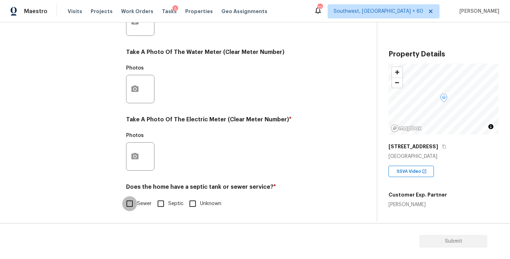
click at [134, 209] on input "Sewer" at bounding box center [129, 203] width 15 height 15
checkbox input "true"
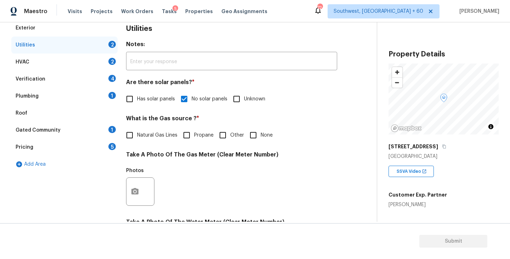
click at [78, 97] on div "Plumbing 1" at bounding box center [64, 96] width 106 height 17
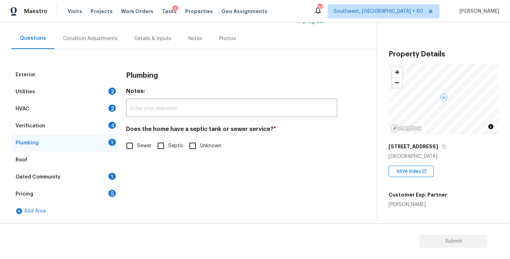
click at [137, 143] on input "Sewer" at bounding box center [129, 145] width 15 height 15
checkbox input "true"
click at [79, 179] on div "Gated Community 1" at bounding box center [64, 176] width 106 height 17
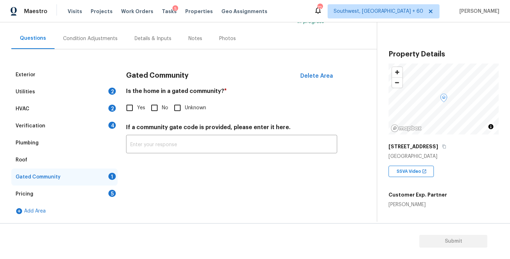
click at [156, 111] on input "No" at bounding box center [154, 107] width 15 height 15
checkbox input "true"
click at [98, 44] on div "Condition Adjustments" at bounding box center [91, 38] width 72 height 21
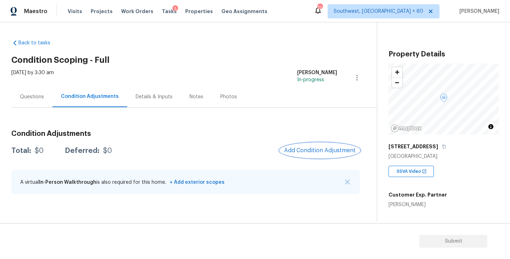
click at [310, 148] on span "Add Condition Adjustment" at bounding box center [320, 150] width 72 height 6
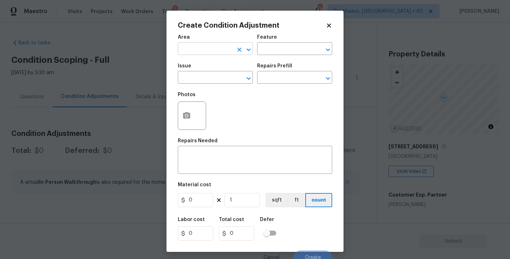
click at [203, 50] on input "text" at bounding box center [205, 49] width 55 height 11
click at [204, 81] on li "Exterior Overall" at bounding box center [215, 77] width 75 height 12
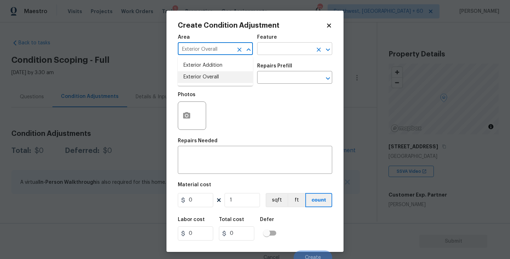
type input "Exterior Overall"
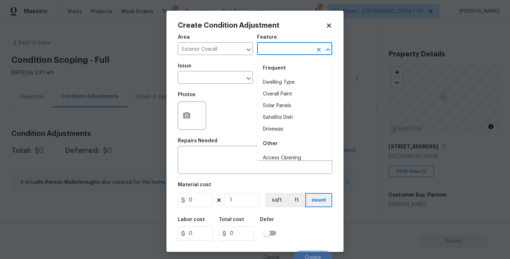
click at [292, 47] on input "text" at bounding box center [284, 49] width 55 height 11
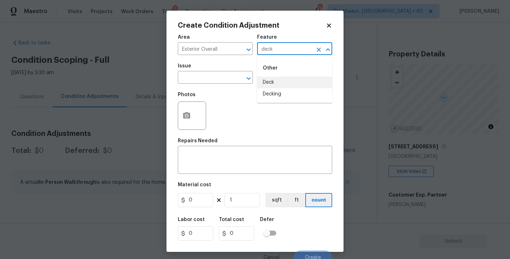
click at [279, 87] on li "Deck" at bounding box center [294, 83] width 75 height 12
type input "Deck"
click at [227, 86] on span "Issue ​" at bounding box center [215, 73] width 75 height 29
click at [215, 83] on input "text" at bounding box center [205, 78] width 55 height 11
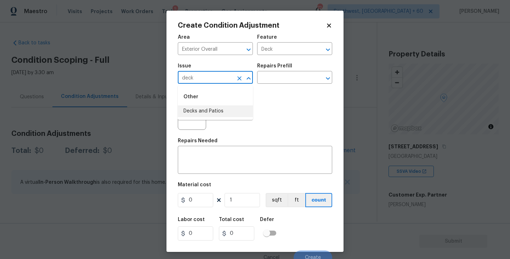
click at [218, 109] on li "Decks and Patios" at bounding box center [215, 111] width 75 height 12
type input "Decks and Patios"
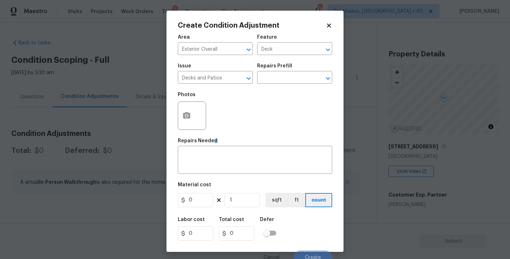
click at [213, 143] on div "Repairs Needed" at bounding box center [255, 142] width 154 height 9
click at [202, 158] on textarea at bounding box center [255, 160] width 146 height 15
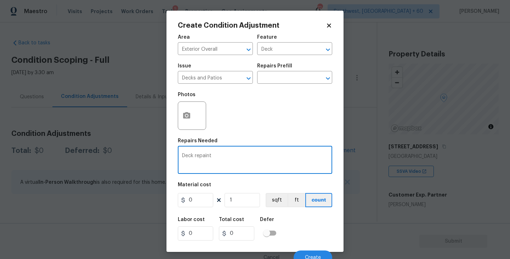
type textarea "Deck repaint"
drag, startPoint x: 204, startPoint y: 209, endPoint x: 143, endPoint y: 204, distance: 60.4
click at [143, 204] on div "Create Condition Adjustment Area Exterior Overall ​ Feature Deck ​ Issue Decks …" at bounding box center [255, 129] width 510 height 259
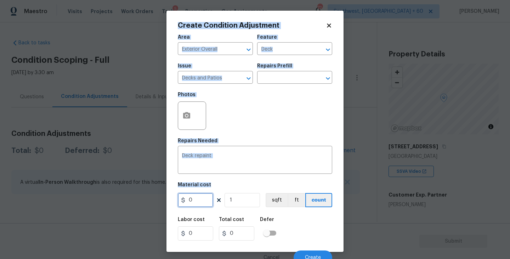
click at [191, 194] on input "0" at bounding box center [195, 200] width 35 height 14
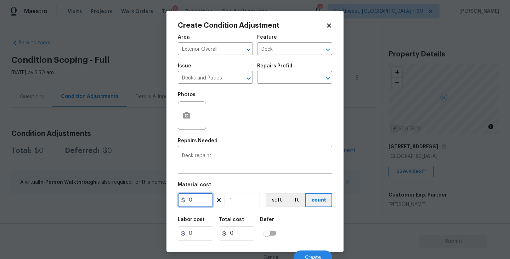
drag, startPoint x: 202, startPoint y: 201, endPoint x: 157, endPoint y: 202, distance: 45.4
click at [157, 202] on div "Create Condition Adjustment Area Exterior Overall ​ Feature Deck ​ Issue Decks …" at bounding box center [255, 129] width 510 height 259
type input "800"
click at [186, 130] on div "Photos" at bounding box center [193, 111] width 30 height 46
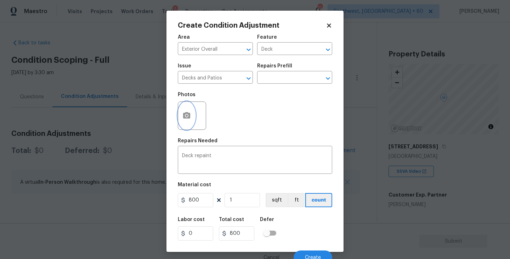
click at [187, 120] on icon "button" at bounding box center [186, 115] width 9 height 9
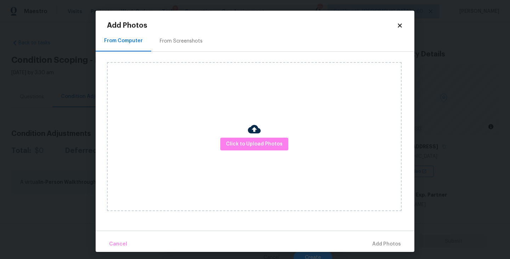
click at [236, 137] on div "Click to Upload Photos" at bounding box center [254, 136] width 295 height 149
click at [263, 120] on div "Click to Upload Photos" at bounding box center [254, 136] width 295 height 149
click at [247, 141] on span "Click to Upload Photos" at bounding box center [254, 144] width 57 height 9
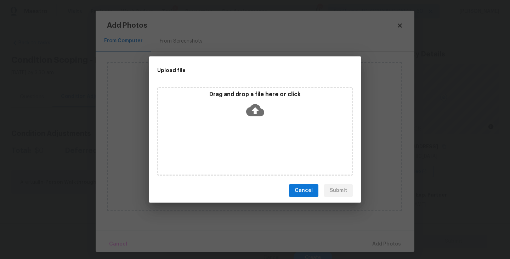
click at [254, 125] on div "Drag and drop a file here or click" at bounding box center [255, 131] width 196 height 89
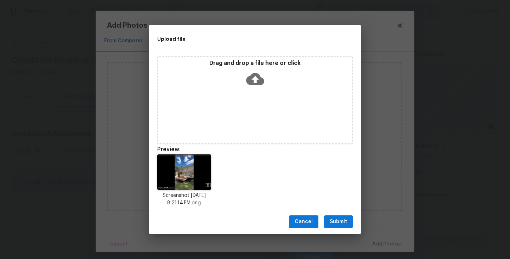
click at [341, 223] on span "Submit" at bounding box center [338, 221] width 17 height 9
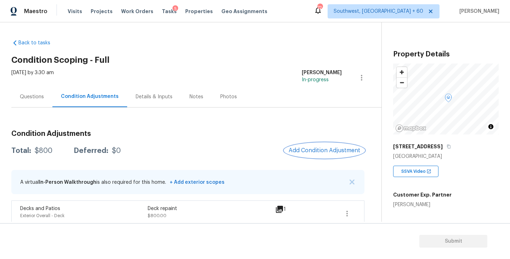
scroll to position [7, 0]
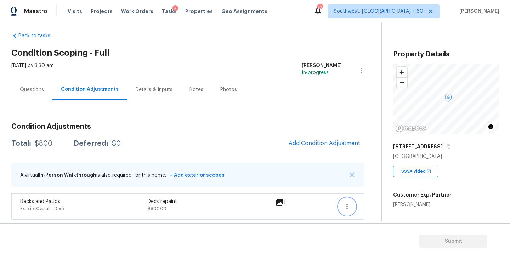
click at [349, 204] on icon "button" at bounding box center [347, 206] width 9 height 9
click at [378, 203] on div "Edit" at bounding box center [387, 204] width 55 height 7
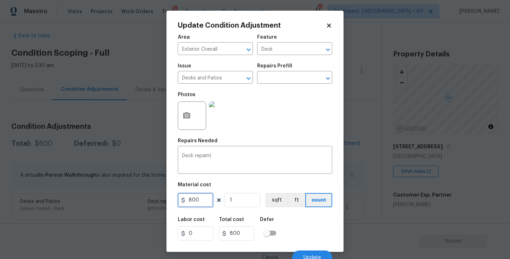
drag, startPoint x: 203, startPoint y: 201, endPoint x: 162, endPoint y: 201, distance: 40.4
click at [162, 201] on div "Update Condition Adjustment Area Exterior Overall ​ Feature Deck ​ Issue Decks …" at bounding box center [255, 129] width 510 height 259
type input "1200"
click at [302, 228] on div "Labor cost 0 Total cost 1200 Defer" at bounding box center [255, 229] width 154 height 32
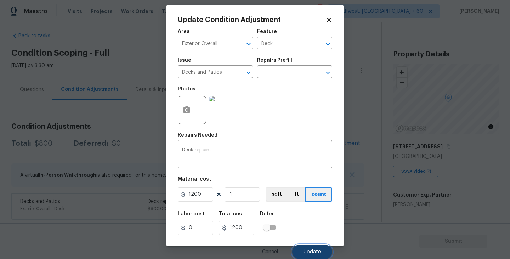
click at [311, 253] on span "Update" at bounding box center [312, 251] width 17 height 5
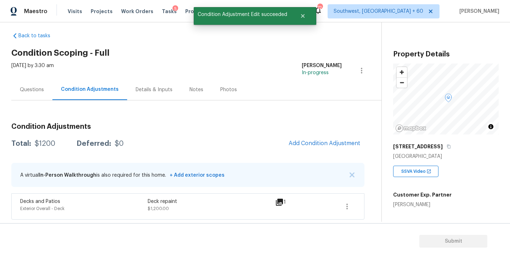
scroll to position [0, 0]
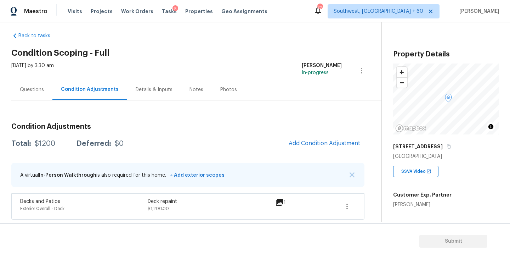
click at [242, 102] on div "Condition Adjustments Total: $1200 Deferred: $0 Add Condition Adjustment A virt…" at bounding box center [187, 159] width 353 height 119
click at [314, 140] on span "Add Condition Adjustment" at bounding box center [325, 143] width 72 height 6
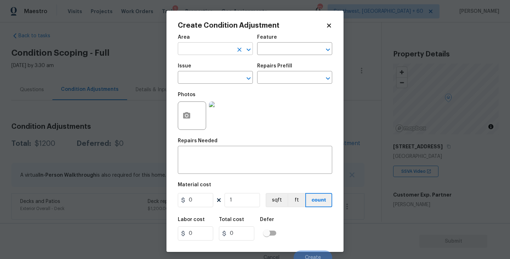
click at [191, 50] on input "text" at bounding box center [205, 49] width 55 height 11
click at [200, 76] on li "Exterior Overall" at bounding box center [215, 77] width 75 height 12
type input "Exterior Overall"
click at [277, 51] on input "text" at bounding box center [284, 49] width 55 height 11
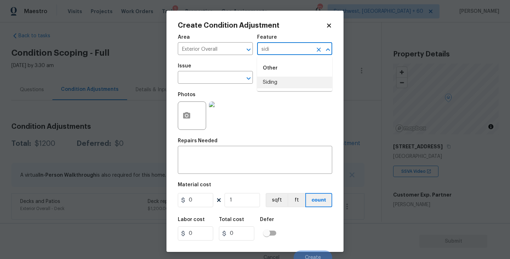
click at [277, 80] on li "Siding" at bounding box center [294, 83] width 75 height 12
type input "Siding"
click at [203, 83] on input "text" at bounding box center [205, 78] width 55 height 11
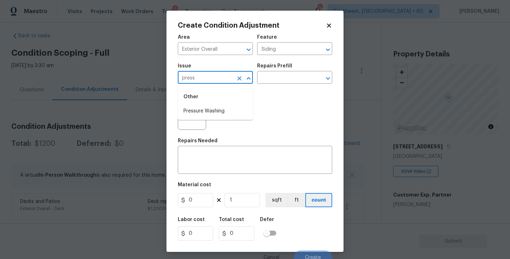
click at [202, 105] on div "Other" at bounding box center [215, 96] width 75 height 17
click at [205, 114] on li "Pressure Washing" at bounding box center [215, 111] width 75 height 12
type input "Pressure Washing"
click at [298, 63] on div "Issue Pressure Washing ​ Repairs Prefill ​" at bounding box center [255, 73] width 154 height 29
click at [281, 80] on input "text" at bounding box center [284, 78] width 55 height 11
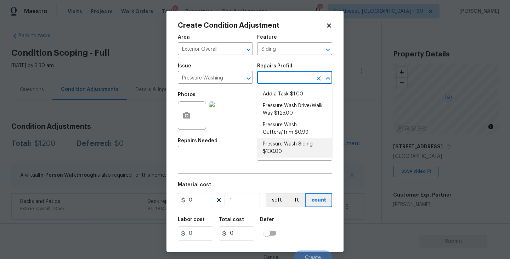
click at [280, 146] on li "Pressure Wash Siding $130.00" at bounding box center [294, 147] width 75 height 19
type textarea "Protect areas as needed for pressure washing. Pressure wash the siding on the h…"
type input "130"
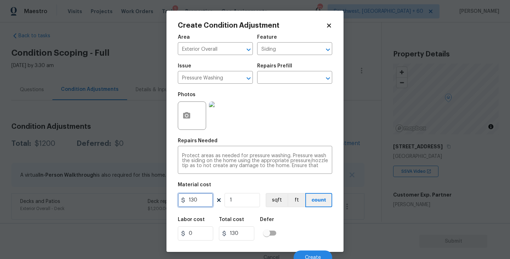
drag, startPoint x: 207, startPoint y: 200, endPoint x: 125, endPoint y: 200, distance: 81.8
click at [125, 200] on div "Create Condition Adjustment Area Exterior Overall ​ Feature Siding ​ Issue Pres…" at bounding box center [255, 129] width 510 height 259
type input "200"
click at [312, 211] on div "Area Exterior Overall ​ Feature Siding ​ Issue Pressure Washing ​ Repairs Prefi…" at bounding box center [255, 147] width 154 height 234
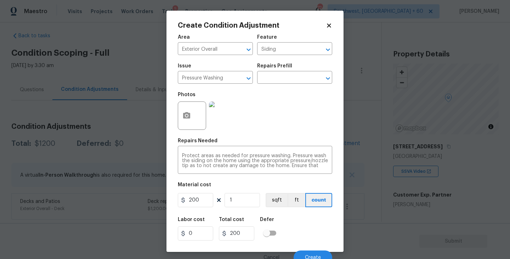
scroll to position [6, 0]
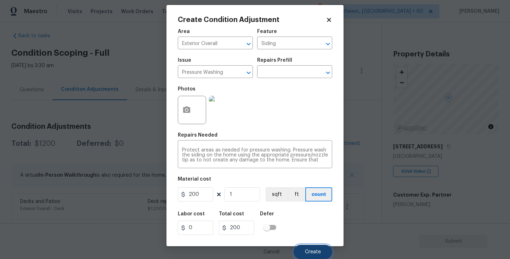
click at [310, 249] on span "Create" at bounding box center [313, 251] width 16 height 5
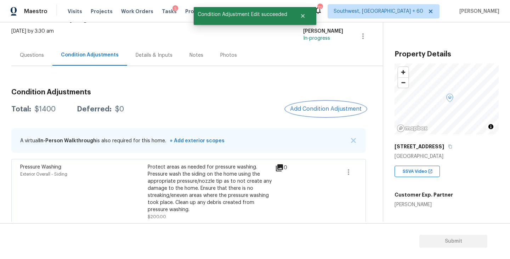
scroll to position [53, 0]
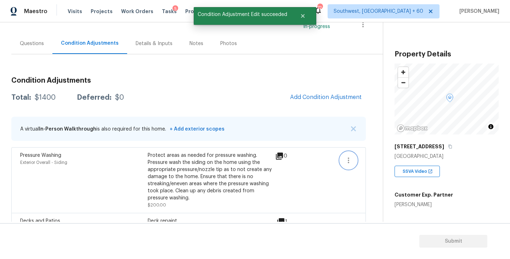
click at [348, 159] on icon "button" at bounding box center [348, 160] width 9 height 9
click at [366, 159] on div "Edit" at bounding box center [388, 158] width 55 height 7
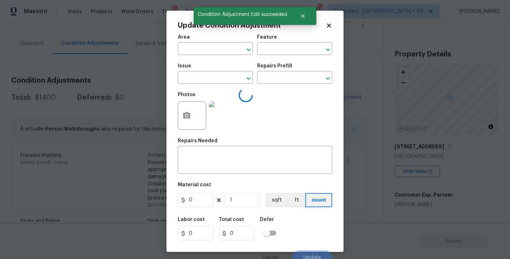
type input "Exterior Overall"
type input "Siding"
type input "Pressure Washing"
type textarea "Protect areas as needed for pressure washing. Pressure wash the siding on the h…"
type input "200"
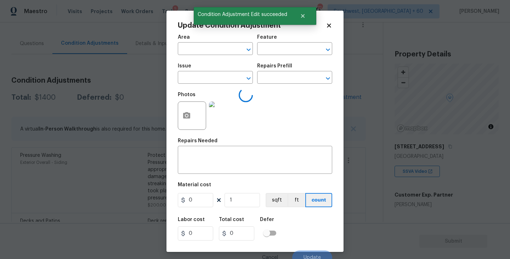
type input "200"
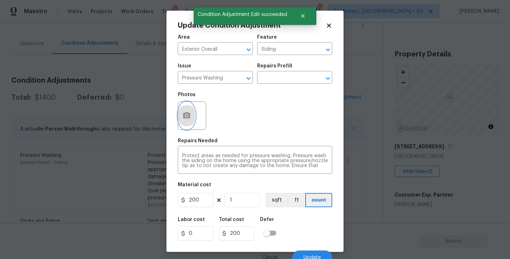
click at [187, 120] on button "button" at bounding box center [186, 116] width 17 height 28
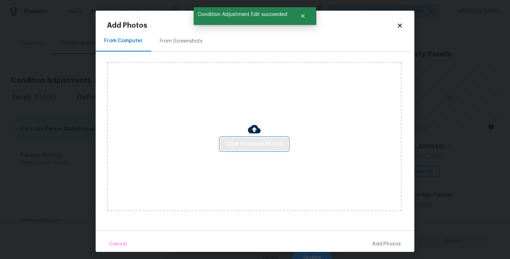
click at [241, 138] on button "Click to Upload Photos" at bounding box center [254, 143] width 68 height 13
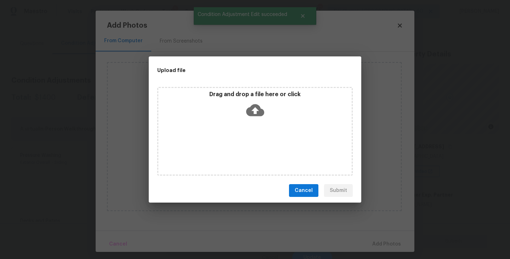
click at [259, 115] on icon at bounding box center [255, 110] width 18 height 12
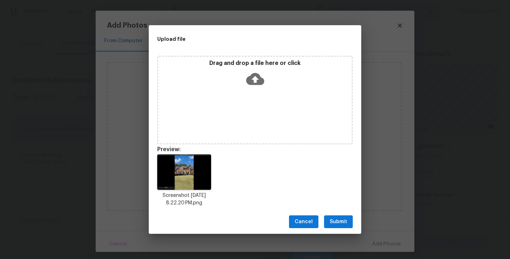
click at [339, 219] on span "Submit" at bounding box center [338, 221] width 17 height 9
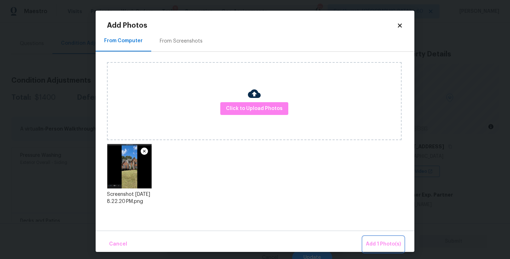
click at [367, 241] on span "Add 1 Photo(s)" at bounding box center [383, 243] width 35 height 9
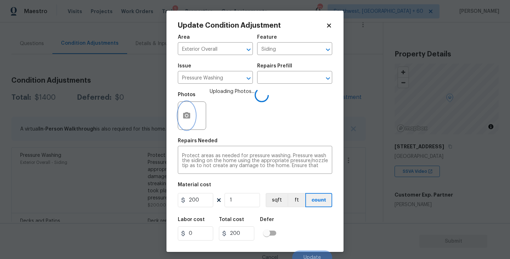
scroll to position [6, 0]
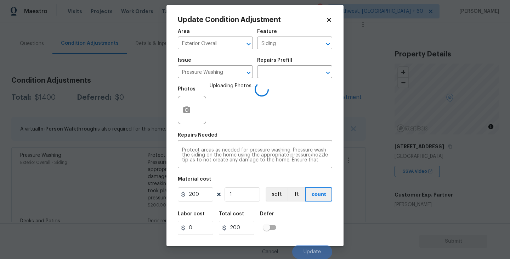
click at [315, 214] on div "Labor cost 0 Total cost 200 Defer" at bounding box center [255, 223] width 154 height 32
click at [303, 226] on div "Labor cost 0 Total cost 200 Defer" at bounding box center [255, 223] width 154 height 32
click at [308, 233] on div "Labor cost 0 Total cost 200 Defer" at bounding box center [255, 223] width 154 height 32
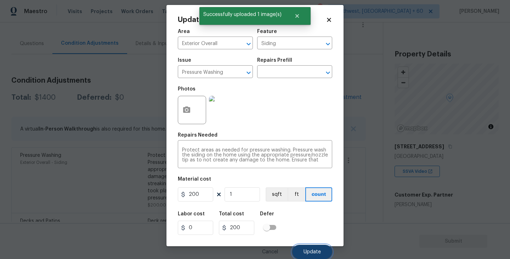
click at [309, 250] on span "Update" at bounding box center [312, 251] width 17 height 5
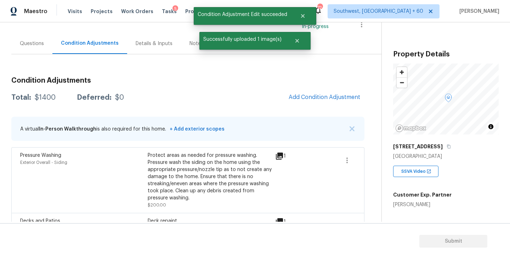
scroll to position [0, 0]
click at [326, 98] on span "Add Condition Adjustment" at bounding box center [325, 97] width 72 height 6
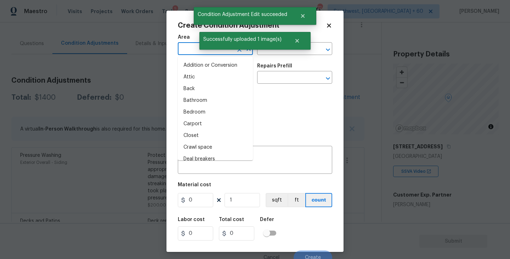
click at [188, 52] on input "text" at bounding box center [205, 49] width 55 height 11
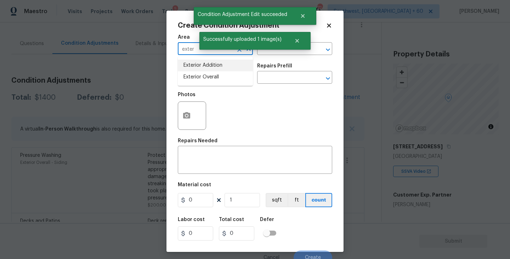
click at [200, 78] on li "Exterior Overall" at bounding box center [215, 77] width 75 height 12
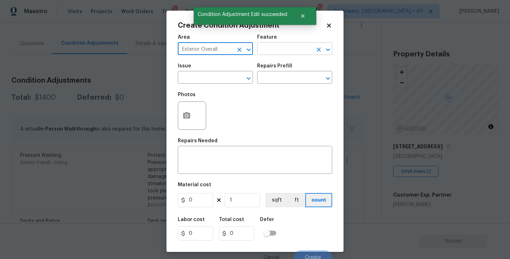
type input "Exterior Overall"
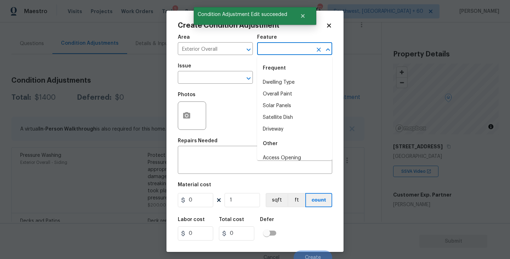
click at [277, 53] on input "text" at bounding box center [284, 49] width 55 height 11
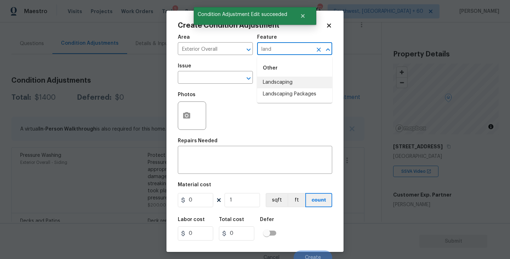
click at [287, 95] on li "Landscaping Packages" at bounding box center [294, 94] width 75 height 12
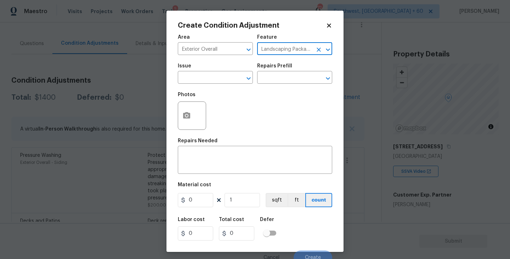
type input "Landscaping Packages"
click at [207, 84] on span "Issue ​" at bounding box center [215, 73] width 75 height 29
click at [202, 83] on input "text" at bounding box center [205, 78] width 55 height 11
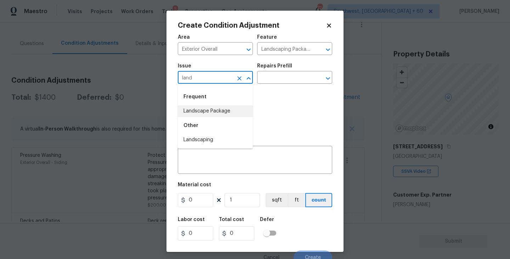
click at [222, 108] on li "Landscape Package" at bounding box center [215, 111] width 75 height 12
type input "Landscape Package"
click at [276, 83] on input "text" at bounding box center [284, 78] width 55 height 11
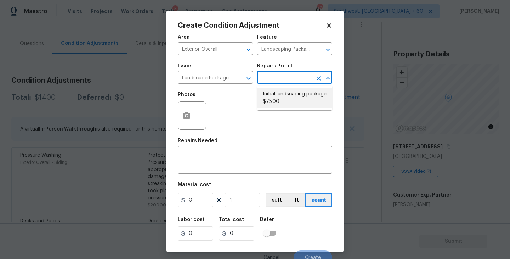
click at [278, 92] on li "Initial landscaping package $75.00" at bounding box center [294, 97] width 75 height 19
type input "Home Readiness Packages"
type textarea "Mowing of grass up to 6" in height. Mow, edge along driveways & sidewalks, trim…"
type input "75"
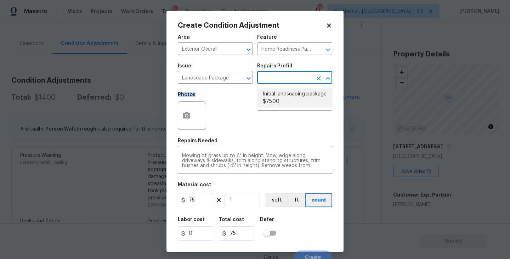
click at [278, 92] on div "Photos" at bounding box center [255, 111] width 154 height 46
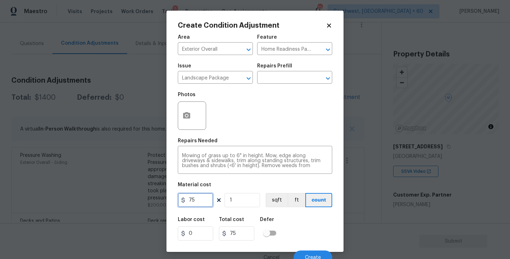
drag, startPoint x: 201, startPoint y: 199, endPoint x: 142, endPoint y: 198, distance: 58.5
click at [142, 198] on div "Create Condition Adjustment Area Exterior Overall ​ Feature Home Readiness Pack…" at bounding box center [255, 129] width 510 height 259
type input "500"
click at [189, 117] on icon "button" at bounding box center [186, 115] width 7 height 6
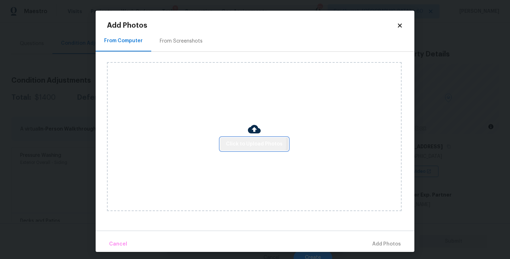
click at [238, 143] on span "Click to Upload Photos" at bounding box center [254, 144] width 57 height 9
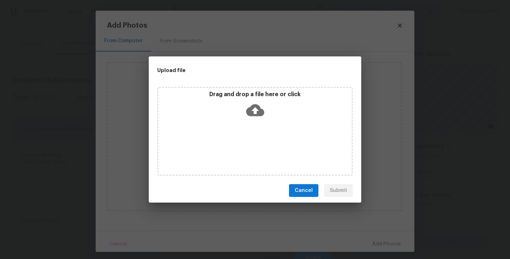
click at [247, 121] on div "Drag and drop a file here or click" at bounding box center [255, 131] width 196 height 89
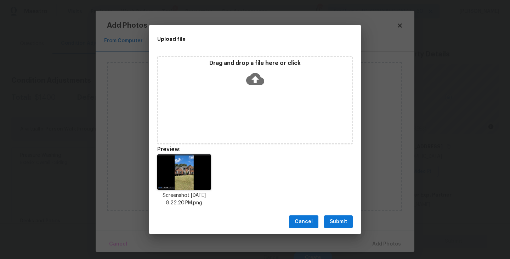
click at [335, 223] on span "Submit" at bounding box center [338, 221] width 17 height 9
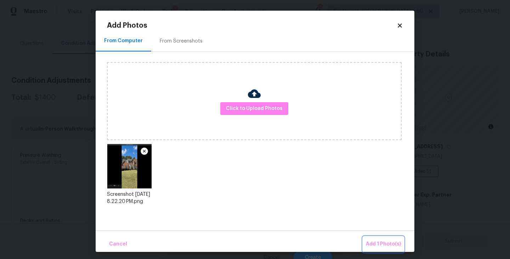
click at [380, 244] on span "Add 1 Photo(s)" at bounding box center [383, 243] width 35 height 9
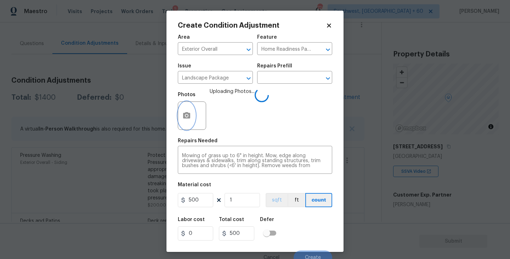
scroll to position [6, 0]
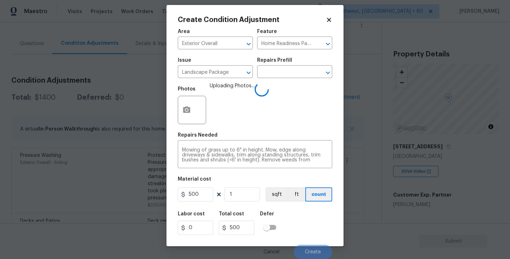
click at [306, 225] on div "Labor cost 0 Total cost 500 Defer" at bounding box center [255, 223] width 154 height 32
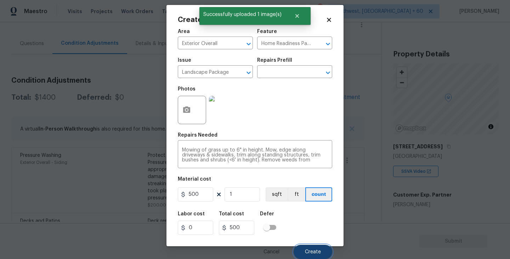
click at [311, 251] on span "Create" at bounding box center [313, 251] width 16 height 5
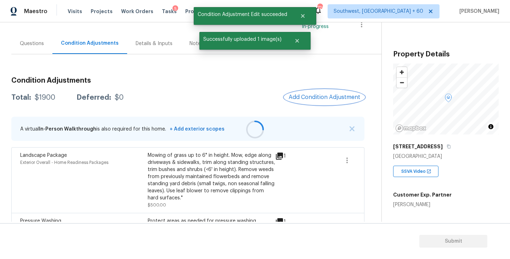
scroll to position [0, 0]
click at [317, 98] on span "Add Condition Adjustment" at bounding box center [325, 97] width 72 height 6
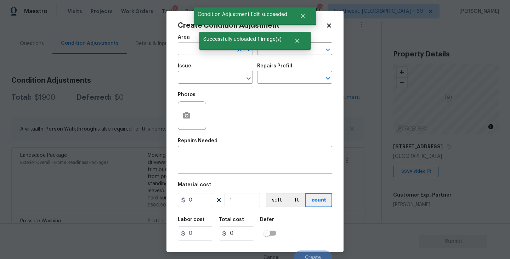
click at [196, 49] on input "text" at bounding box center [205, 49] width 55 height 11
click at [213, 83] on ul "Exterior Addition Exterior Overall" at bounding box center [215, 71] width 75 height 29
click at [236, 78] on li "Exterior Overall" at bounding box center [215, 77] width 75 height 12
type input "Exterior Overall"
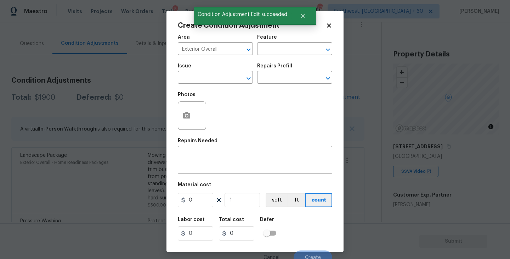
click at [273, 60] on div "Issue ​ Repairs Prefill ​" at bounding box center [255, 73] width 154 height 29
click at [286, 45] on input "text" at bounding box center [284, 49] width 55 height 11
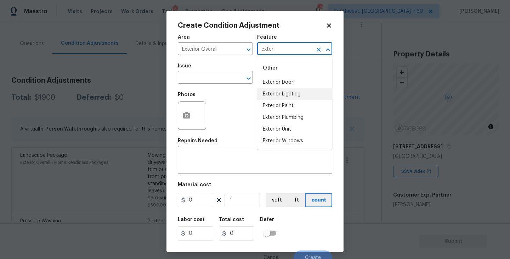
click at [282, 105] on li "Exterior Paint" at bounding box center [294, 106] width 75 height 12
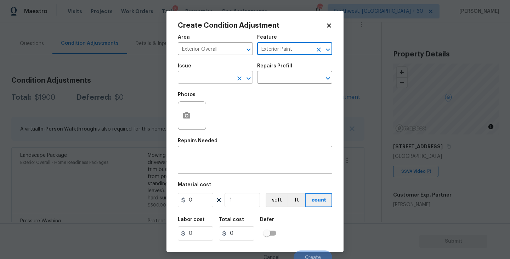
type input "Exterior Paint"
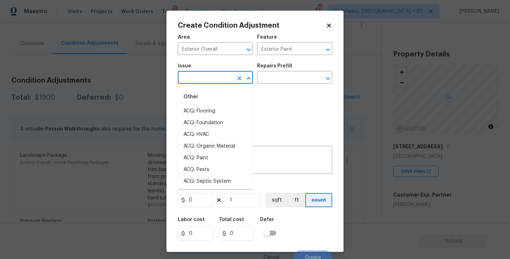
click at [205, 78] on input "text" at bounding box center [205, 78] width 55 height 11
drag, startPoint x: 205, startPoint y: 78, endPoint x: 205, endPoint y: 86, distance: 8.1
click at [205, 83] on input "paint" at bounding box center [205, 78] width 55 height 11
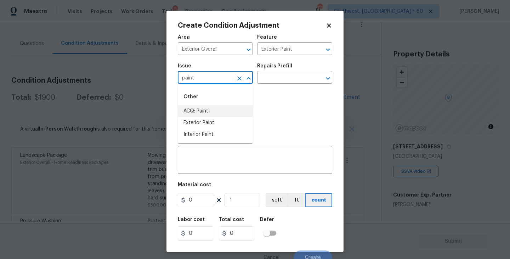
click at [205, 109] on li "ACQ: Paint" at bounding box center [215, 111] width 75 height 12
type input "ACQ: Paint"
click at [259, 83] on input "text" at bounding box center [284, 78] width 55 height 11
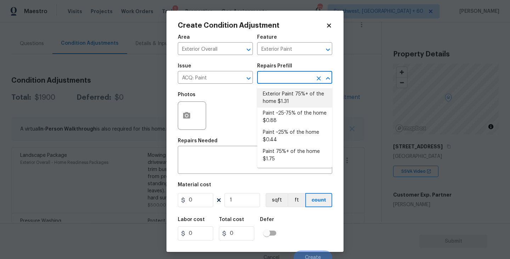
click at [264, 99] on li "Exterior Paint 75%+ of the home $1.31" at bounding box center [294, 97] width 75 height 19
type input "Acquisition"
type textarea "Acquisition Scope: 75%+ of the home exterior will likely require paint"
type input "1.31"
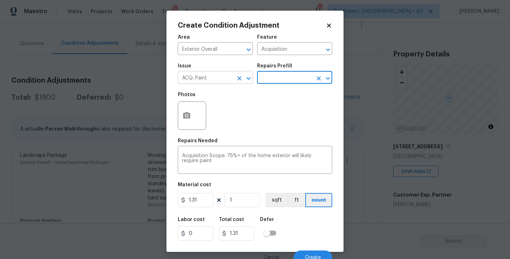
click at [241, 77] on icon "Clear" at bounding box center [239, 78] width 4 height 4
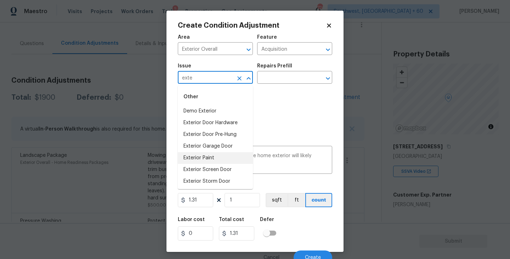
click at [216, 154] on li "Exterior Paint" at bounding box center [215, 158] width 75 height 12
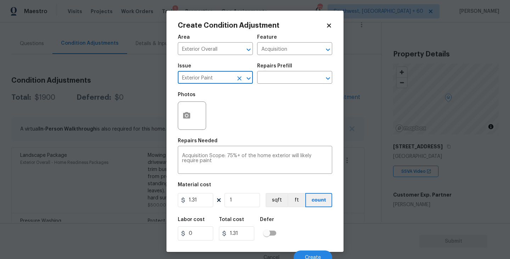
type input "Exterior Paint"
click at [186, 124] on button "button" at bounding box center [186, 116] width 17 height 28
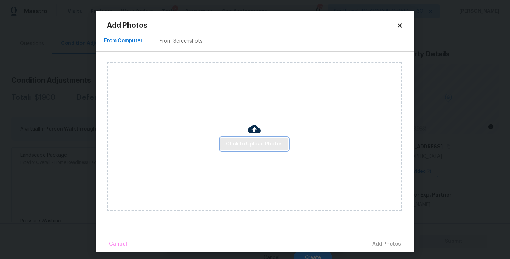
click at [254, 146] on span "Click to Upload Photos" at bounding box center [254, 144] width 57 height 9
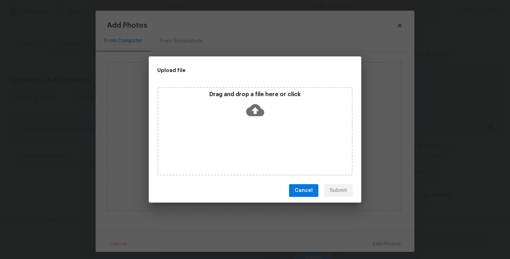
click at [254, 142] on div "Drag and drop a file here or click" at bounding box center [255, 131] width 196 height 89
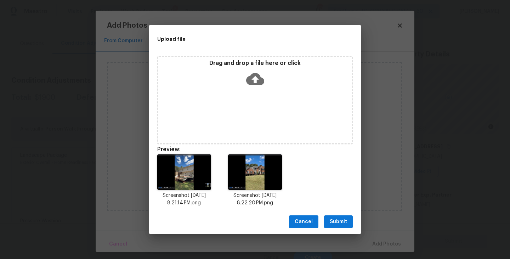
click at [337, 217] on span "Submit" at bounding box center [338, 221] width 17 height 9
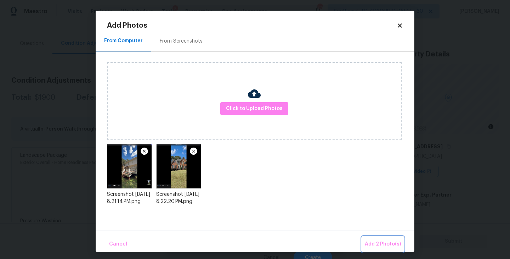
click at [369, 242] on span "Add 2 Photo(s)" at bounding box center [383, 243] width 36 height 9
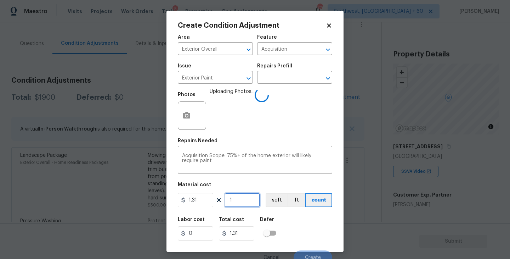
click at [242, 201] on input "1" at bounding box center [242, 200] width 35 height 14
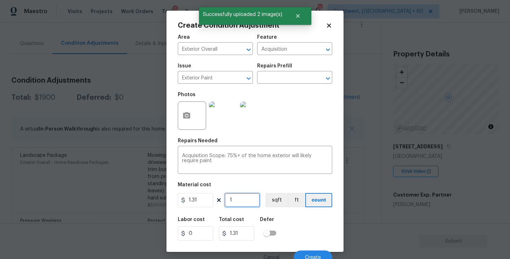
type input "0"
type input "2"
type input "2.62"
type input "28"
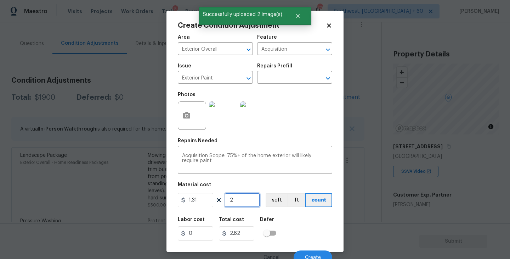
type input "36.68"
type input "287"
type input "375.97"
type input "2877"
type input "3768.87"
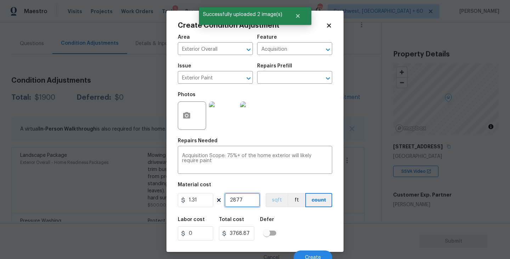
type input "2877"
click at [276, 207] on button "sqft" at bounding box center [277, 200] width 22 height 14
click at [286, 217] on div "Labor cost 0 Total cost 3768.87 Defer" at bounding box center [255, 229] width 154 height 32
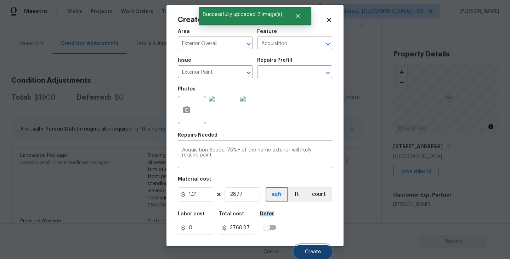
click at [305, 248] on button "Create" at bounding box center [313, 251] width 39 height 14
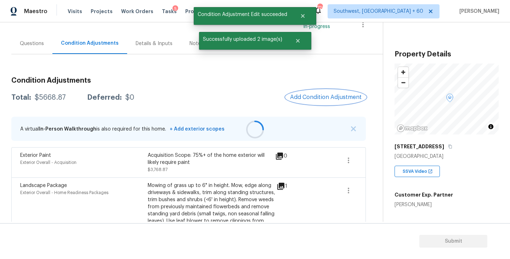
scroll to position [0, 0]
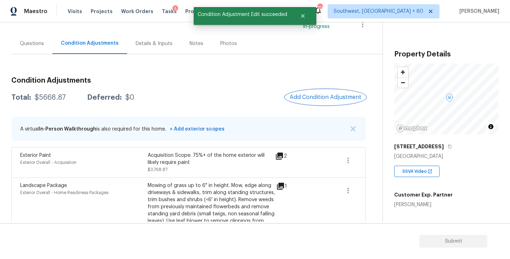
click at [298, 94] on span "Add Condition Adjustment" at bounding box center [326, 97] width 72 height 6
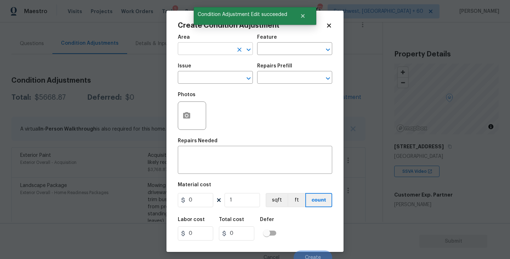
click at [195, 50] on input "text" at bounding box center [205, 49] width 55 height 11
click at [215, 78] on li "Exterior Overall" at bounding box center [215, 77] width 75 height 12
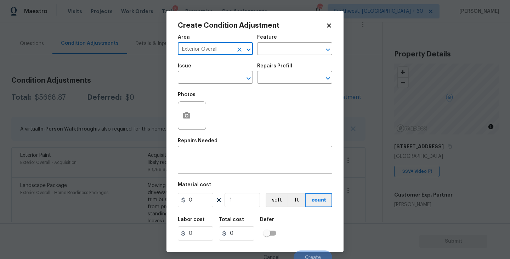
type input "Exterior Overall"
click at [215, 78] on input "text" at bounding box center [205, 78] width 55 height 11
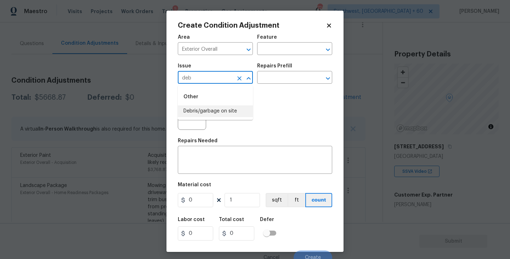
click at [233, 110] on li "Debris/garbage on site" at bounding box center [215, 111] width 75 height 12
type input "Debris/garbage on site"
click at [274, 84] on input "text" at bounding box center [284, 78] width 55 height 11
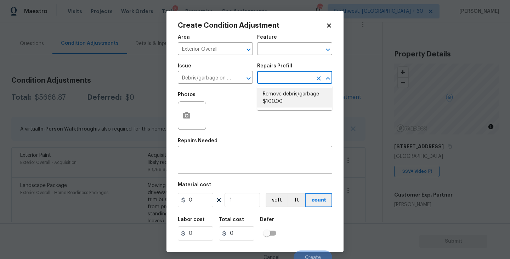
click at [280, 98] on li "Remove debris/garbage $100.00" at bounding box center [294, 97] width 75 height 19
type textarea "Remove, haul off, and properly dispose of any debris left by seller to offsite …"
type input "100"
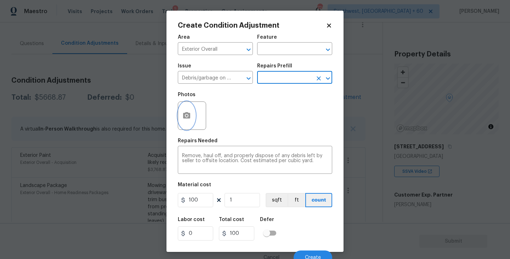
click at [178, 116] on button "button" at bounding box center [186, 116] width 17 height 28
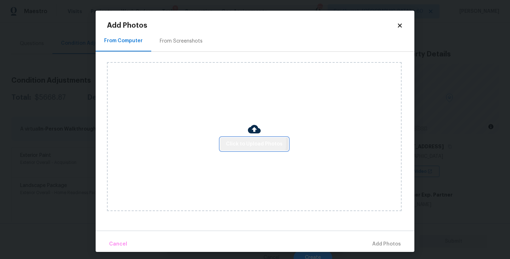
click at [243, 142] on span "Click to Upload Photos" at bounding box center [254, 144] width 57 height 9
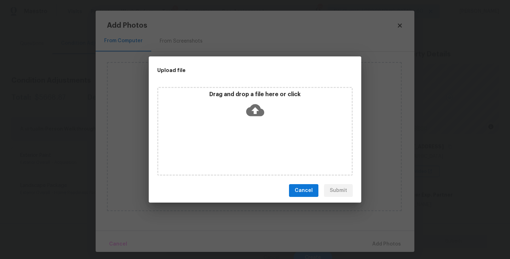
click at [256, 115] on icon at bounding box center [255, 110] width 18 height 12
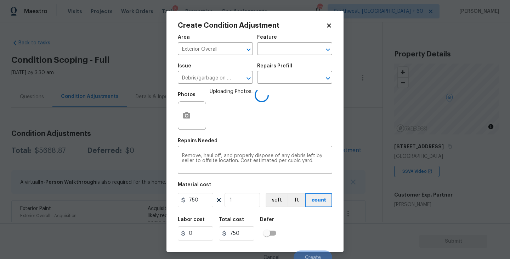
scroll to position [6, 0]
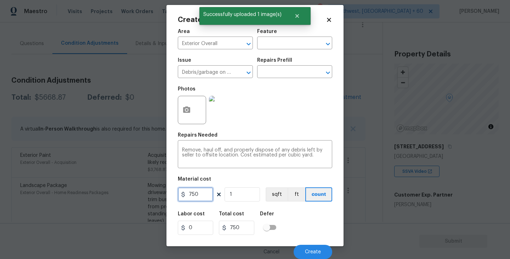
drag, startPoint x: 199, startPoint y: 195, endPoint x: 155, endPoint y: 195, distance: 44.3
click at [155, 195] on div "Create Condition Adjustment Area Exterior Overall ​ Feature ​ Issue Debris/garb…" at bounding box center [255, 129] width 510 height 259
type input "800"
click at [311, 247] on button "Create" at bounding box center [313, 251] width 39 height 14
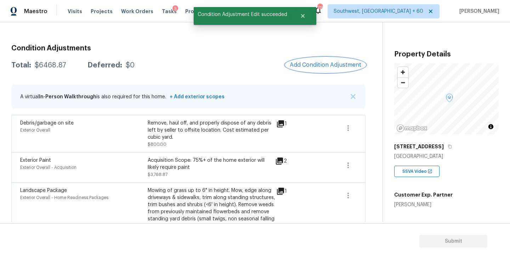
scroll to position [58, 0]
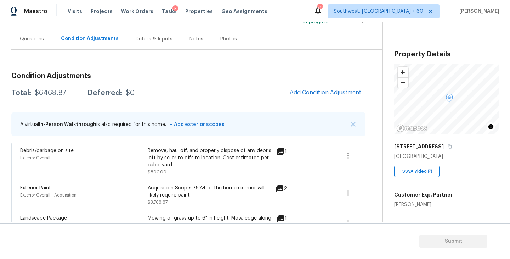
click at [302, 105] on div "Condition Adjustments Total: $6468.87 Deferred: $0 Add Condition Adjustment A v…" at bounding box center [188, 217] width 354 height 300
click at [308, 94] on span "Add Condition Adjustment" at bounding box center [326, 92] width 72 height 6
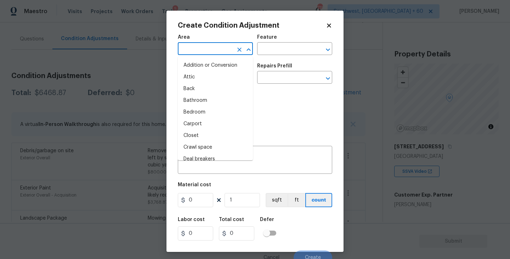
click at [210, 52] on input "text" at bounding box center [205, 49] width 55 height 11
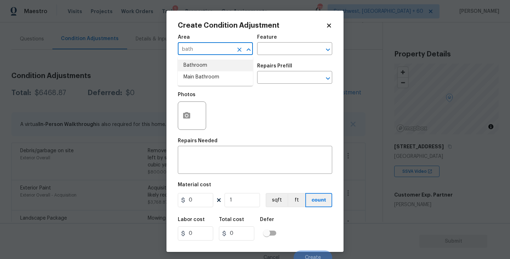
click at [218, 68] on li "Bathroom" at bounding box center [215, 66] width 75 height 12
type input "Bathroom"
click at [275, 51] on input "text" at bounding box center [284, 49] width 55 height 11
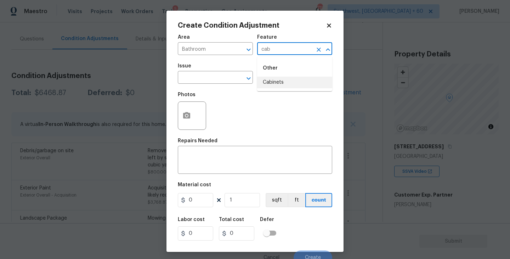
click at [273, 81] on li "Cabinets" at bounding box center [294, 83] width 75 height 12
type input "Cabinets"
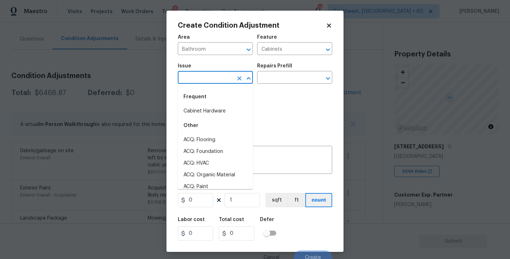
click at [222, 81] on input "text" at bounding box center [205, 78] width 55 height 11
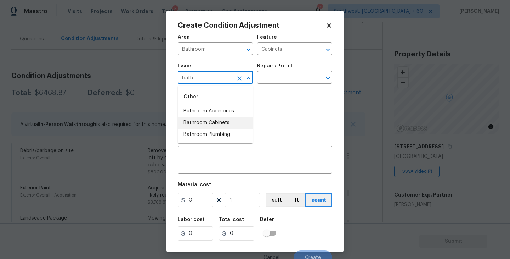
click at [221, 123] on li "Bathroom Cabinets" at bounding box center [215, 123] width 75 height 12
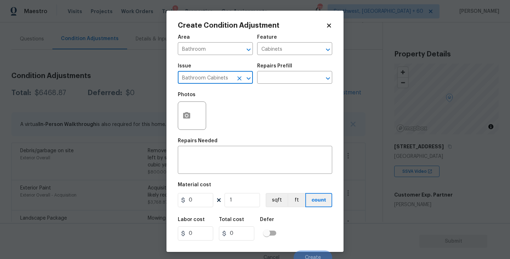
type input "Bathroom Cabinets"
click at [276, 87] on div "Issue Bathroom Cabinets ​ Repairs Prefill ​" at bounding box center [255, 73] width 154 height 29
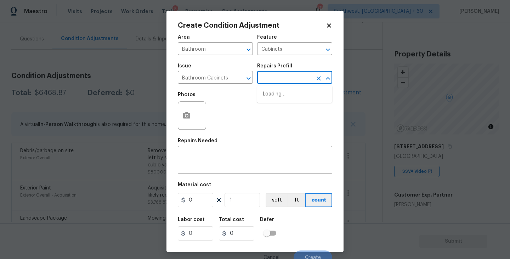
click at [285, 80] on input "text" at bounding box center [284, 78] width 55 height 11
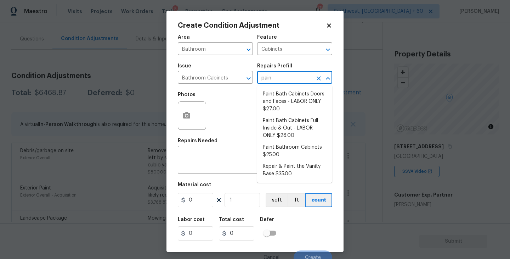
type input "paint"
click at [286, 148] on li "Paint Bathroom Cabinets $25.00" at bounding box center [294, 150] width 75 height 19
type textarea "Prep, sand, mask and apply 2 coats of paint to the bathroom cabinet doors, inte…"
type input "25"
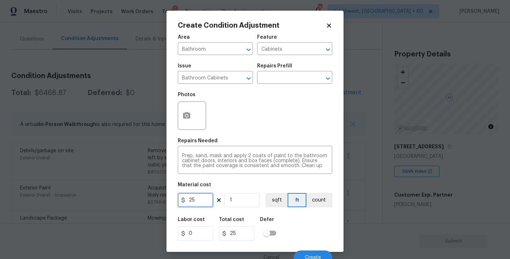
drag, startPoint x: 190, startPoint y: 201, endPoint x: 126, endPoint y: 204, distance: 63.8
click at [126, 204] on div "Create Condition Adjustment Area Bathroom ​ Feature Cabinets ​ Issue Bathroom C…" at bounding box center [255, 129] width 510 height 259
type input "1000"
click at [324, 194] on button "count" at bounding box center [319, 200] width 26 height 14
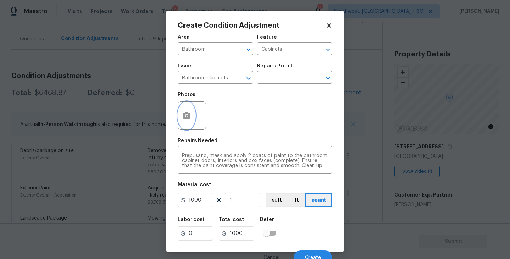
click at [190, 119] on icon "button" at bounding box center [186, 115] width 9 height 9
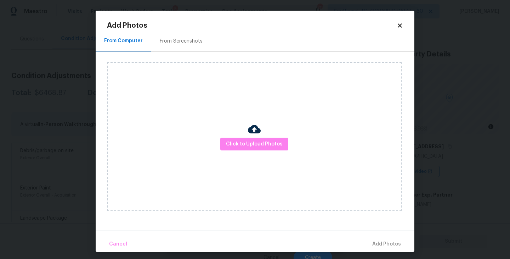
click at [234, 129] on div "Click to Upload Photos" at bounding box center [254, 136] width 295 height 149
click at [245, 146] on span "Click to Upload Photos" at bounding box center [254, 144] width 57 height 9
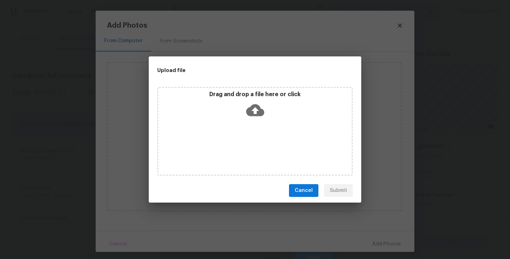
click at [253, 129] on div "Drag and drop a file here or click" at bounding box center [255, 131] width 196 height 89
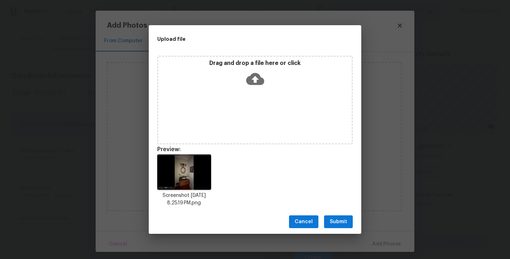
click at [334, 221] on span "Submit" at bounding box center [338, 221] width 17 height 9
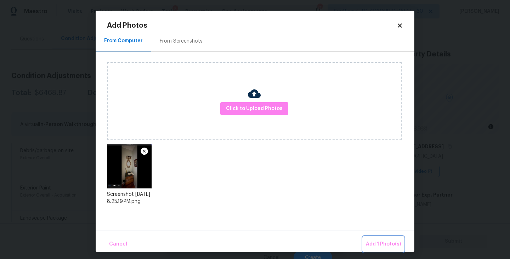
click at [372, 242] on span "Add 1 Photo(s)" at bounding box center [383, 243] width 35 height 9
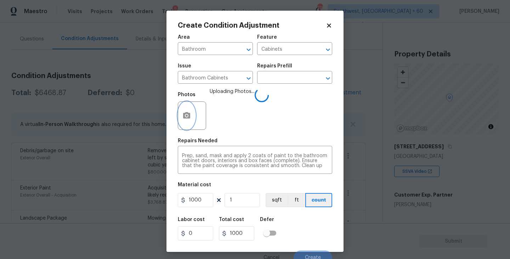
scroll to position [6, 0]
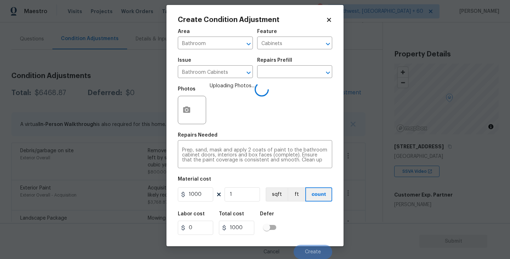
click at [301, 211] on div "Labor cost 0 Total cost 1000 Defer" at bounding box center [255, 223] width 154 height 32
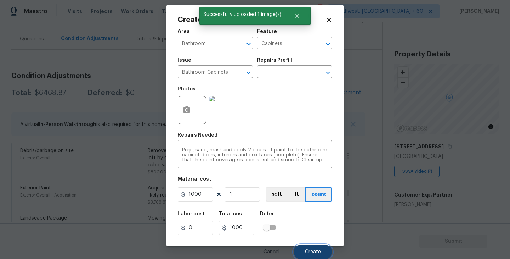
click at [305, 246] on button "Create" at bounding box center [313, 251] width 39 height 14
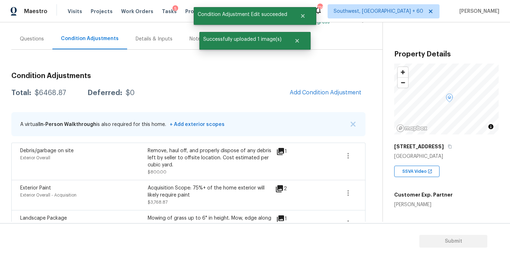
scroll to position [0, 0]
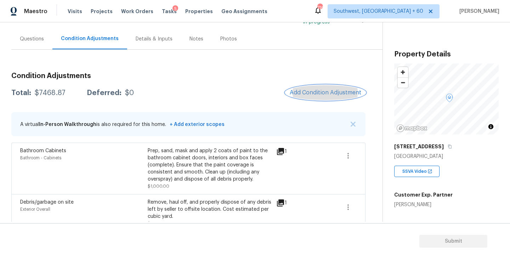
click at [326, 87] on button "Add Condition Adjustment" at bounding box center [326, 92] width 80 height 15
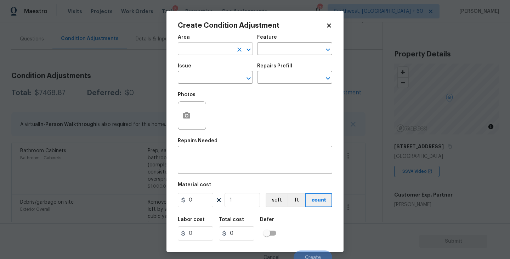
click at [206, 52] on input "text" at bounding box center [205, 49] width 55 height 11
click at [205, 63] on li "Kitchen" at bounding box center [215, 66] width 75 height 12
type input "Kitchen"
click at [267, 56] on div "Area Kitchen ​ Feature ​" at bounding box center [255, 44] width 154 height 29
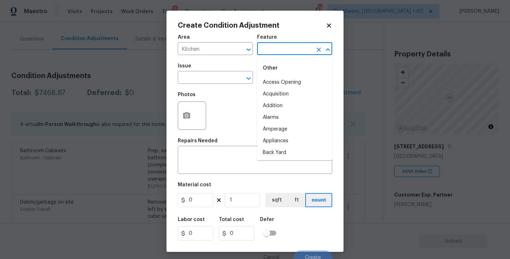
click at [277, 53] on input "text" at bounding box center [284, 49] width 55 height 11
click at [277, 82] on li "Cabinets" at bounding box center [294, 83] width 75 height 12
type input "Cabinets"
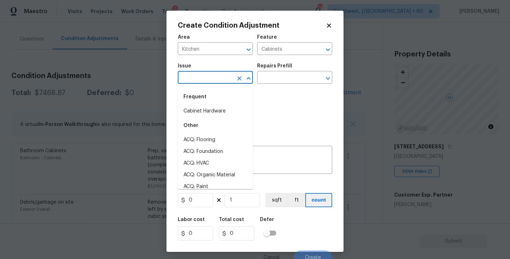
click at [221, 76] on input "text" at bounding box center [205, 78] width 55 height 11
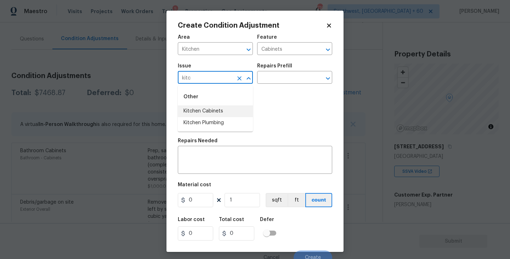
click at [220, 112] on li "Kitchen Cabinets" at bounding box center [215, 111] width 75 height 12
type input "Kitchen Cabinets"
click at [271, 85] on div "Issue Kitchen Cabinets ​ Repairs Prefill ​" at bounding box center [255, 73] width 154 height 29
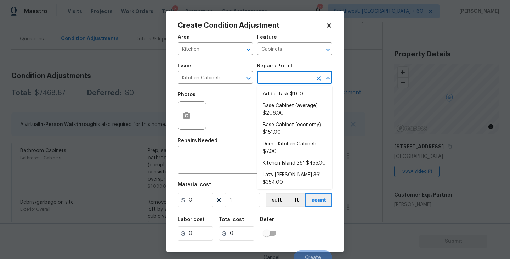
click at [280, 78] on input "text" at bounding box center [284, 78] width 55 height 11
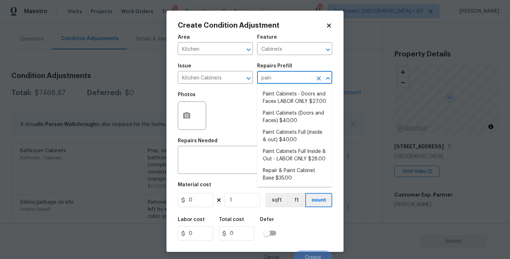
type input "paint"
click at [282, 135] on li "Paint Cabinets Full (inside & out) $40.00" at bounding box center [294, 135] width 75 height 19
type textarea "Prep, sand, mask and apply 2 coats of paint to the kitchen cabinet doors, inter…"
type input "40"
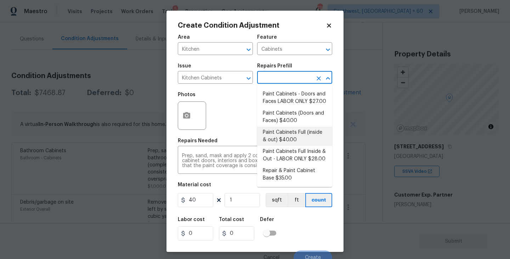
type input "40"
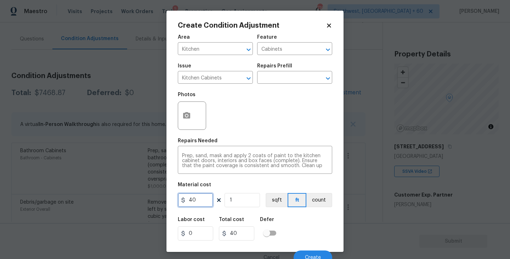
drag, startPoint x: 200, startPoint y: 198, endPoint x: 136, endPoint y: 202, distance: 63.5
click at [136, 202] on div "Create Condition Adjustment Area Kitchen ​ Feature Cabinets ​ Issue Kitchen Cab…" at bounding box center [255, 129] width 510 height 259
type input "1200"
click at [317, 205] on button "count" at bounding box center [319, 200] width 26 height 14
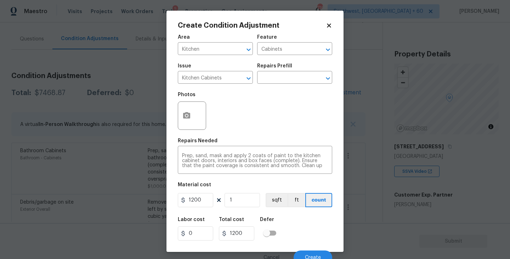
click at [196, 129] on div at bounding box center [192, 115] width 28 height 28
click at [189, 123] on button "button" at bounding box center [186, 116] width 17 height 28
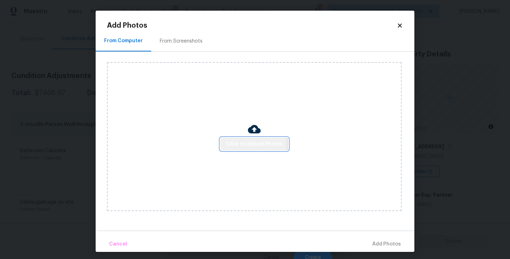
click at [237, 146] on span "Click to Upload Photos" at bounding box center [254, 144] width 57 height 9
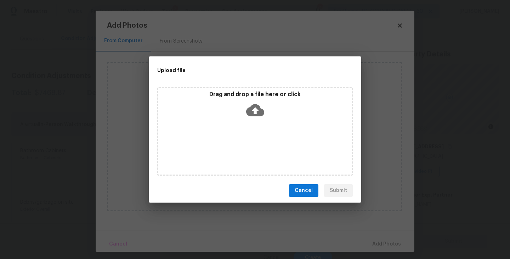
click at [252, 118] on icon at bounding box center [255, 110] width 18 height 18
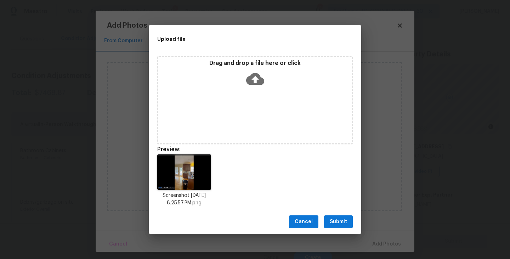
click at [338, 216] on button "Submit" at bounding box center [338, 221] width 29 height 13
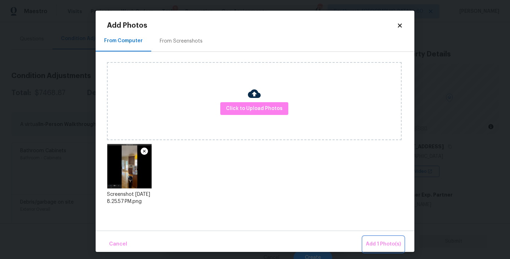
click at [378, 244] on span "Add 1 Photo(s)" at bounding box center [383, 243] width 35 height 9
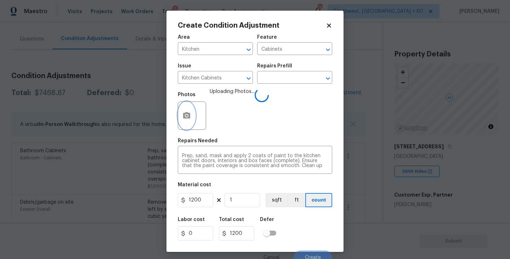
scroll to position [6, 0]
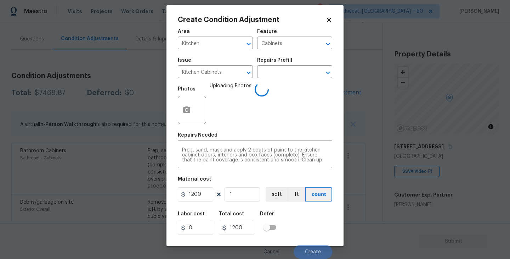
click at [318, 233] on div "Labor cost 0 Total cost 1200 Defer" at bounding box center [255, 223] width 154 height 32
click at [311, 251] on span "Create" at bounding box center [313, 251] width 16 height 5
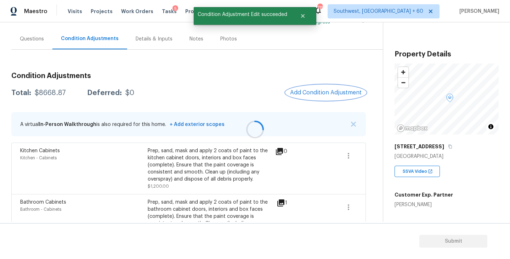
scroll to position [0, 0]
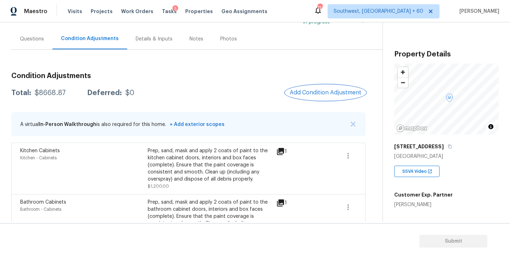
click at [306, 94] on span "Add Condition Adjustment" at bounding box center [326, 92] width 72 height 6
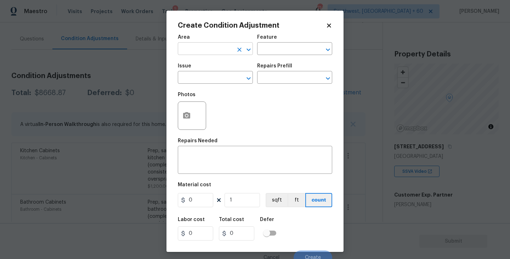
click at [201, 46] on input "text" at bounding box center [205, 49] width 55 height 11
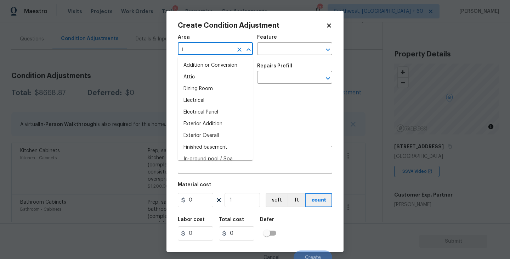
type input "i"
click at [373, 138] on body "Maestro Visits Projects Work Orders Tasks 5 Properties Geo Assignments 714 Sout…" at bounding box center [255, 129] width 510 height 259
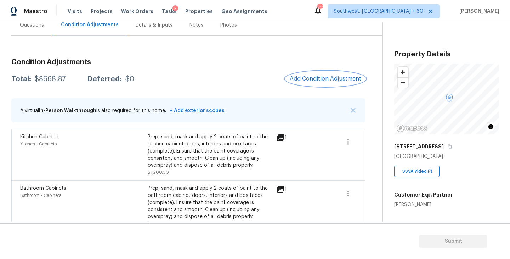
scroll to position [113, 0]
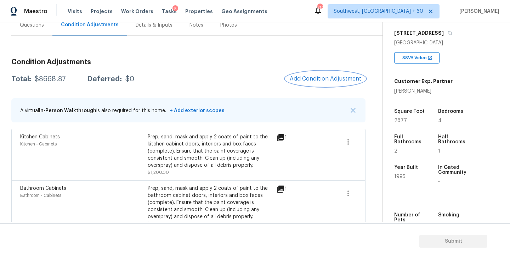
click at [323, 84] on button "Add Condition Adjustment" at bounding box center [326, 78] width 80 height 15
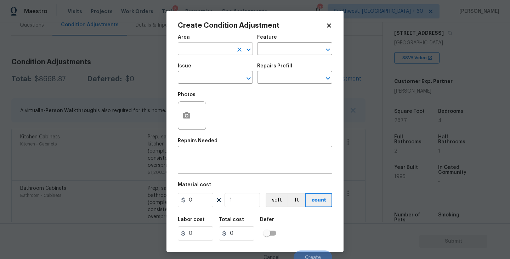
click at [190, 51] on input "text" at bounding box center [205, 49] width 55 height 11
click at [208, 78] on li "Interior Overall" at bounding box center [215, 77] width 75 height 12
type input "Interior Overall"
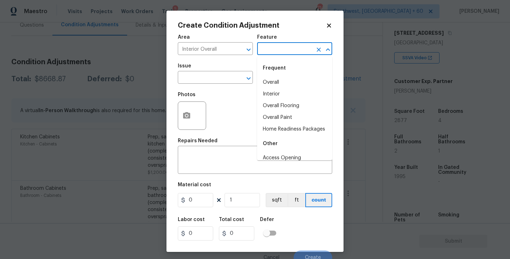
click at [303, 44] on input "text" at bounding box center [284, 49] width 55 height 11
click at [128, 144] on body "Maestro Visits Projects Work Orders Tasks 5 Properties Geo Assignments 714 Sout…" at bounding box center [255, 129] width 510 height 259
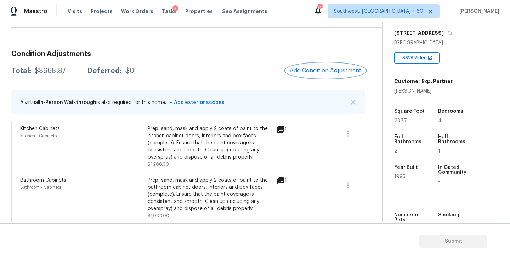
scroll to position [61, 0]
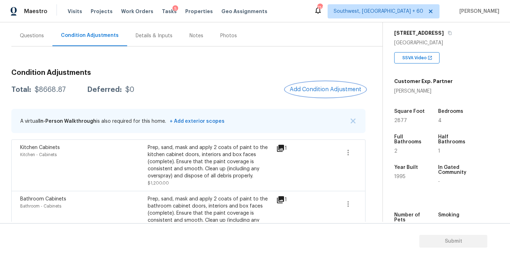
click at [312, 85] on button "Add Condition Adjustment" at bounding box center [326, 89] width 80 height 15
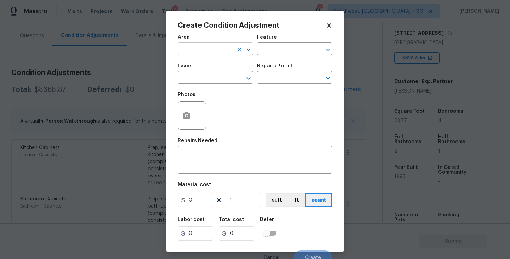
click at [203, 50] on input "text" at bounding box center [205, 49] width 55 height 11
click at [208, 77] on li "Interior Overall" at bounding box center [215, 77] width 75 height 12
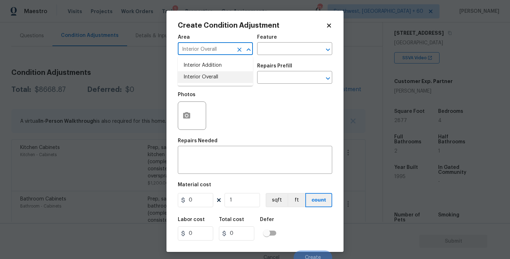
type input "Interior Overall"
click at [208, 77] on input "text" at bounding box center [205, 78] width 55 height 11
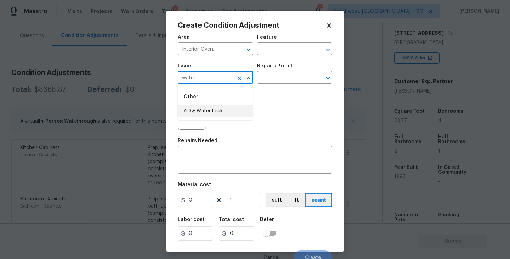
click at [213, 113] on li "ACQ: Water Leak" at bounding box center [215, 111] width 75 height 12
type input "ACQ: Water Leak"
click at [298, 83] on input "text" at bounding box center [284, 78] width 55 height 11
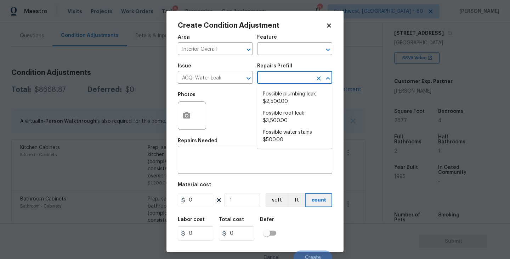
click at [289, 96] on li "Possible plumbing leak $2,500.00" at bounding box center [294, 97] width 75 height 19
type input "Acquisition"
type textarea "Acquisition Scope: Possible plumbing leak"
type input "2500"
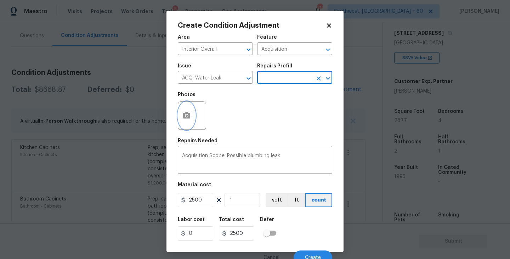
click at [189, 118] on icon "button" at bounding box center [186, 115] width 7 height 6
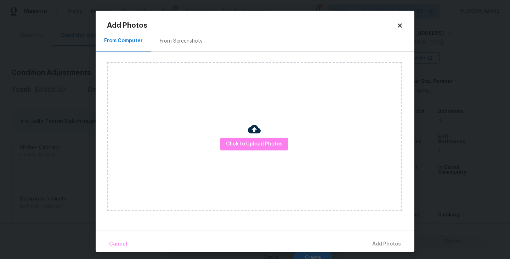
click at [226, 129] on div "Click to Upload Photos" at bounding box center [254, 136] width 295 height 149
click at [237, 139] on button "Click to Upload Photos" at bounding box center [254, 143] width 68 height 13
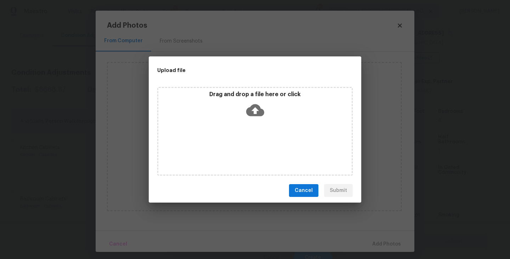
drag, startPoint x: 237, startPoint y: 139, endPoint x: 253, endPoint y: 117, distance: 27.4
click at [253, 117] on icon at bounding box center [255, 110] width 18 height 18
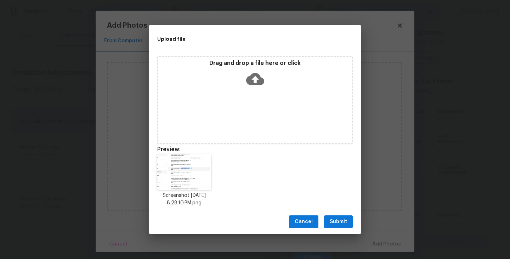
click at [346, 214] on div "Cancel Submit" at bounding box center [255, 221] width 213 height 24
click at [344, 220] on span "Submit" at bounding box center [338, 221] width 17 height 9
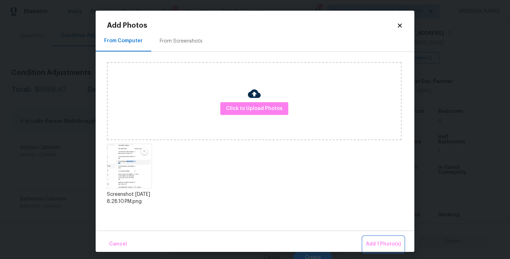
click at [368, 240] on span "Add 1 Photo(s)" at bounding box center [383, 243] width 35 height 9
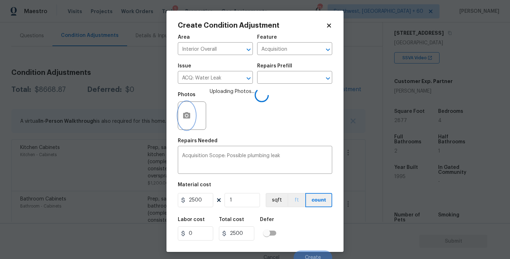
scroll to position [6, 0]
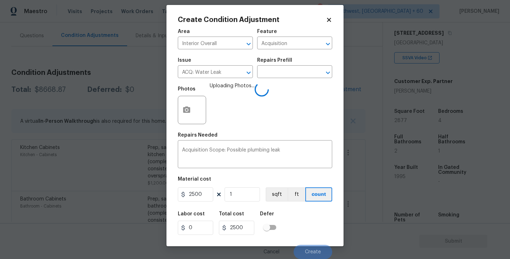
click at [296, 211] on div "Labor cost 0 Total cost 2500 Defer" at bounding box center [255, 223] width 154 height 32
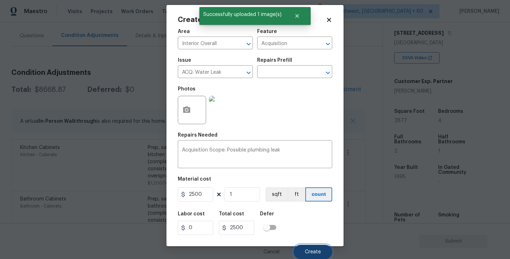
click at [308, 249] on span "Create" at bounding box center [313, 251] width 16 height 5
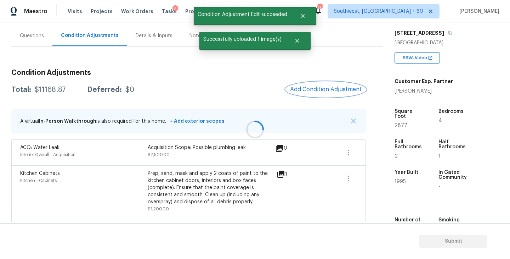
scroll to position [0, 0]
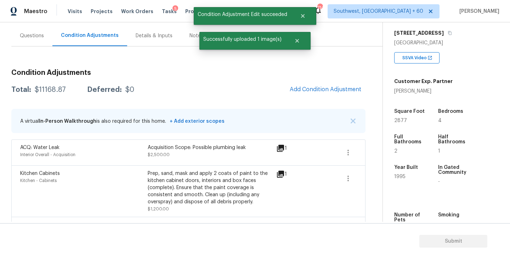
click at [345, 97] on span "Add Condition Adjustment" at bounding box center [326, 90] width 80 height 16
click at [305, 88] on span "Add Condition Adjustment" at bounding box center [326, 89] width 72 height 6
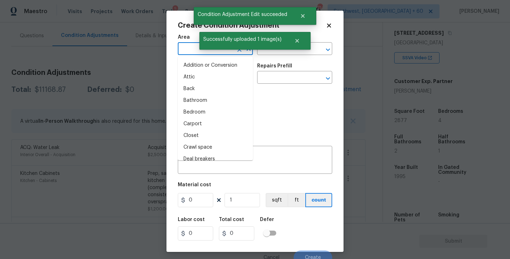
click at [181, 50] on input "text" at bounding box center [205, 49] width 55 height 11
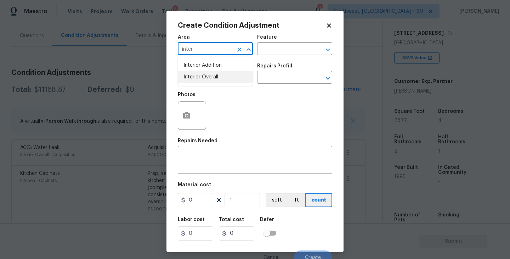
click at [192, 78] on li "Interior Overall" at bounding box center [215, 77] width 75 height 12
type input "Interior Overall"
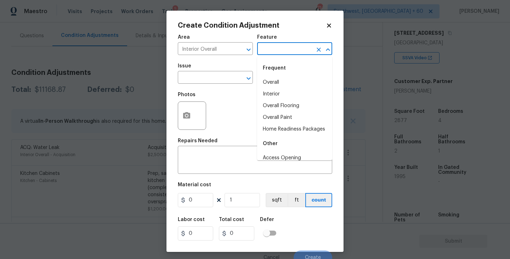
click at [282, 55] on input "text" at bounding box center [284, 49] width 55 height 11
click at [292, 122] on li "Overall Paint" at bounding box center [294, 118] width 75 height 12
type input "Overall Paint"
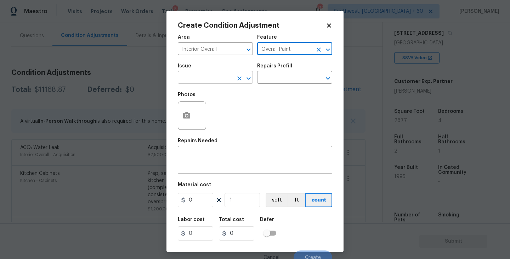
click at [208, 76] on input "text" at bounding box center [205, 78] width 55 height 11
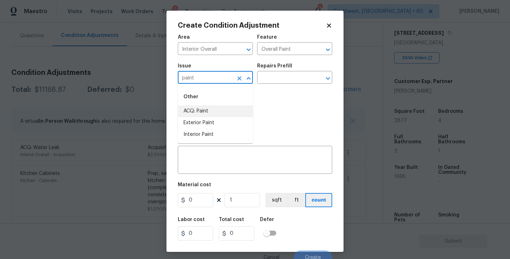
click at [225, 115] on li "ACQ: Paint" at bounding box center [215, 111] width 75 height 12
type input "ACQ: Paint"
click at [280, 83] on input "text" at bounding box center [284, 78] width 55 height 11
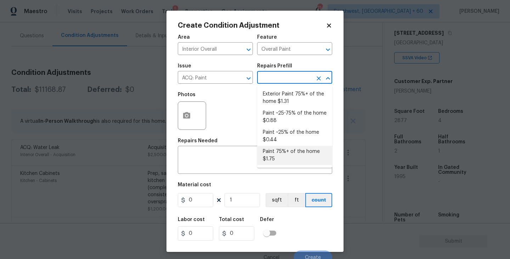
click at [278, 156] on li "Paint 75%+ of the home $1.75" at bounding box center [294, 155] width 75 height 19
type input "Acquisition"
type textarea "Acquisition Scope: 75%+ of the home will likely require interior paint"
type input "1.75"
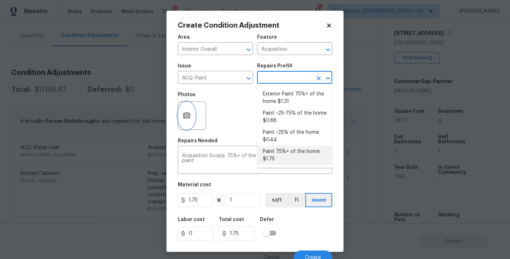
click at [187, 117] on icon "button" at bounding box center [186, 115] width 9 height 9
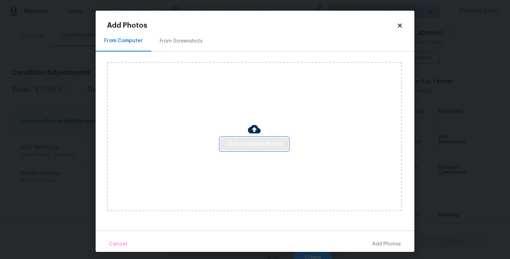
click at [264, 141] on span "Click to Upload Photos" at bounding box center [254, 144] width 57 height 9
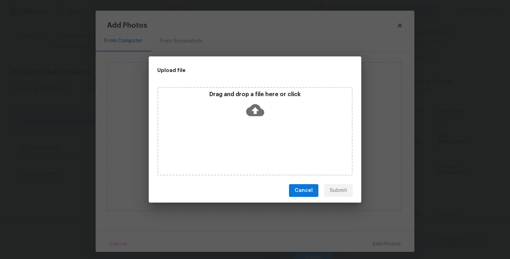
click at [252, 109] on icon at bounding box center [255, 110] width 18 height 12
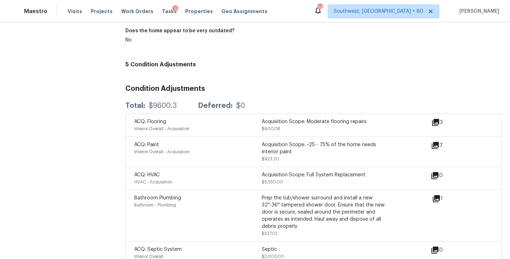
scroll to position [847, 0]
